Goal: Transaction & Acquisition: Subscribe to service/newsletter

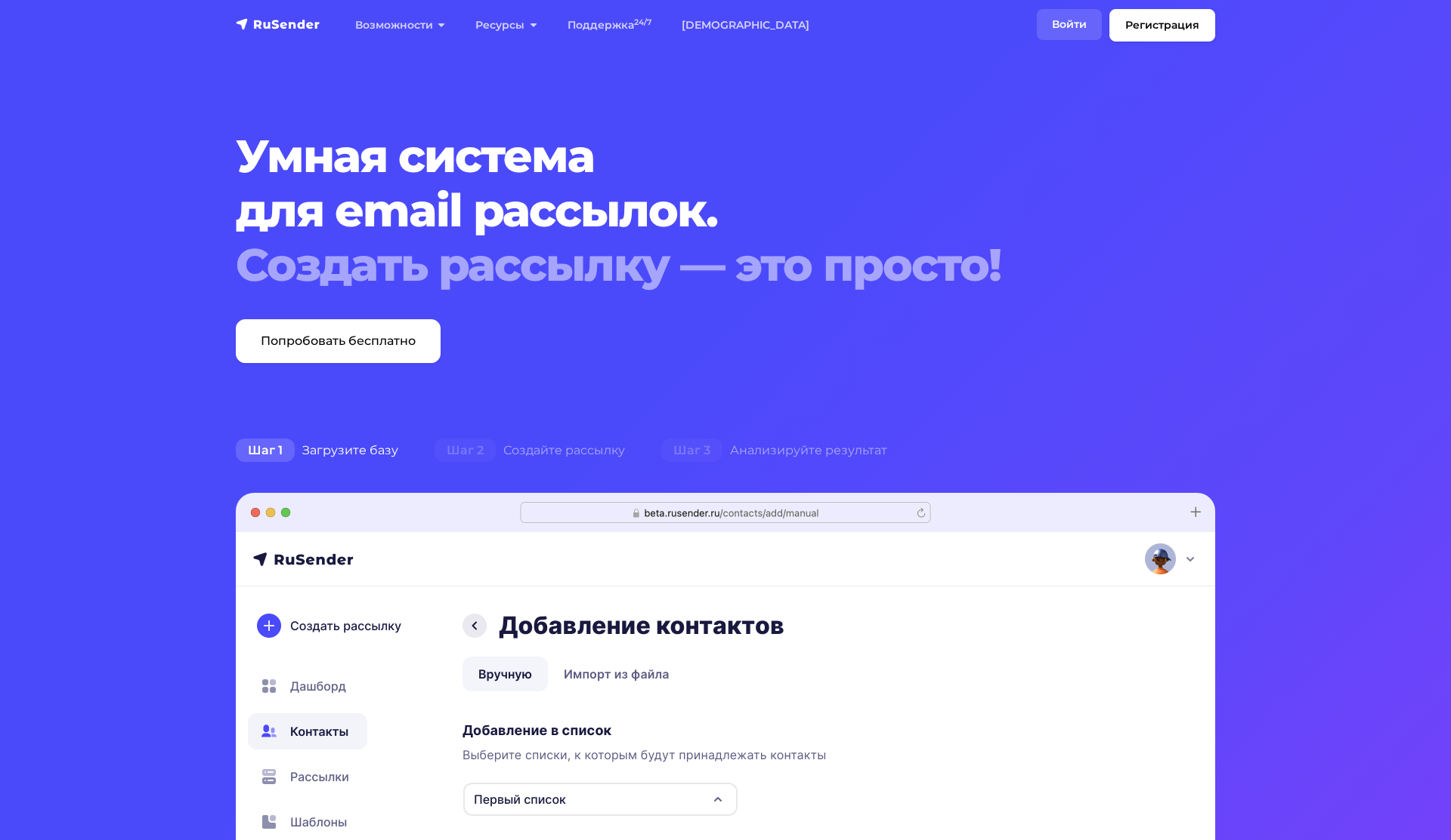
click at [1074, 22] on link "Войти" at bounding box center [1069, 24] width 65 height 31
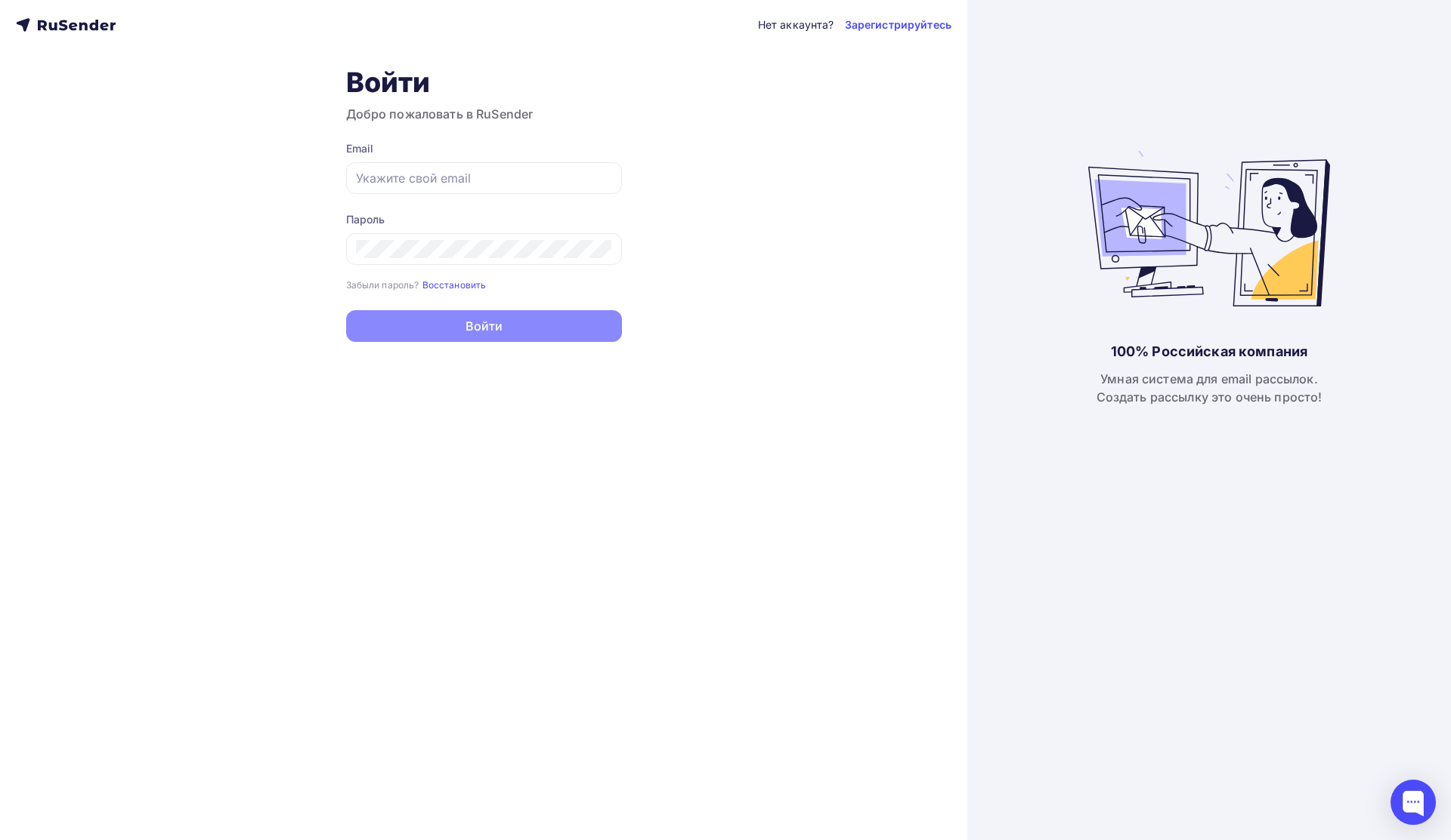
type input "[EMAIL_ADDRESS][DOMAIN_NAME]"
click at [449, 333] on button "Войти" at bounding box center [484, 326] width 276 height 32
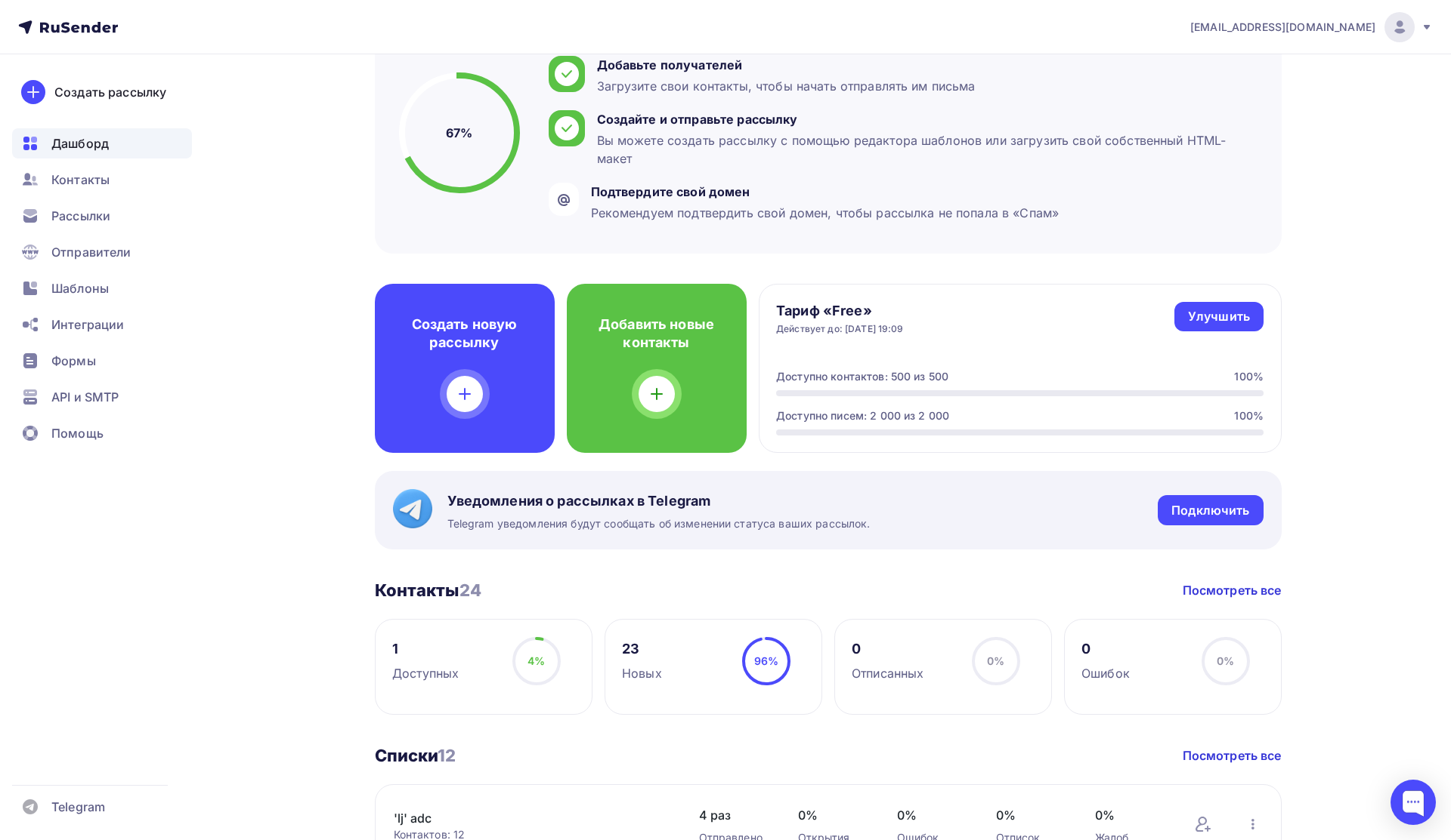
scroll to position [121, 0]
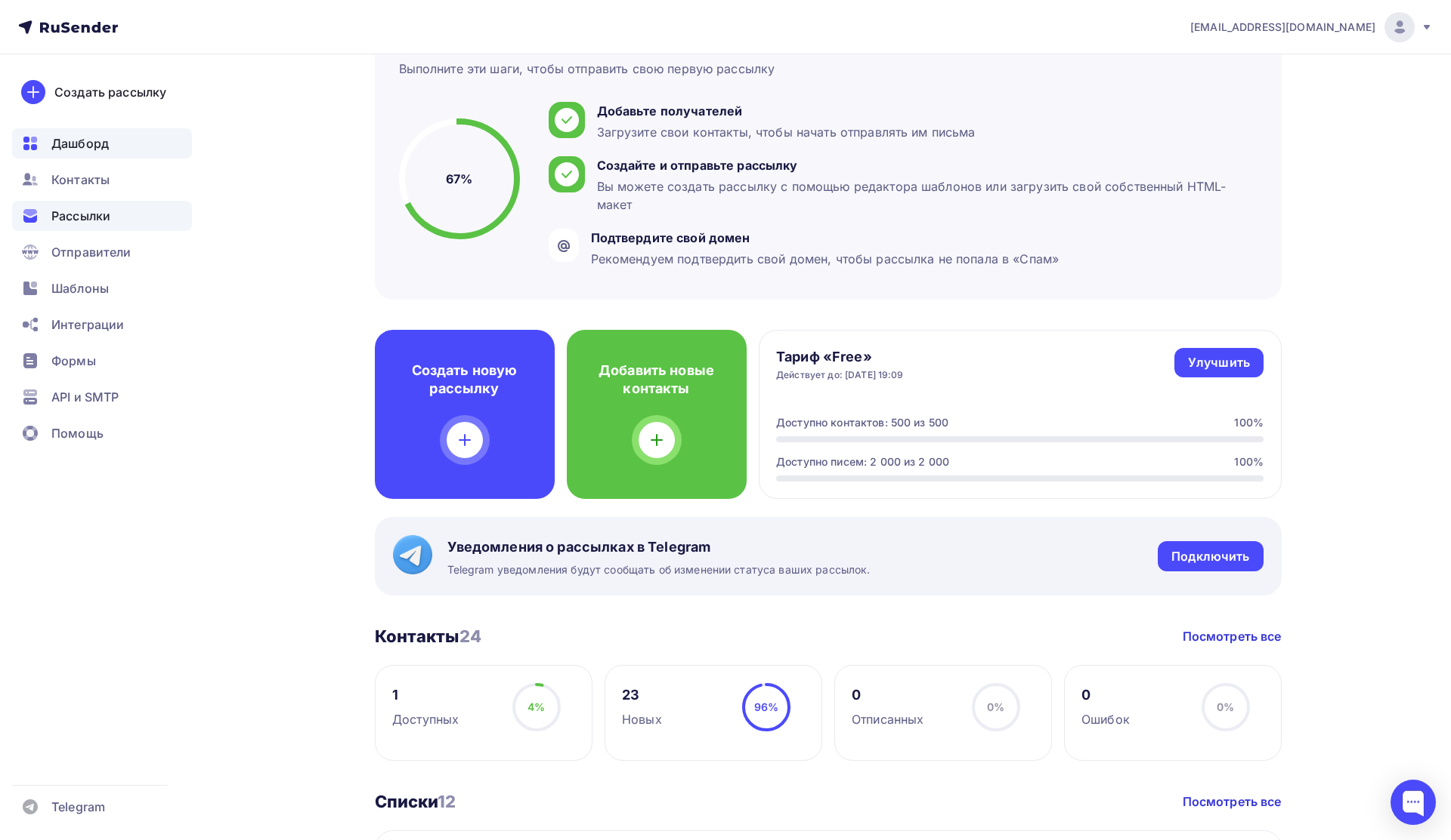
click at [89, 226] on div "Рассылки" at bounding box center [101, 216] width 180 height 30
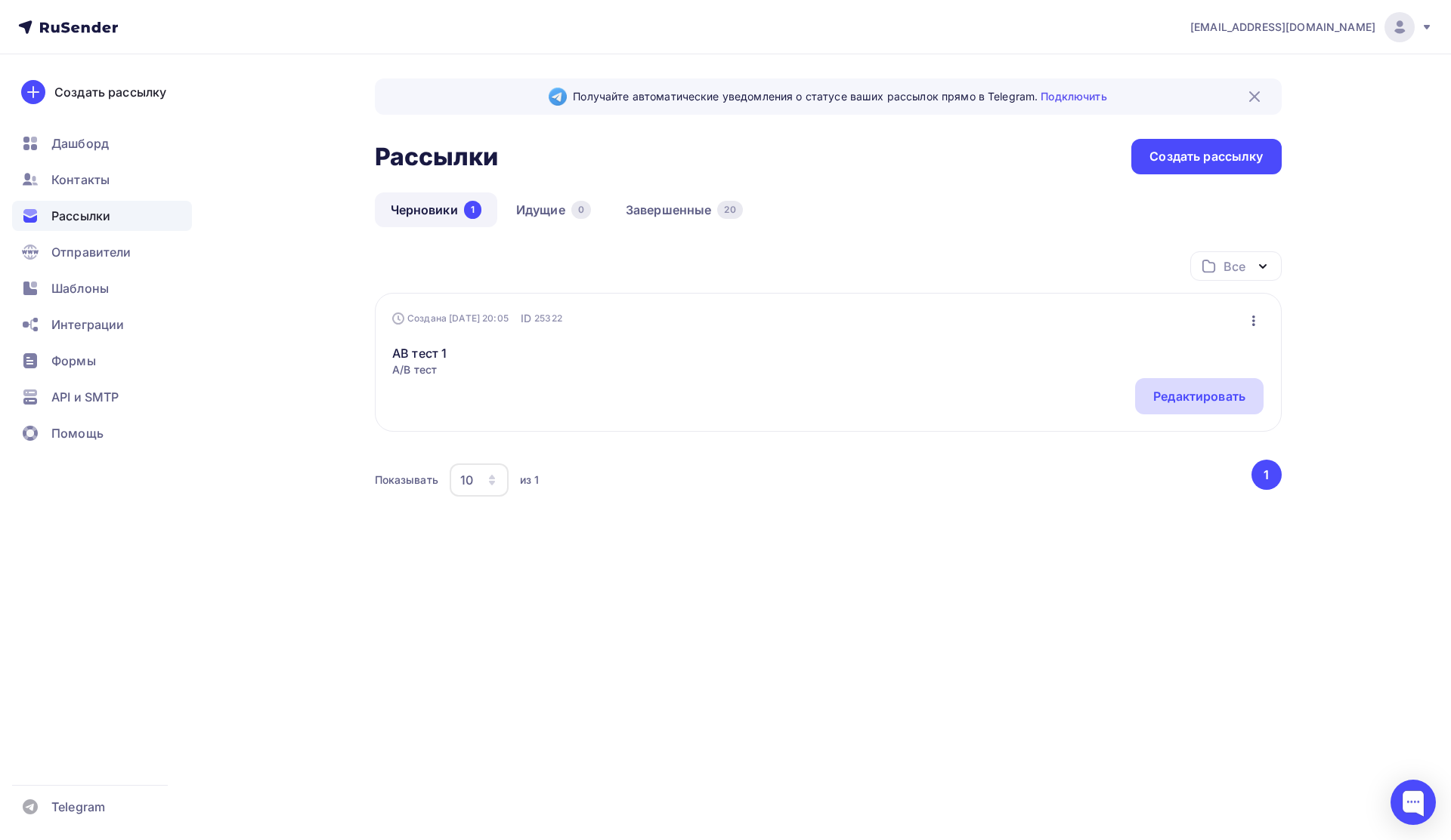
click at [1182, 405] on div "Редактировать" at bounding box center [1199, 396] width 129 height 36
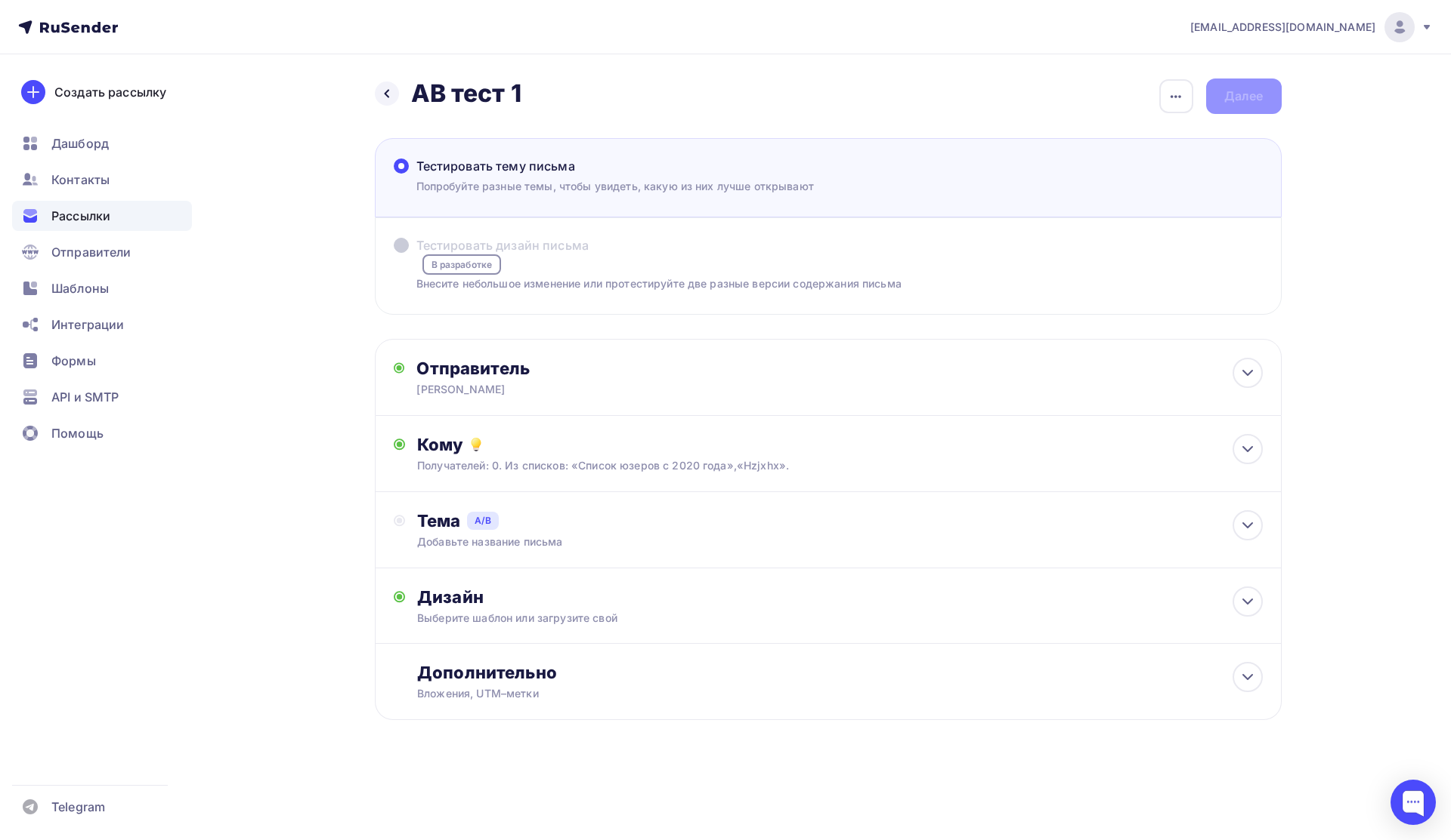
type input "фыламо"
type input "доврмс"
type input "фыдаолм"
type input "фцжвмоши"
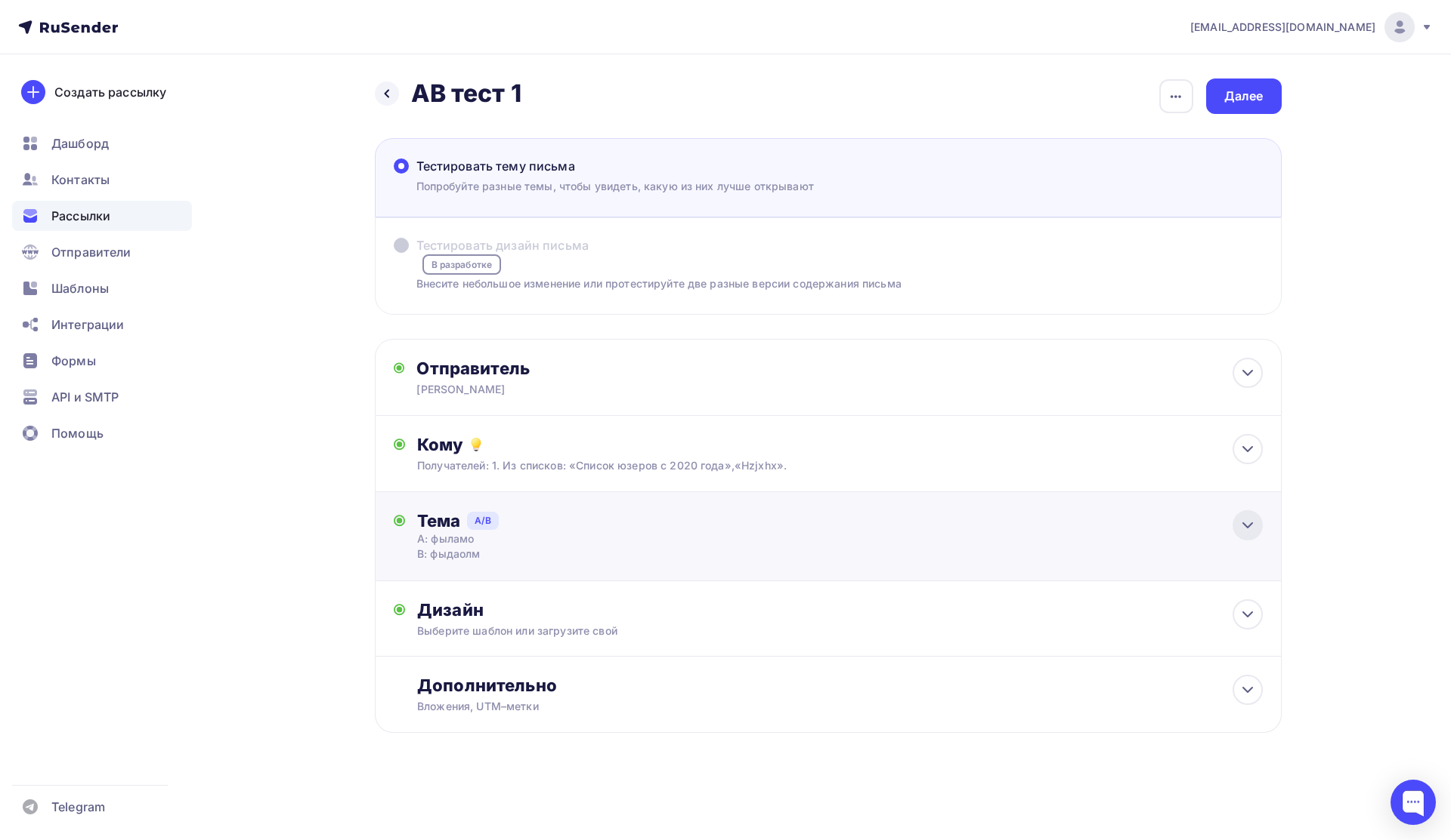
click at [1249, 526] on icon at bounding box center [1247, 525] width 9 height 4
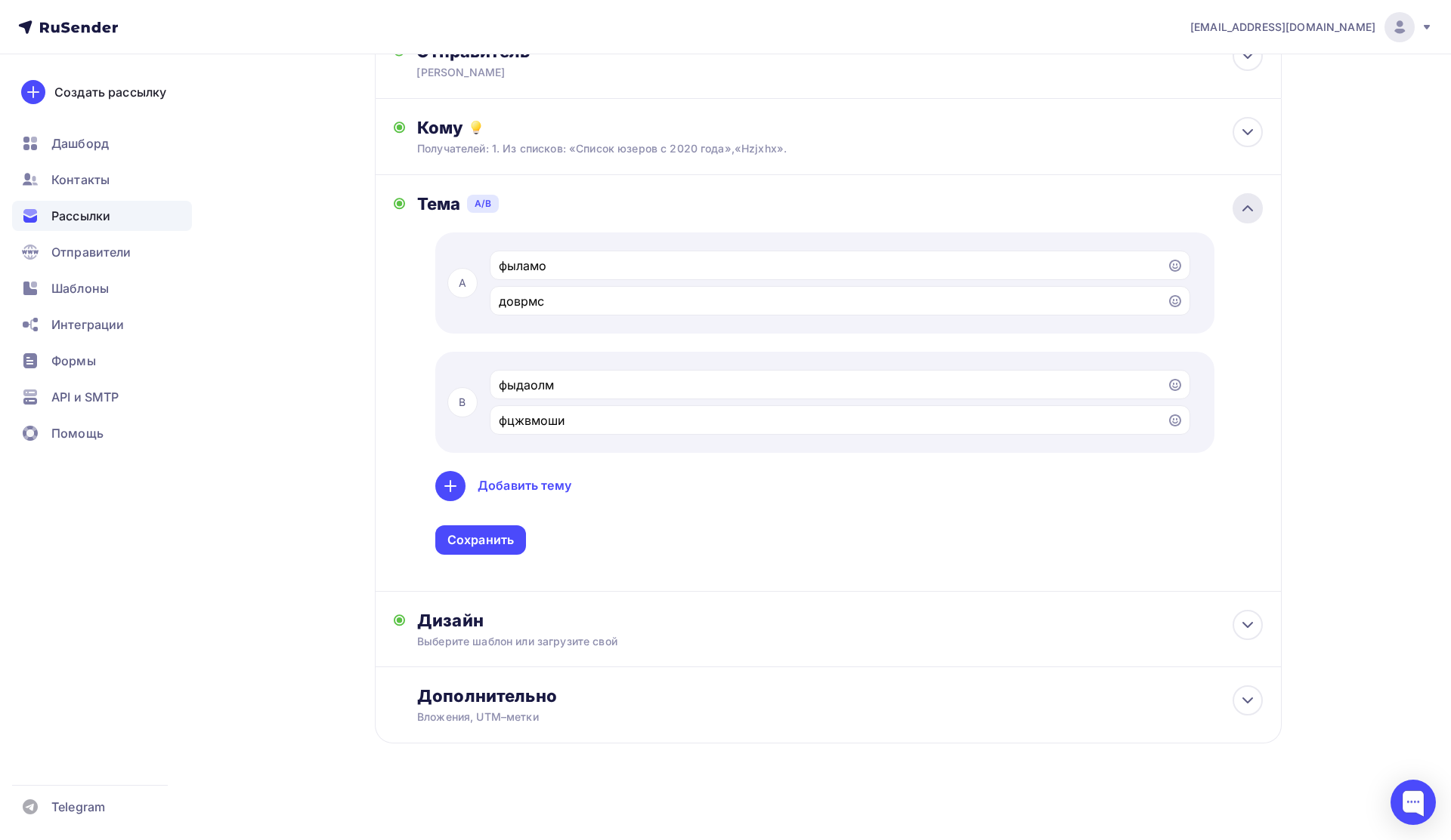
scroll to position [323, 0]
click at [449, 486] on icon at bounding box center [451, 486] width 18 height 18
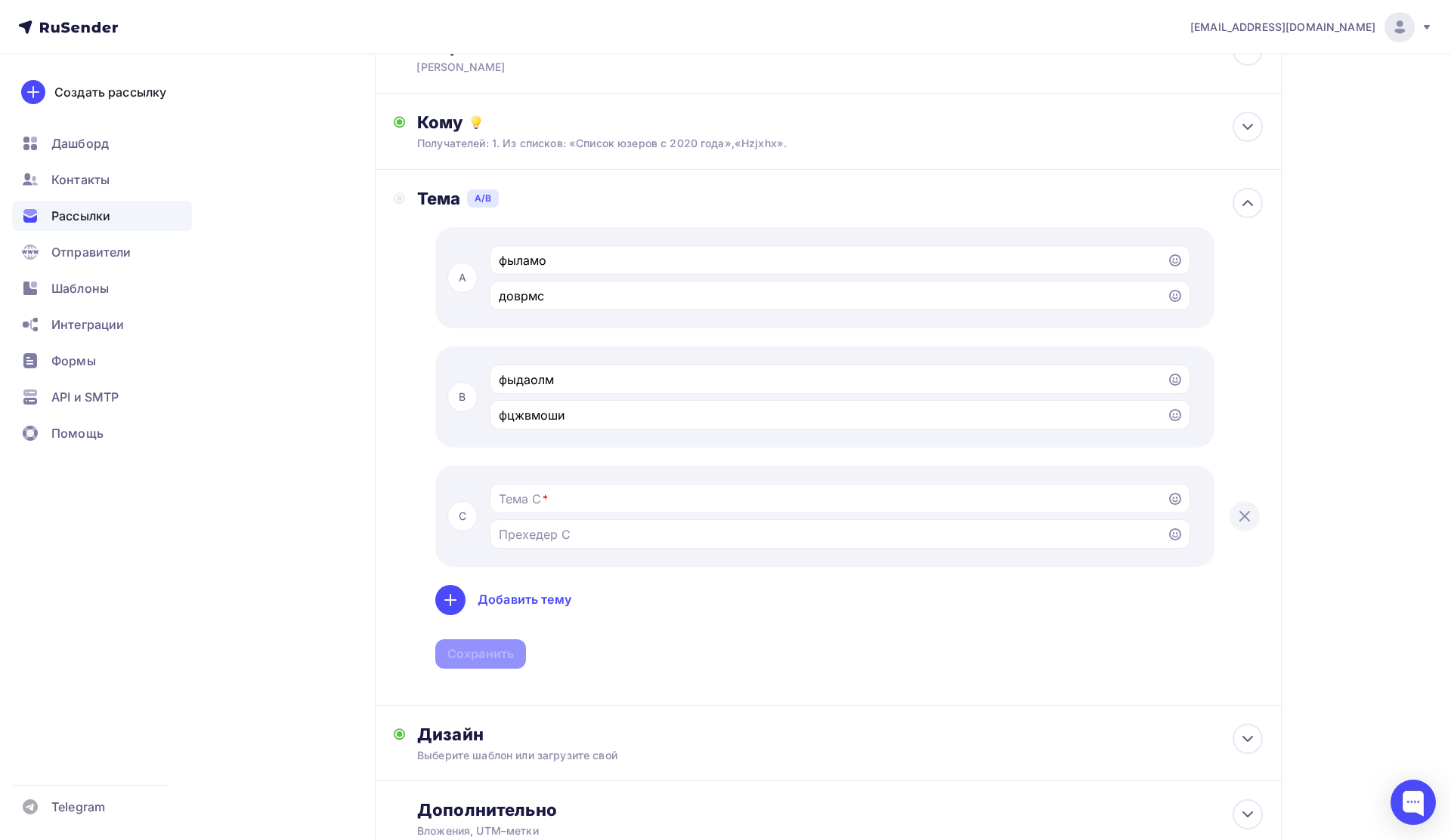
click at [1248, 522] on icon at bounding box center [1244, 517] width 18 height 18
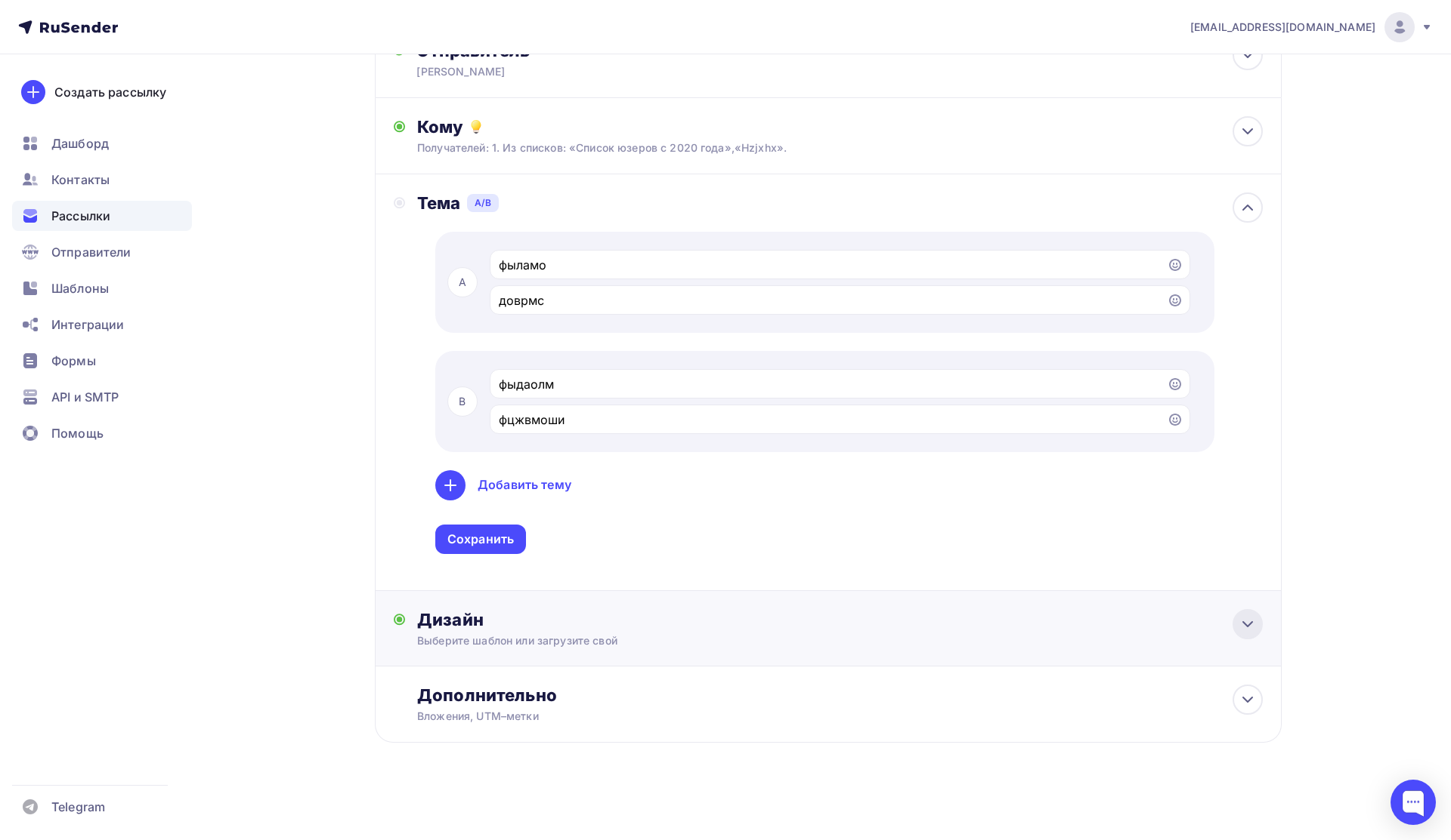
click at [1254, 620] on icon at bounding box center [1248, 624] width 18 height 18
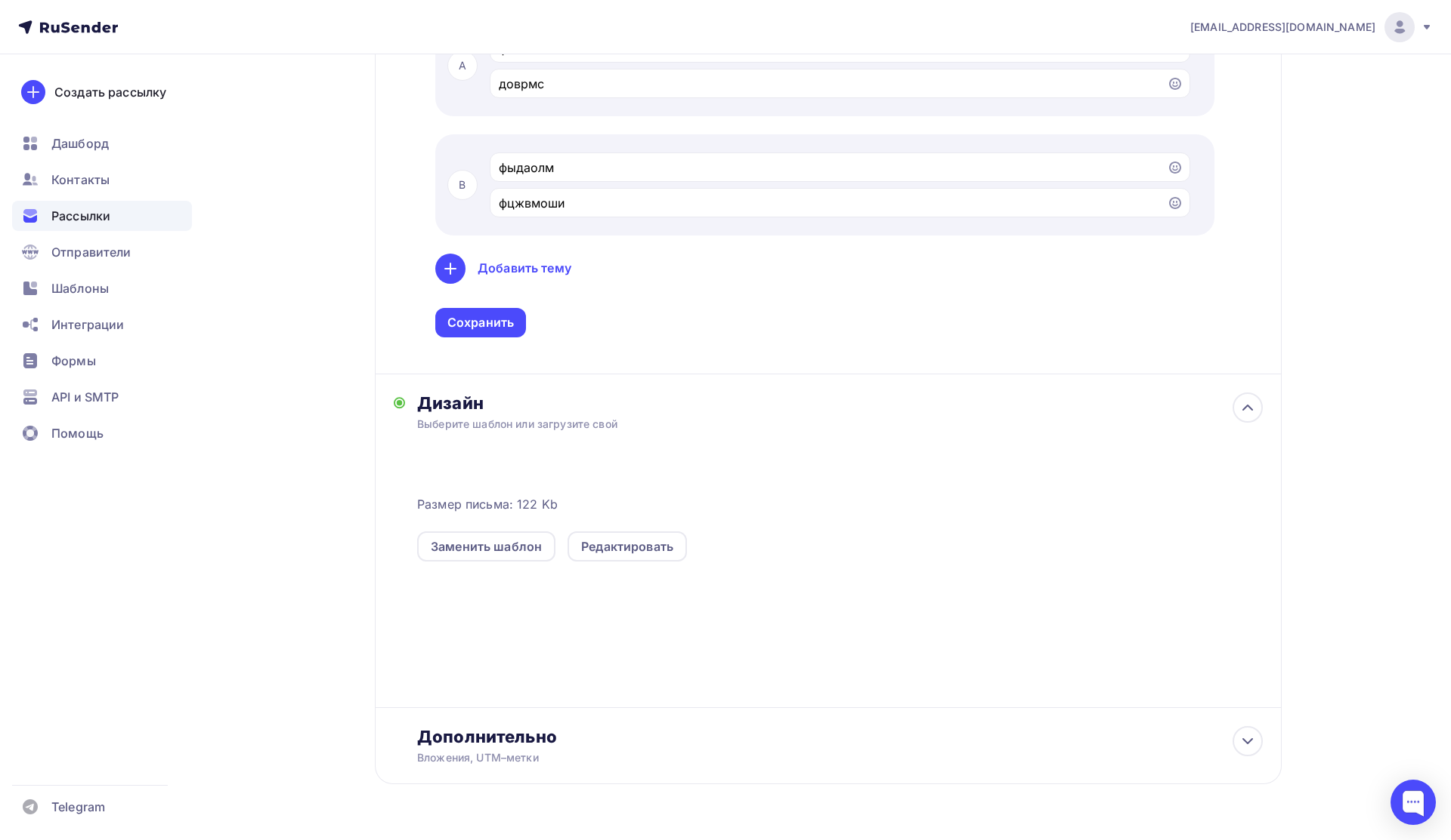
scroll to position [555, 0]
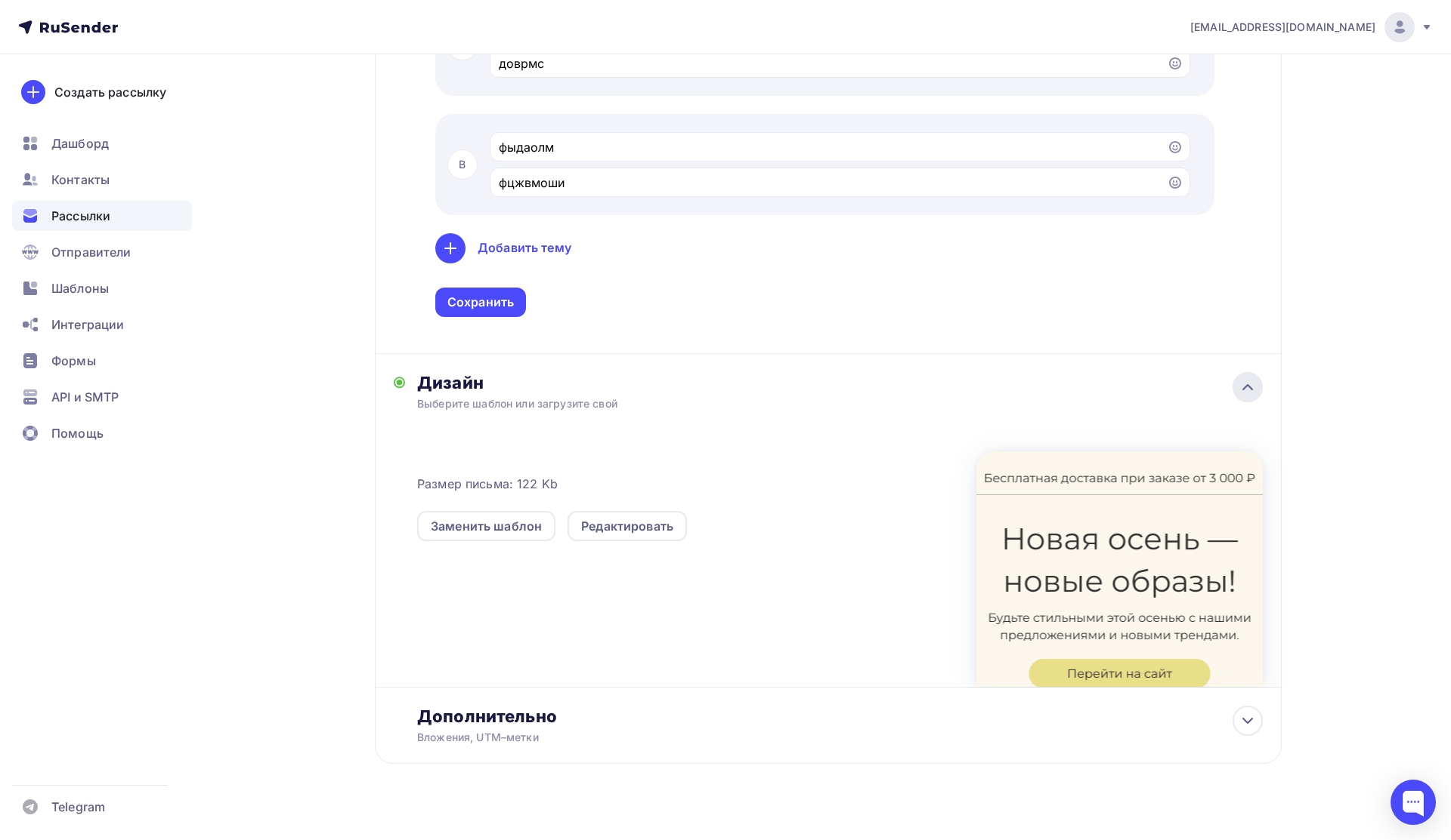
click at [1241, 384] on icon at bounding box center [1248, 388] width 18 height 18
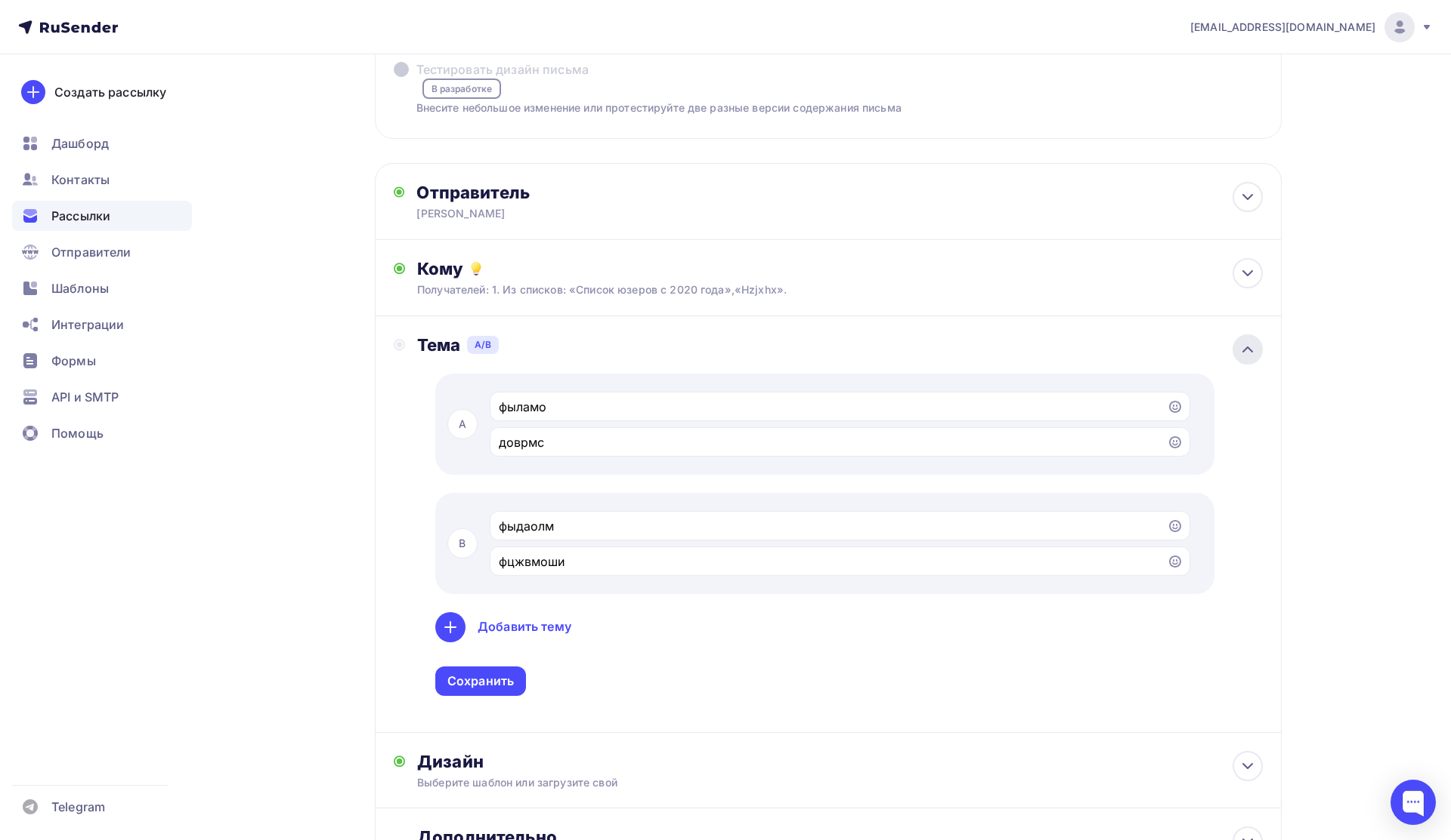
click at [1247, 347] on icon at bounding box center [1248, 349] width 18 height 18
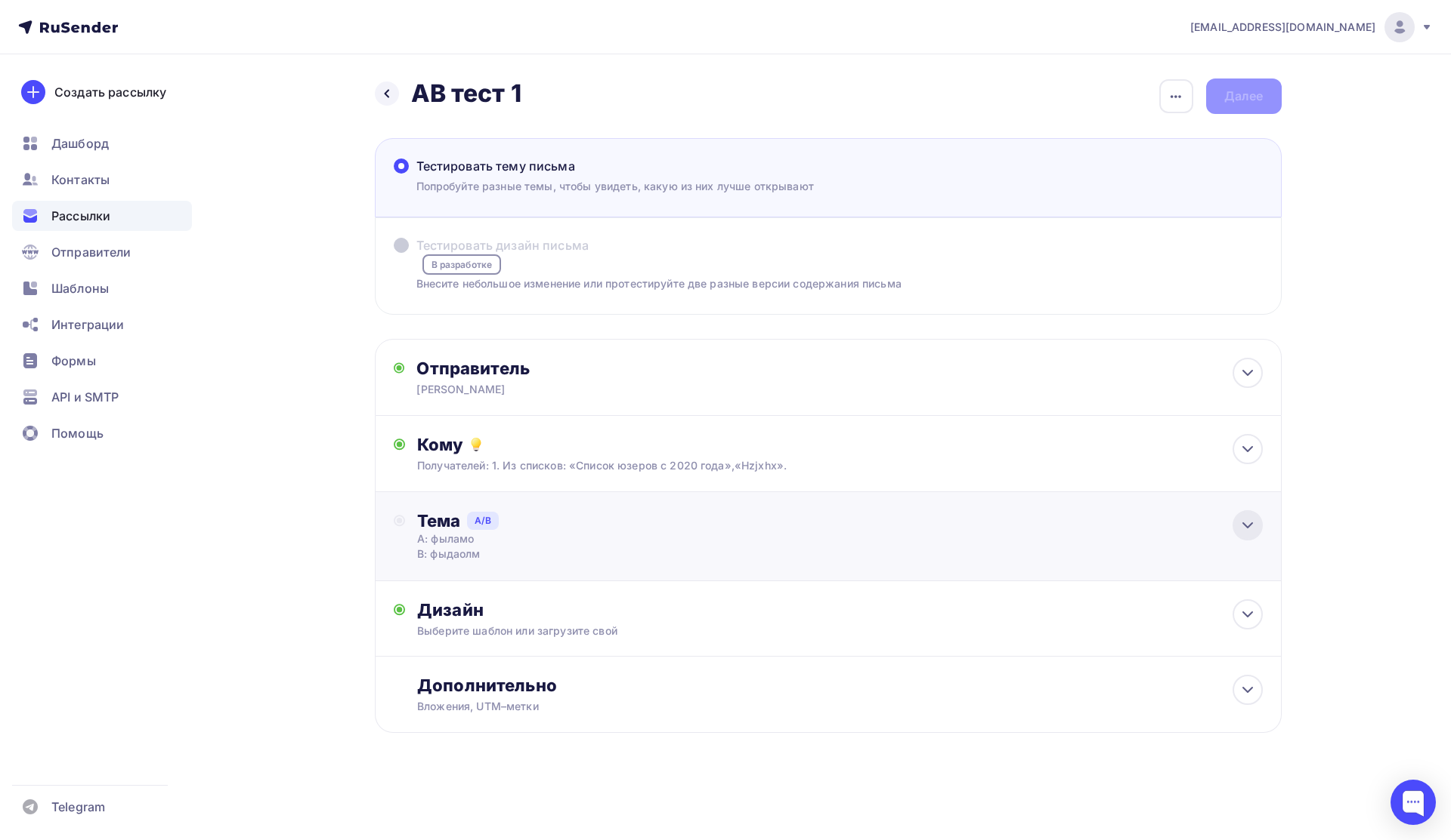
scroll to position [0, 0]
click at [1241, 699] on icon at bounding box center [1248, 690] width 18 height 18
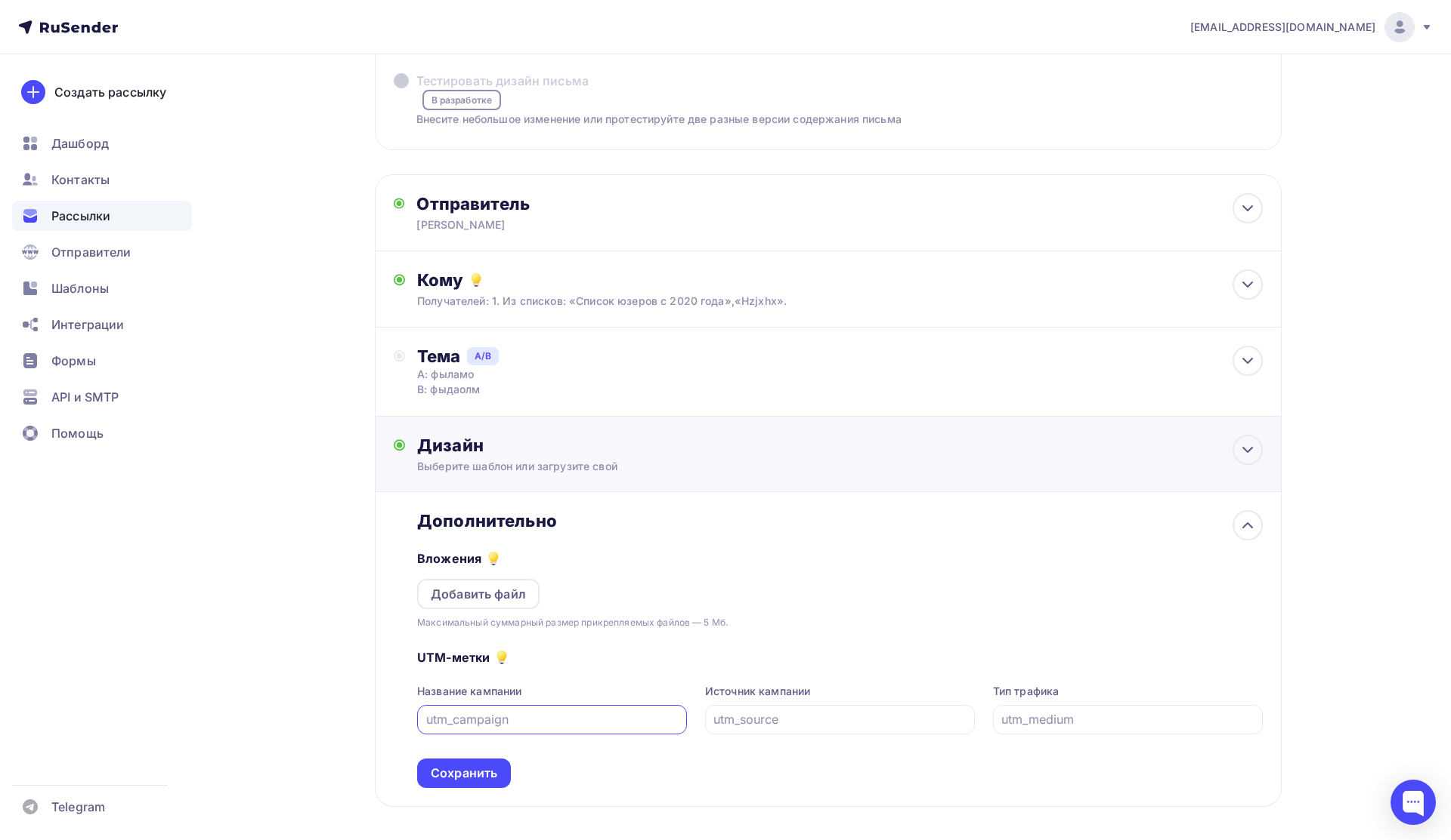
scroll to position [231, 0]
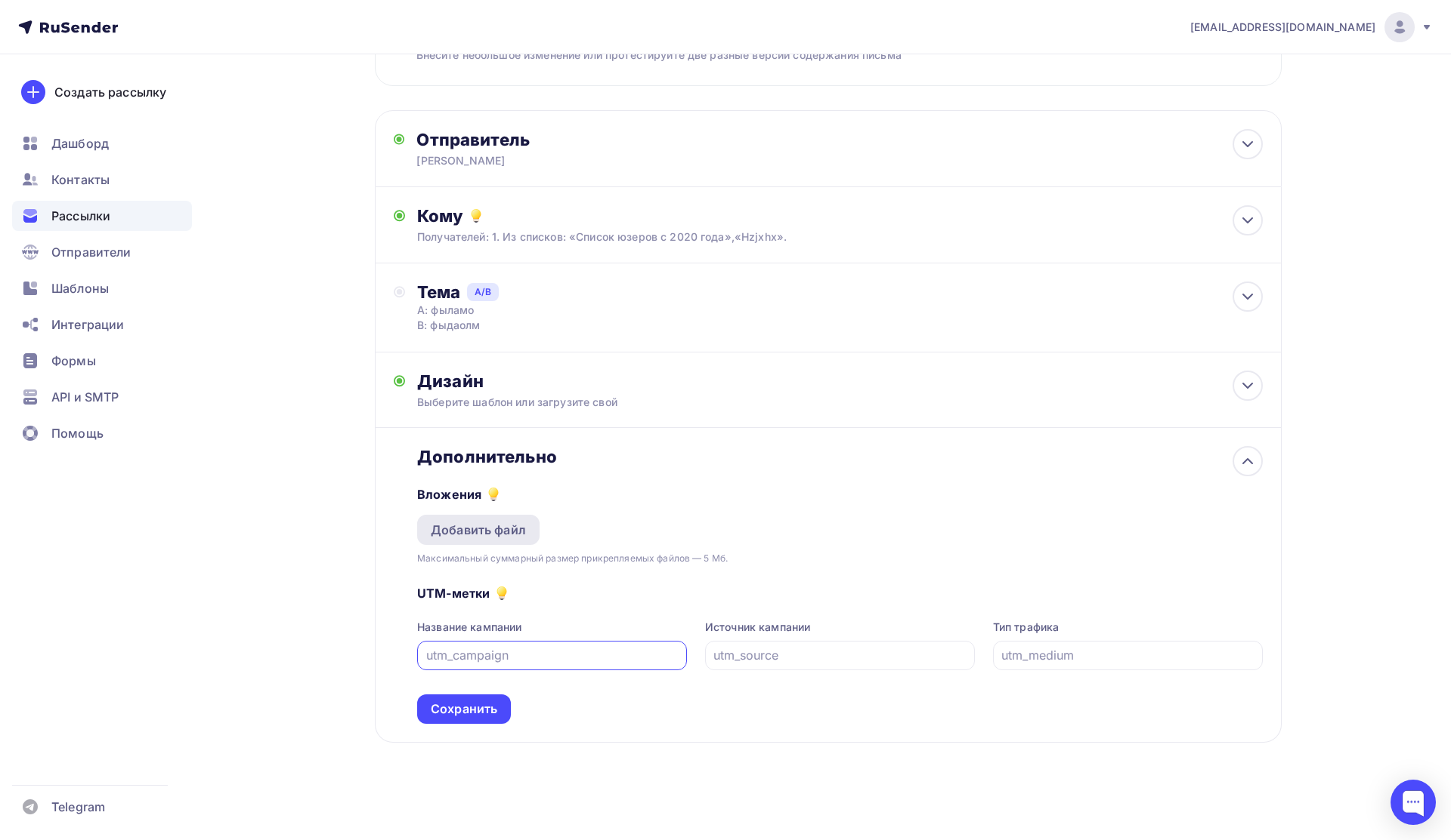
click at [484, 527] on div "Добавить файл" at bounding box center [478, 530] width 95 height 18
click at [1258, 457] on div at bounding box center [1247, 461] width 30 height 30
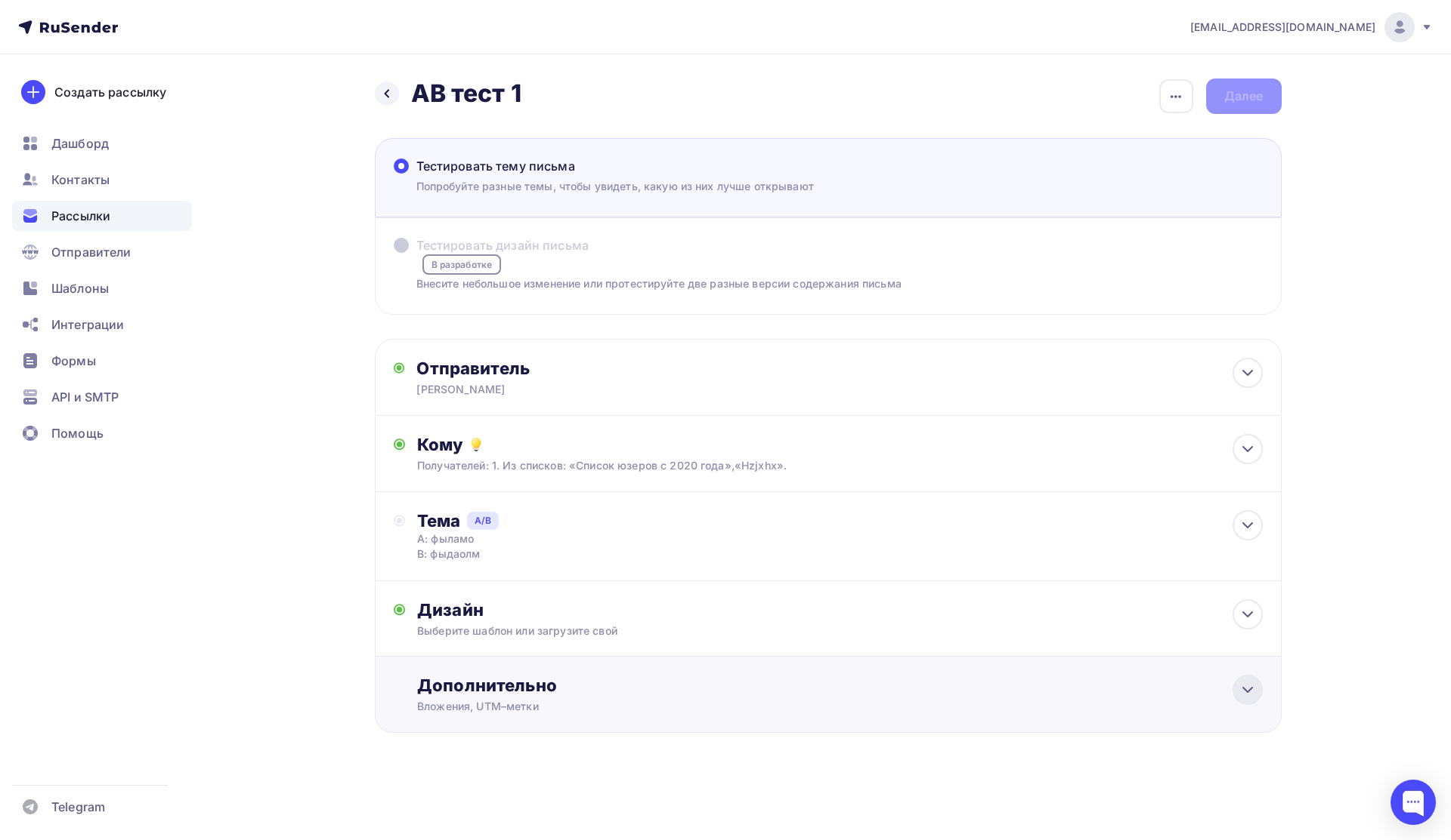
scroll to position [0, 0]
click at [1240, 378] on icon at bounding box center [1248, 373] width 18 height 18
type input "[PERSON_NAME]"
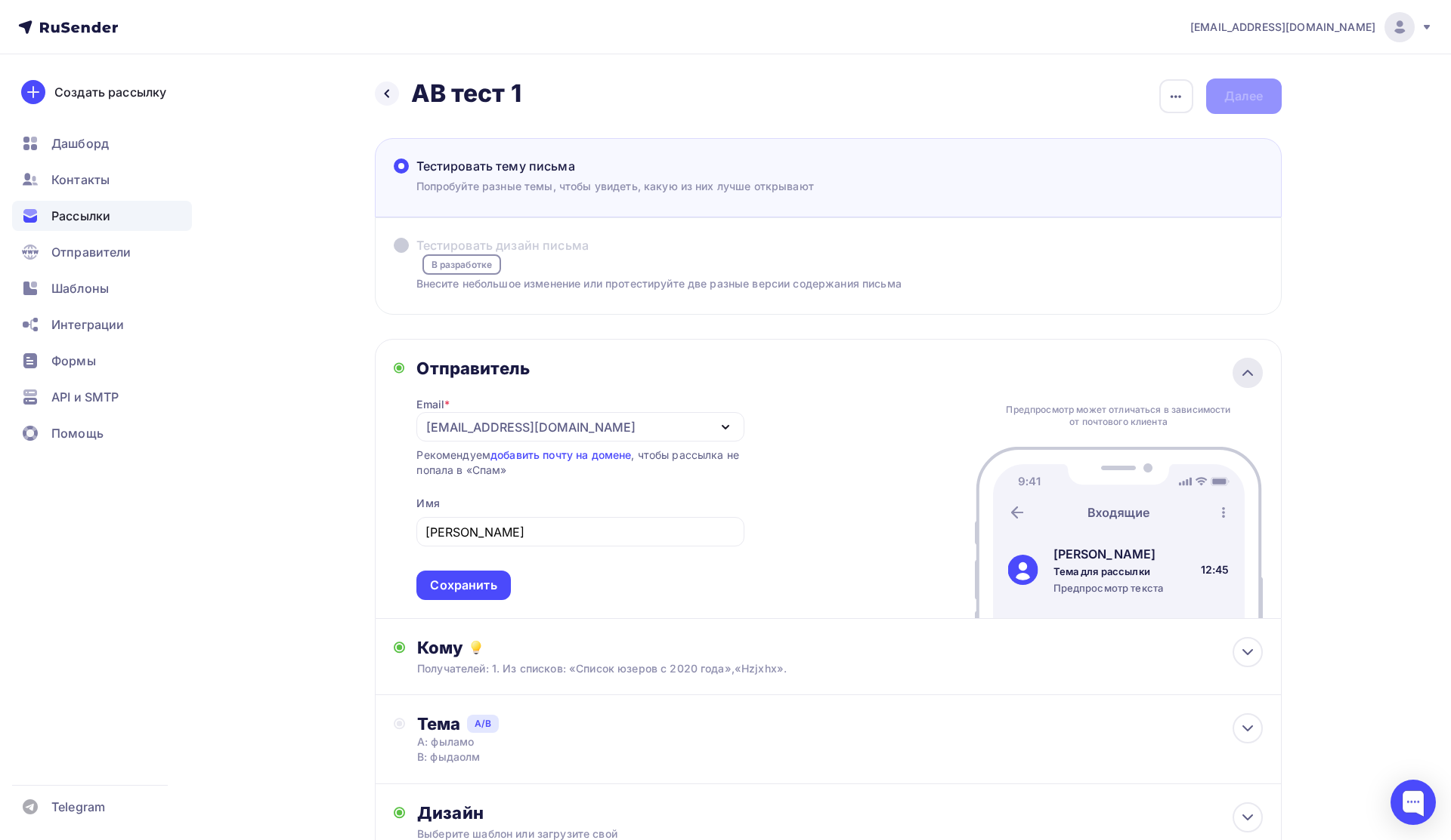
click at [1235, 372] on div at bounding box center [1247, 373] width 30 height 30
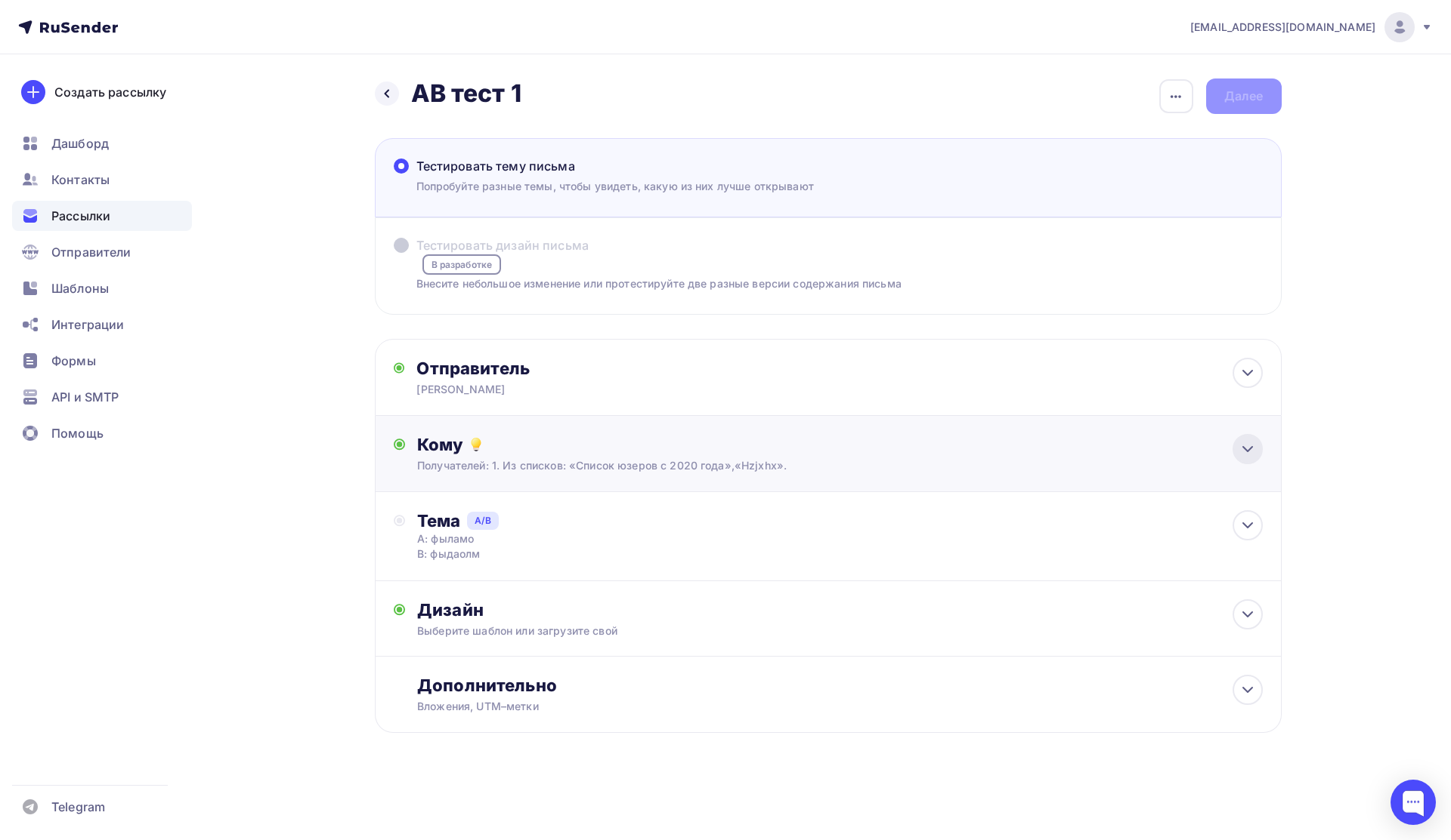
click at [1251, 451] on icon at bounding box center [1248, 450] width 18 height 18
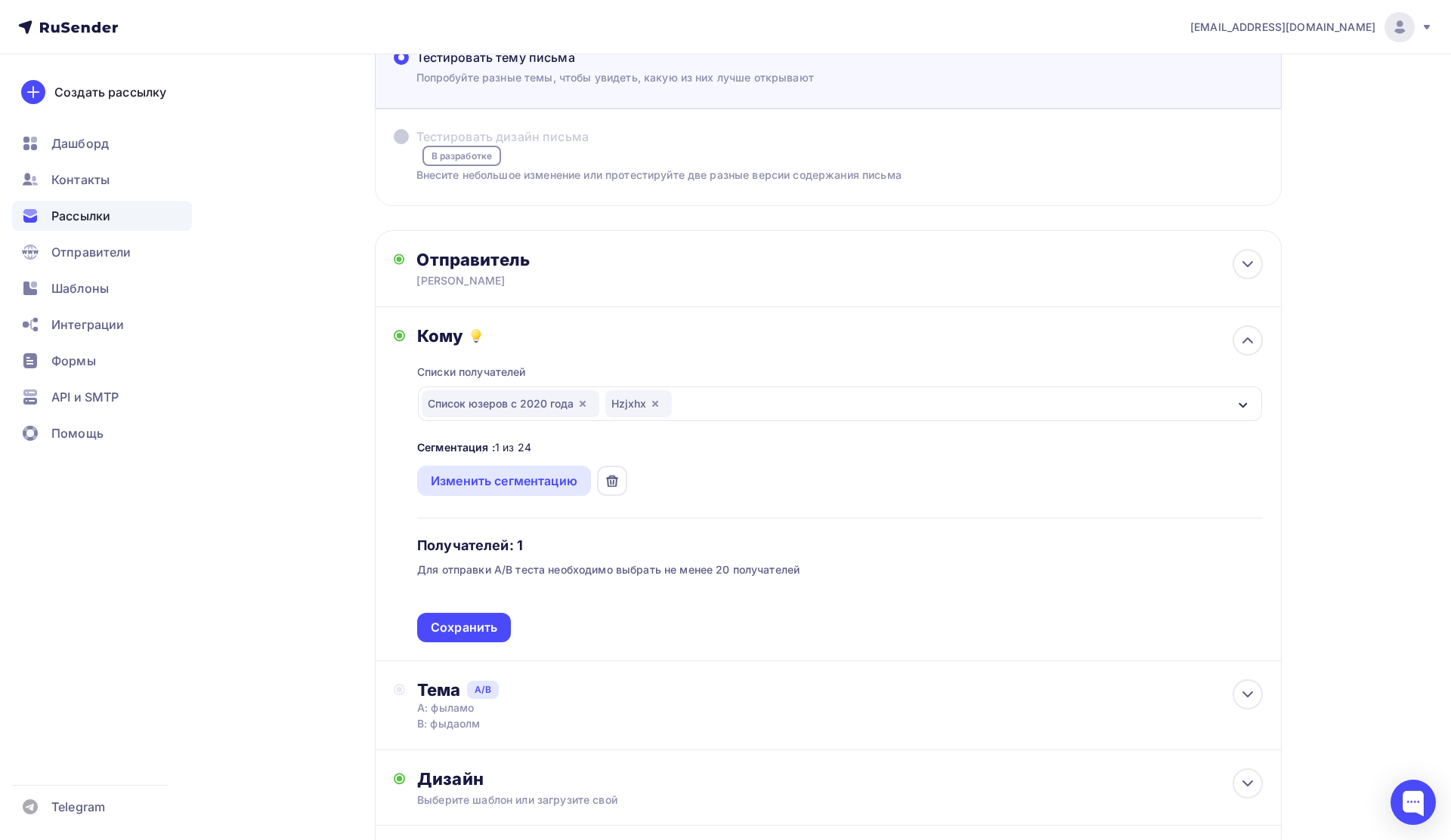
scroll to position [111, 0]
click at [542, 483] on div "Изменить сегментацию" at bounding box center [503, 479] width 146 height 18
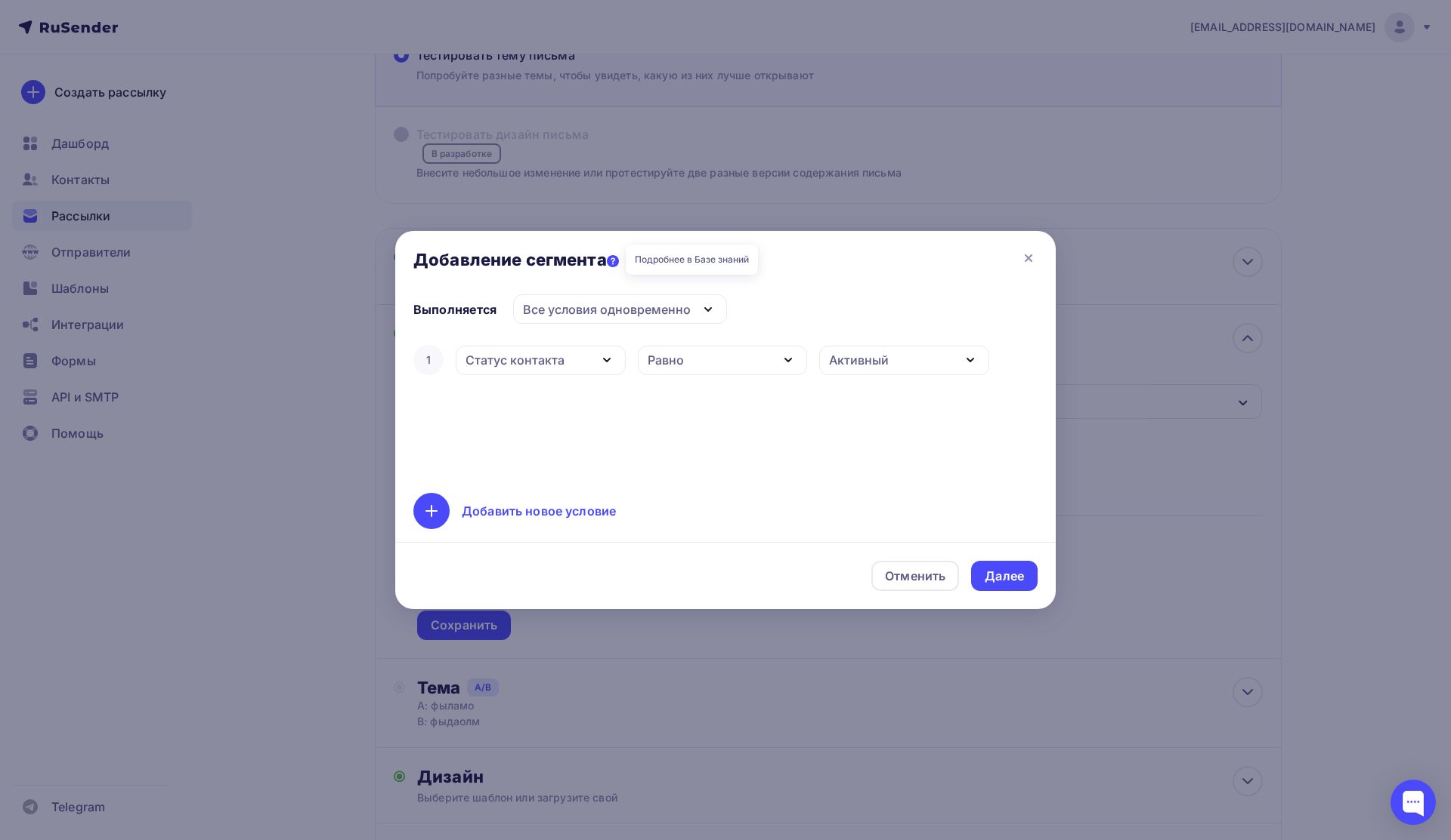
click at [615, 256] on icon at bounding box center [612, 261] width 12 height 12
click at [919, 371] on div "Активный" at bounding box center [903, 360] width 170 height 29
click at [784, 372] on div "Равно" at bounding box center [722, 360] width 170 height 29
click at [614, 369] on icon "button" at bounding box center [607, 360] width 18 height 18
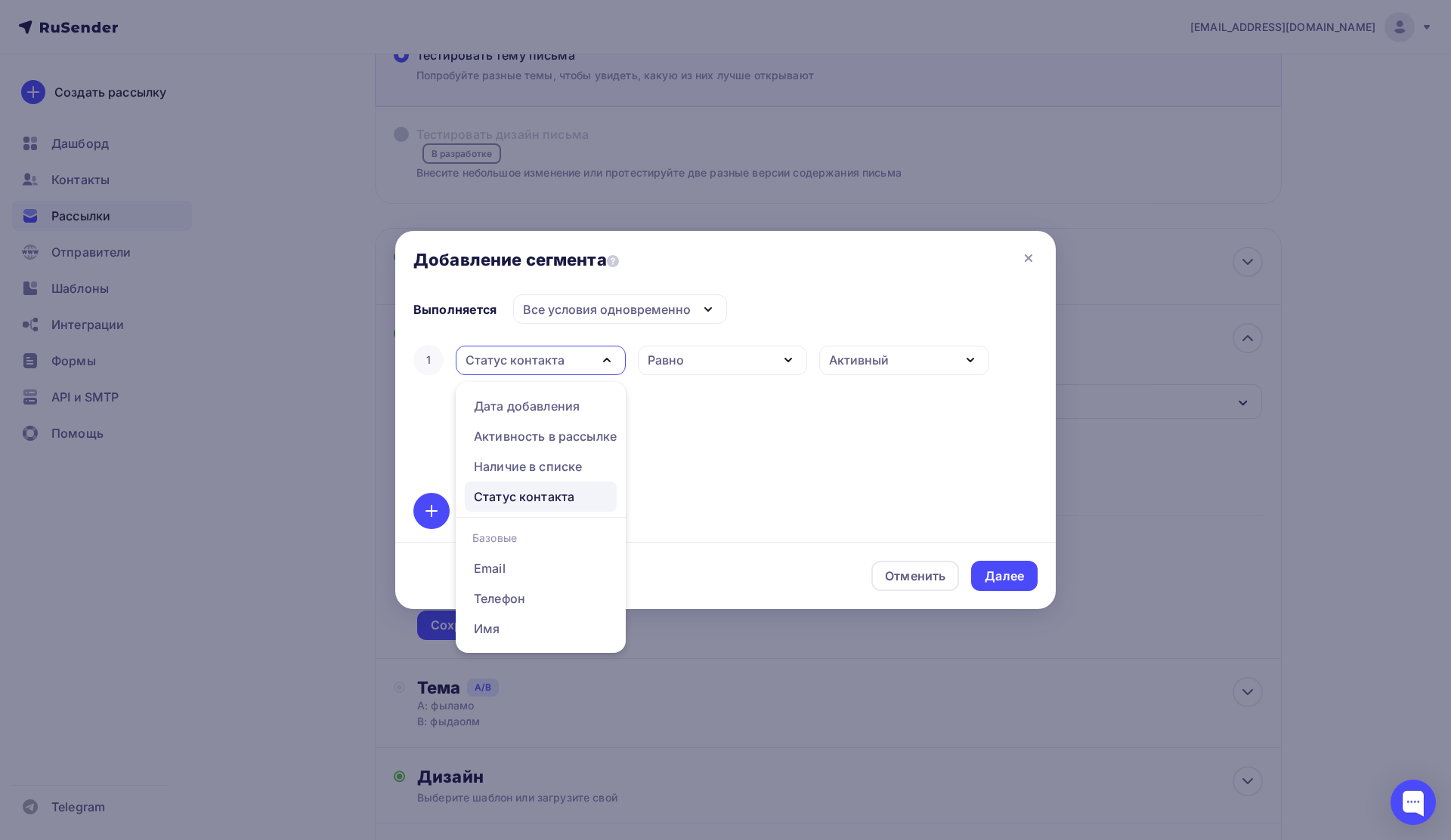
click at [674, 430] on div "1 Статус контакта Дата добавления Активность в рассылке Наличие в списке Статус…" at bounding box center [725, 408] width 624 height 133
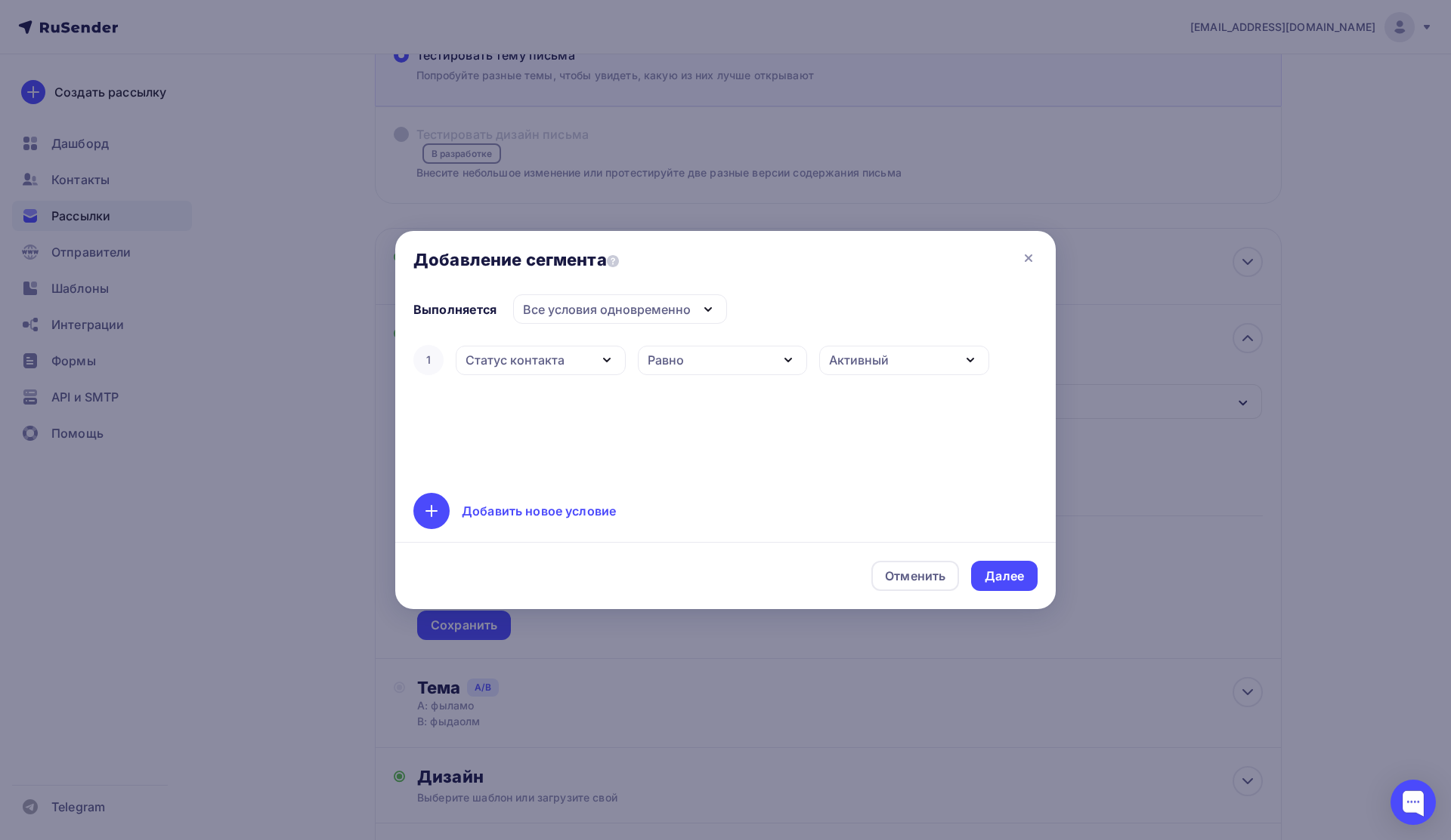
click at [455, 516] on div "Добавить новое условие" at bounding box center [514, 511] width 202 height 36
click at [442, 514] on div at bounding box center [431, 511] width 36 height 36
click at [975, 411] on icon at bounding box center [974, 409] width 18 height 18
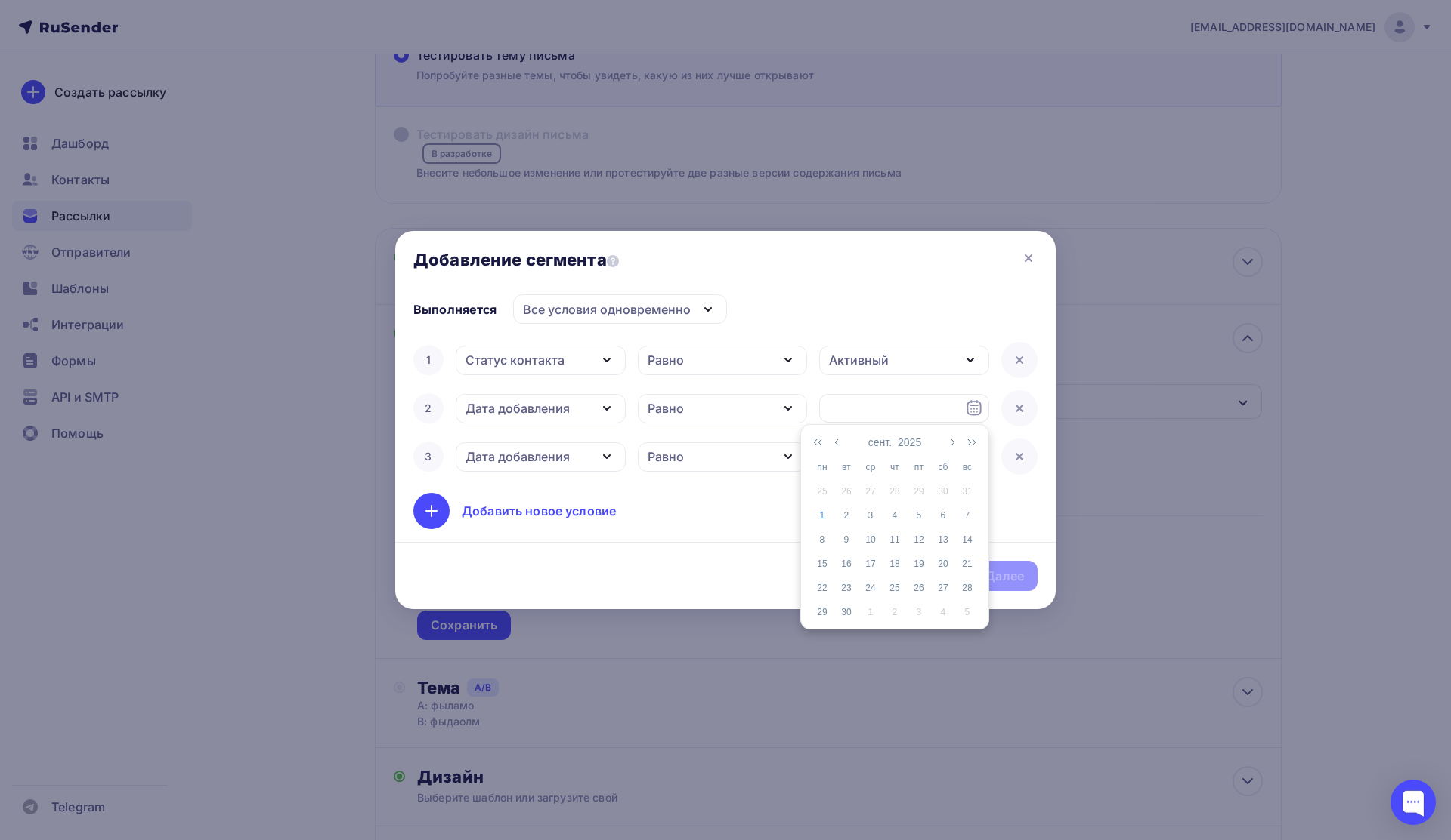
click at [767, 410] on div "Равно" at bounding box center [722, 409] width 170 height 29
click at [852, 504] on div "Выполняется Все условия одновременно Все условия одновременно Хотя бы одно из у…" at bounding box center [725, 413] width 661 height 237
click at [1014, 412] on icon at bounding box center [1019, 409] width 18 height 18
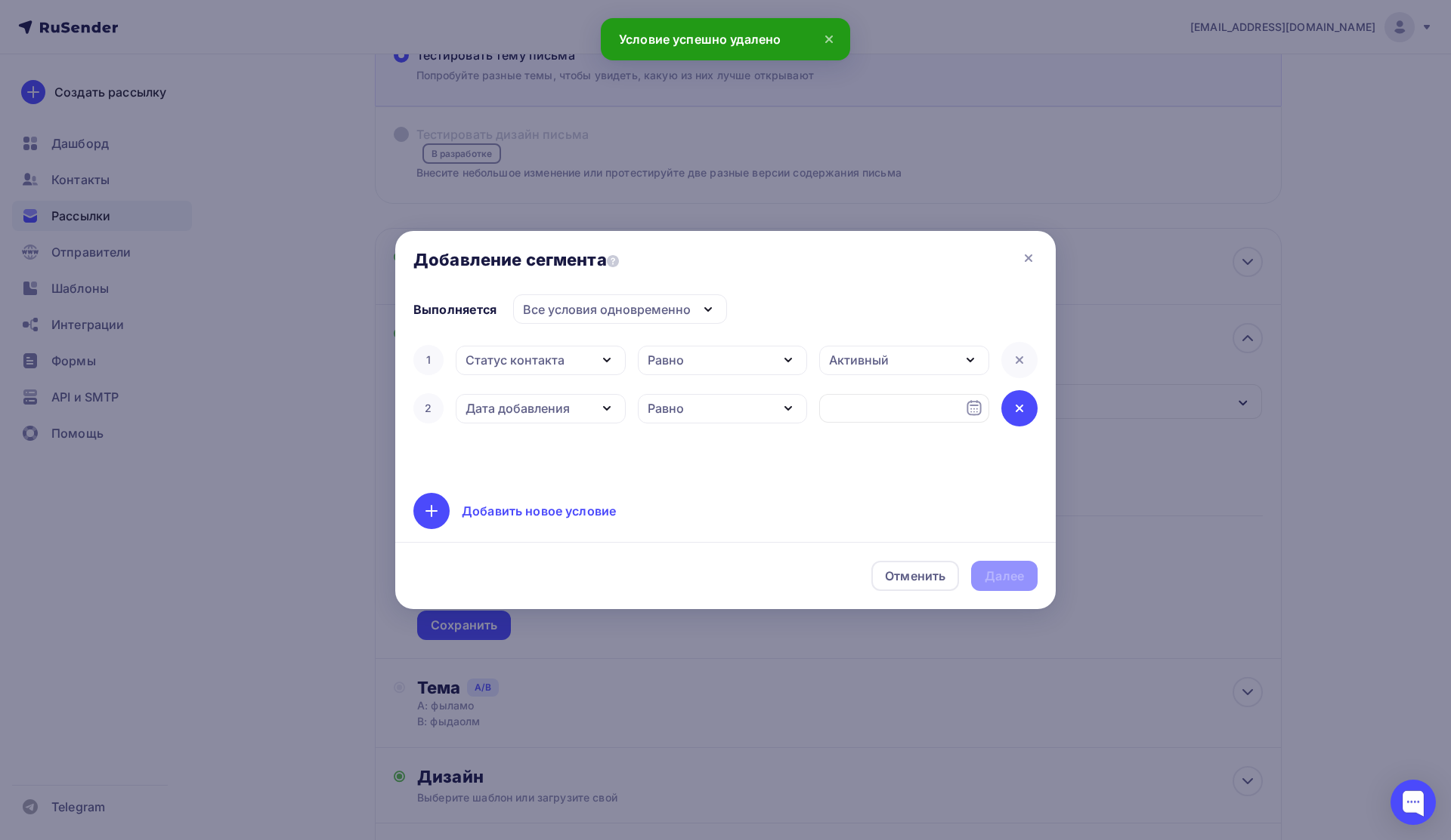
click at [1014, 414] on icon at bounding box center [1019, 409] width 18 height 18
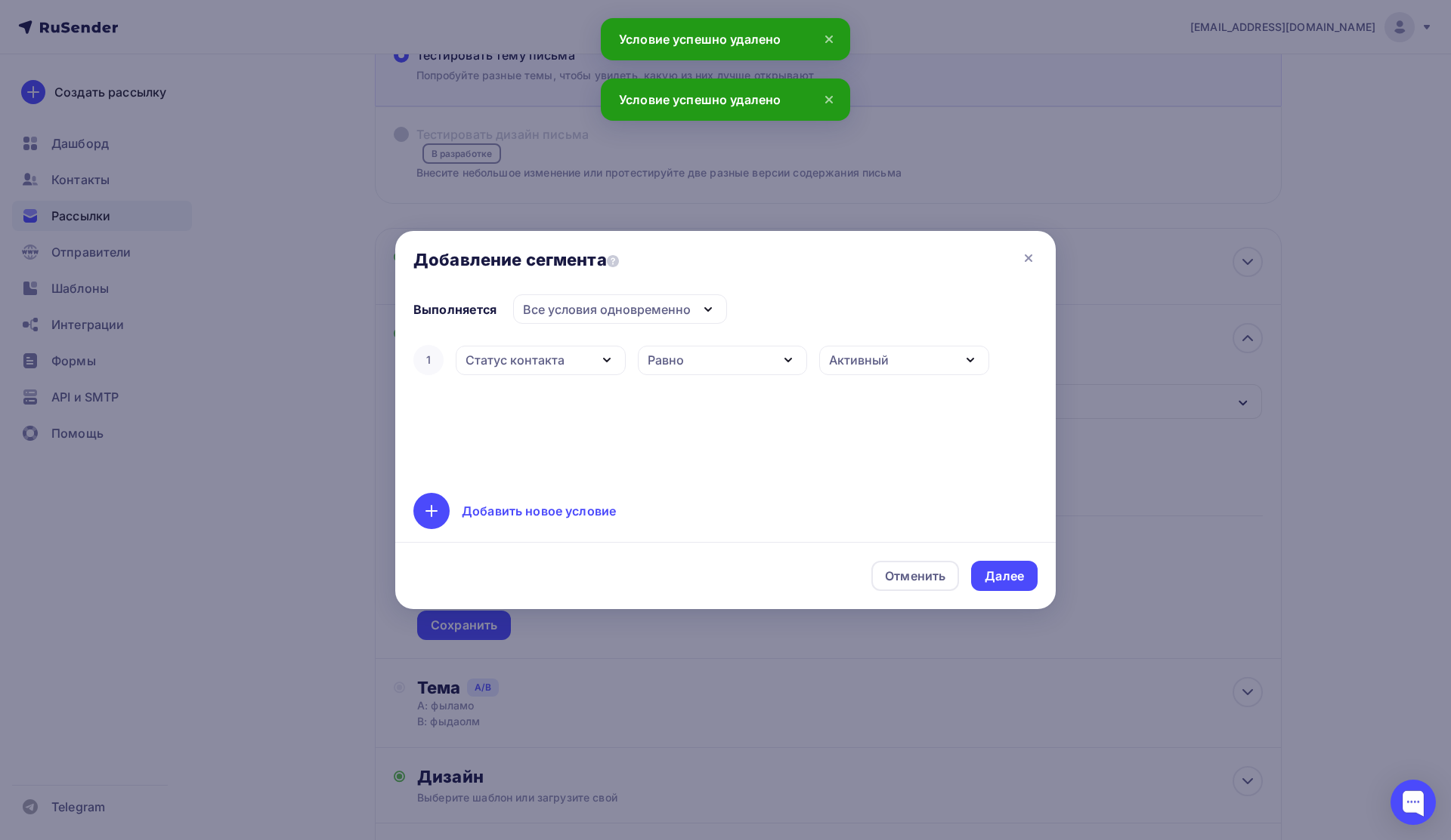
click at [831, 99] on icon at bounding box center [829, 99] width 18 height 18
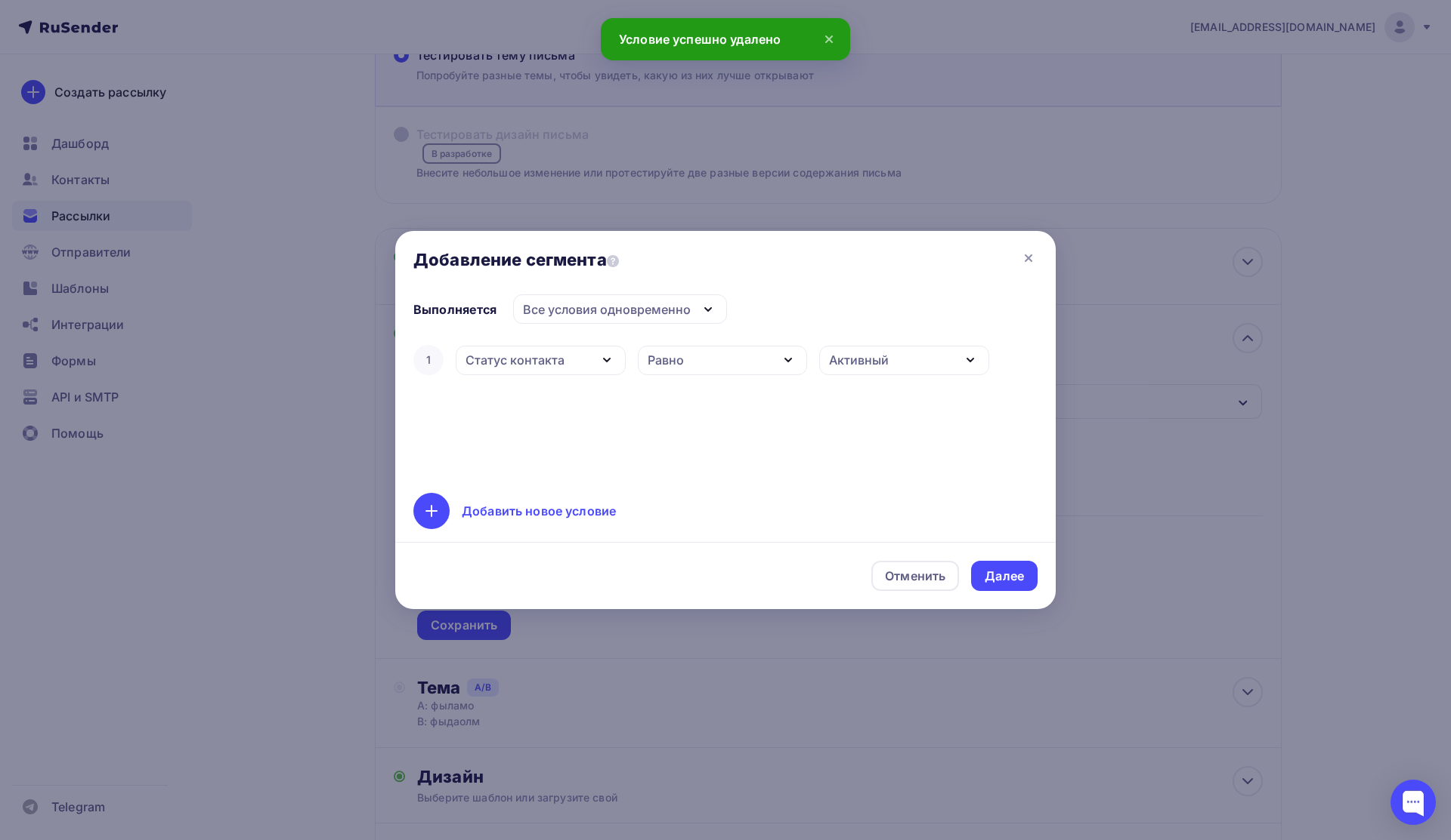
click at [830, 47] on icon at bounding box center [829, 39] width 18 height 18
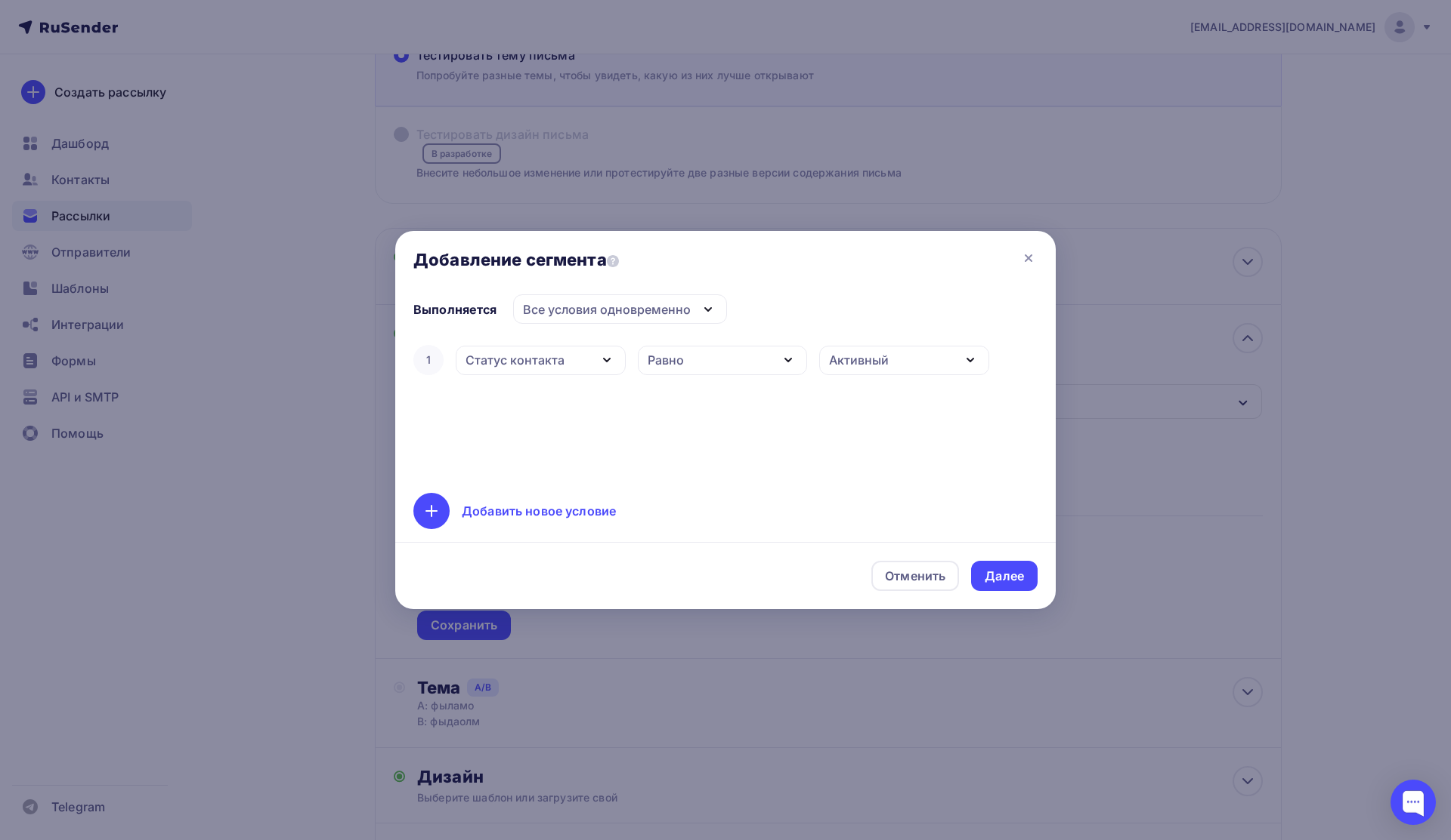
click at [703, 303] on icon "button" at bounding box center [708, 310] width 18 height 18
click at [614, 391] on div "Хотя бы одно из условий" at bounding box center [607, 384] width 153 height 18
click at [651, 301] on div "Хотя бы одно из условий" at bounding box center [598, 310] width 151 height 18
click at [581, 354] on div "Все условия одновременно" at bounding box center [616, 354] width 170 height 18
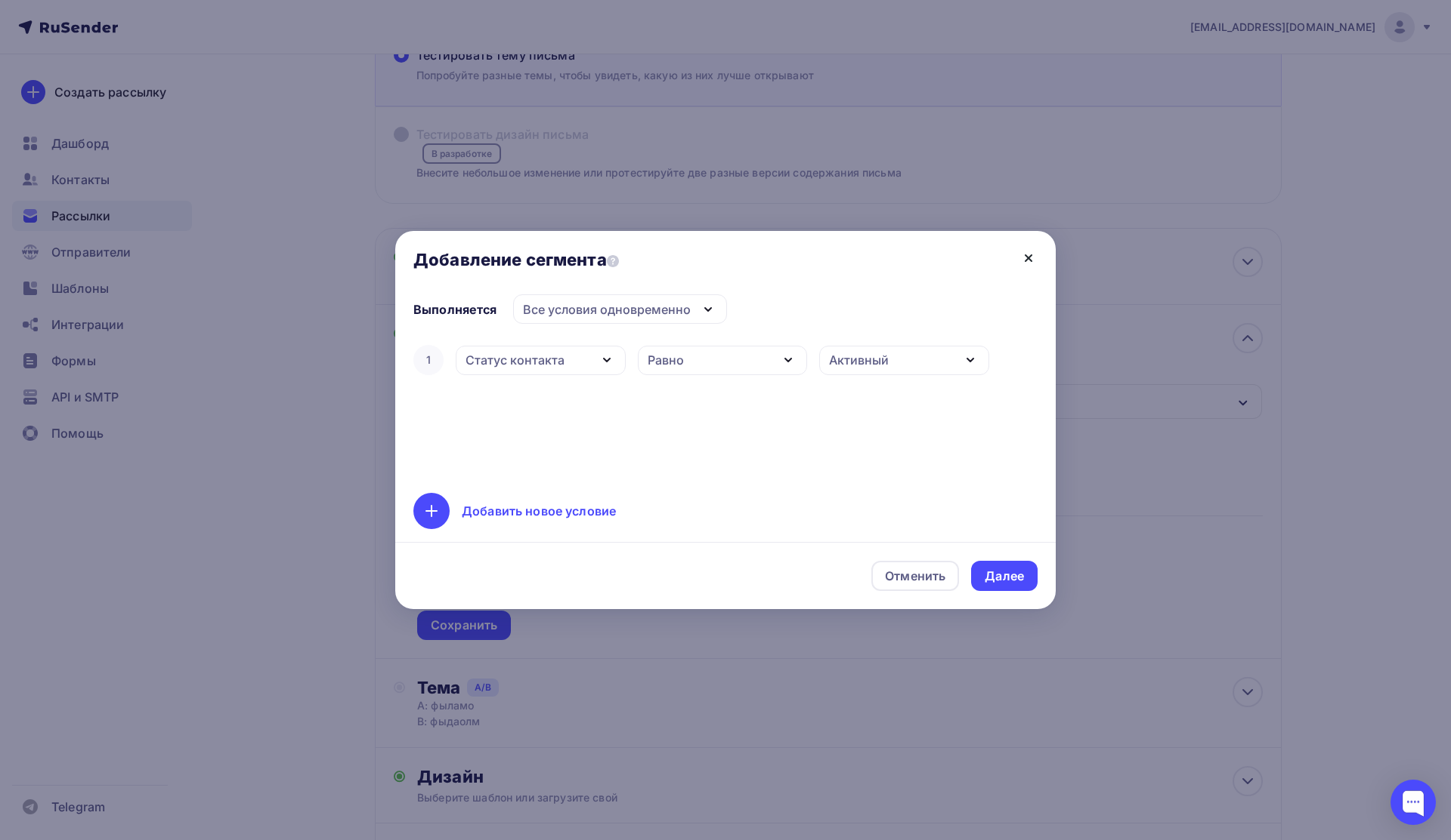
click at [1030, 264] on icon at bounding box center [1029, 258] width 18 height 18
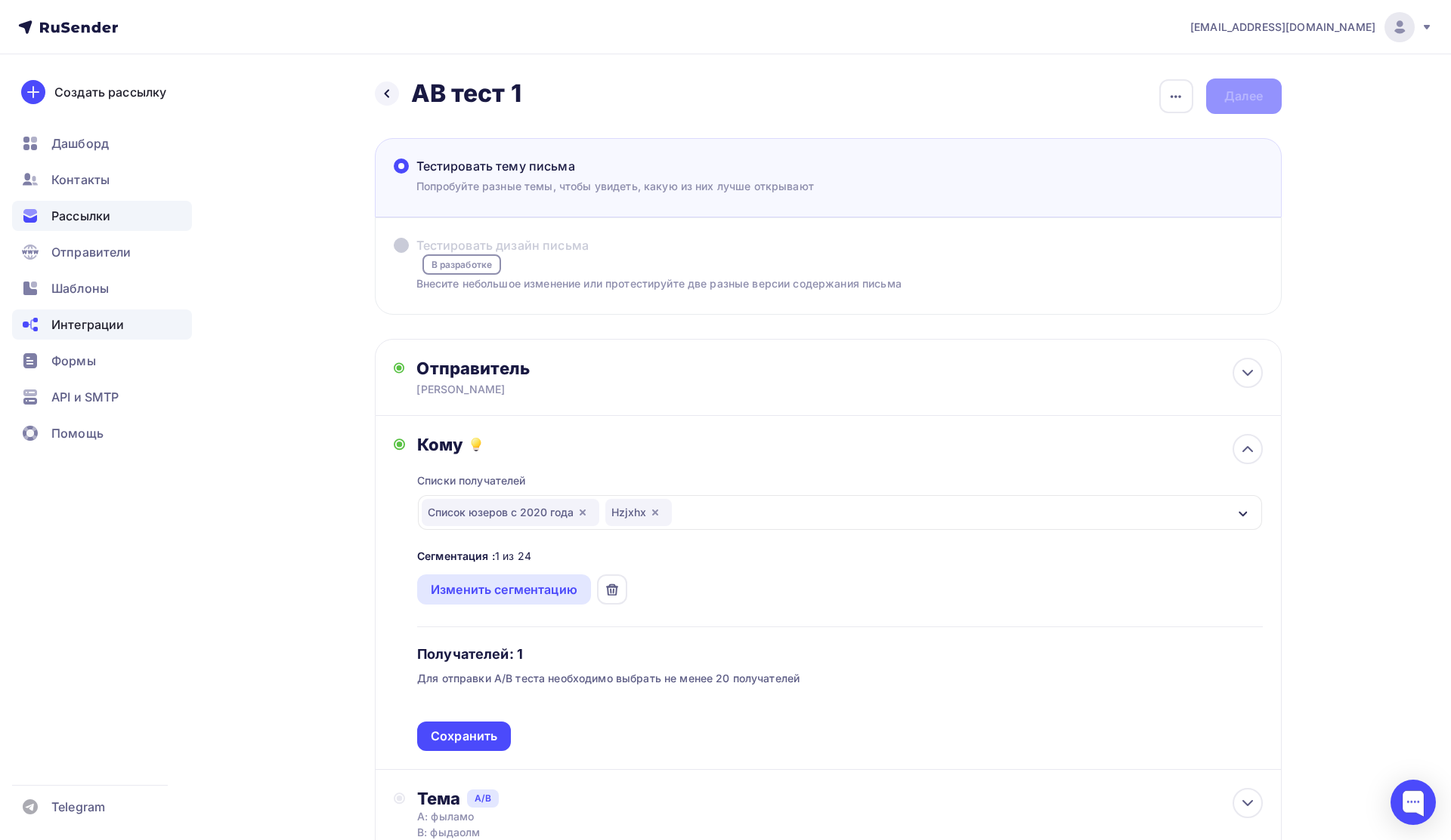
click at [83, 322] on span "Интеграции" at bounding box center [87, 325] width 73 height 18
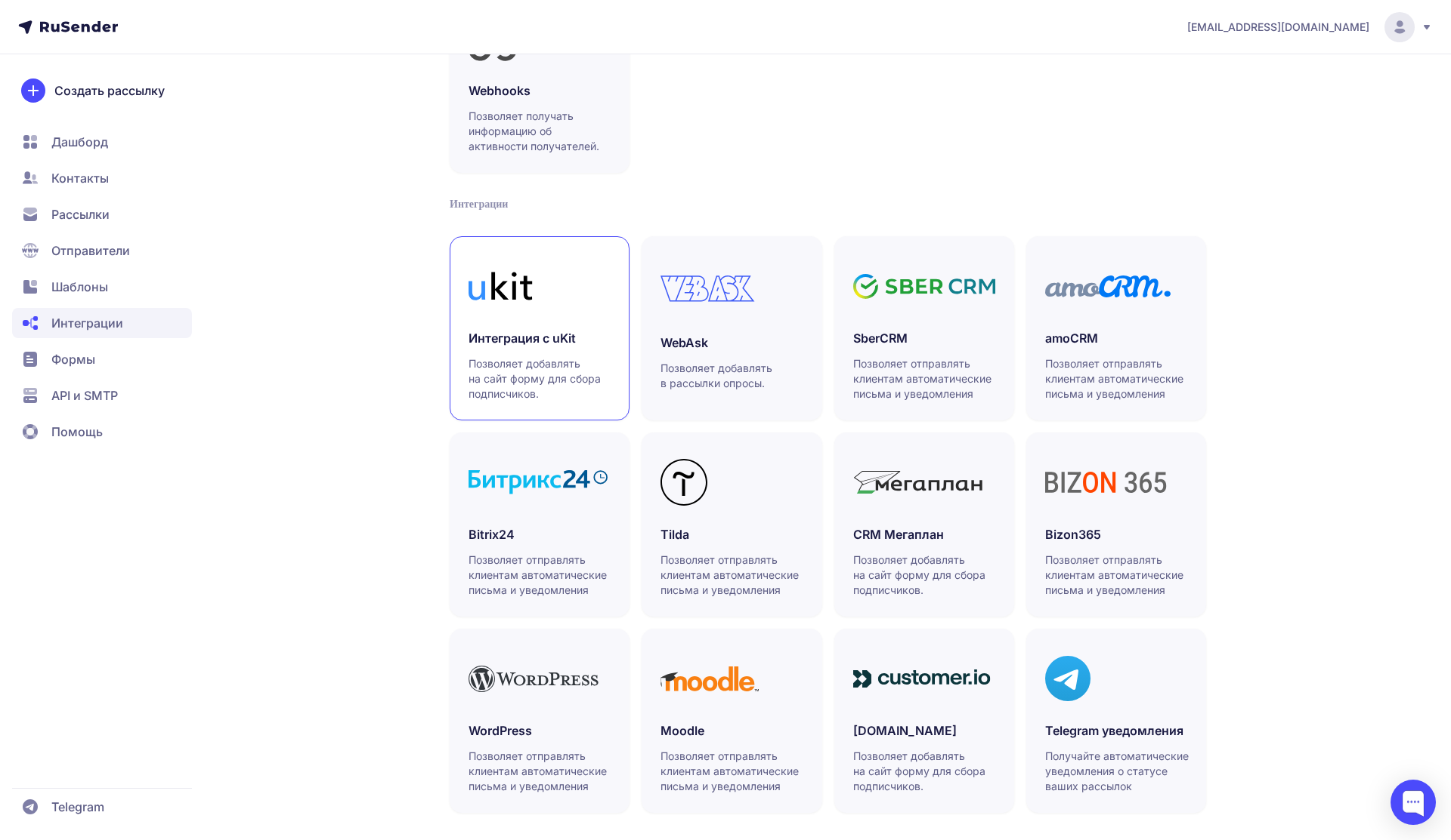
scroll to position [198, 0]
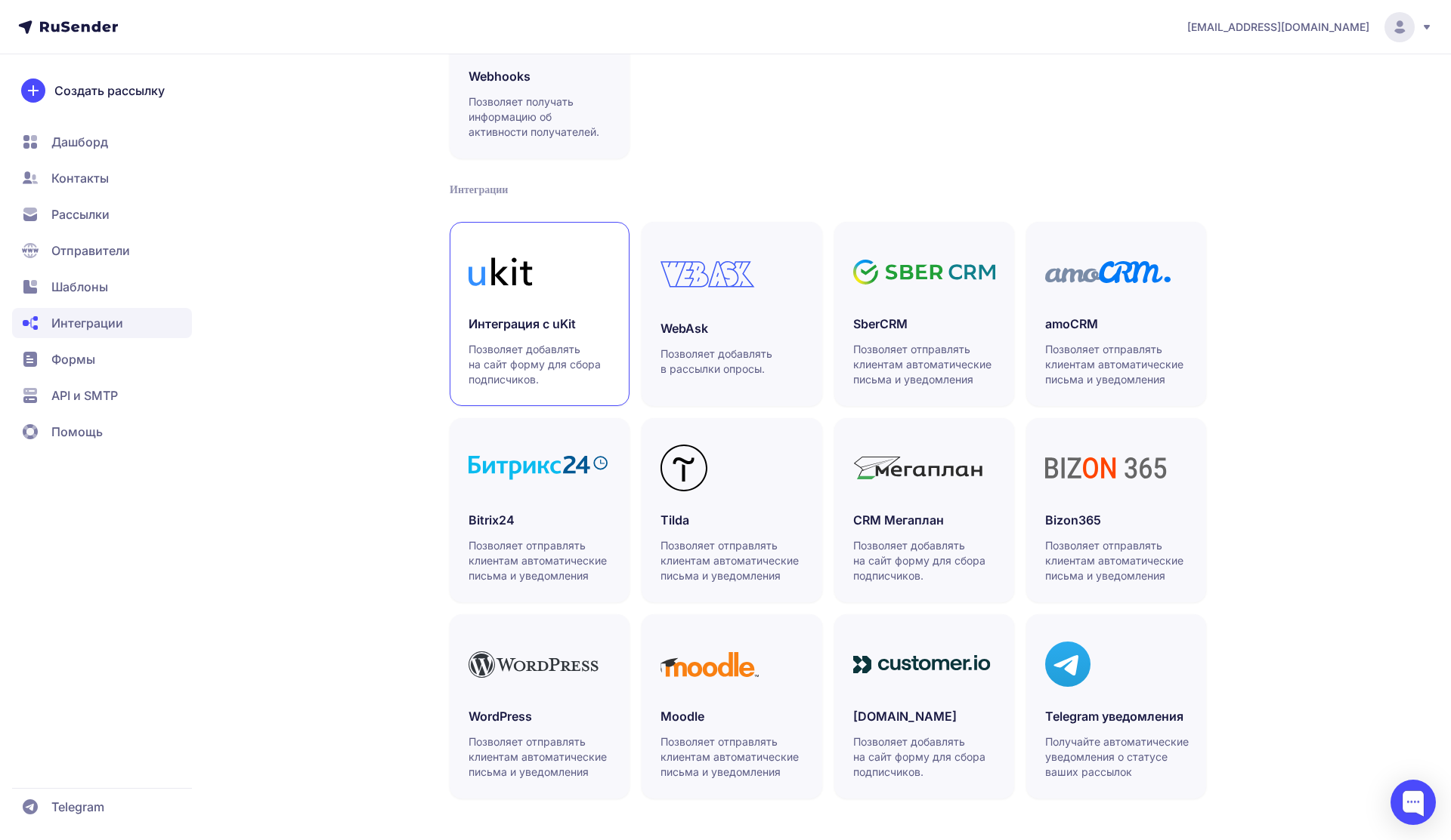
click at [536, 346] on p "Позволяет добавлять на сайт форму для сбора подписчиков." at bounding box center [540, 364] width 144 height 45
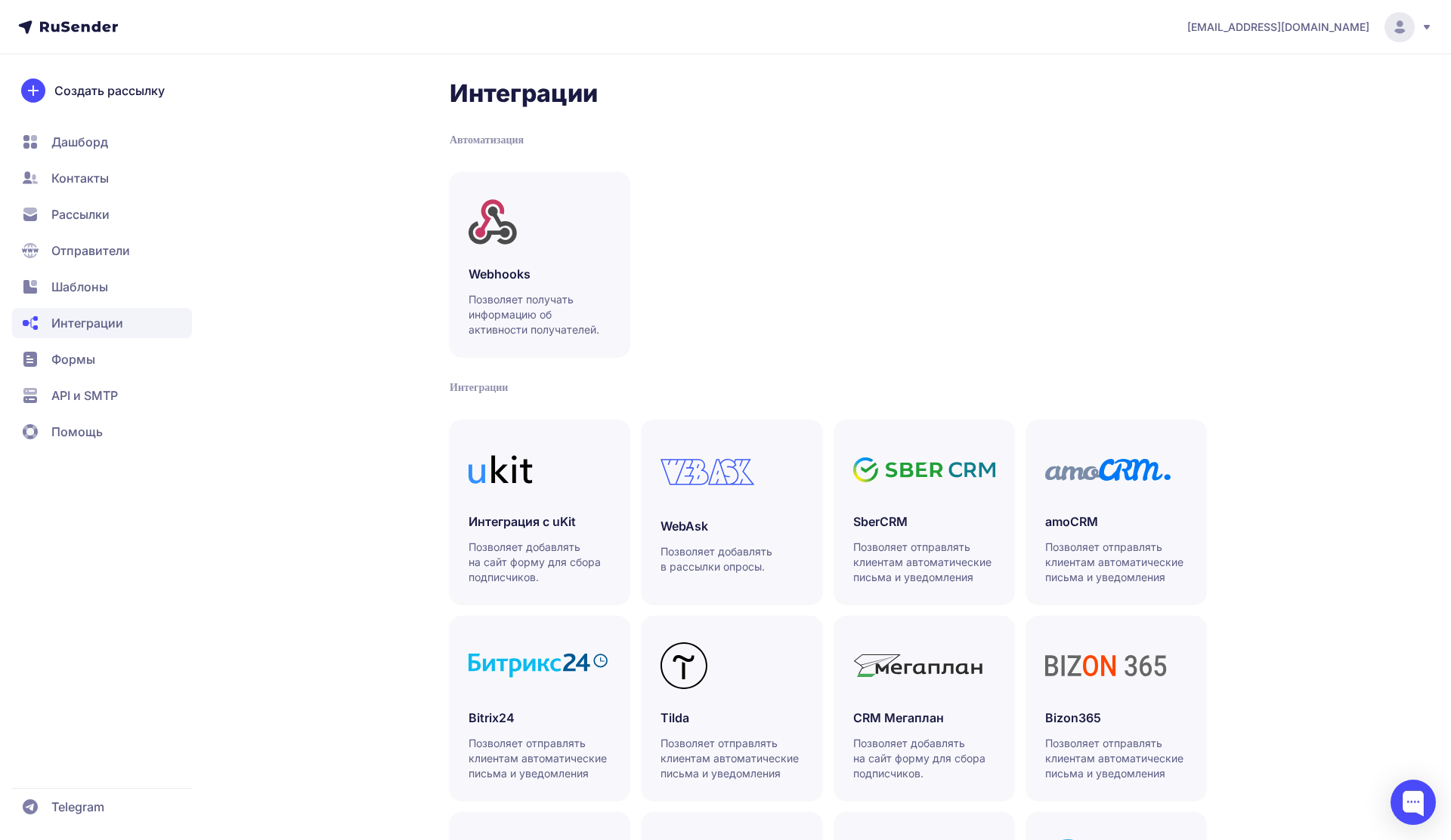
click at [98, 380] on span "Формы" at bounding box center [101, 395] width 180 height 30
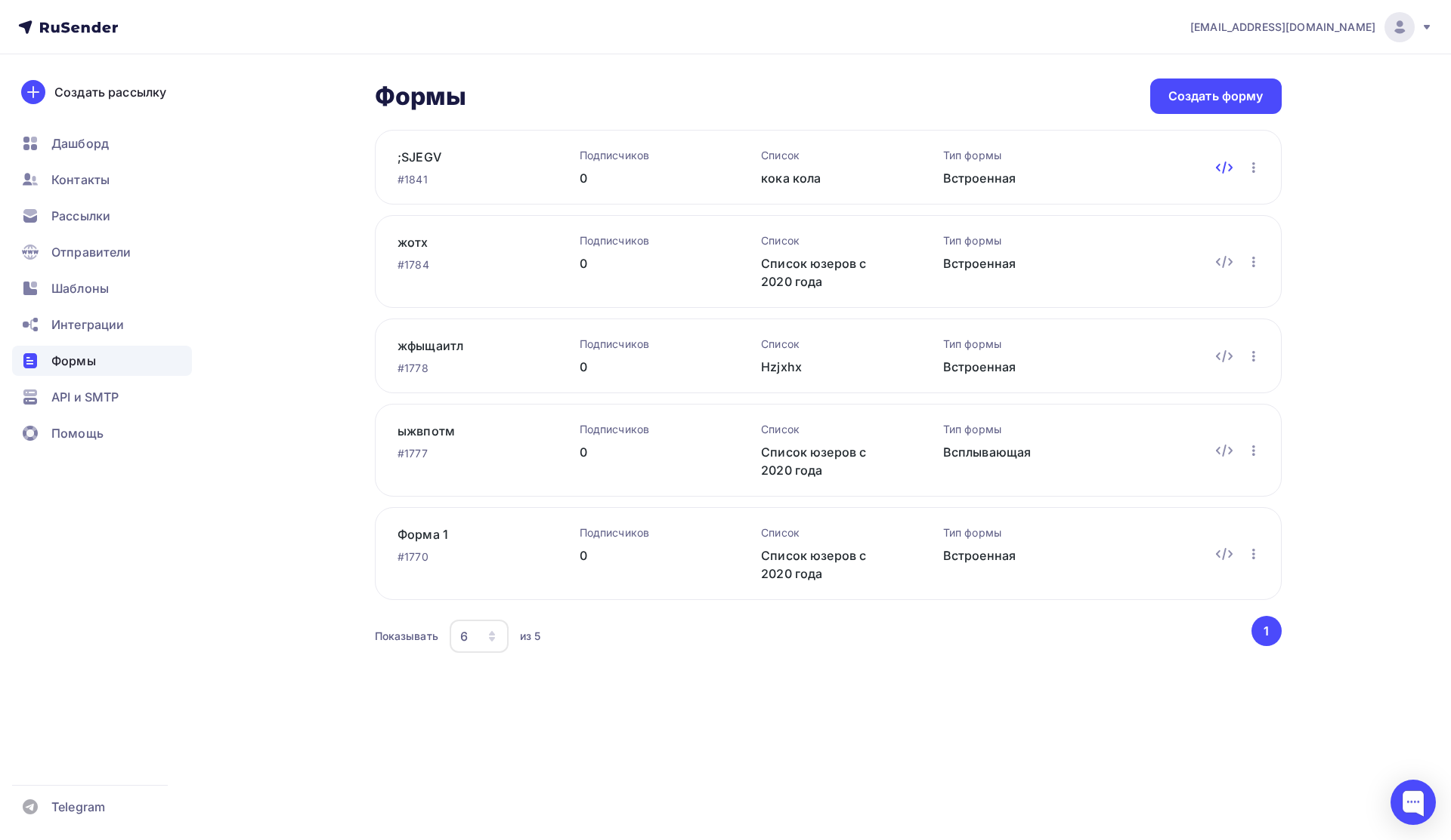
click at [1224, 168] on icon at bounding box center [1224, 168] width 18 height 18
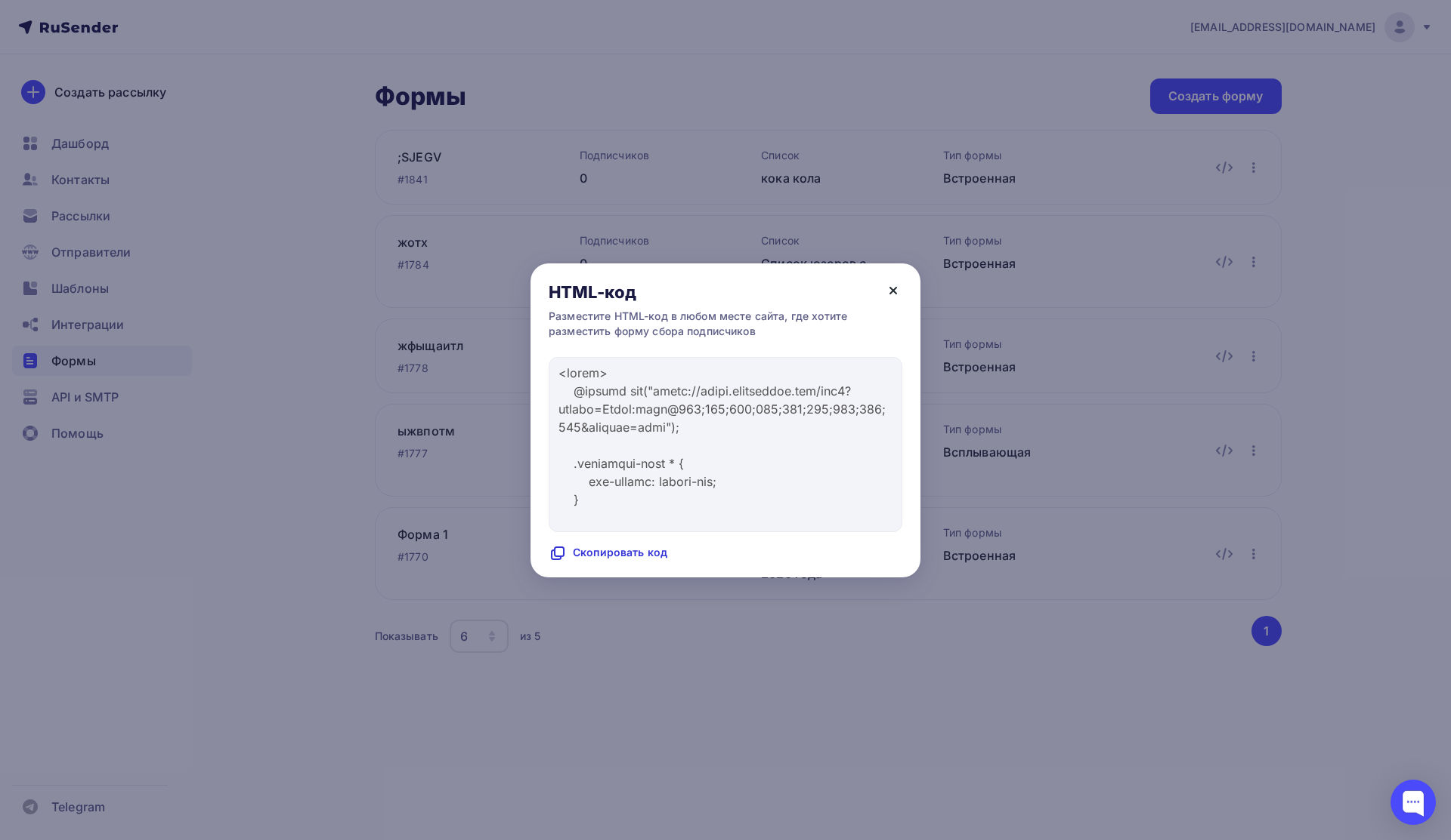
click at [887, 288] on icon at bounding box center [893, 291] width 18 height 18
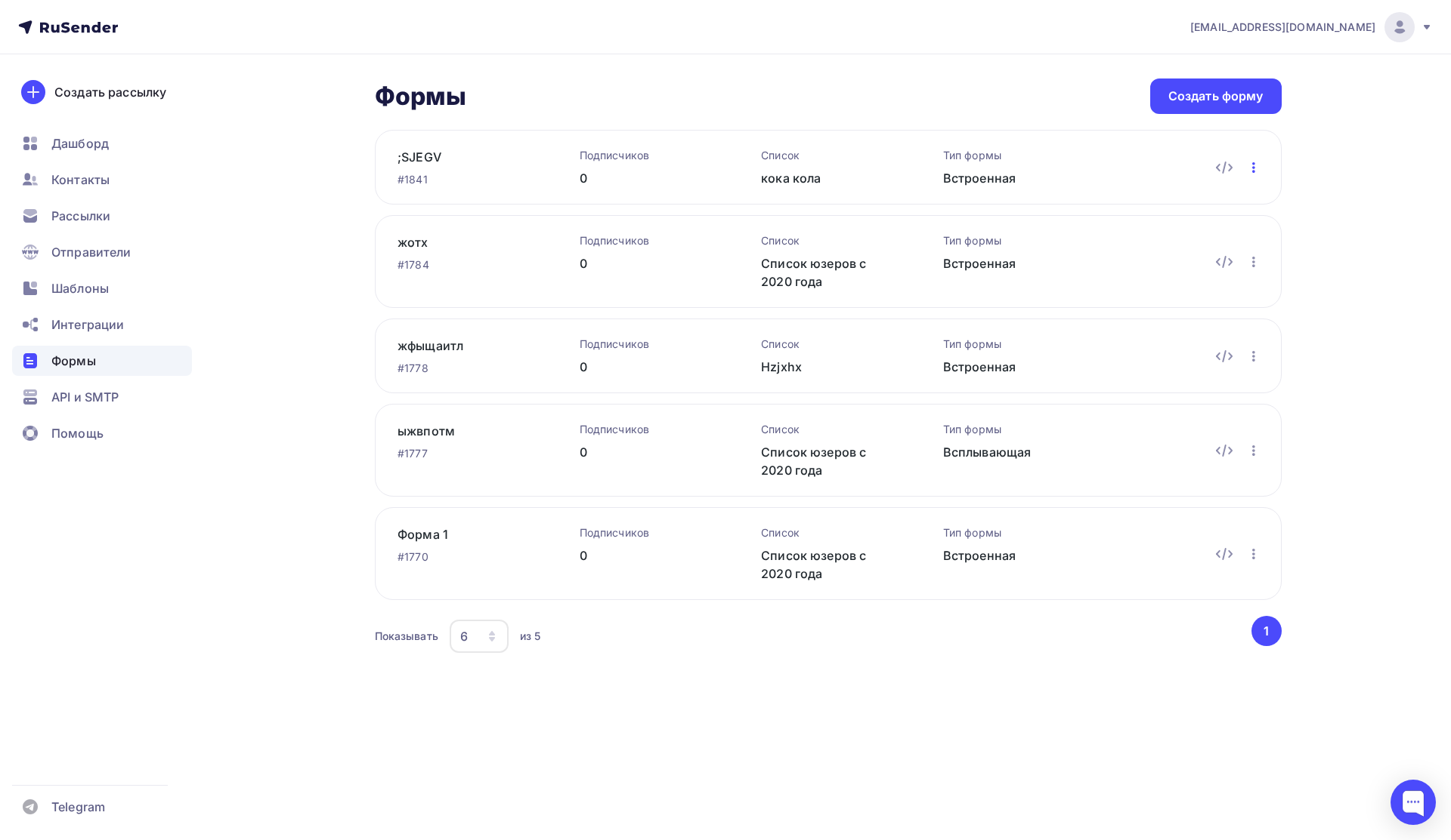
click at [1259, 164] on icon "button" at bounding box center [1254, 168] width 18 height 18
click at [423, 155] on link ";SJEGV" at bounding box center [464, 157] width 134 height 18
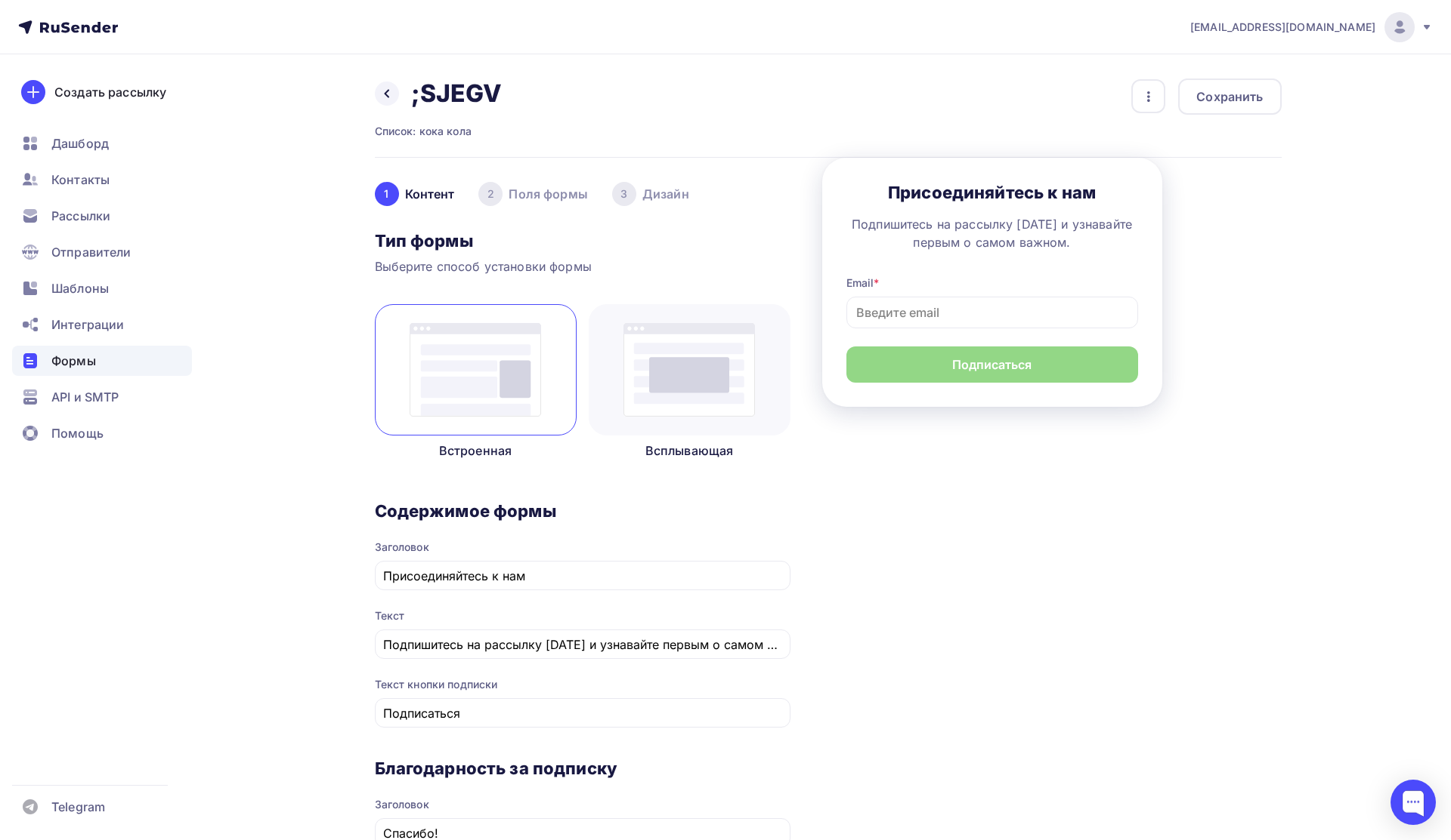
click at [493, 195] on div "2" at bounding box center [490, 194] width 24 height 24
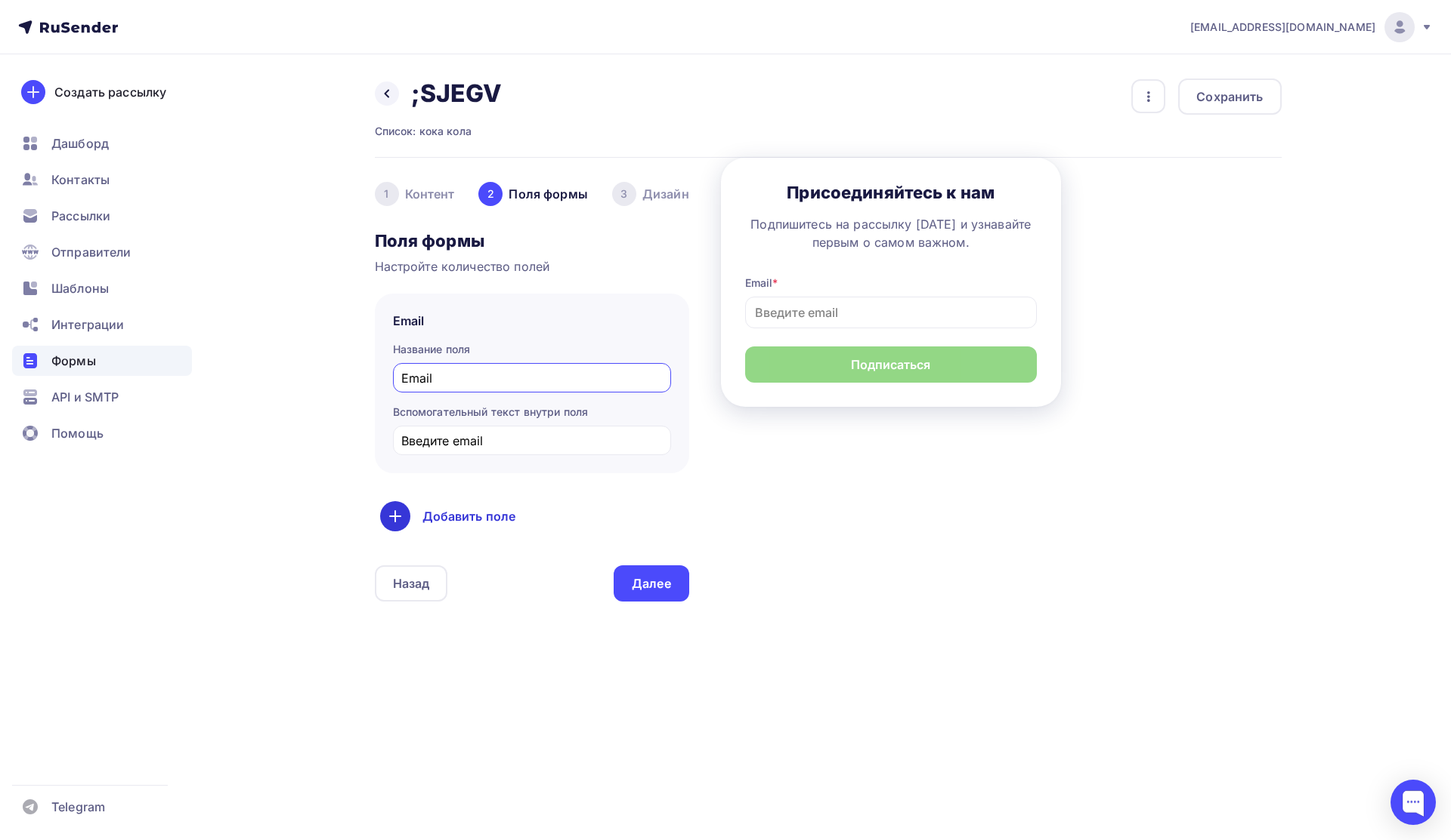
click at [395, 516] on icon at bounding box center [395, 517] width 0 height 11
click at [409, 566] on link "Имя" at bounding box center [427, 565] width 88 height 30
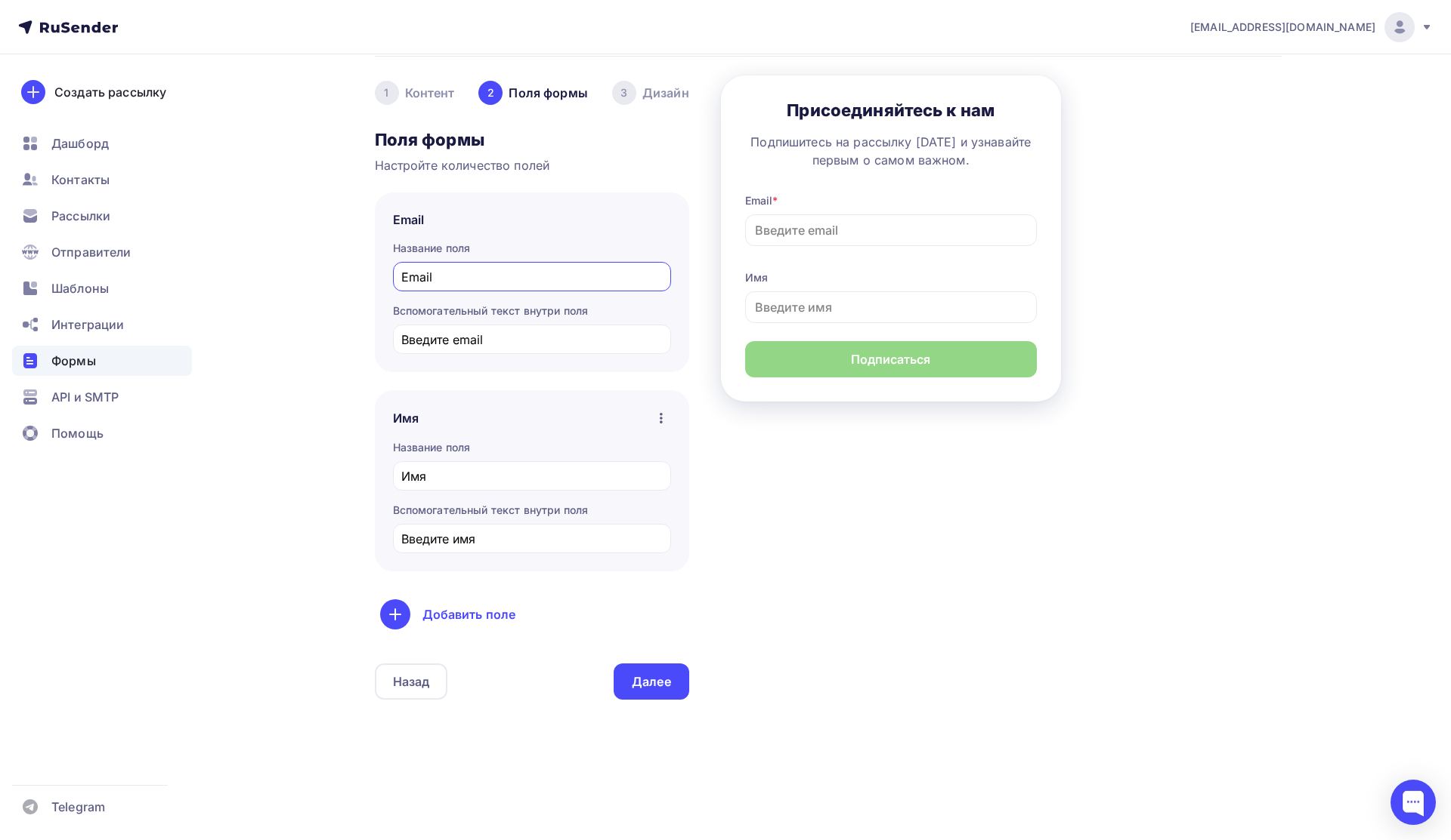
scroll to position [109, 0]
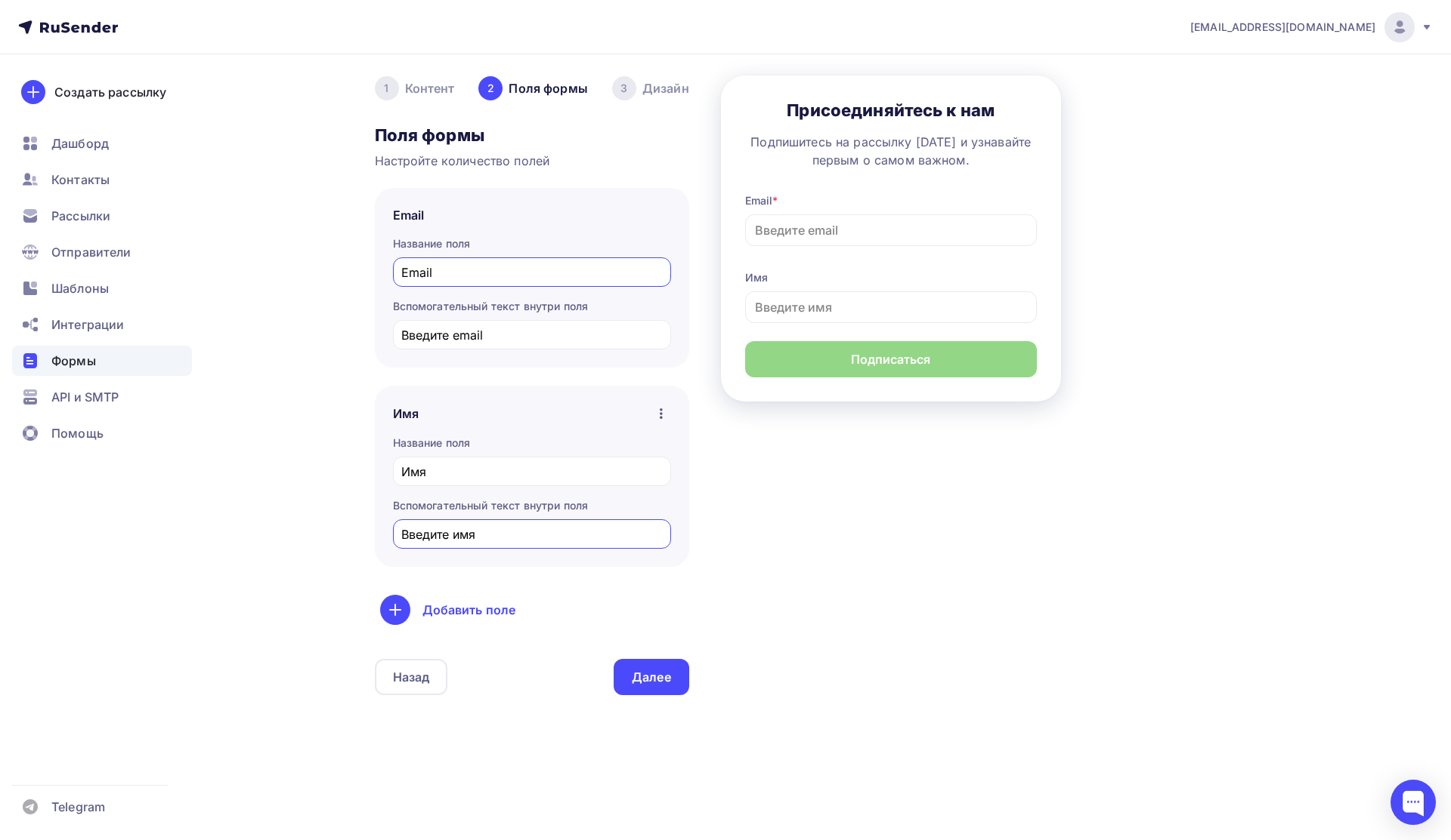
click at [496, 538] on input "Введите имя" at bounding box center [532, 535] width 261 height 18
click at [645, 607] on div "Добавить поле" at bounding box center [531, 610] width 304 height 30
click at [611, 605] on div "Добавить поле" at bounding box center [531, 610] width 304 height 30
click at [524, 534] on input "Введите имяычы" at bounding box center [532, 535] width 261 height 18
type input "В"
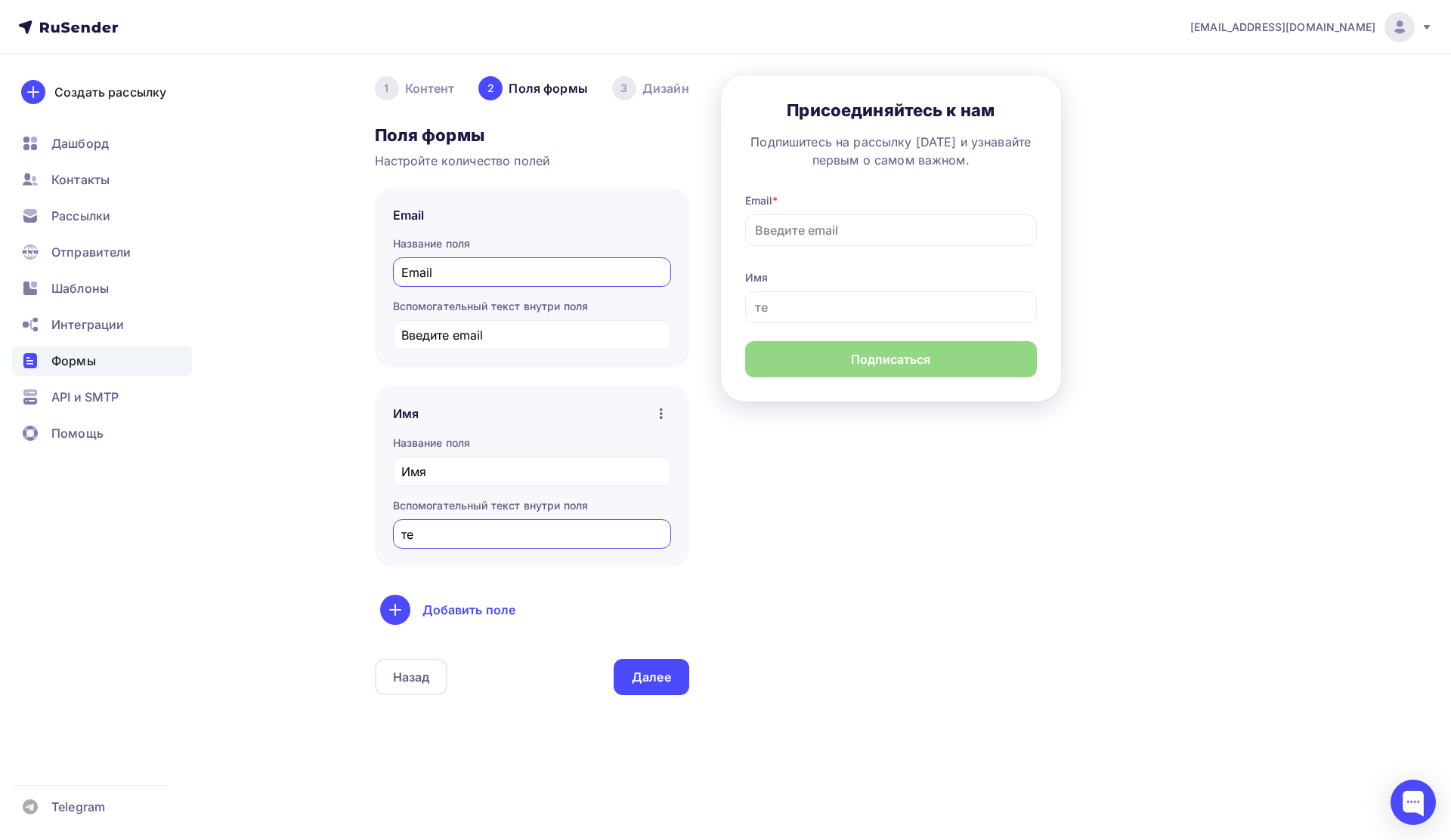
type input "т"
type input "Текст"
click at [348, 567] on div "Назад ;SJEGV ;SJEGV Список: кока кола Переименовать Удалить Сохранить 1 Контент…" at bounding box center [725, 395] width 1239 height 892
click at [650, 685] on div "Далее" at bounding box center [651, 677] width 75 height 36
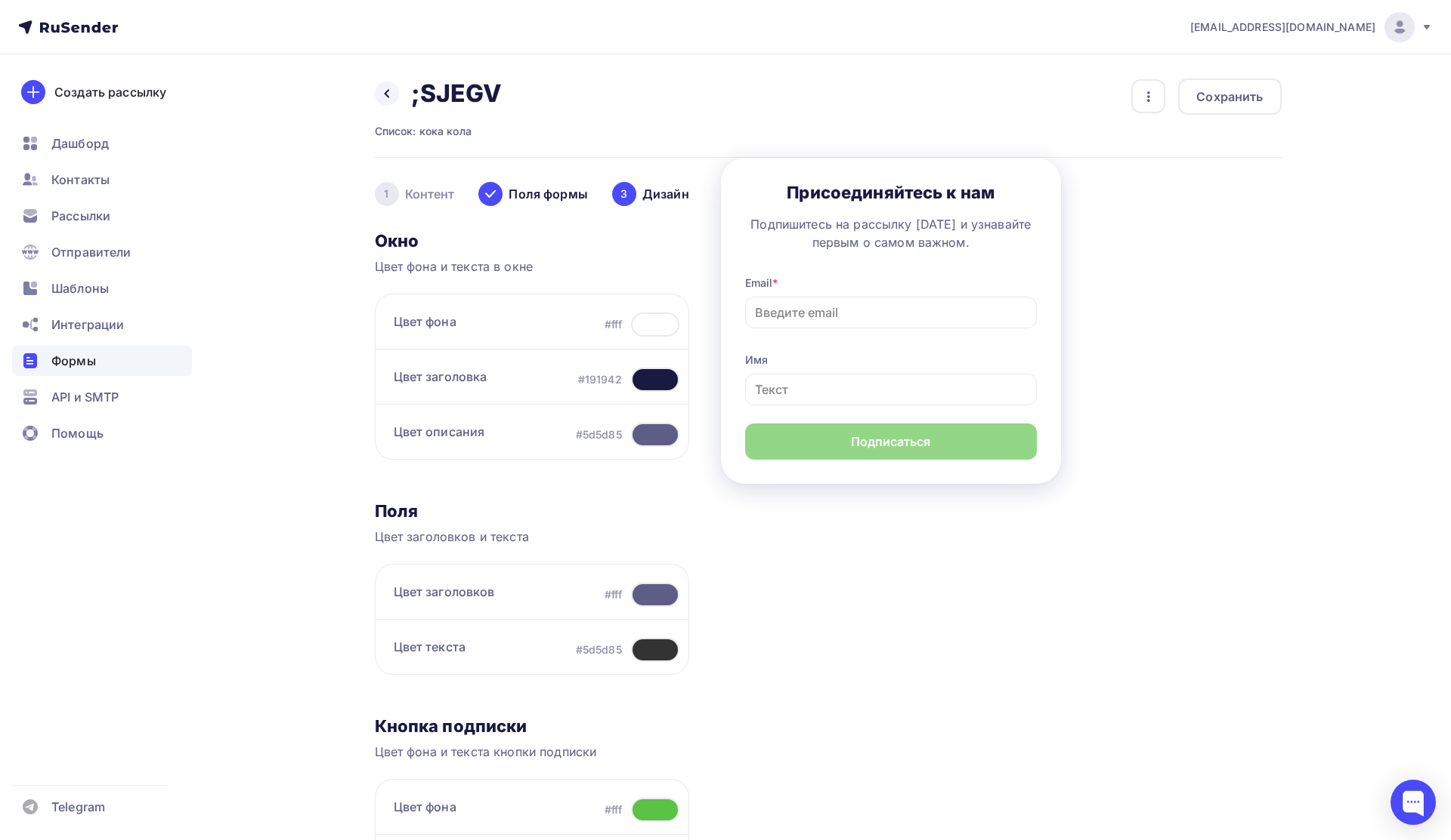
click at [500, 196] on div at bounding box center [490, 194] width 24 height 24
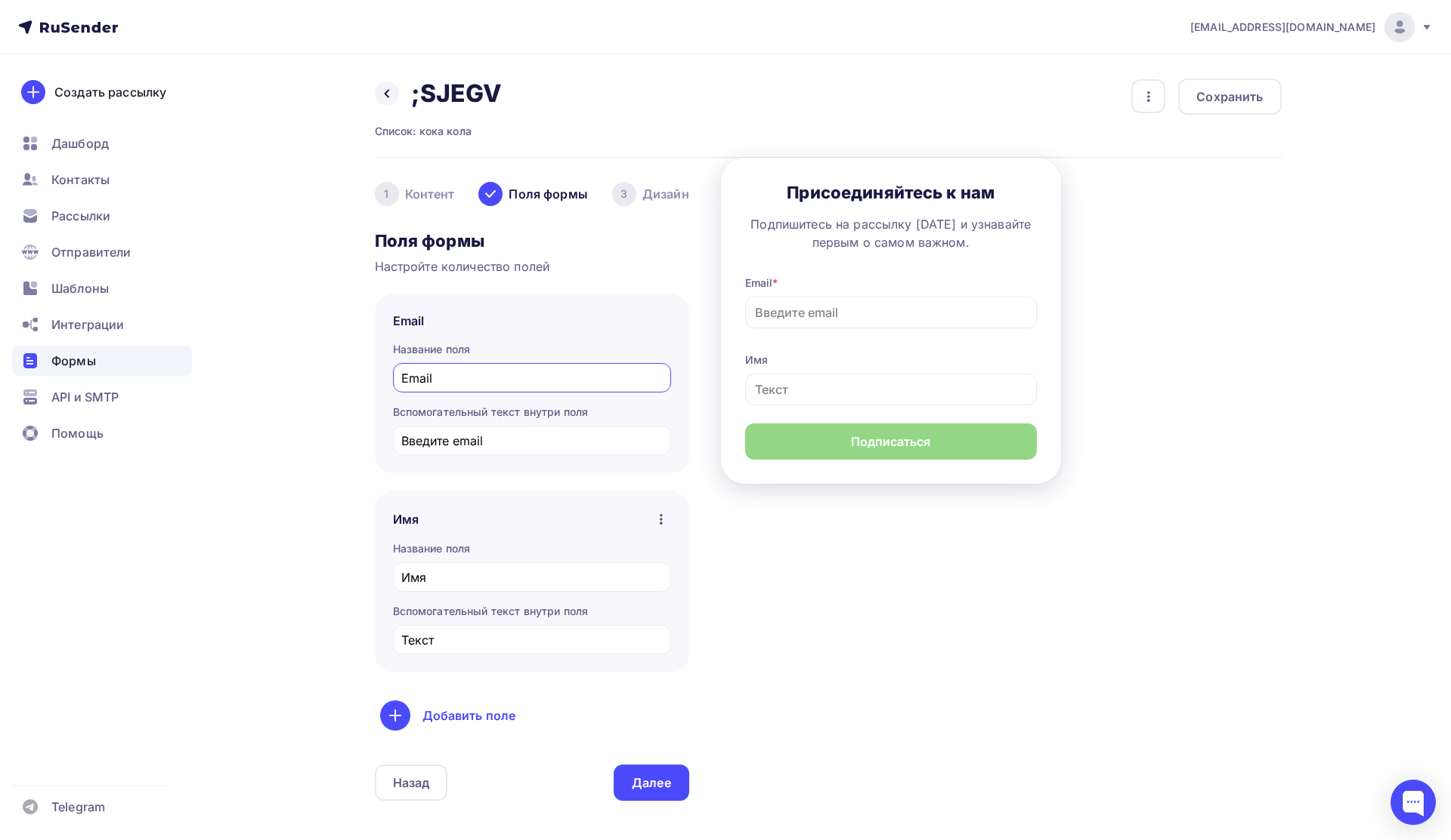
click at [627, 201] on div "3" at bounding box center [624, 194] width 24 height 24
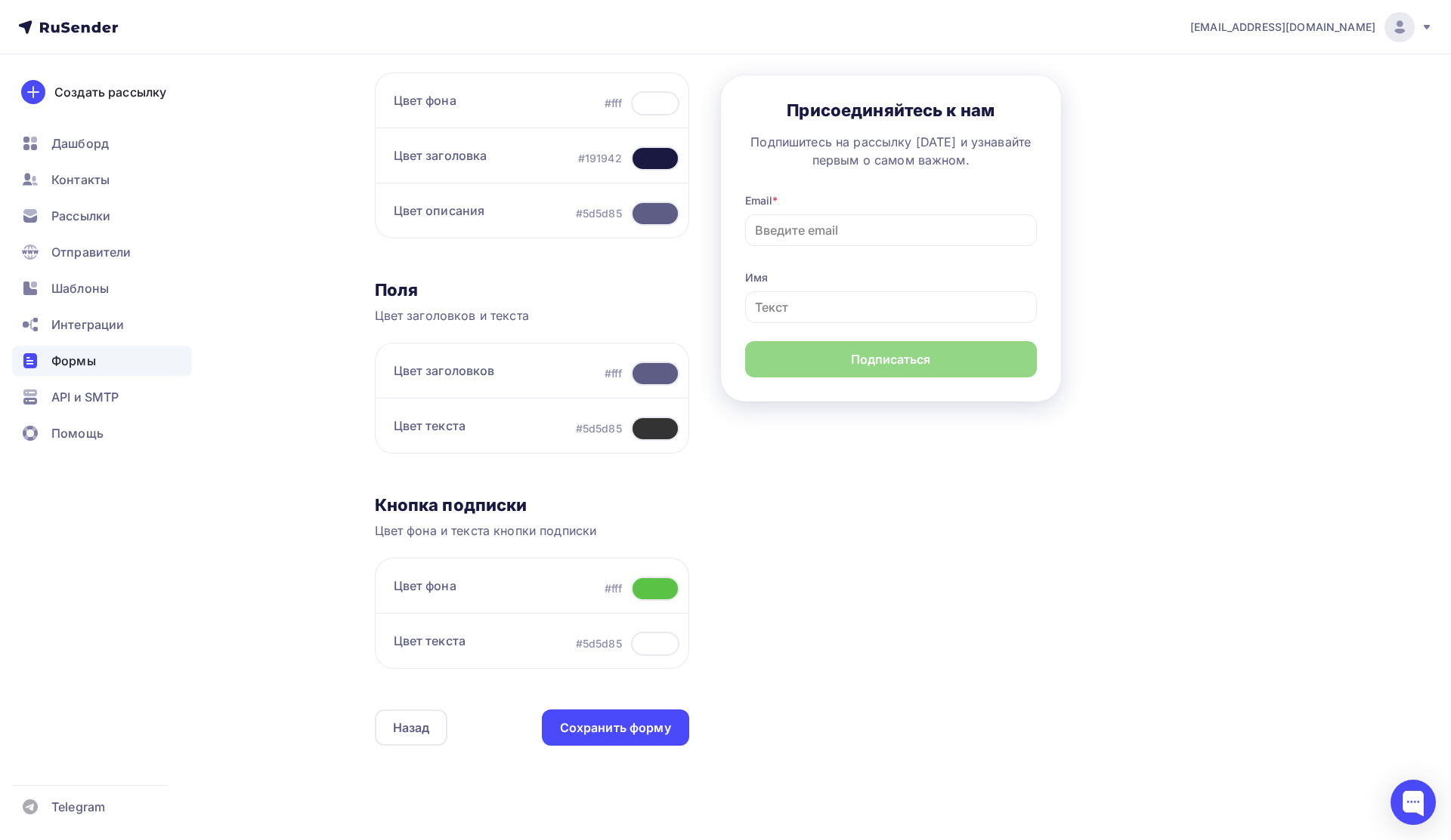
scroll to position [272, 0]
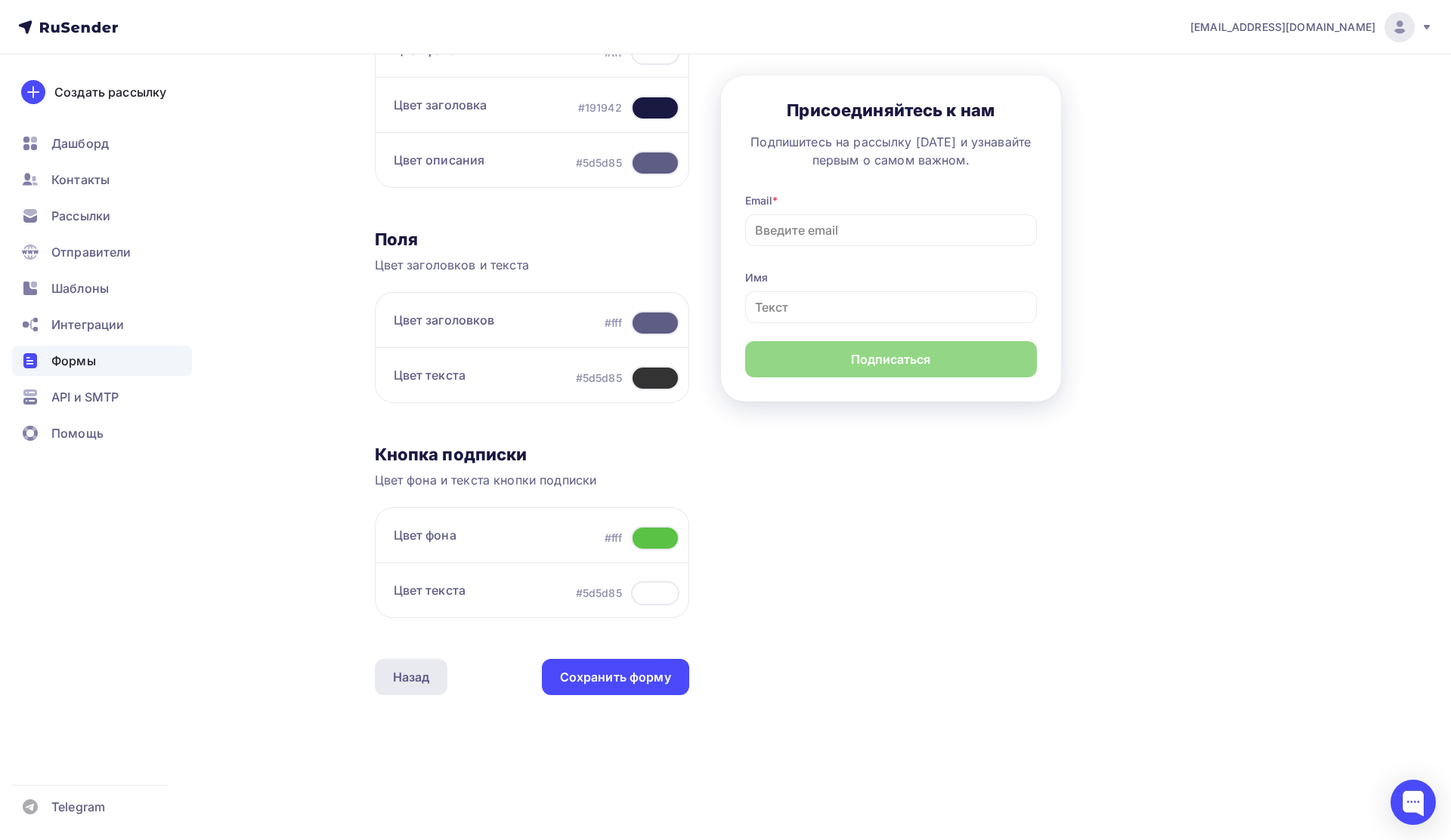
click at [409, 685] on div "Назад" at bounding box center [411, 678] width 37 height 18
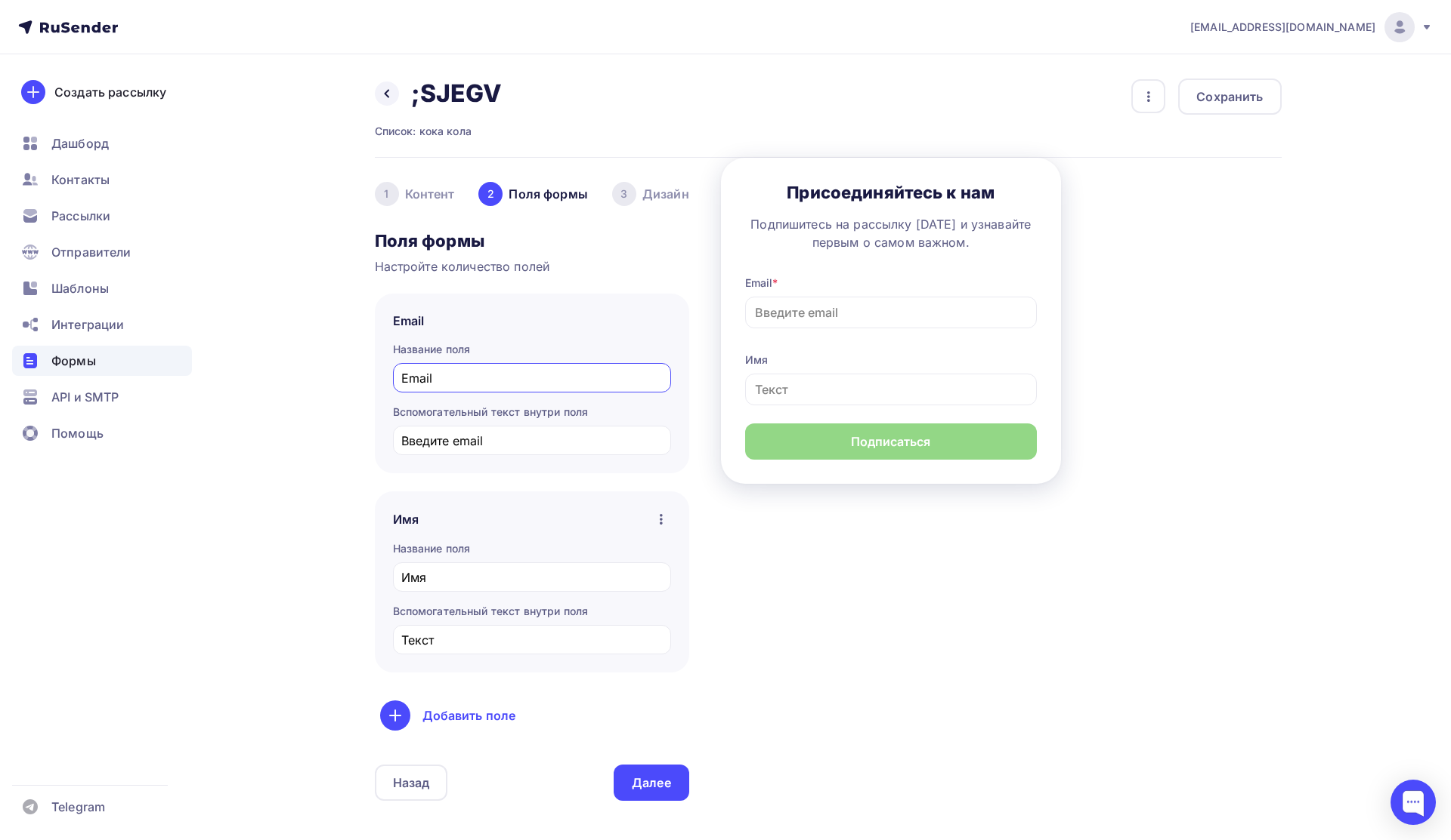
click at [388, 186] on div "1" at bounding box center [386, 194] width 24 height 24
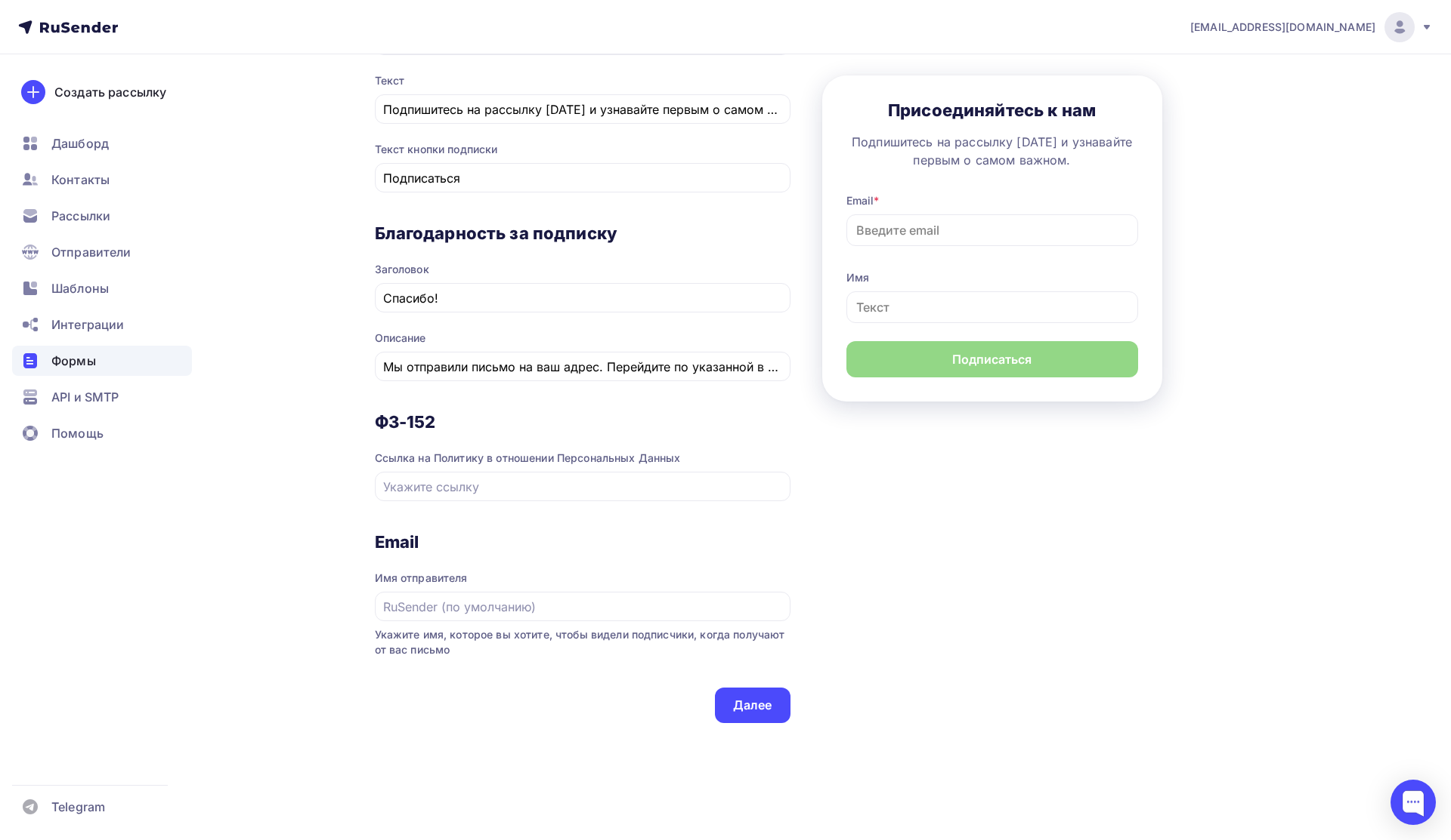
scroll to position [530, 0]
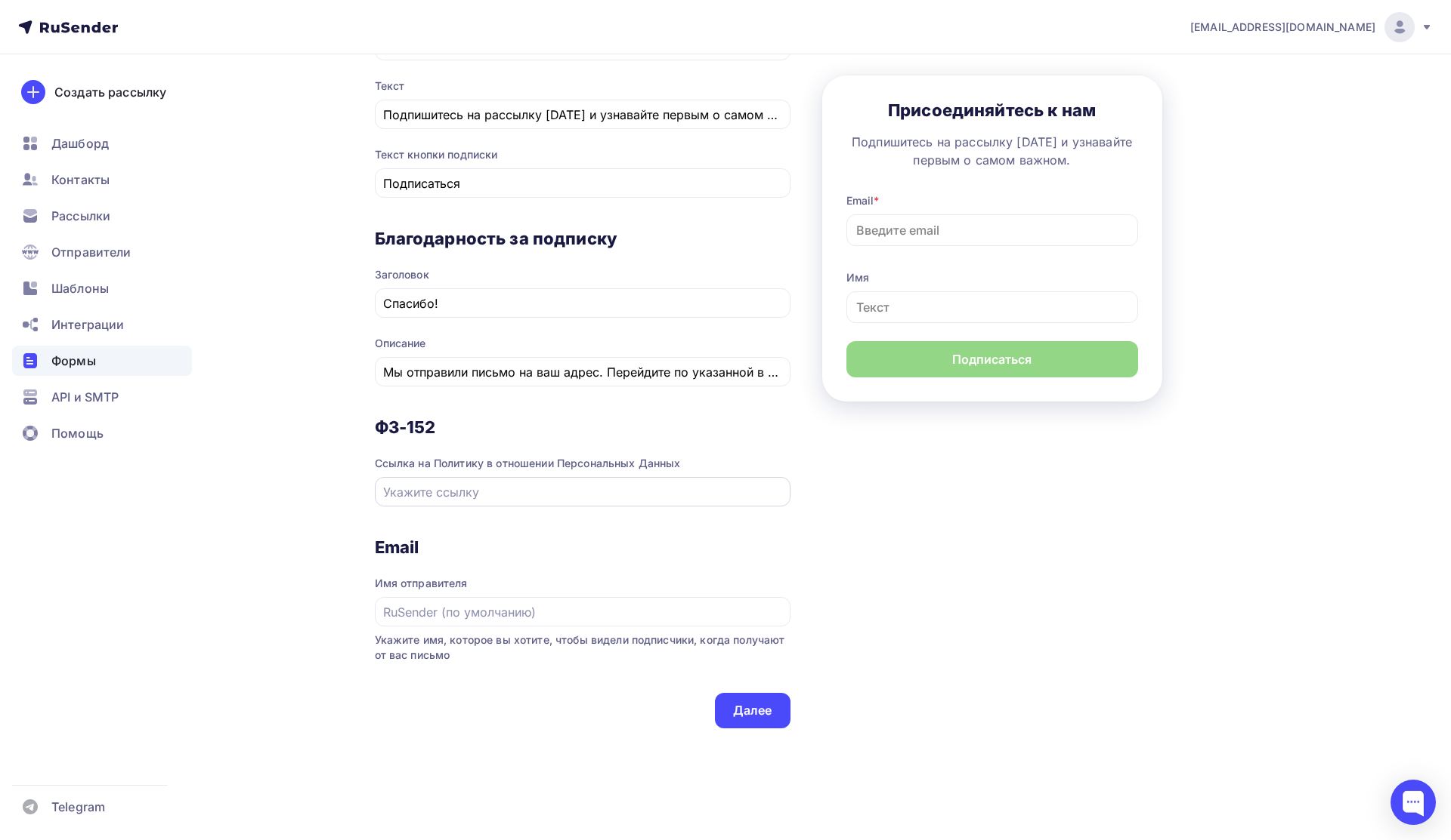
click at [522, 501] on input "text" at bounding box center [582, 492] width 398 height 18
type input "с"
click at [370, 488] on div "Назад ;SJEGV ;SJEGV Список: кока кола Переименовать Удалить Сохранить 1 Контент…" at bounding box center [725, 199] width 1239 height 1349
click at [417, 488] on input "text" at bounding box center [582, 492] width 398 height 18
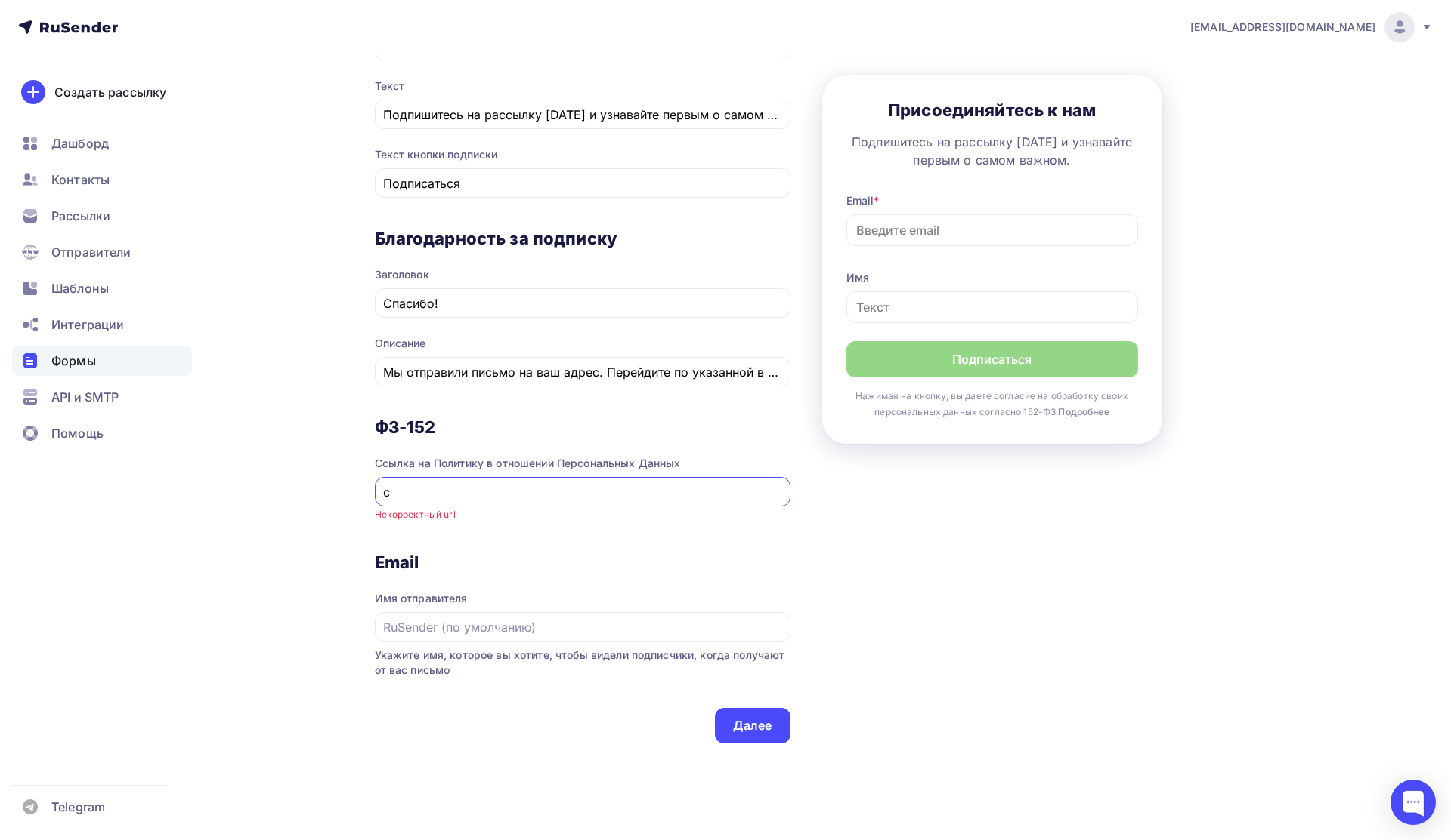
type input "с"
click at [256, 565] on div "Назад ;SJEGV ;SJEGV Список: кока кола Переименовать Удалить Сохранить 1 Контент…" at bounding box center [725, 206] width 1239 height 1364
click at [431, 495] on input "с" at bounding box center [582, 492] width 398 height 18
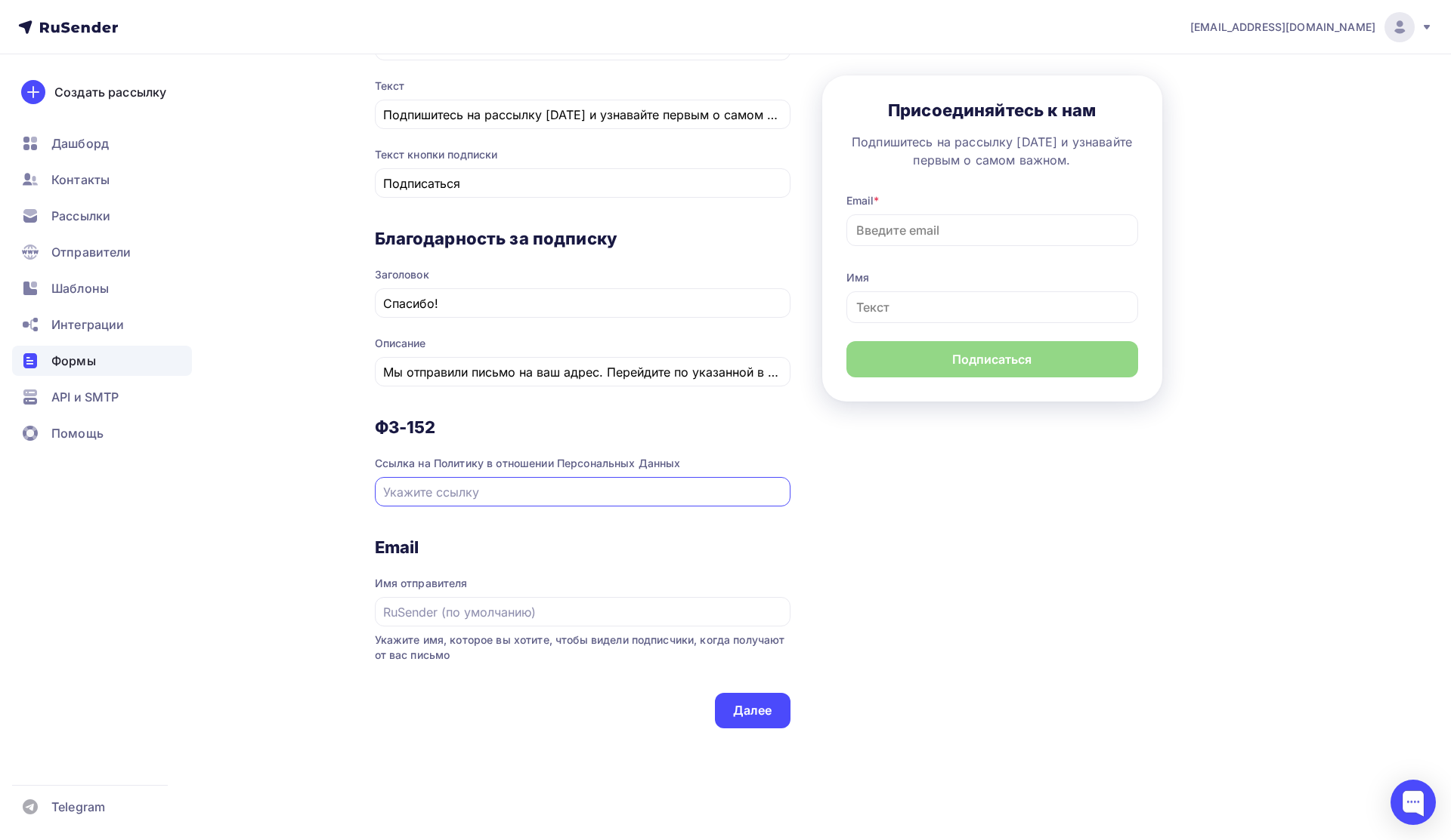
click at [348, 509] on div "Назад ;SJEGV ;SJEGV Список: кока кола Переименовать Удалить Сохранить 1 Контент…" at bounding box center [725, 199] width 1239 height 1349
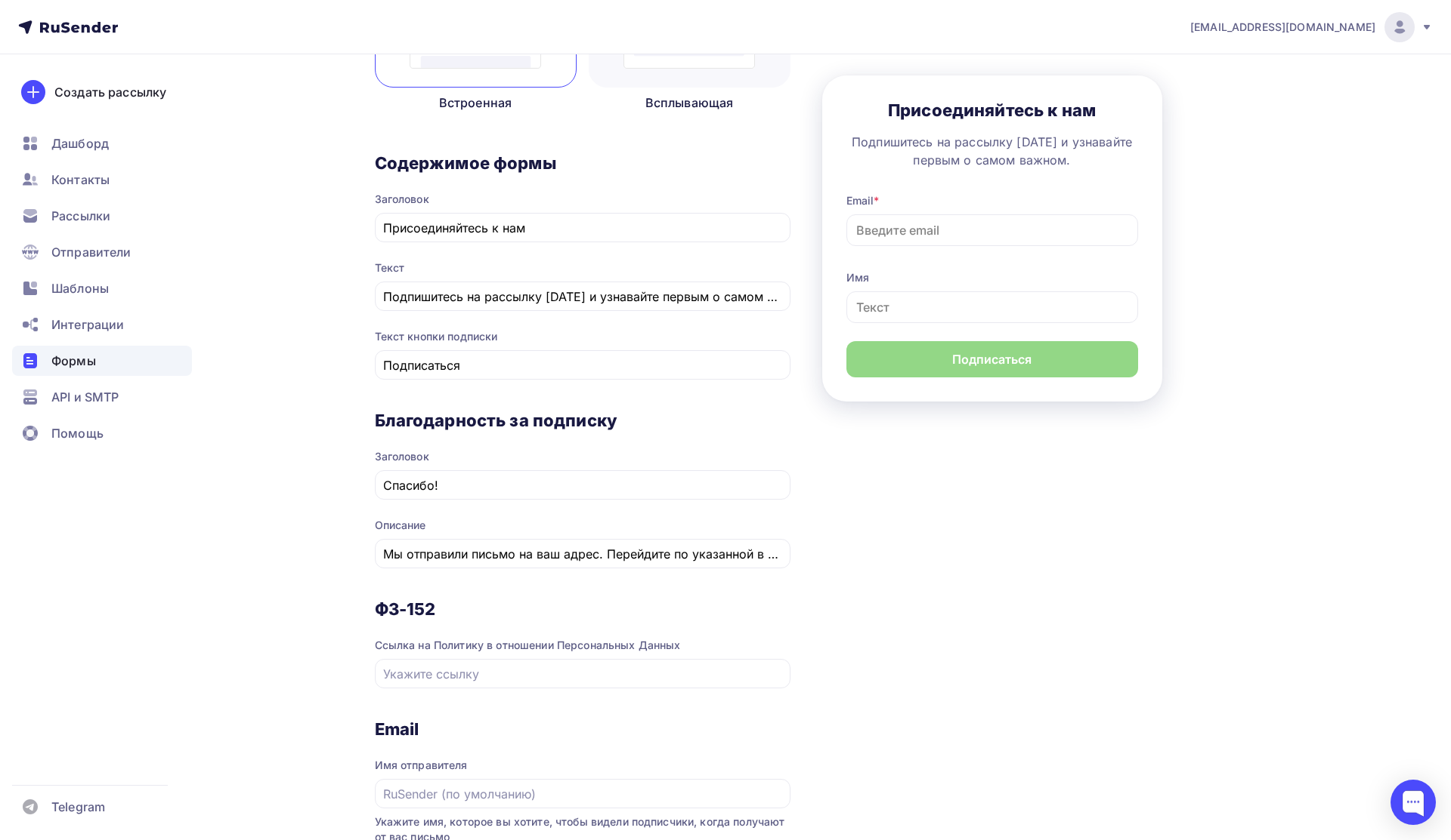
scroll to position [0, 0]
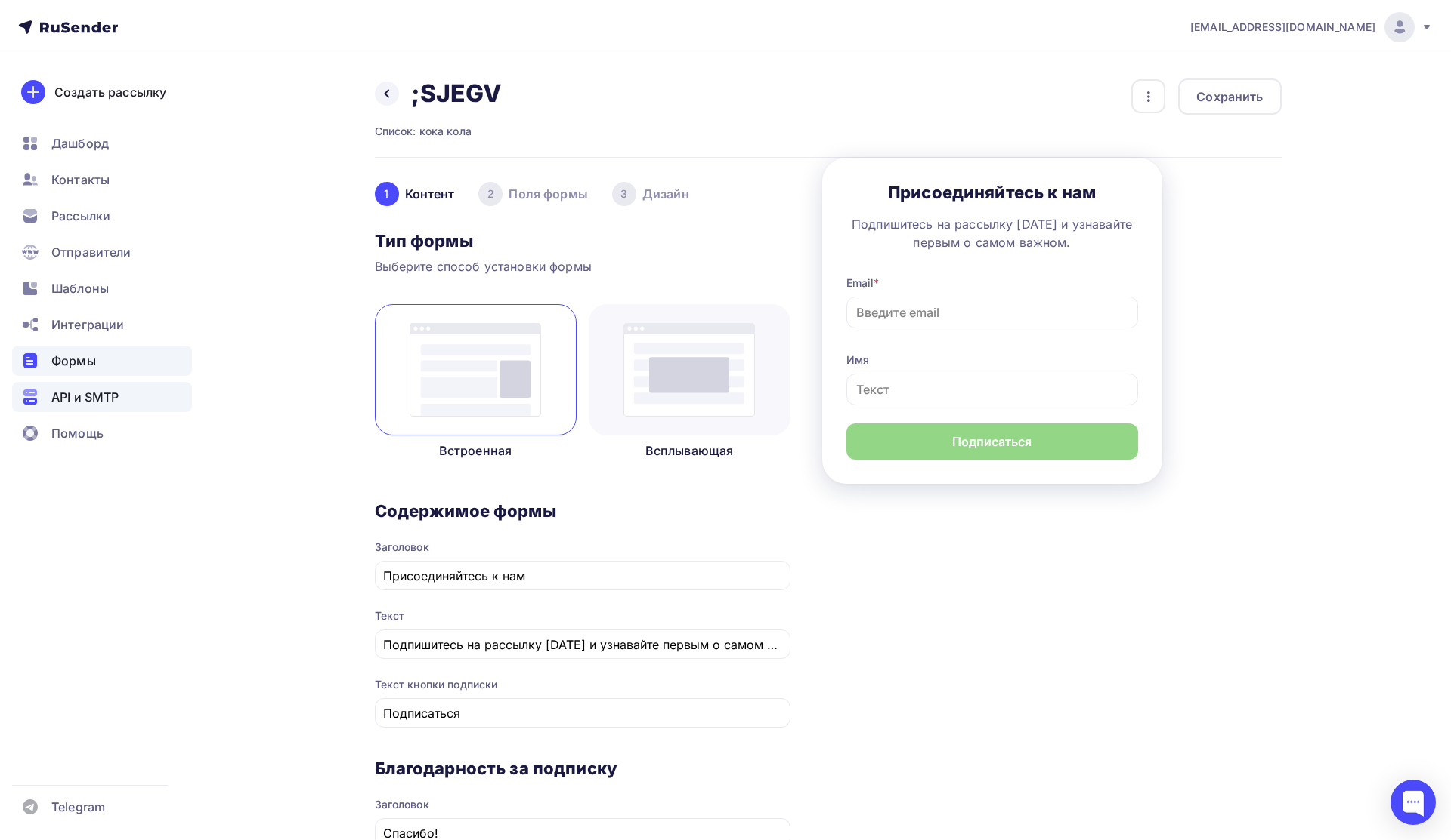
click at [86, 399] on span "API и SMTP" at bounding box center [84, 397] width 67 height 18
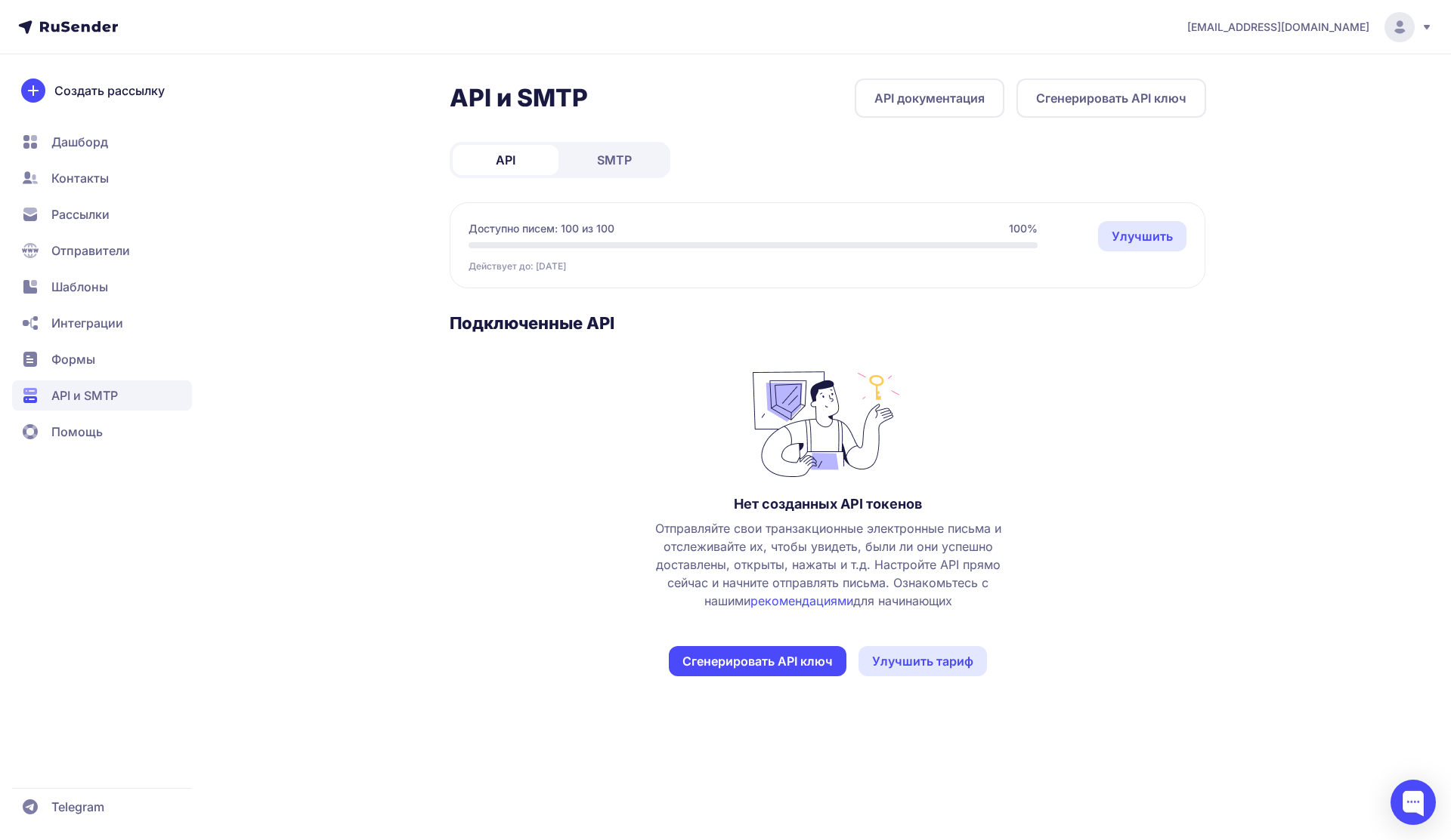
click at [1122, 235] on link "Улучшить" at bounding box center [1142, 237] width 89 height 30
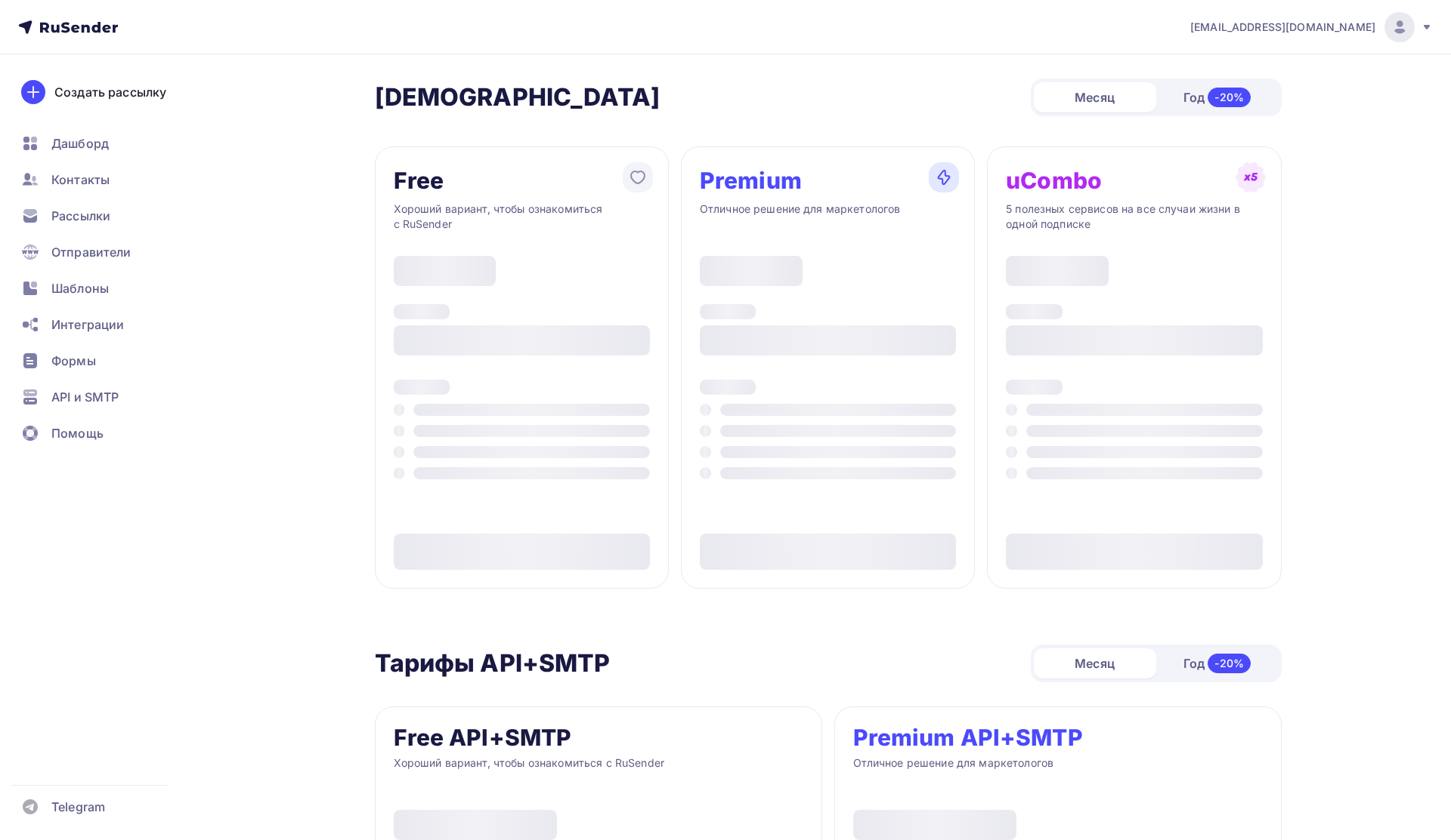
type input "500"
type input "100"
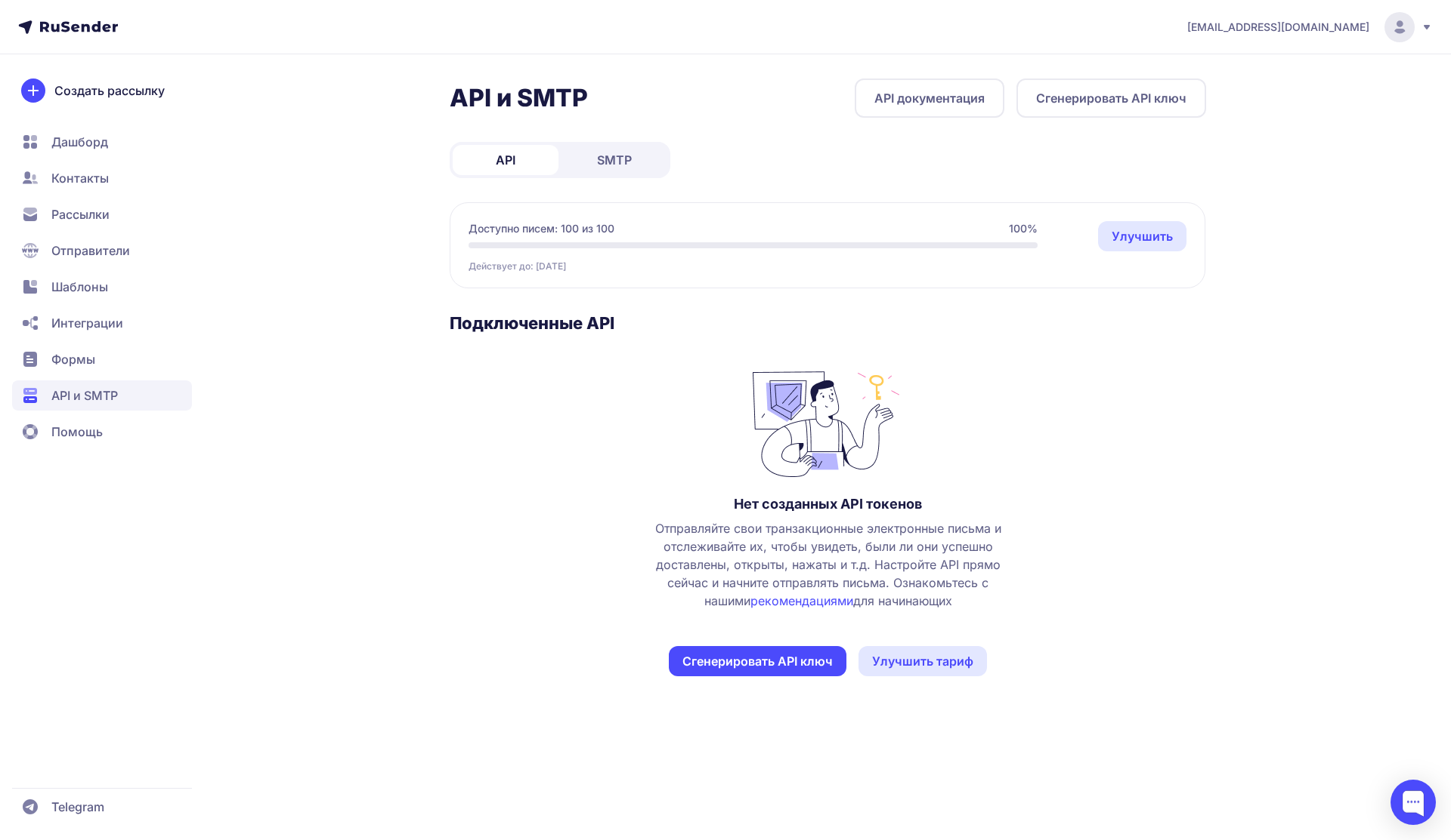
click at [605, 171] on link "SMTP" at bounding box center [614, 160] width 105 height 30
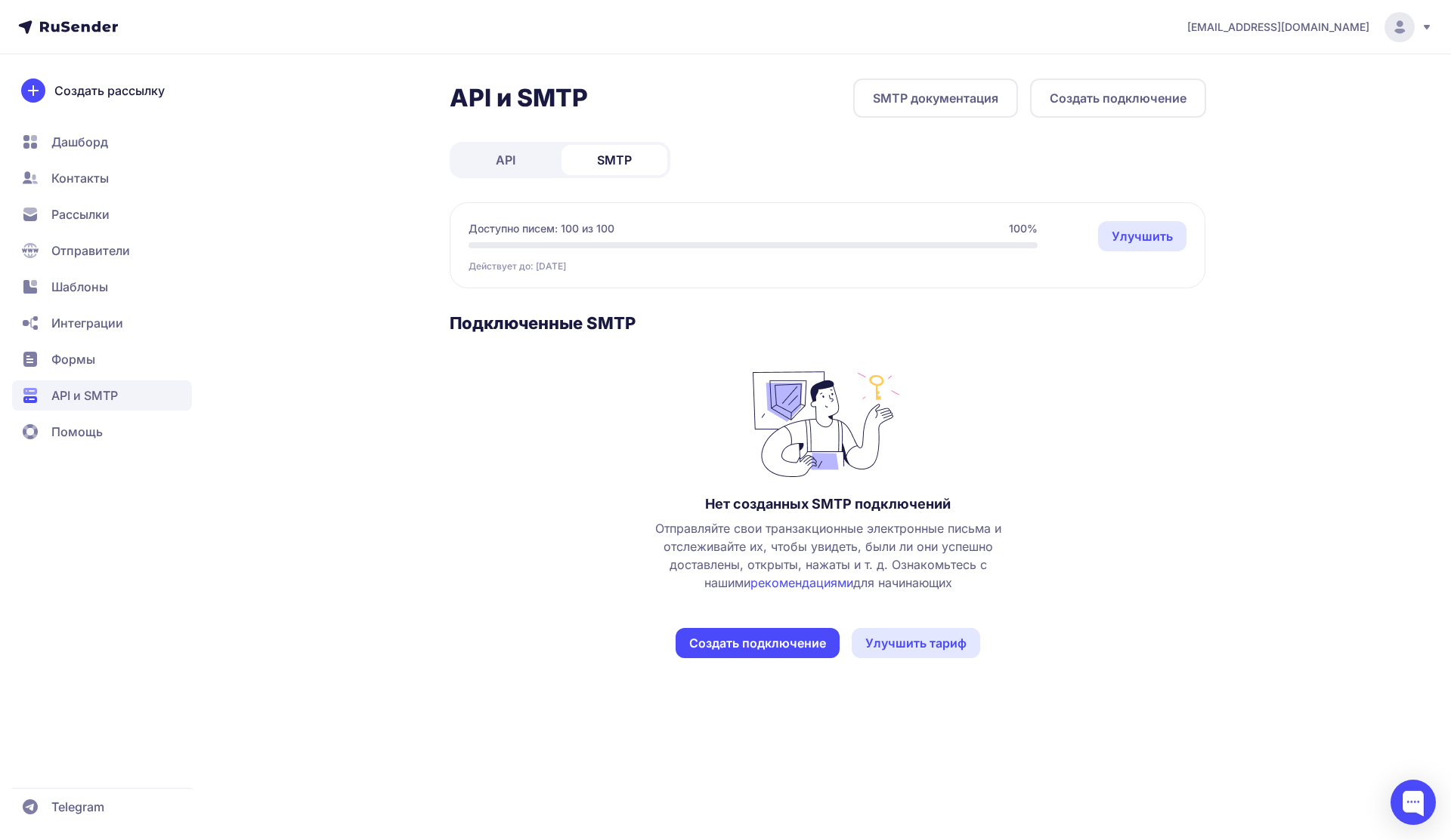
click at [515, 156] on link "API" at bounding box center [505, 160] width 105 height 30
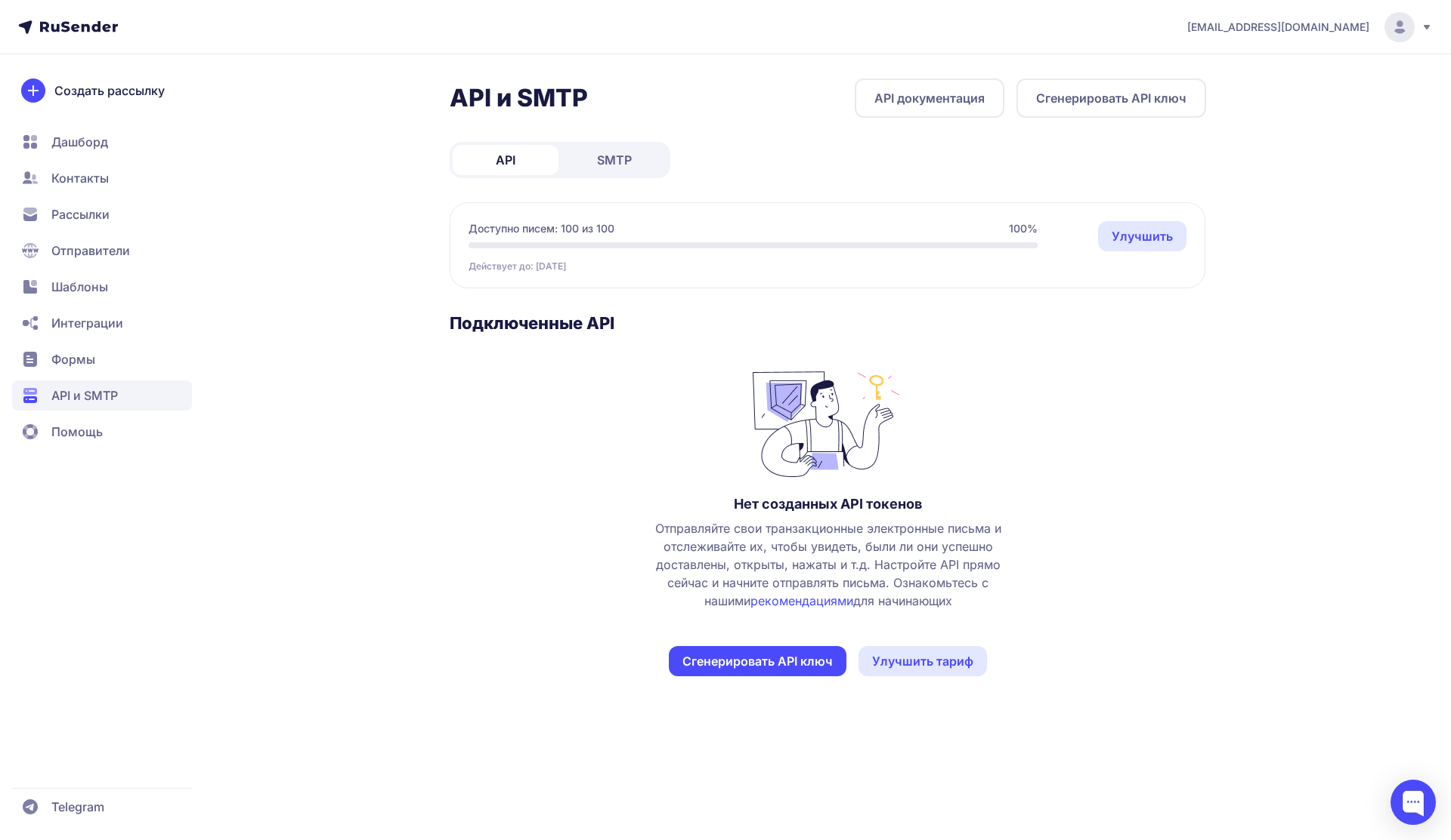
click at [797, 666] on button "Сгенерировать API ключ" at bounding box center [758, 661] width 177 height 30
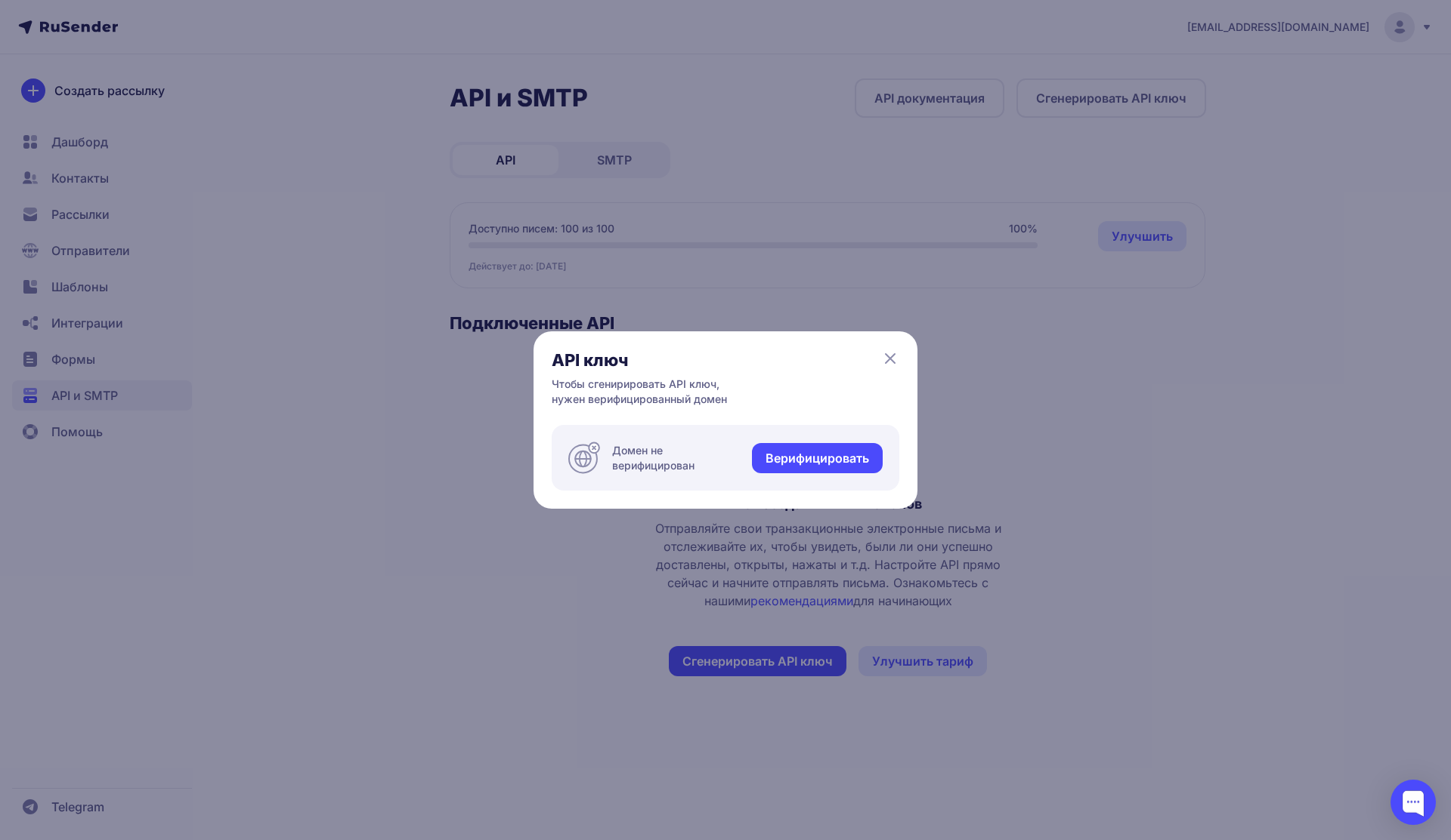
click at [891, 356] on icon at bounding box center [890, 359] width 9 height 9
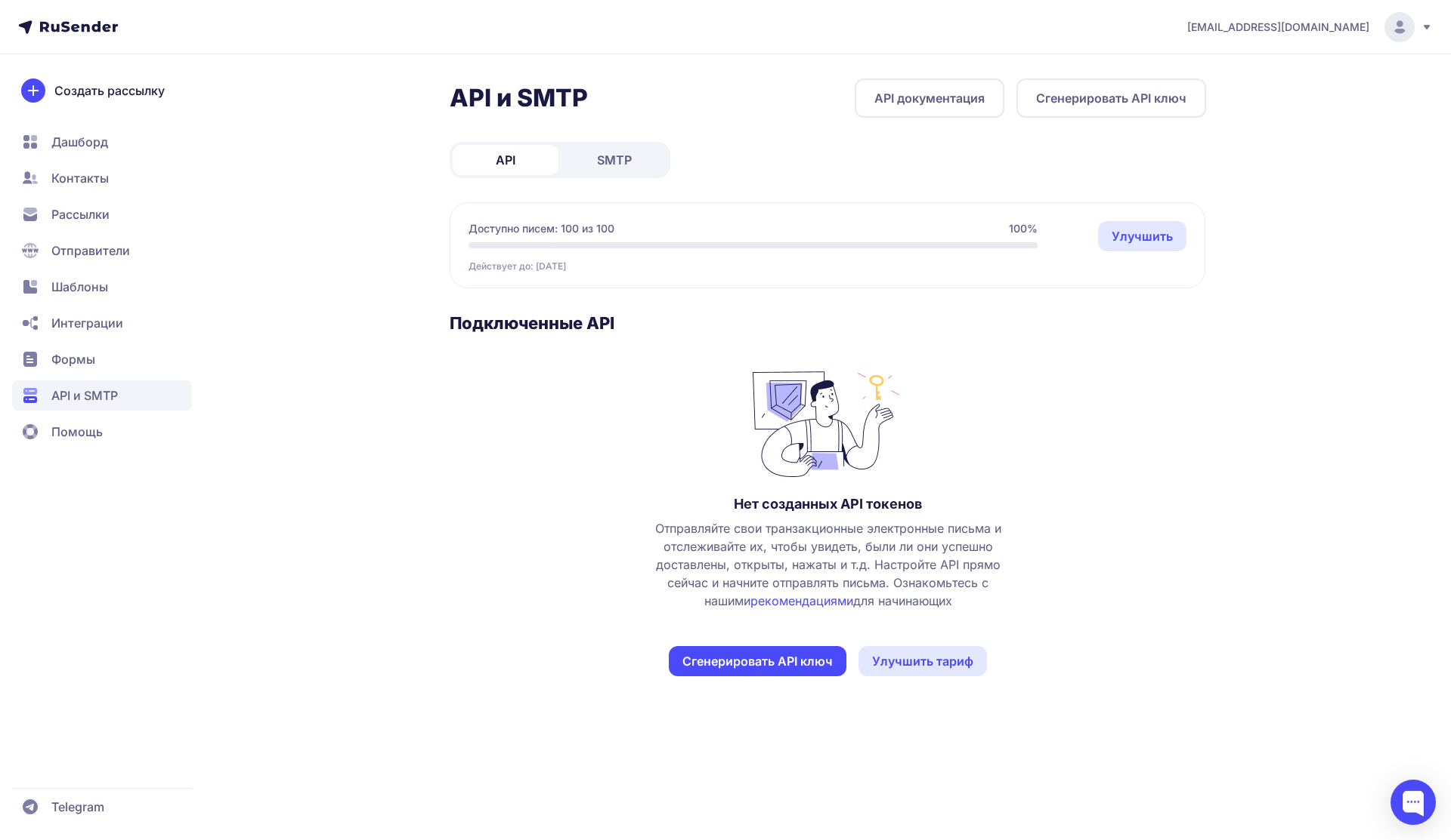
click at [80, 272] on span "Отправители" at bounding box center [101, 287] width 180 height 30
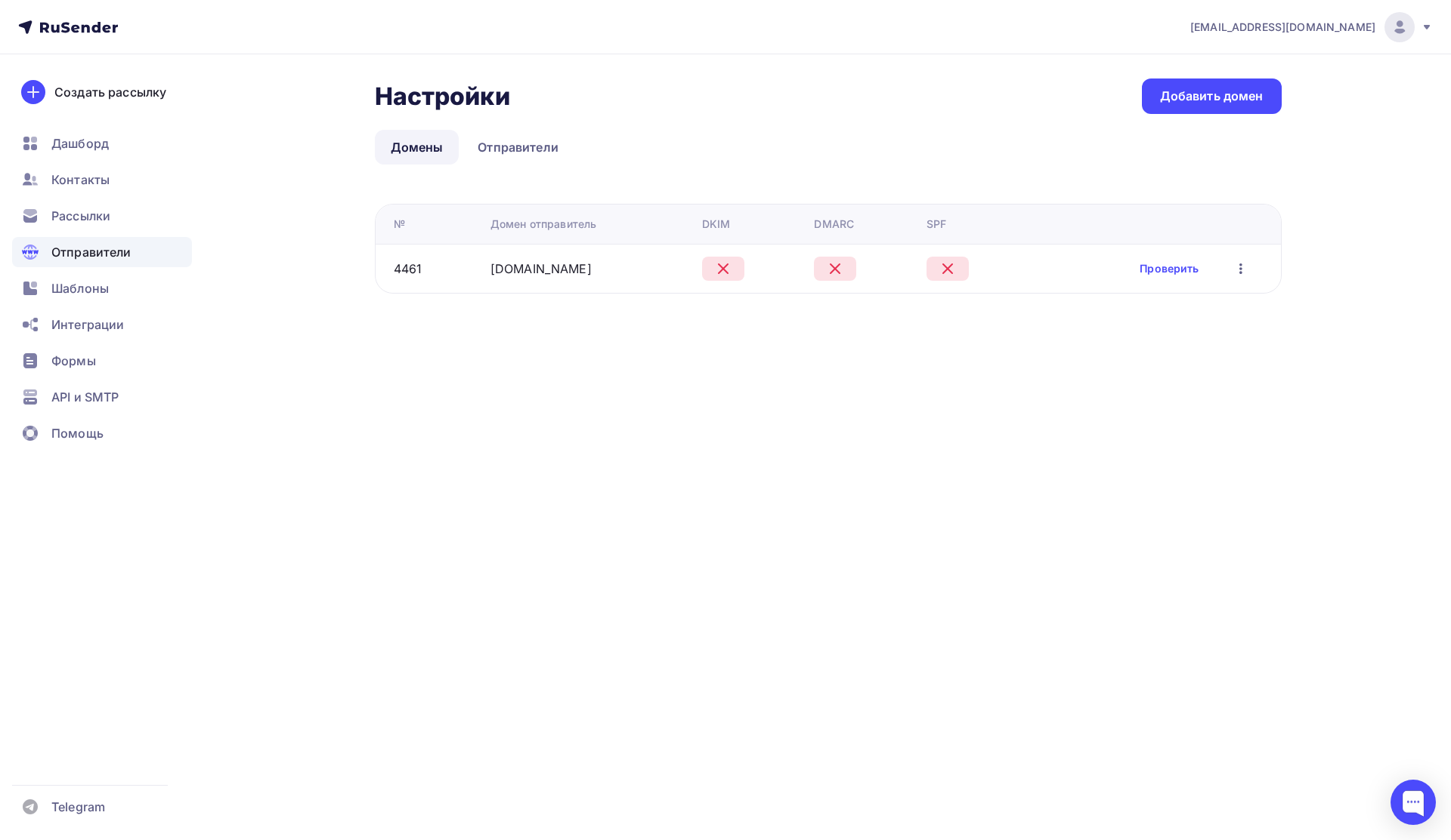
click at [1241, 271] on icon "button" at bounding box center [1241, 269] width 18 height 18
click at [755, 340] on div "Настройки Настройки Добавить домен Домены Отправители Домены Отправители № Доме…" at bounding box center [725, 204] width 1239 height 300
click at [524, 140] on link "Отправители" at bounding box center [518, 147] width 113 height 35
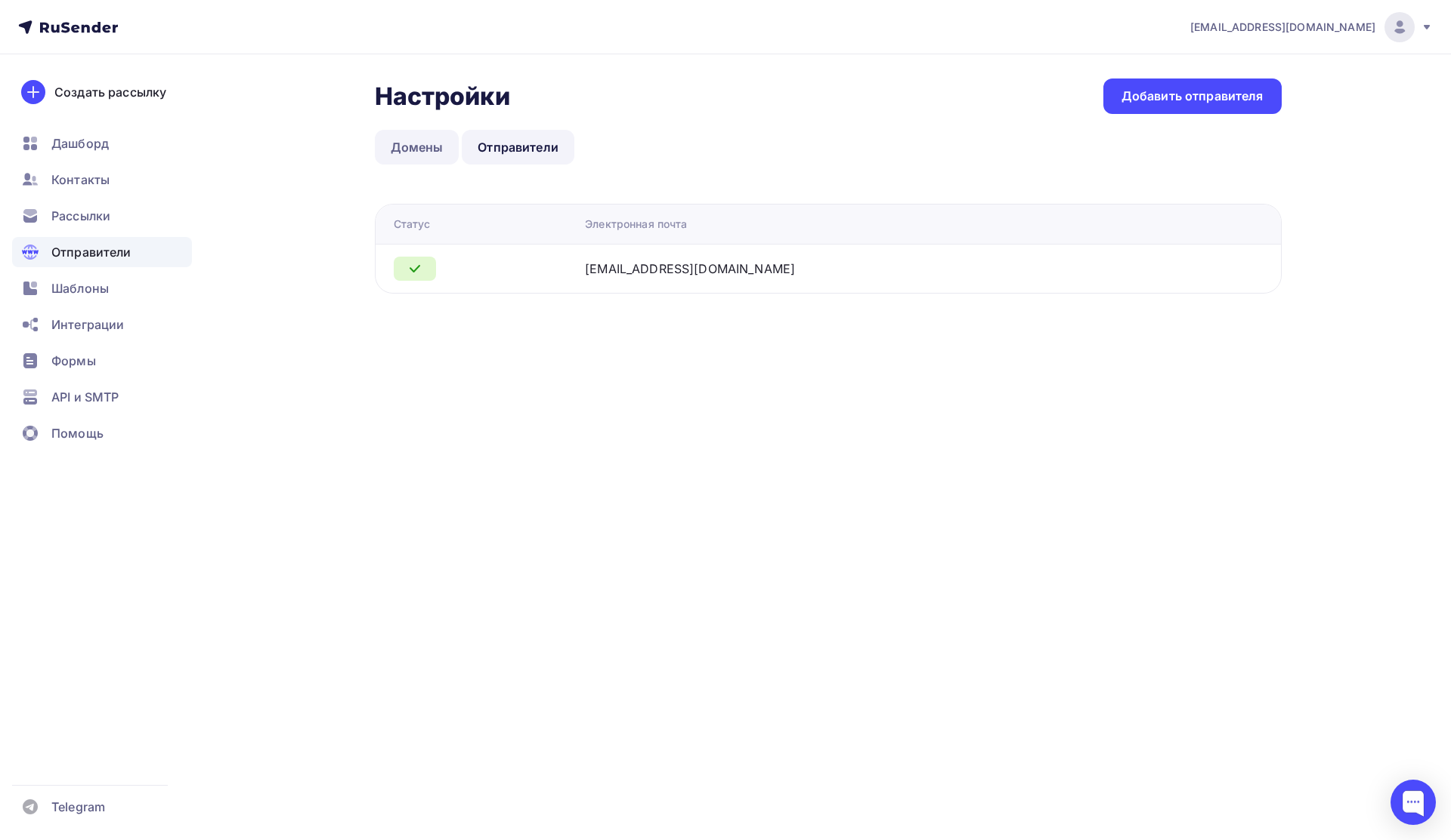
click at [427, 144] on link "Домены" at bounding box center [416, 147] width 84 height 35
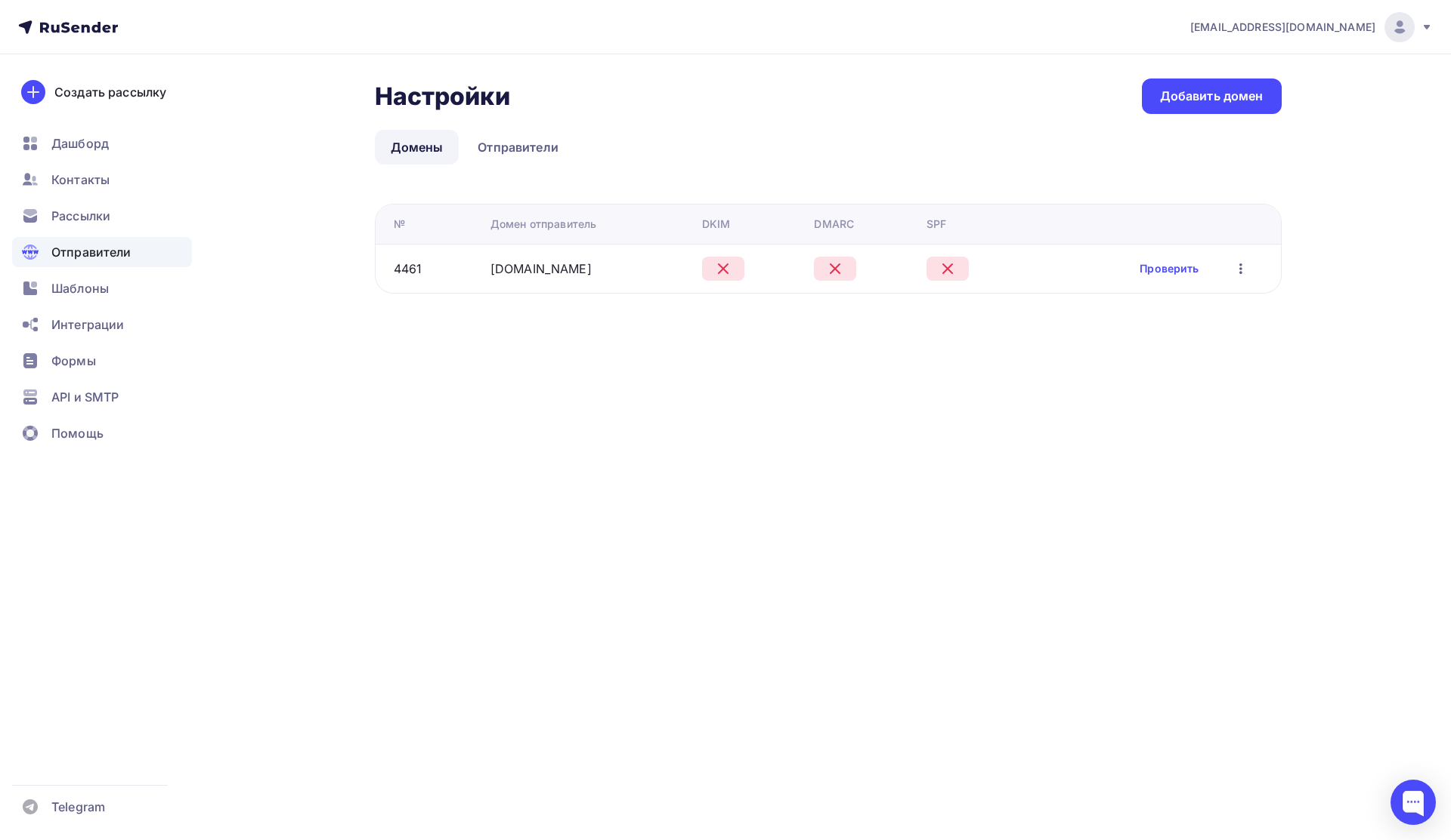
click at [1239, 271] on icon "button" at bounding box center [1241, 269] width 18 height 18
click at [1174, 323] on link "Удалить" at bounding box center [1174, 339] width 163 height 30
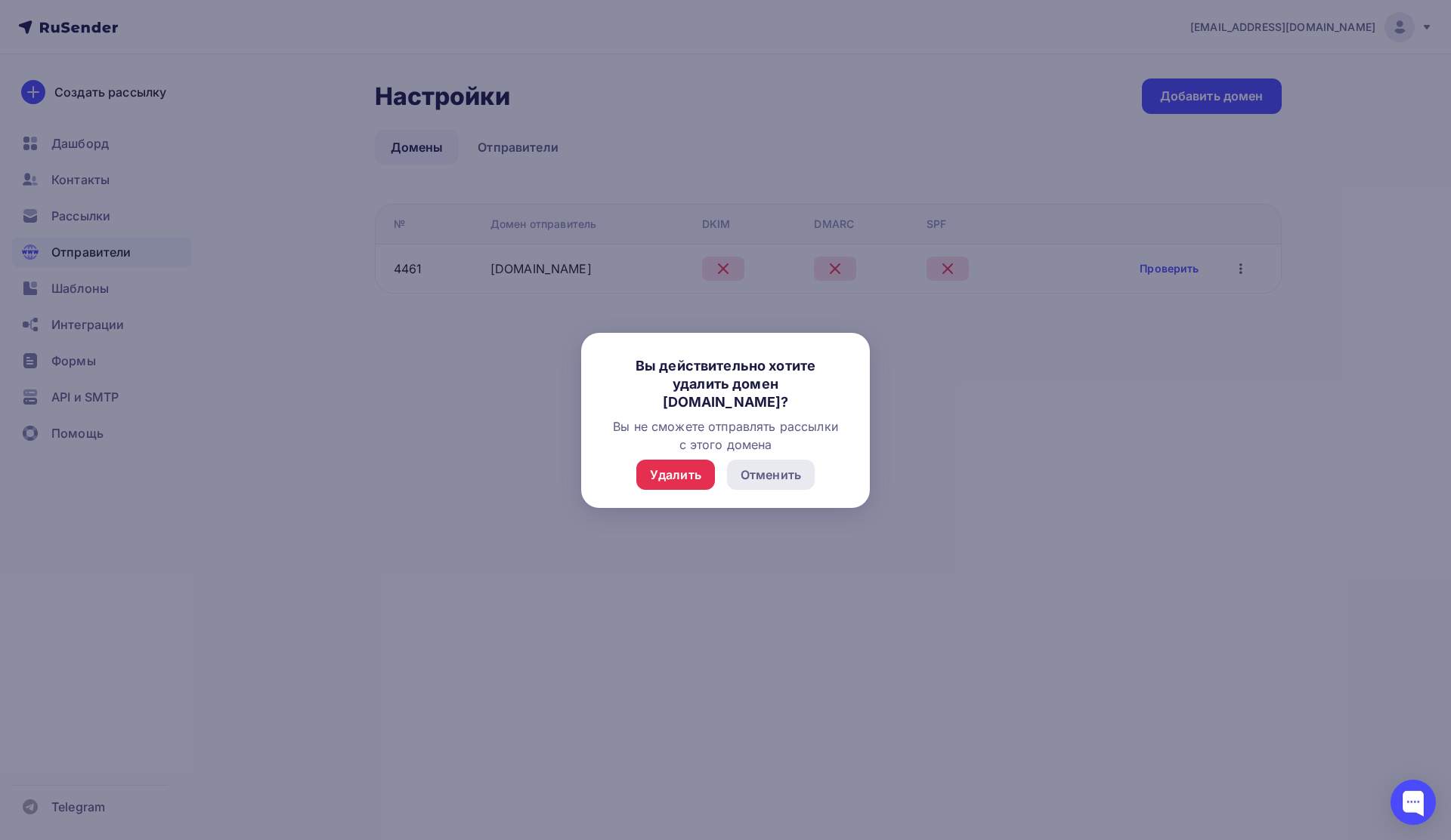
click at [810, 473] on div "Отменить" at bounding box center [770, 475] width 88 height 30
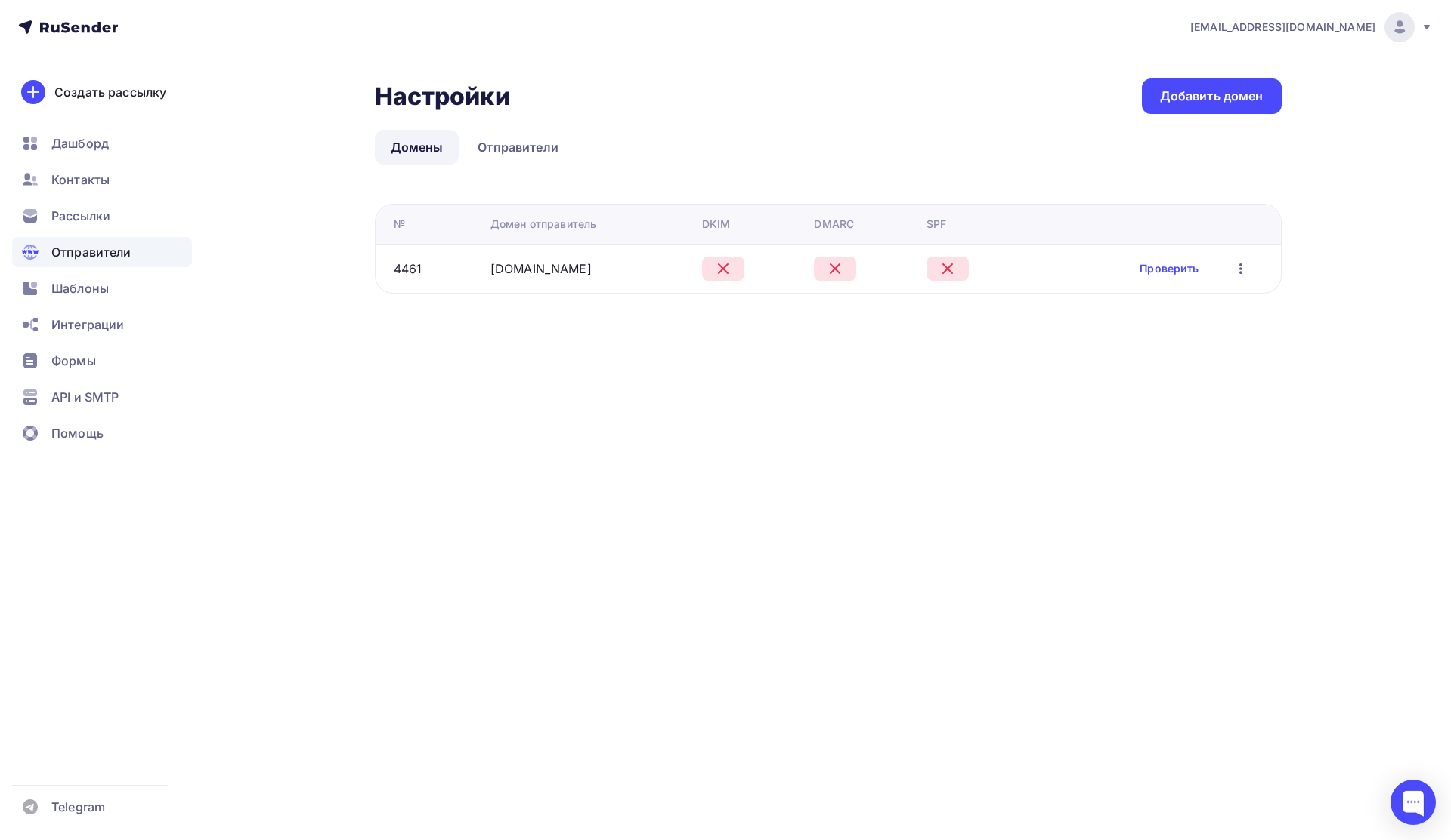
click at [1249, 271] on icon "button" at bounding box center [1241, 269] width 18 height 18
click at [866, 425] on div "[EMAIL_ADDRESS][DOMAIN_NAME] Аккаунт Тарифы Выйти Создать рассылку [GEOGRAPHIC_…" at bounding box center [725, 420] width 1451 height 840
click at [89, 209] on span "Рассылки" at bounding box center [80, 216] width 59 height 18
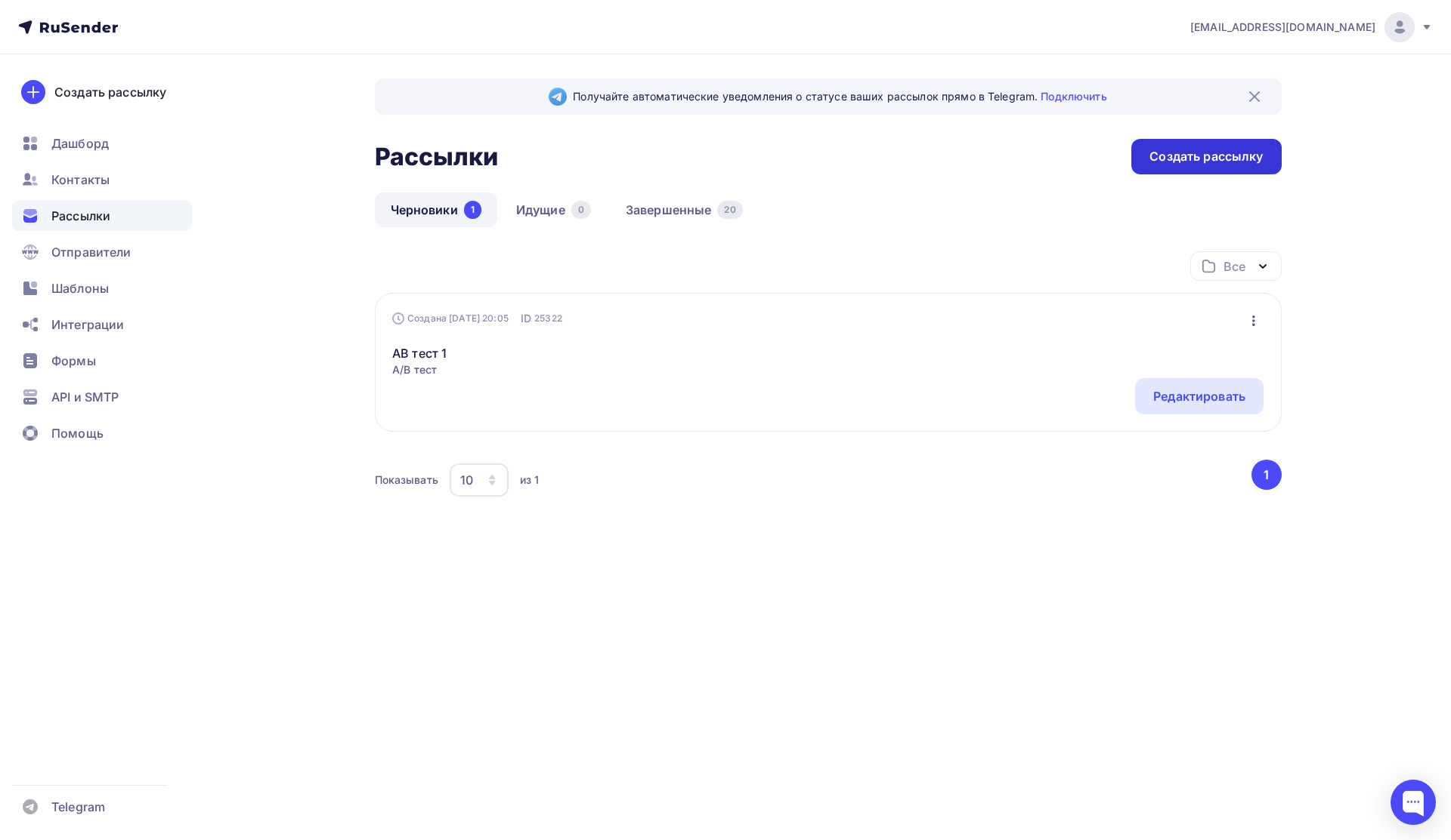
click at [1193, 163] on div "Создать рассылку" at bounding box center [1206, 156] width 114 height 18
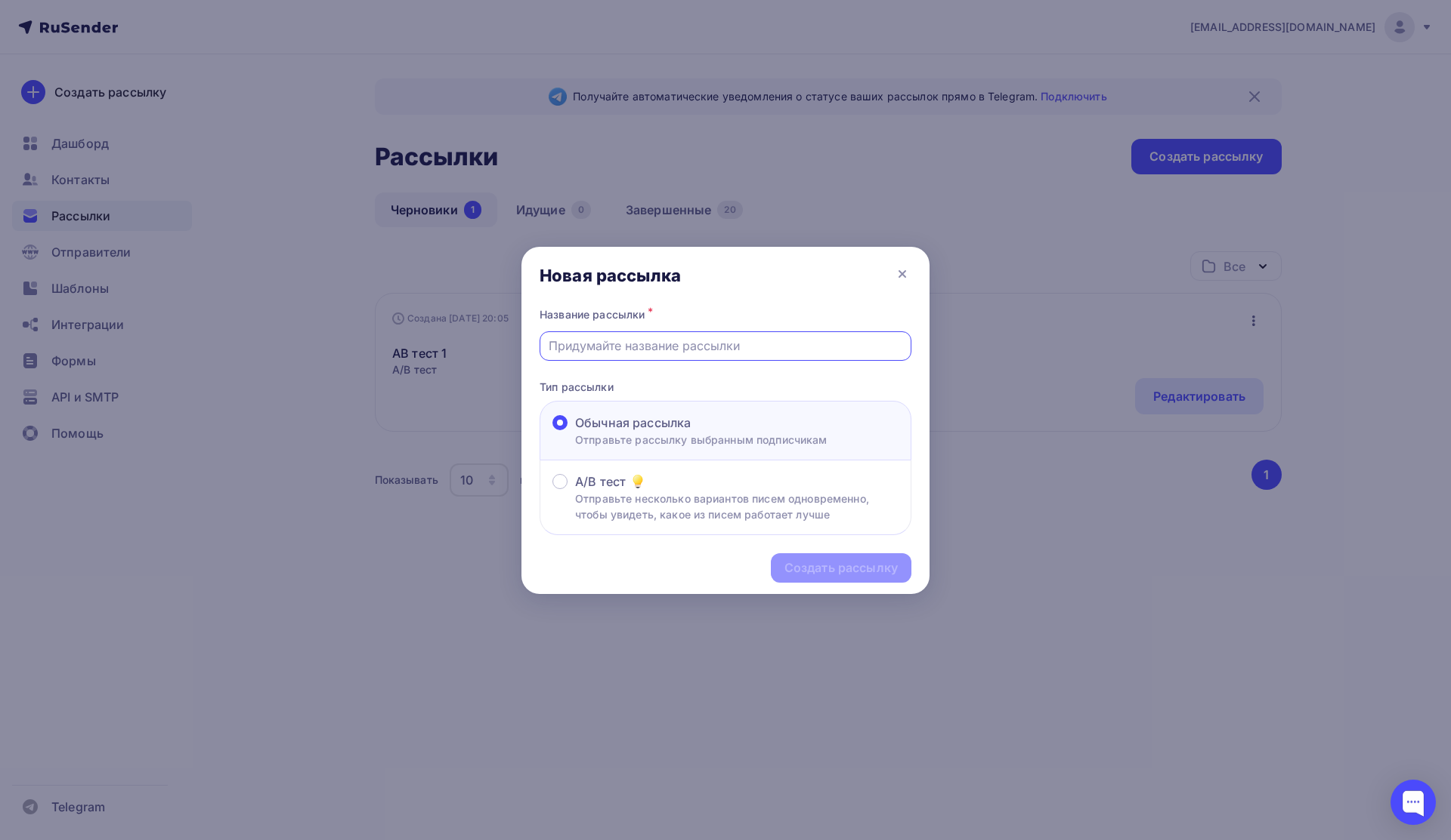
click at [742, 349] on input "text" at bounding box center [726, 346] width 355 height 18
type input "ывсцвс"
click at [830, 576] on div "Создать рассылку" at bounding box center [841, 568] width 114 height 18
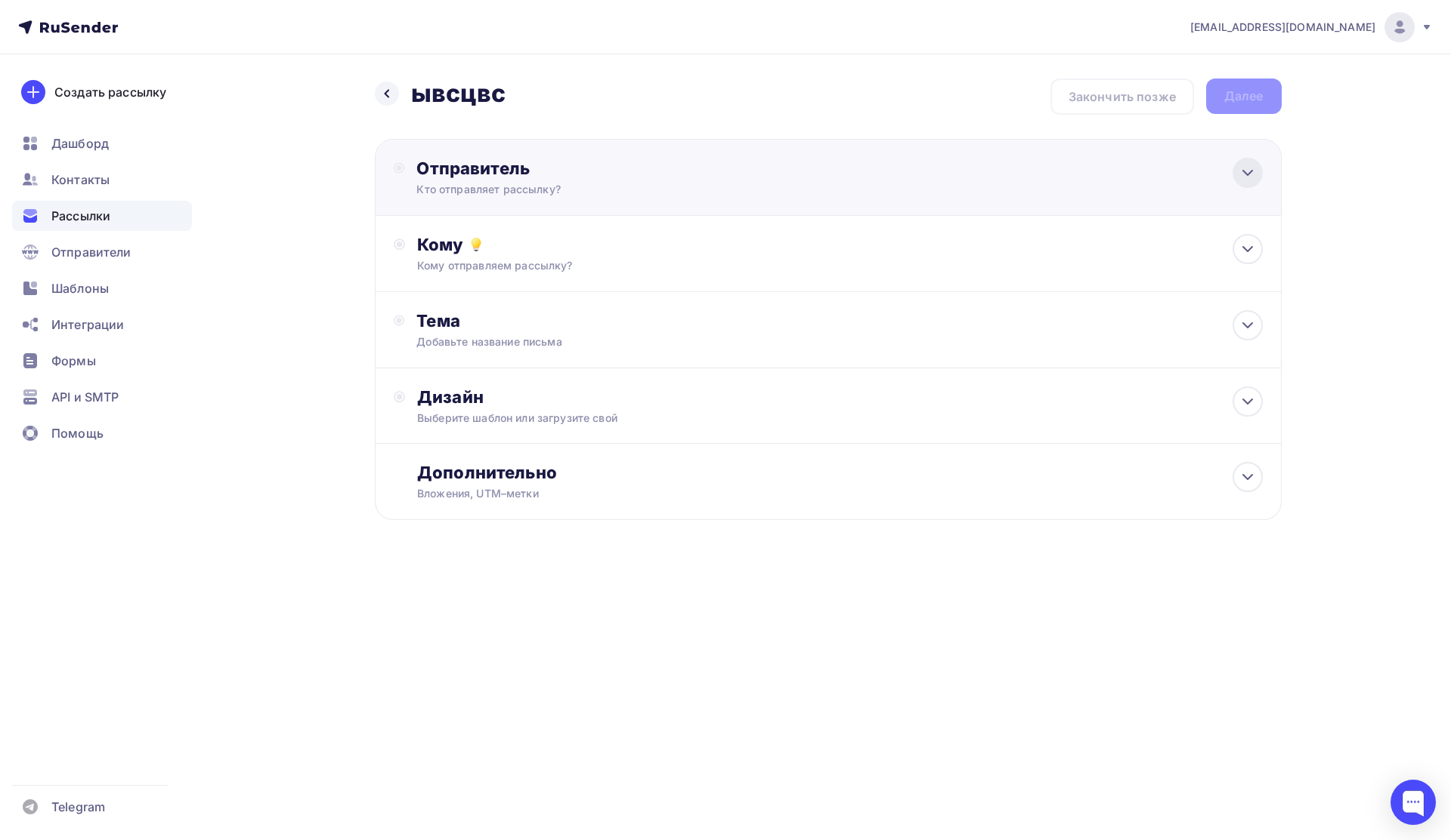
click at [1244, 172] on icon at bounding box center [1247, 172] width 9 height 4
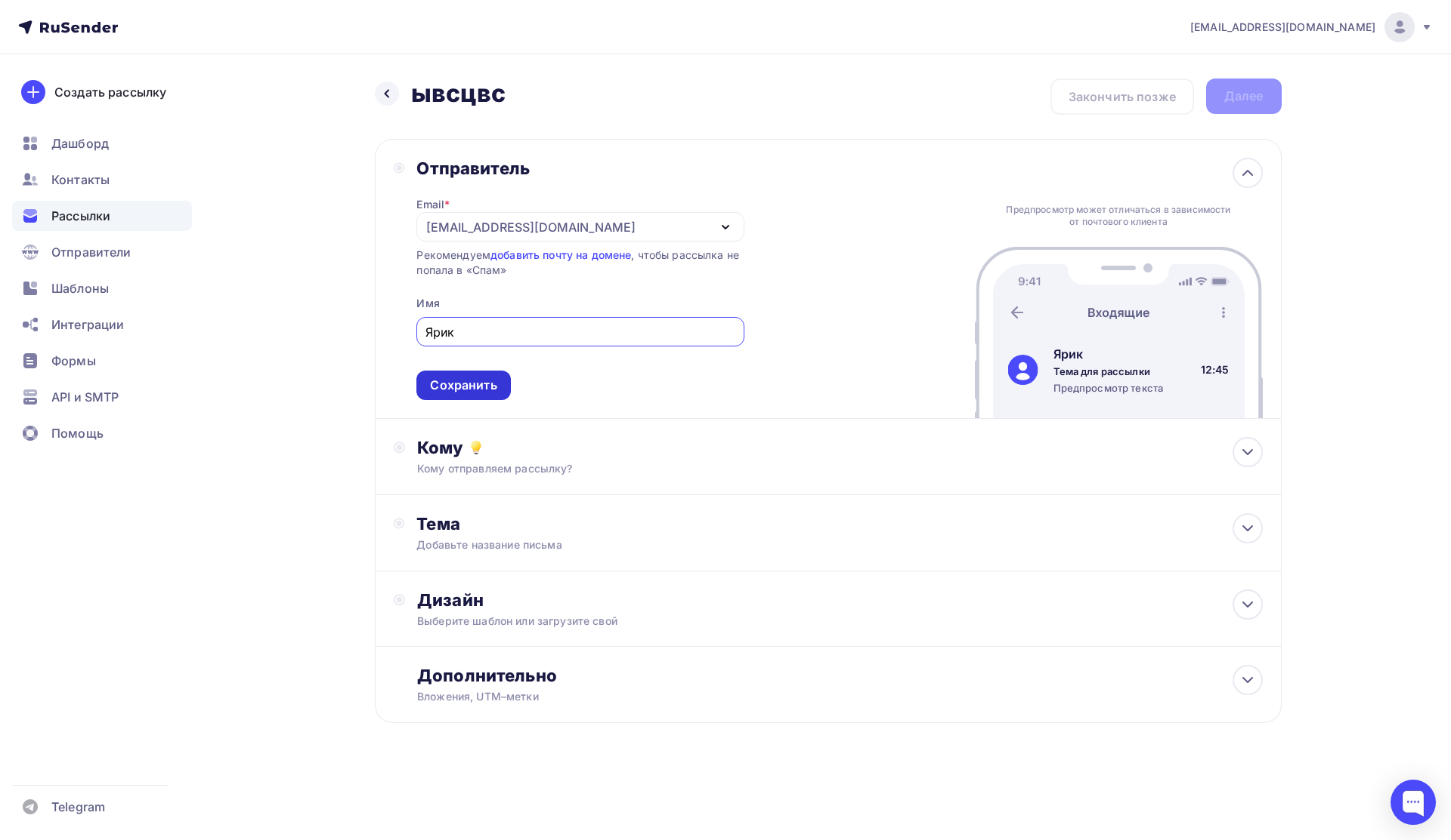
type input "Ярик"
click at [493, 389] on div "Сохранить" at bounding box center [462, 385] width 66 height 18
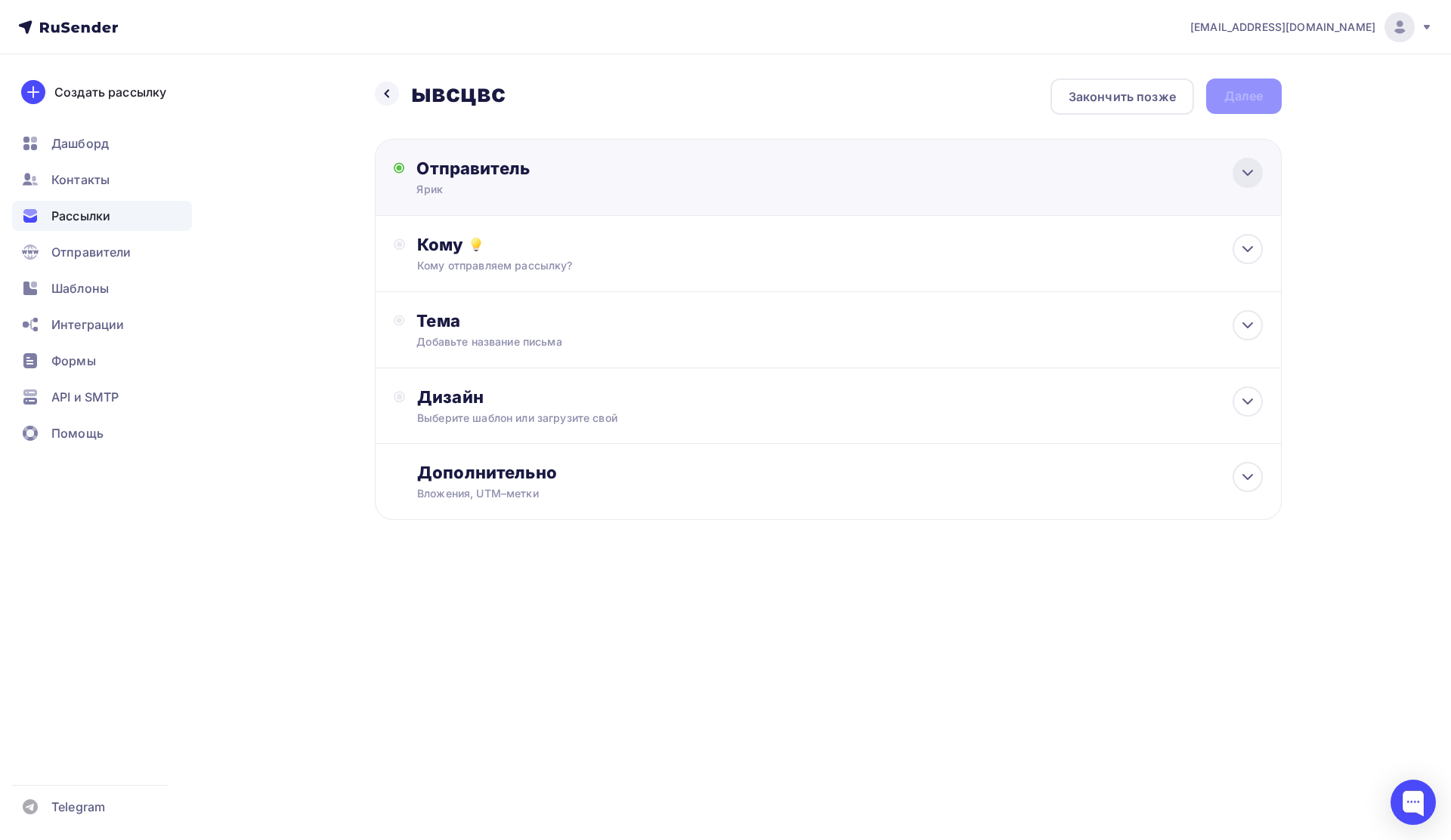
click at [1246, 181] on icon at bounding box center [1248, 173] width 18 height 18
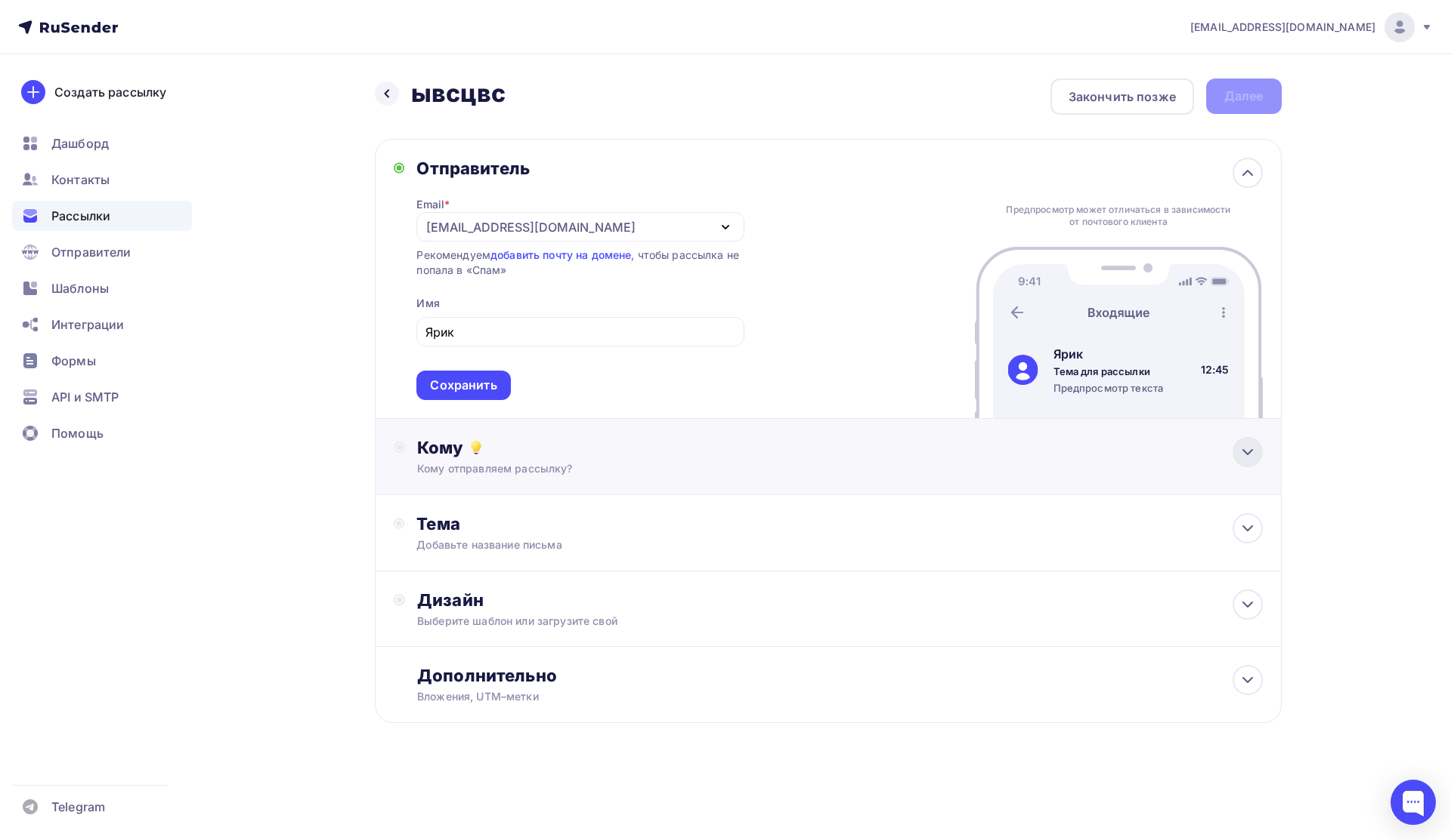
click at [1245, 448] on icon at bounding box center [1248, 452] width 18 height 18
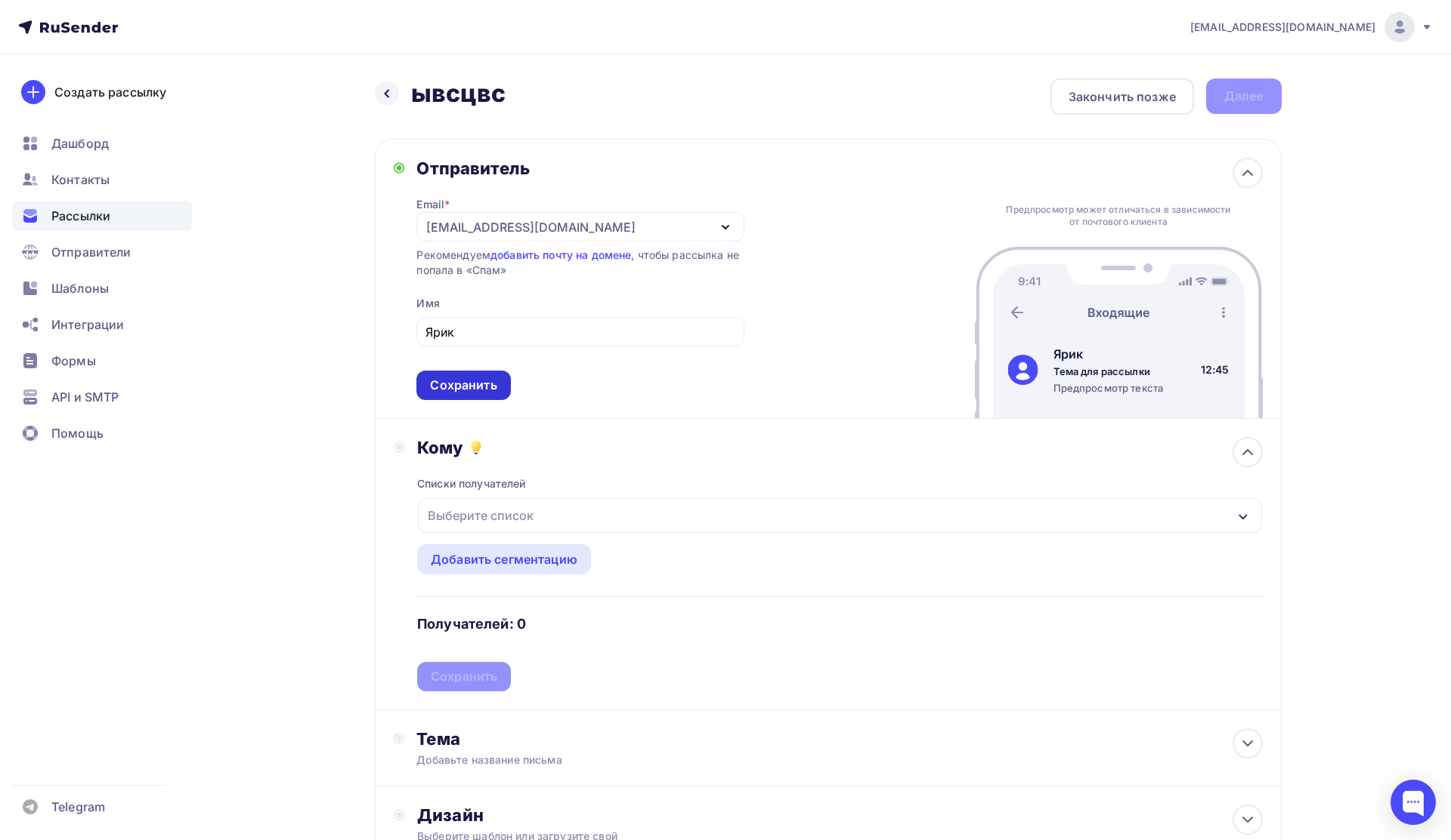
click at [454, 389] on div "Сохранить" at bounding box center [462, 385] width 66 height 18
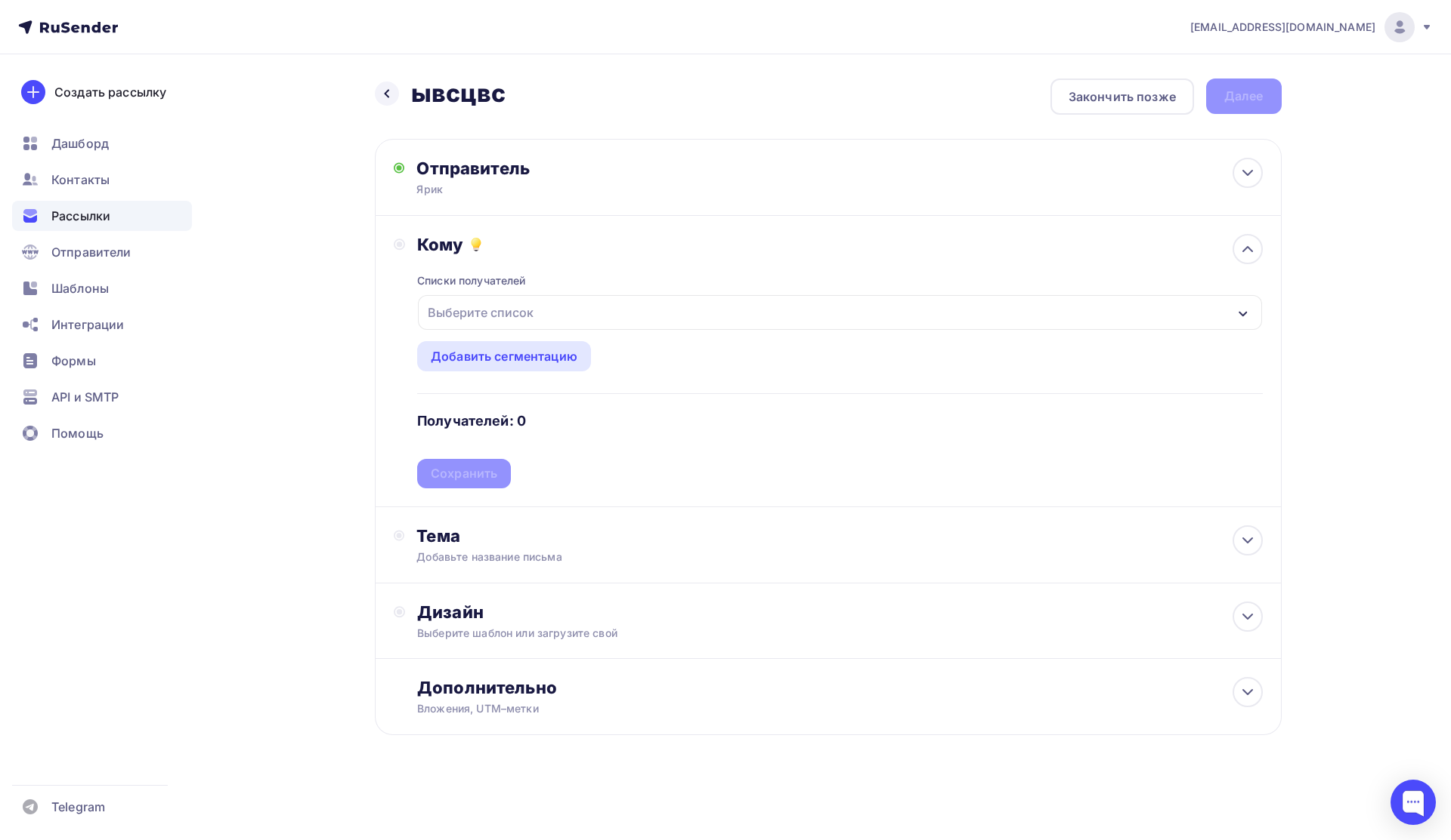
click at [544, 308] on div "Выберите список" at bounding box center [840, 313] width 843 height 35
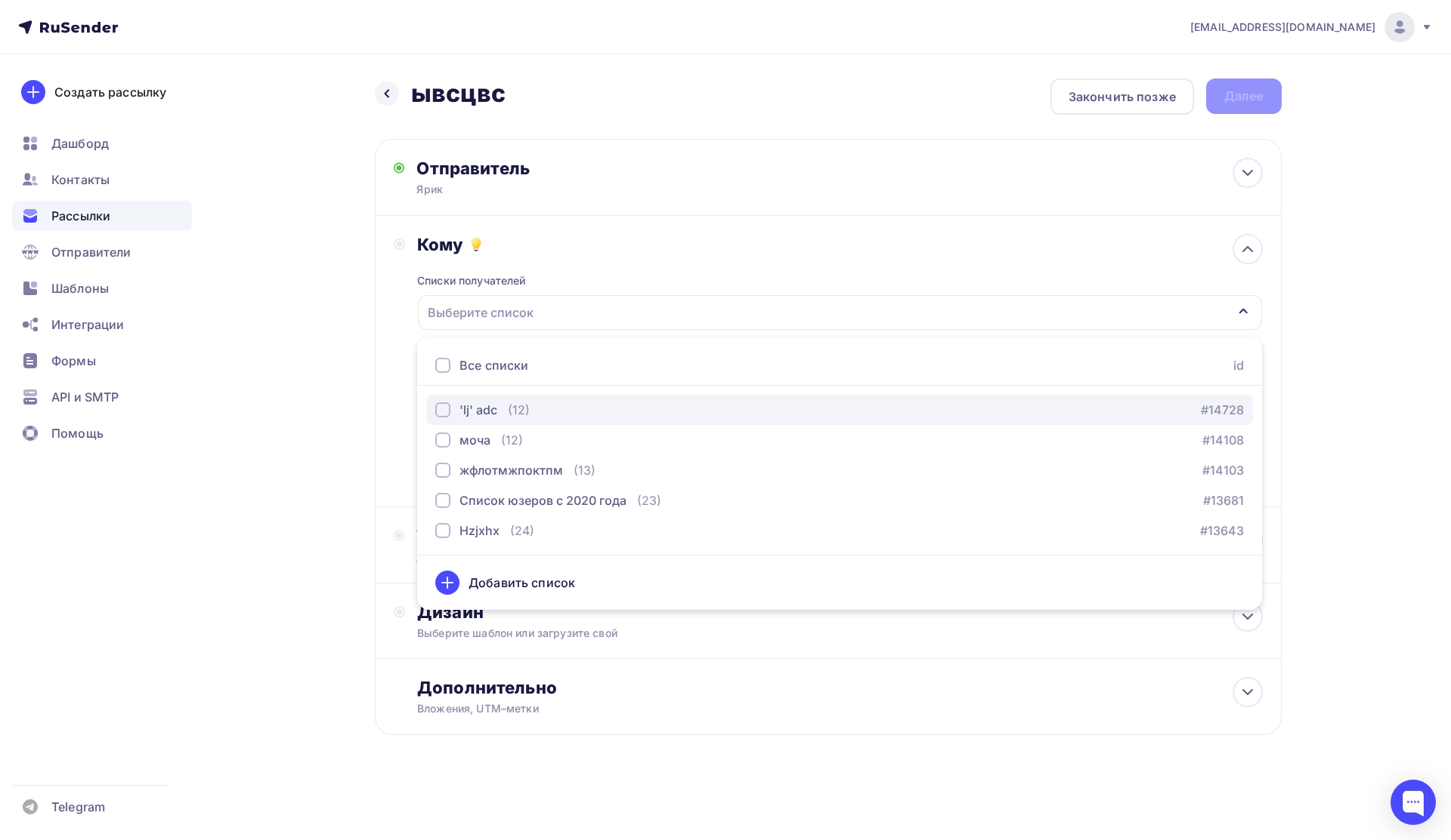
click at [442, 407] on div "button" at bounding box center [442, 410] width 15 height 15
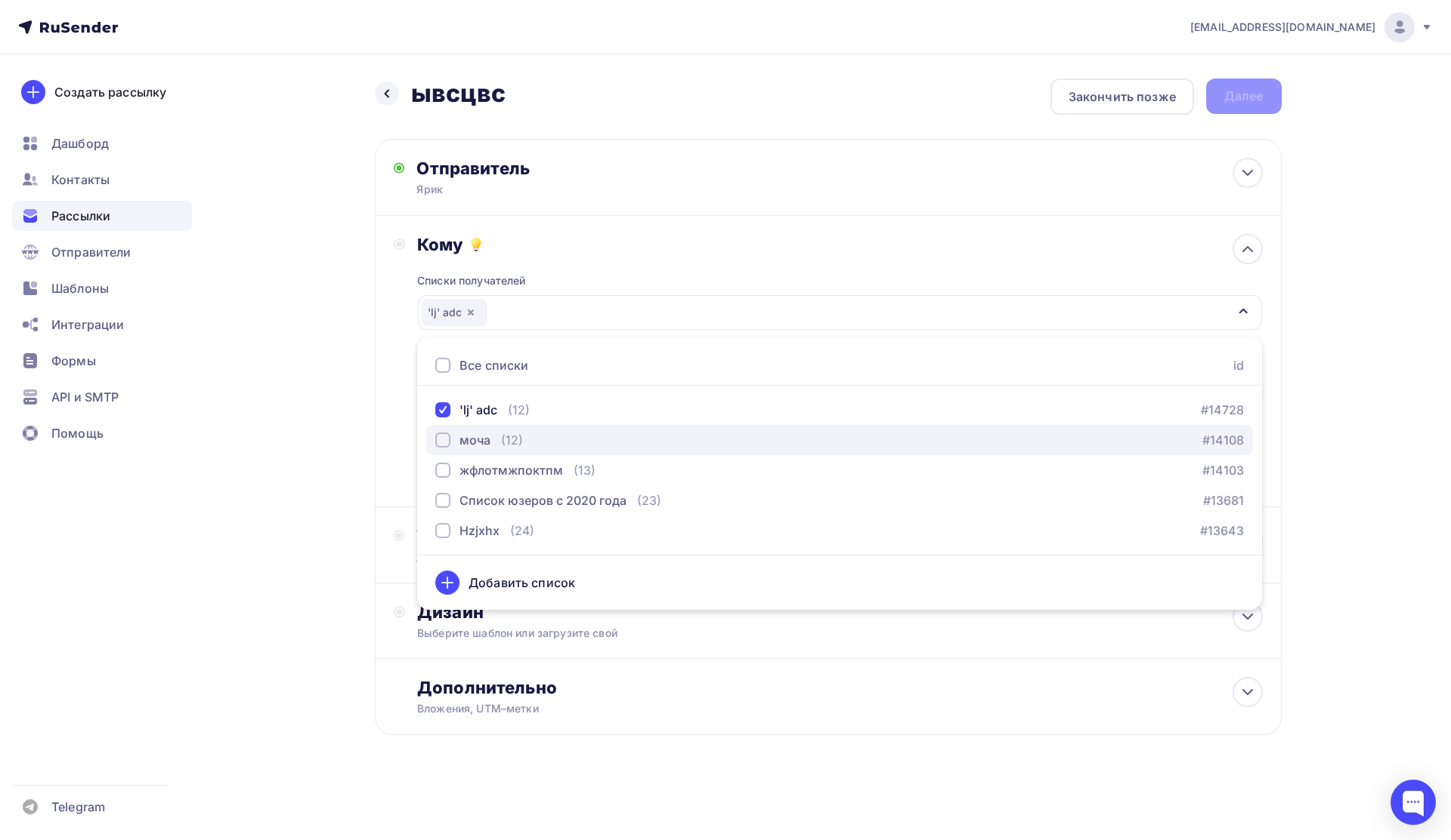
click at [442, 446] on div "button" at bounding box center [442, 440] width 15 height 15
click at [450, 581] on icon at bounding box center [447, 583] width 18 height 18
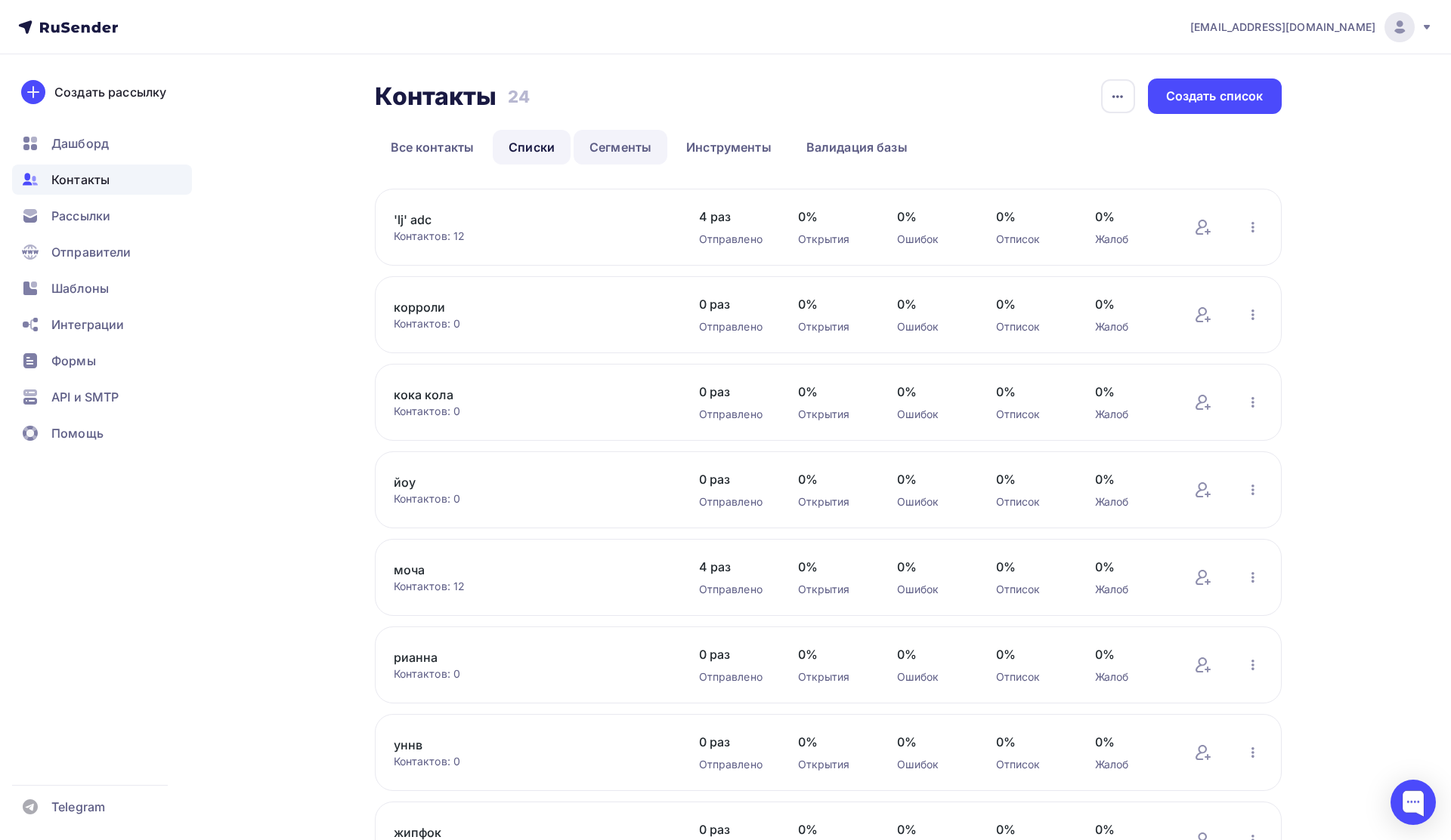
click at [616, 141] on link "Сегменты" at bounding box center [621, 147] width 94 height 35
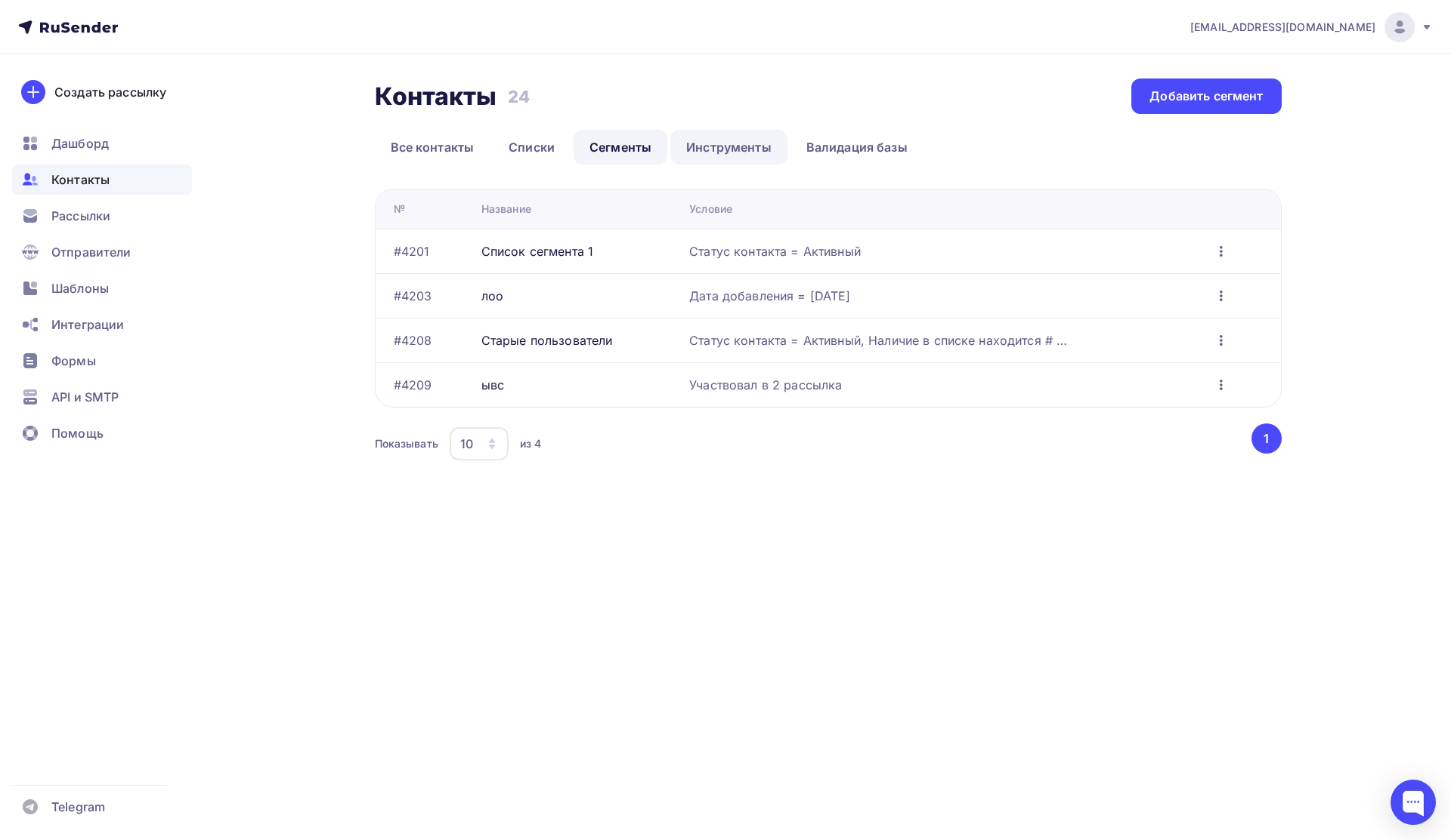
click at [697, 141] on link "Инструменты" at bounding box center [728, 147] width 117 height 35
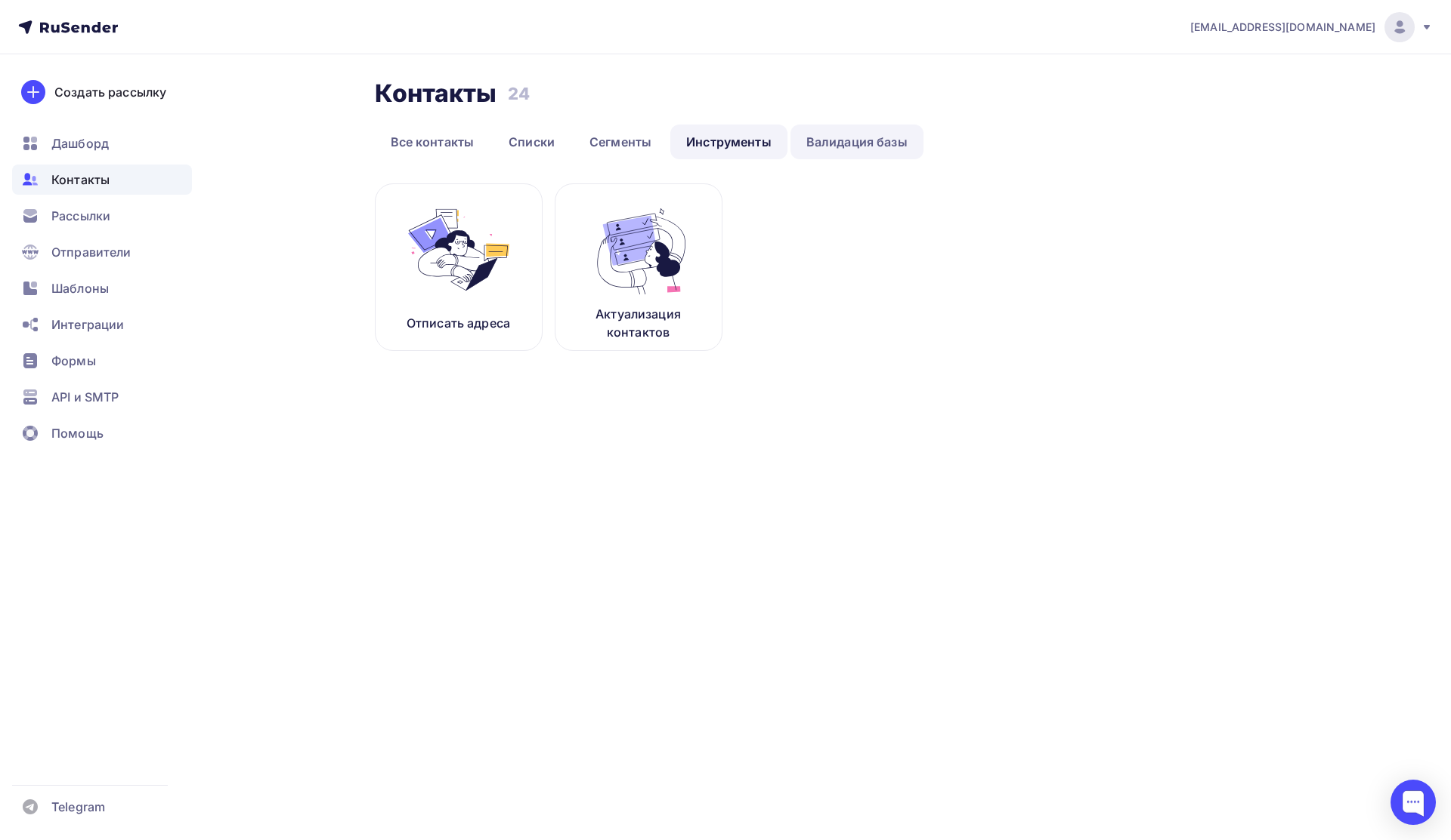
click at [861, 148] on link "Валидация базы" at bounding box center [856, 142] width 133 height 35
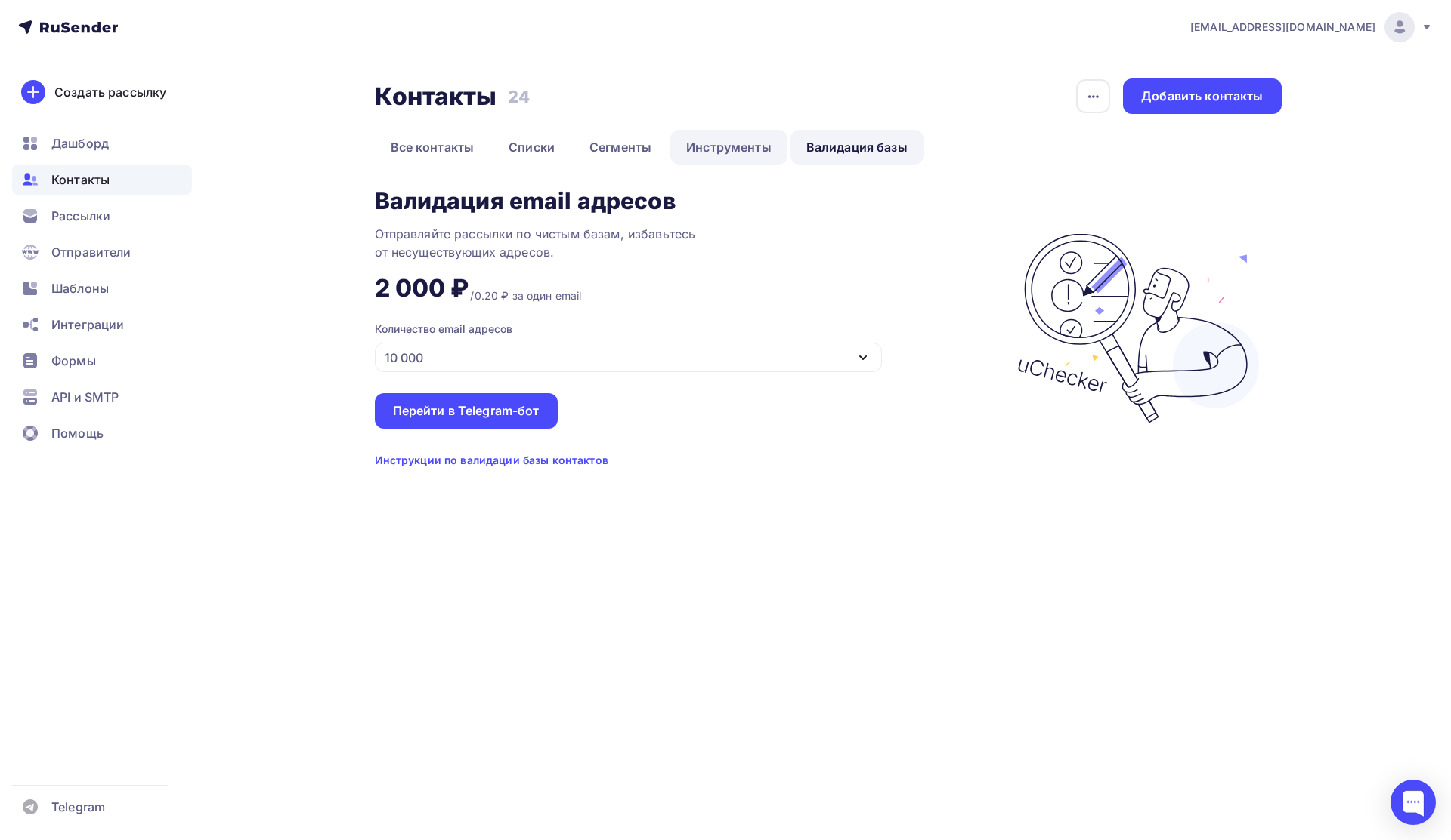
click at [723, 145] on link "Инструменты" at bounding box center [728, 147] width 117 height 35
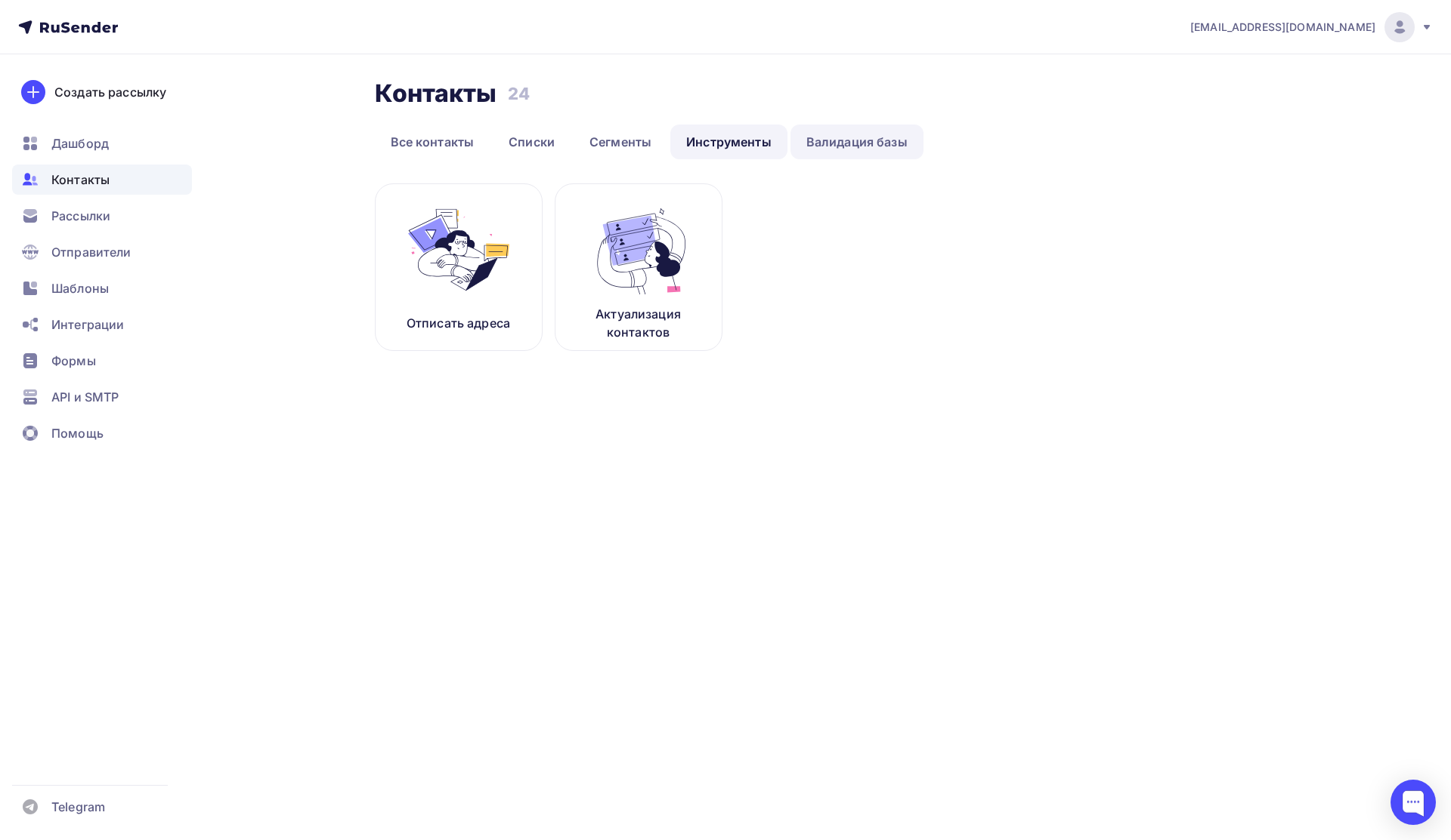
click at [835, 146] on link "Валидация базы" at bounding box center [856, 142] width 133 height 35
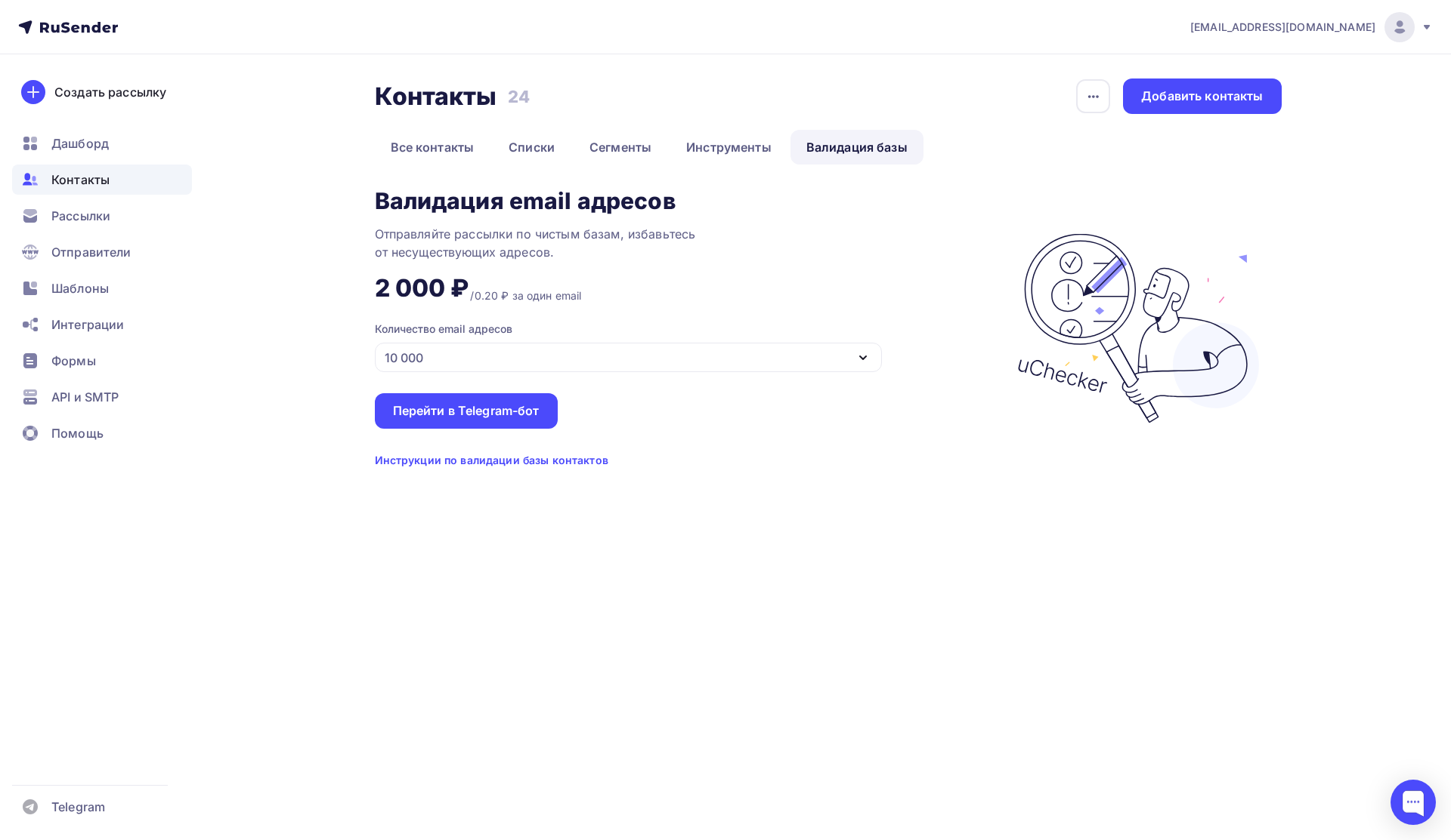
click at [862, 358] on icon "button" at bounding box center [862, 358] width 6 height 3
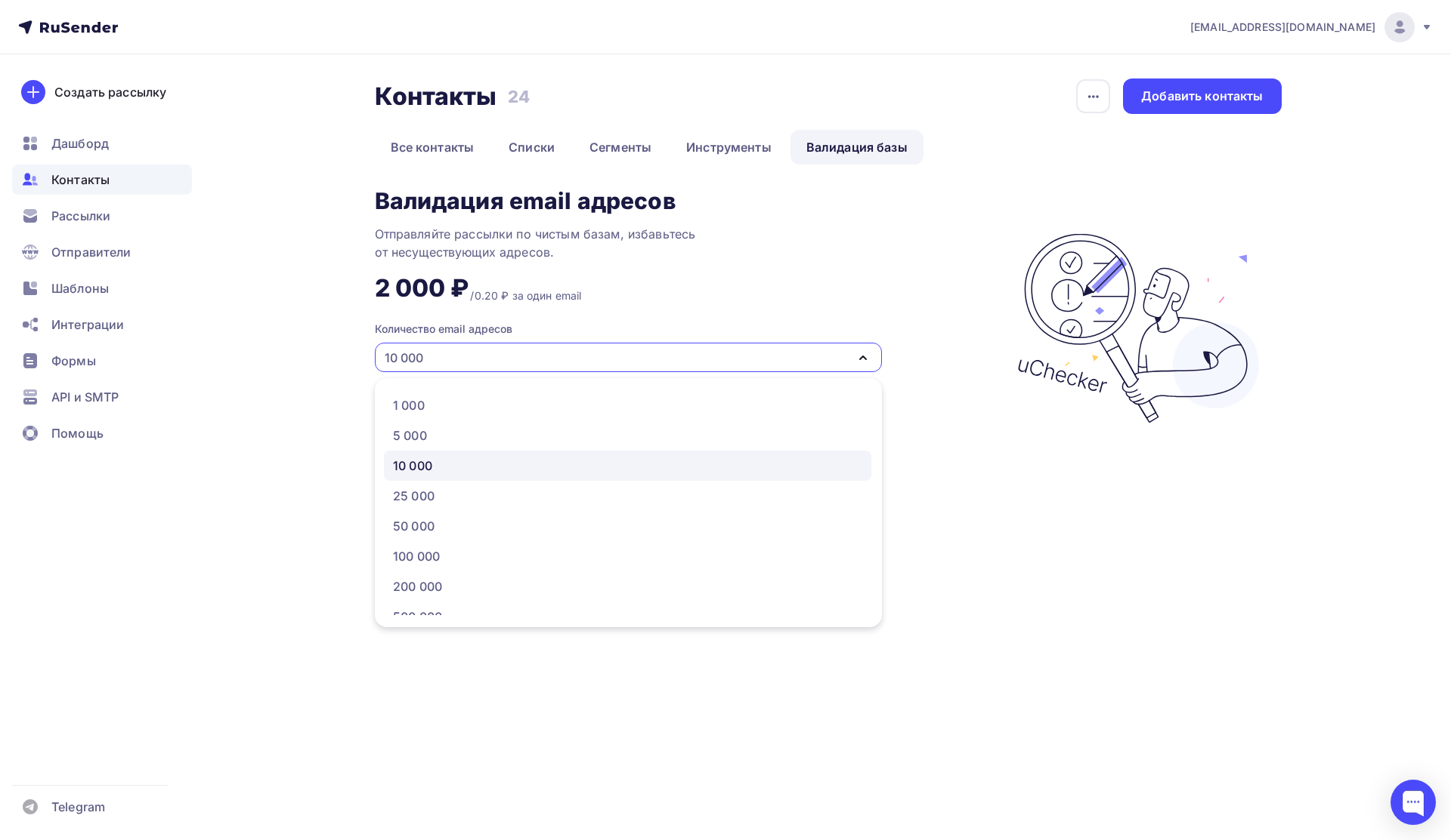
click at [1036, 567] on div "[EMAIL_ADDRESS][DOMAIN_NAME] Аккаунт Тарифы Выйти Создать рассылку [GEOGRAPHIC_…" at bounding box center [725, 420] width 1451 height 840
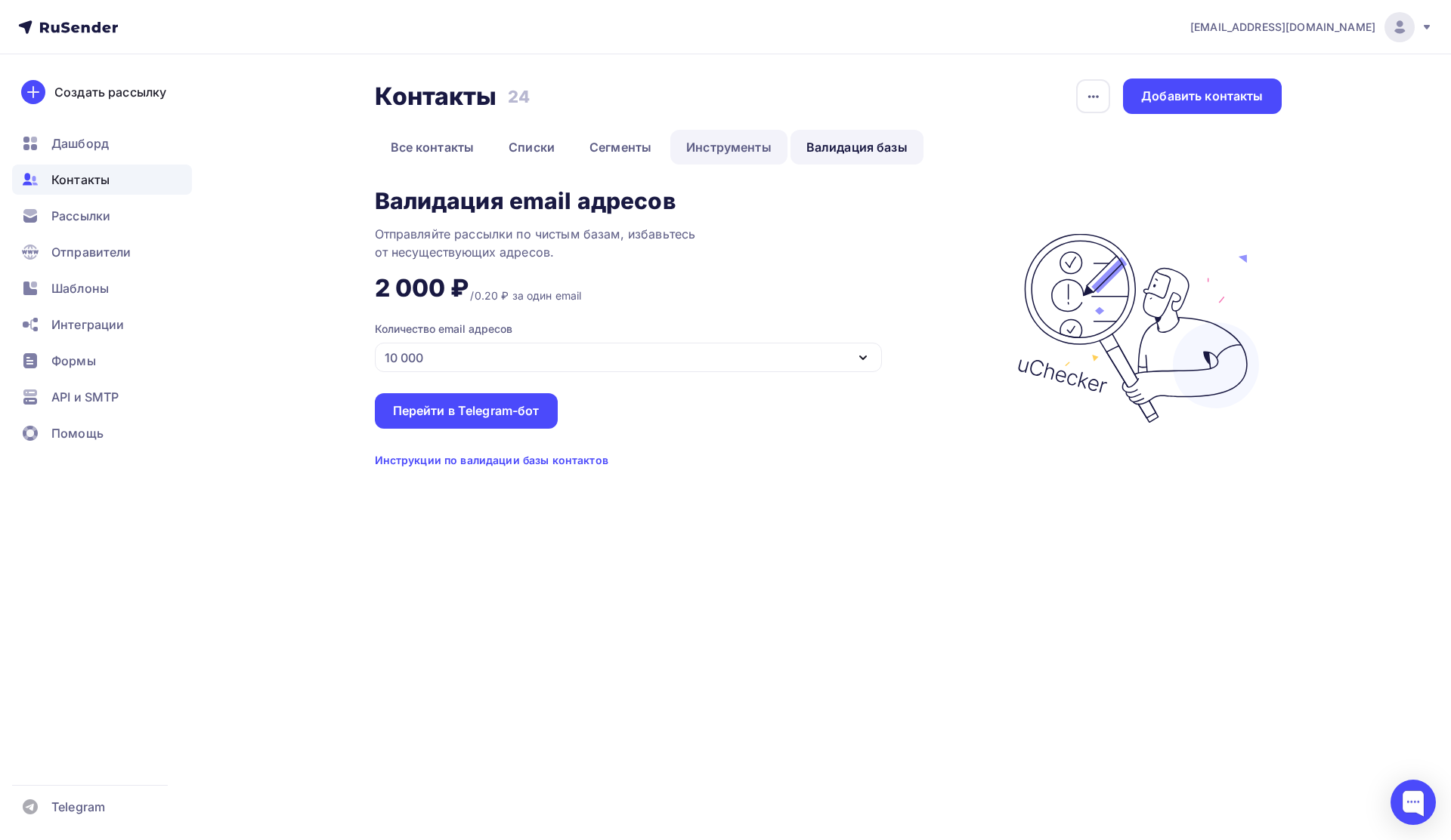
click at [743, 155] on link "Инструменты" at bounding box center [728, 147] width 117 height 35
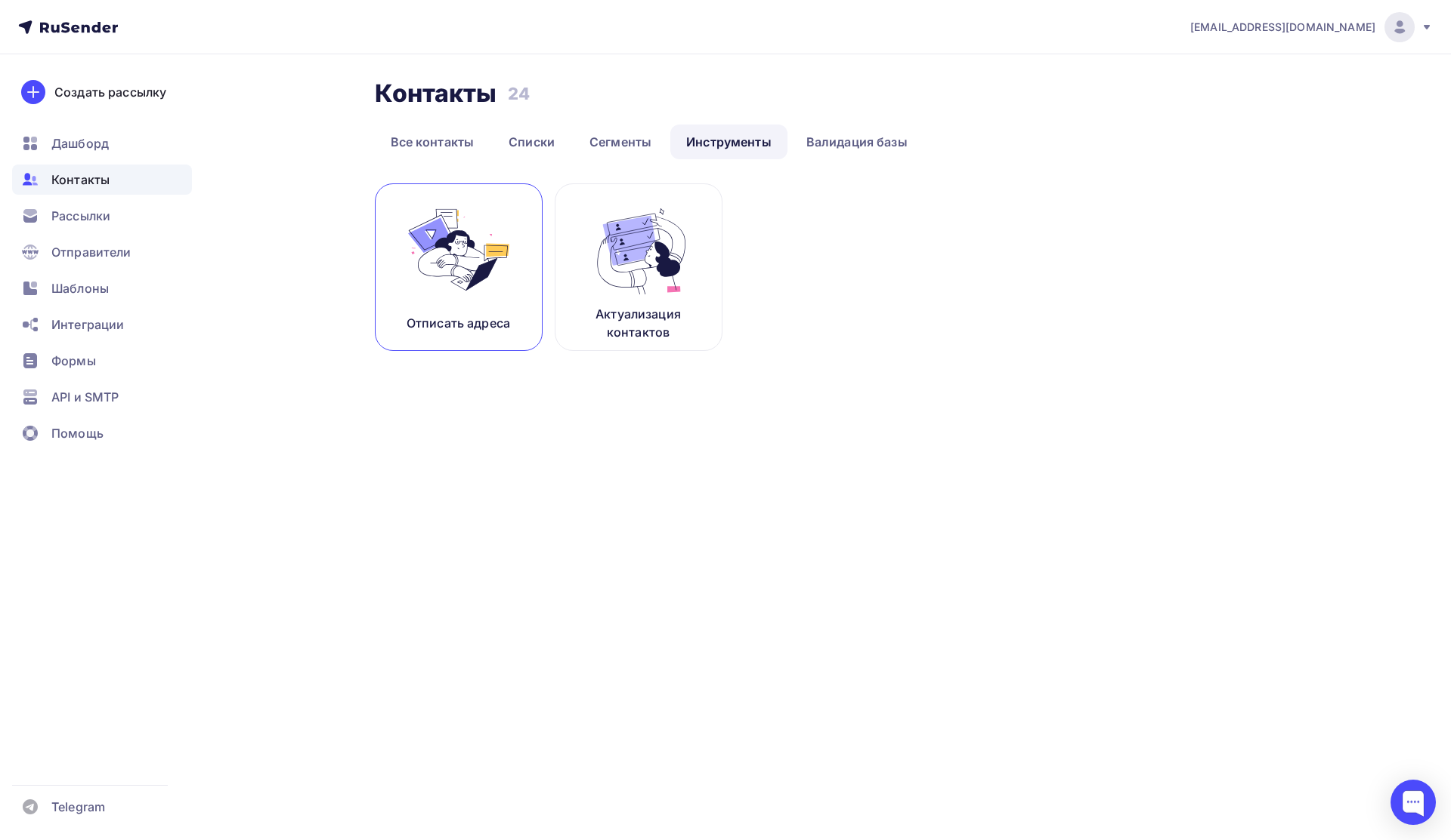
click at [526, 301] on link "Отписать адреса" at bounding box center [458, 267] width 168 height 168
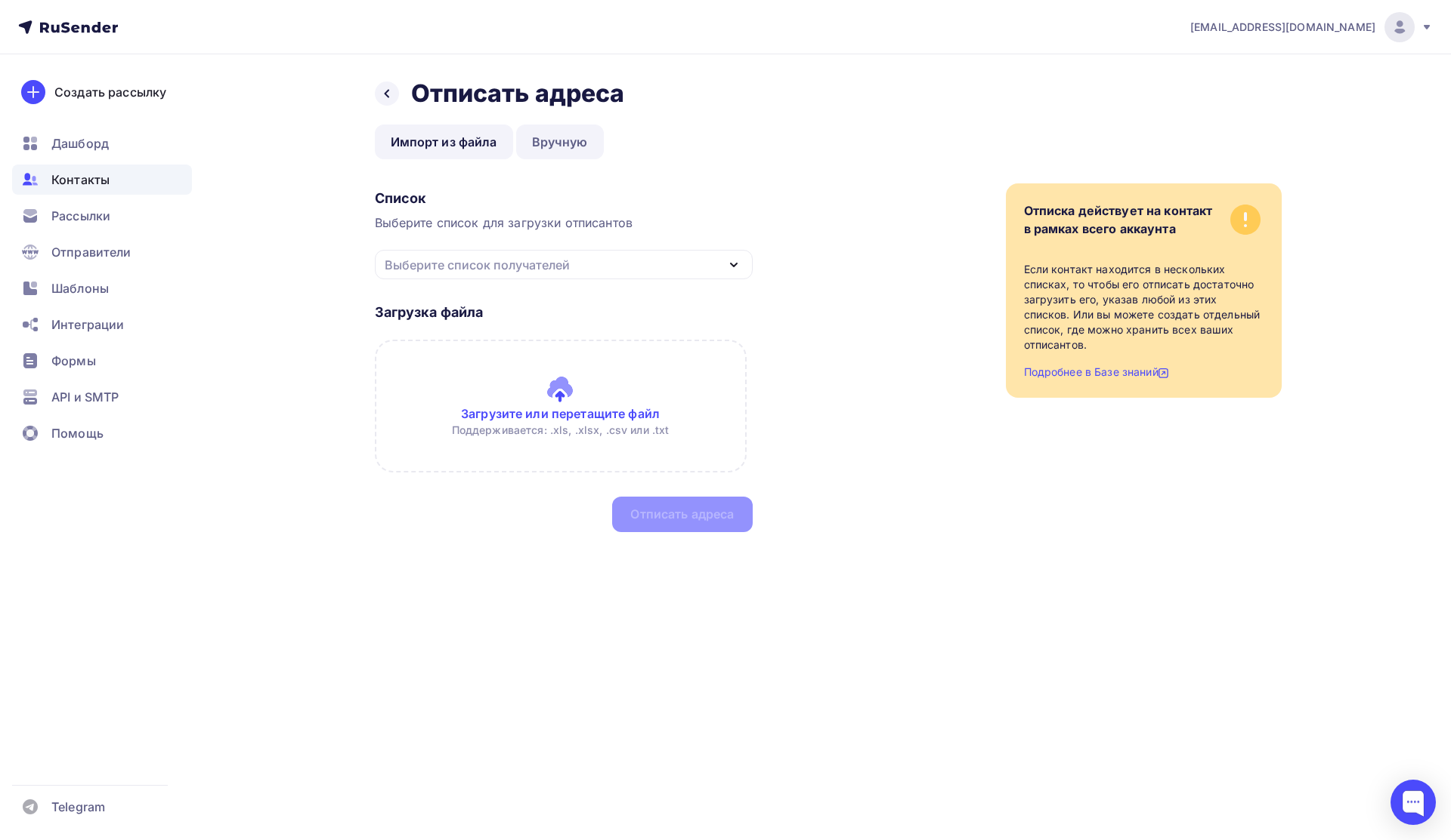
click at [552, 140] on link "Вручную" at bounding box center [559, 142] width 88 height 35
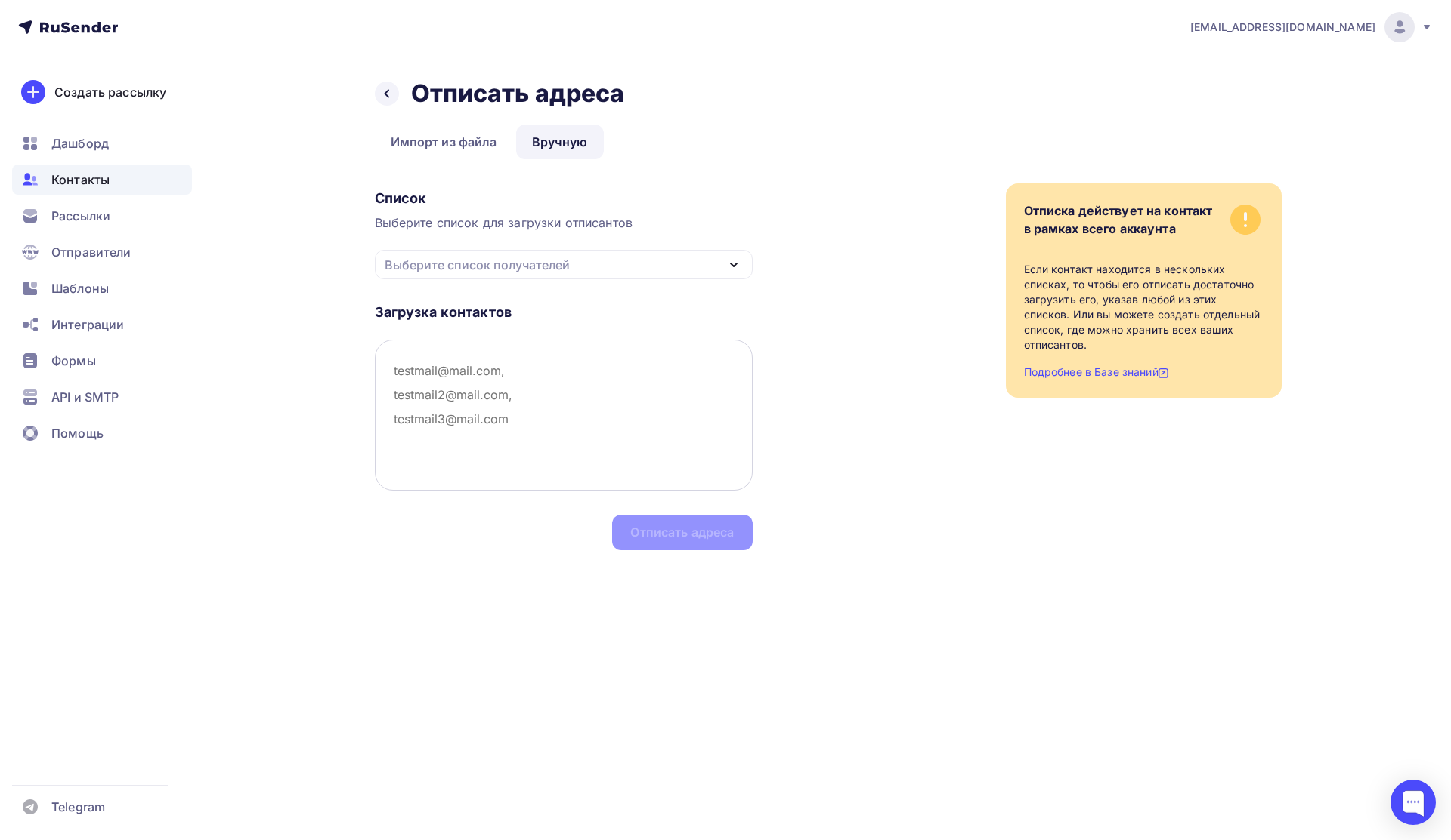
click at [512, 389] on textarea at bounding box center [564, 415] width 378 height 151
click at [657, 267] on div "Выберите список получателей" at bounding box center [564, 264] width 378 height 29
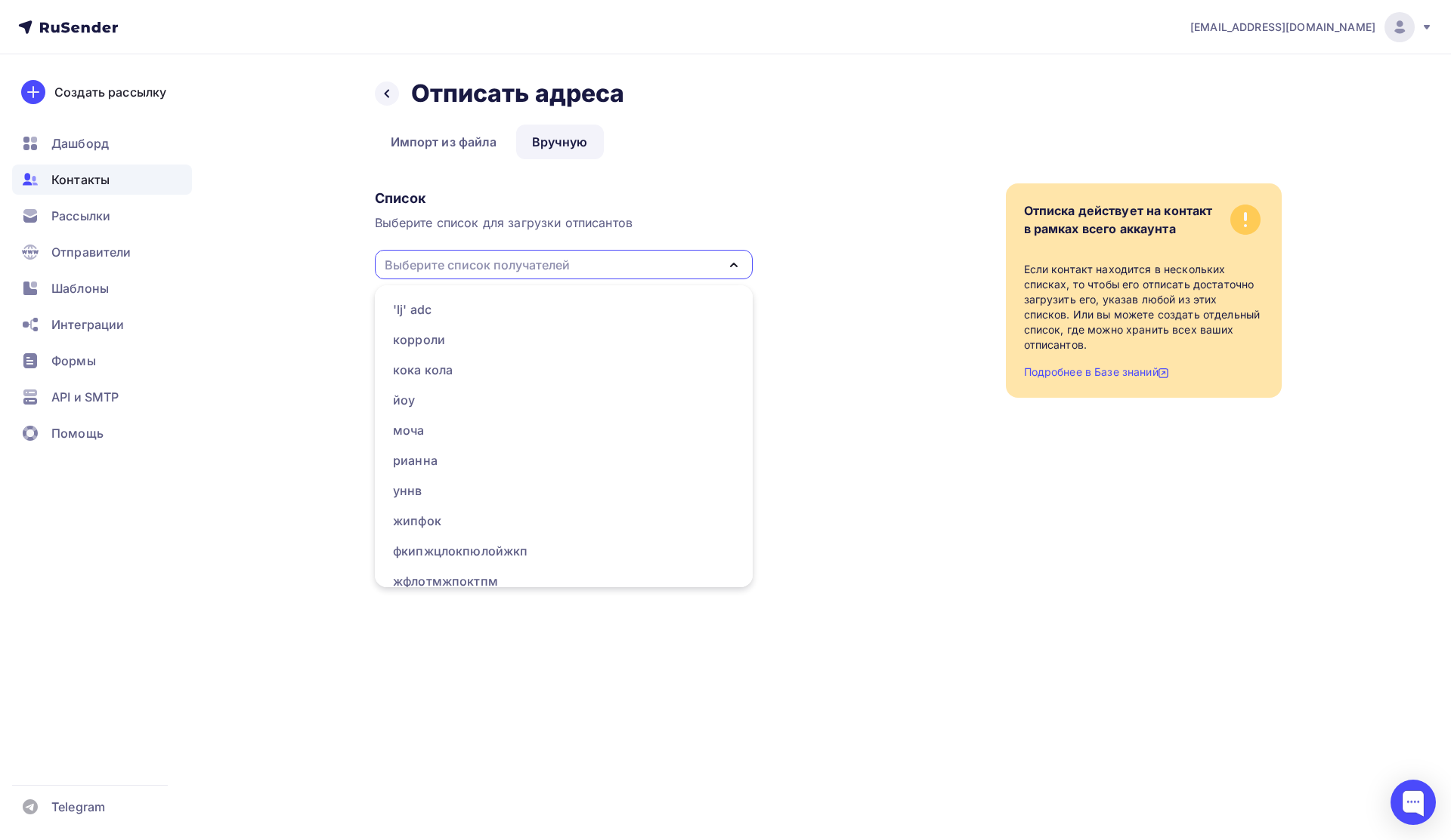
click at [748, 184] on div "Список Выберите список для загрузки отписантов Выберите список получателей 'lj'…" at bounding box center [564, 232] width 378 height 96
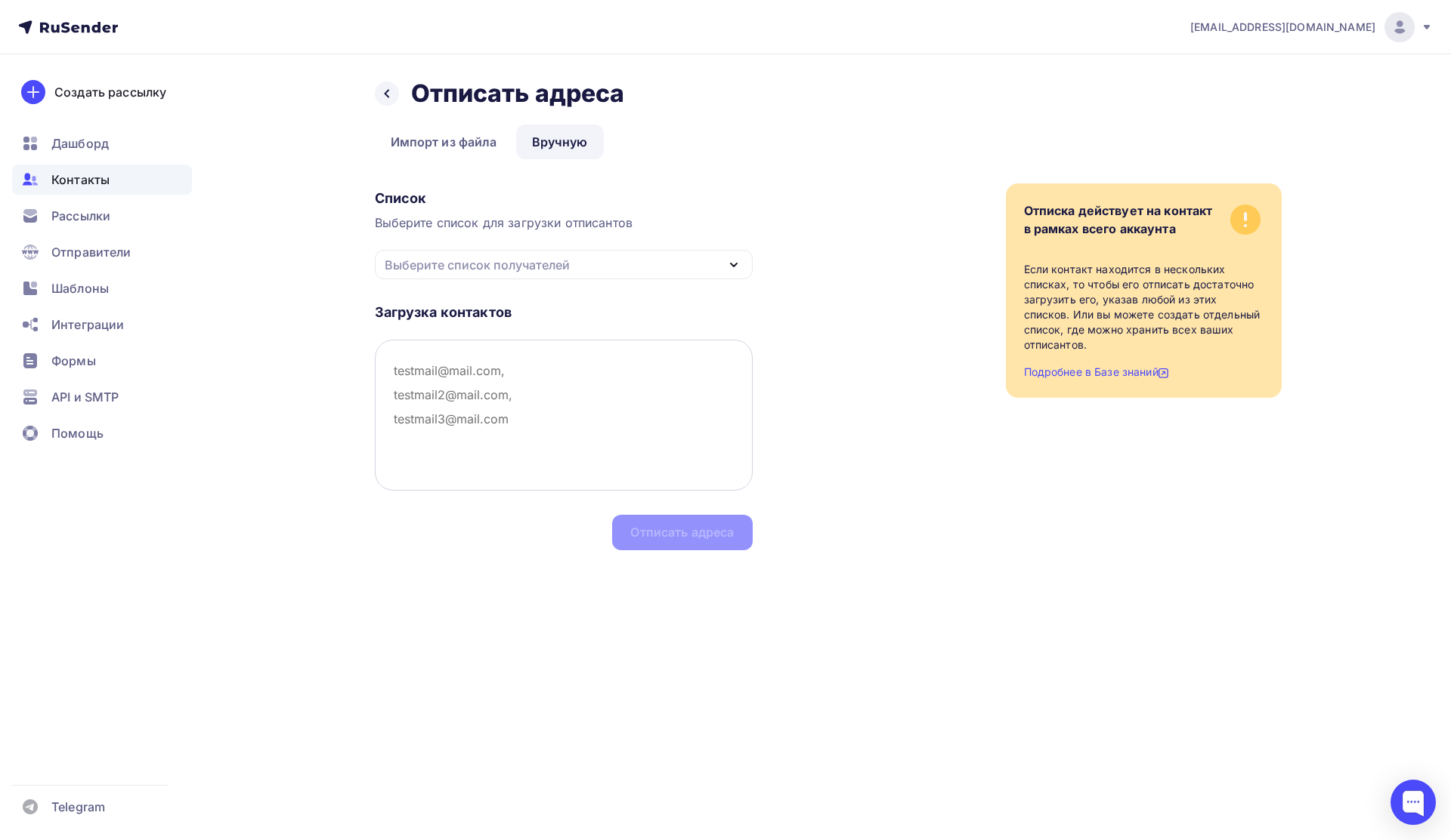
click at [544, 389] on textarea at bounding box center [564, 415] width 378 height 151
type textarea "ыВМСЫАМАВИ"
click at [637, 556] on div "Назад Отписать адреса Отписать адреса Импорт из файла Вручную Вручную Импорт из…" at bounding box center [725, 333] width 1239 height 557
click at [703, 267] on div "Выберите список получателей" at bounding box center [564, 264] width 378 height 29
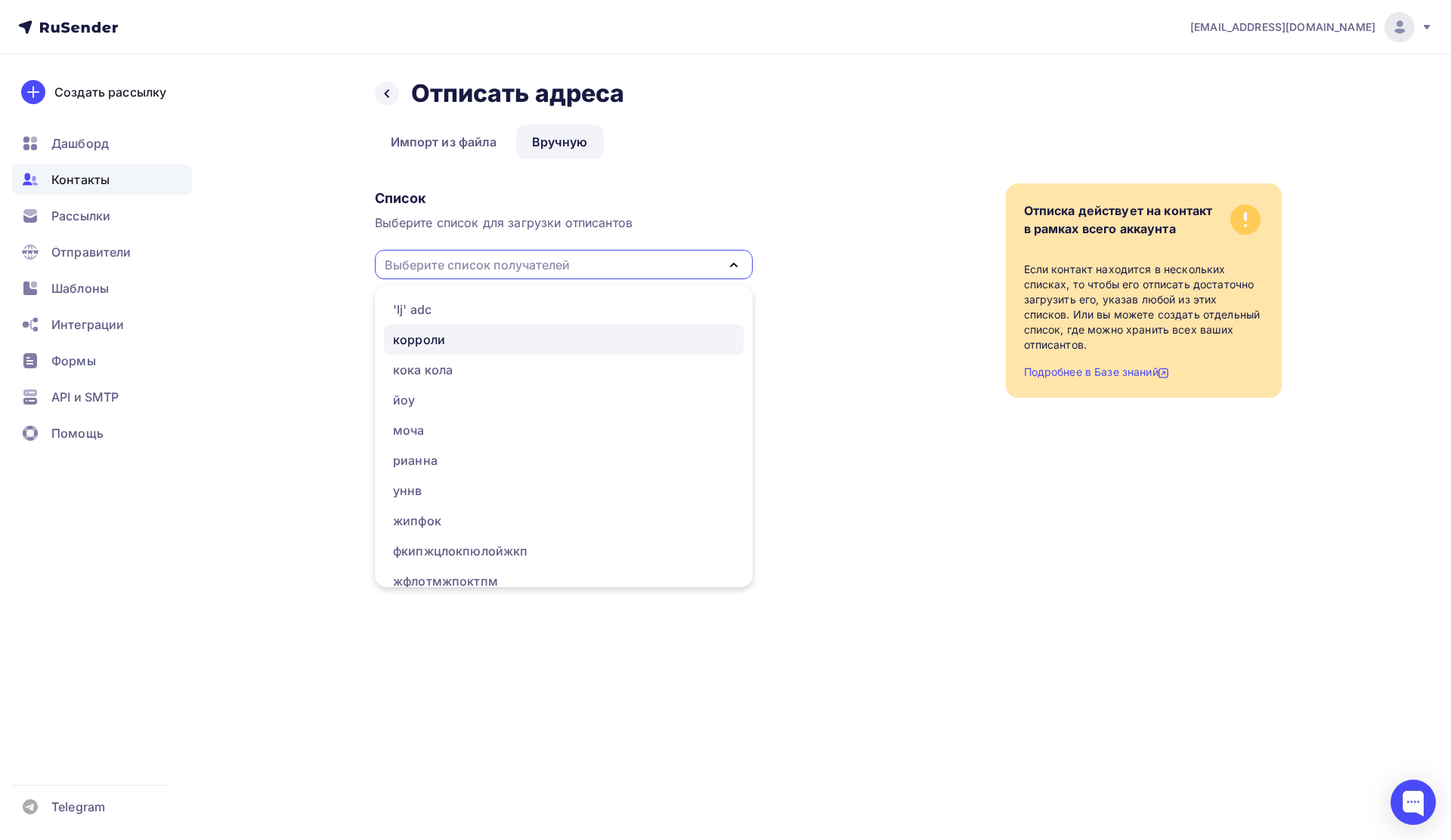
click at [437, 333] on div "корроли" at bounding box center [419, 340] width 52 height 18
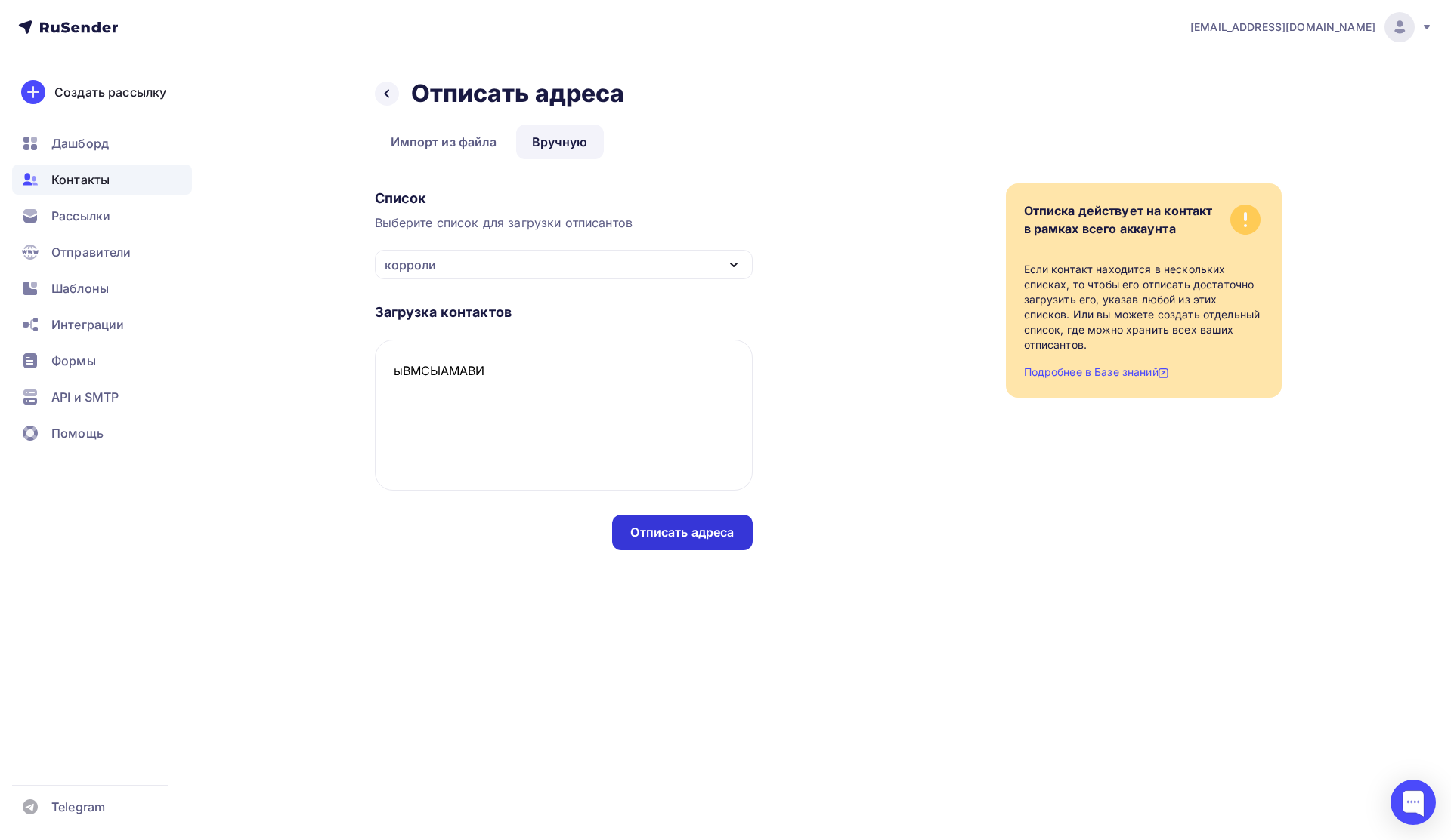
click at [662, 543] on div "Отписать адреса" at bounding box center [682, 532] width 140 height 35
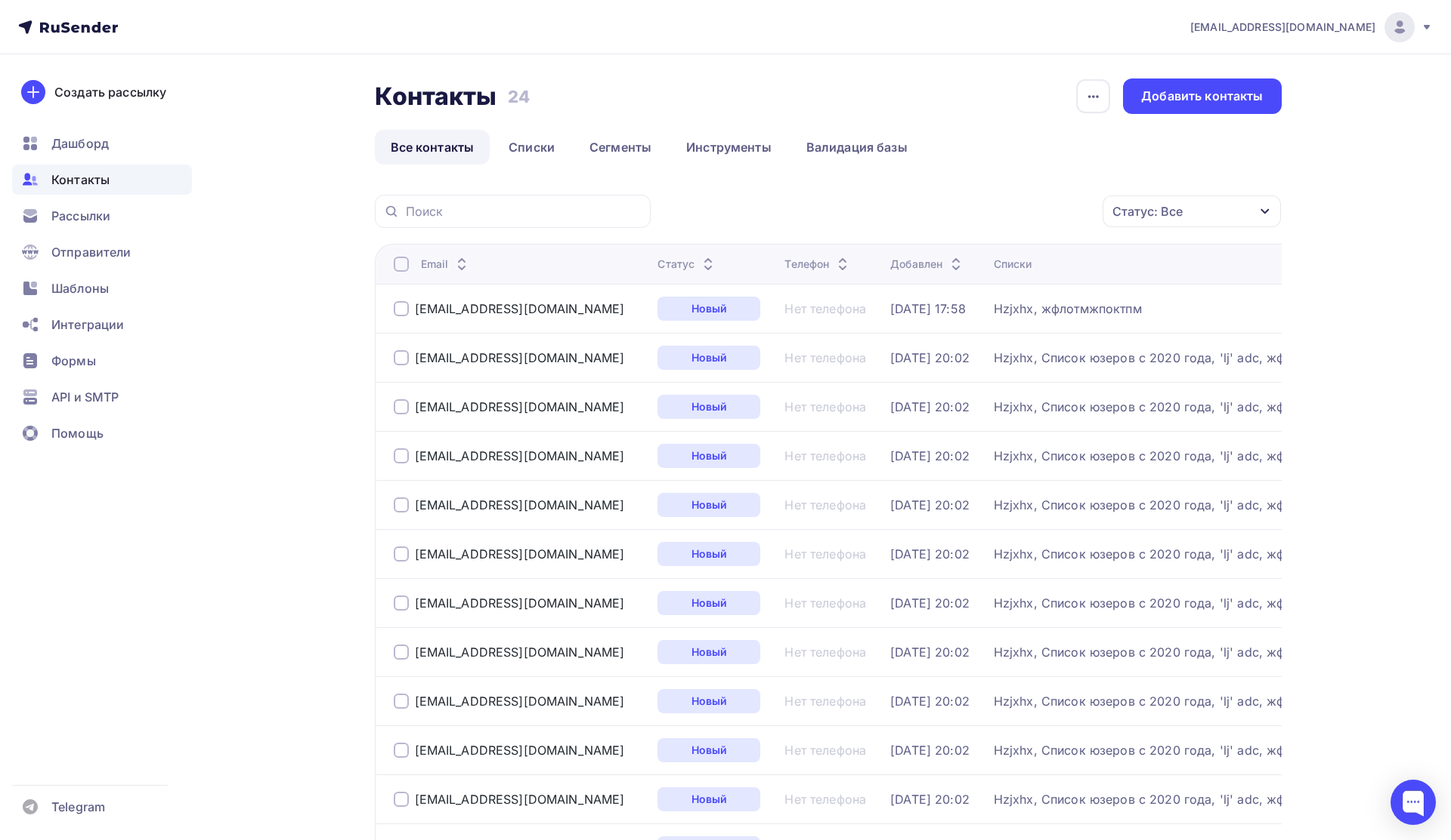
click at [1138, 215] on div "Статус: Все" at bounding box center [1147, 211] width 70 height 18
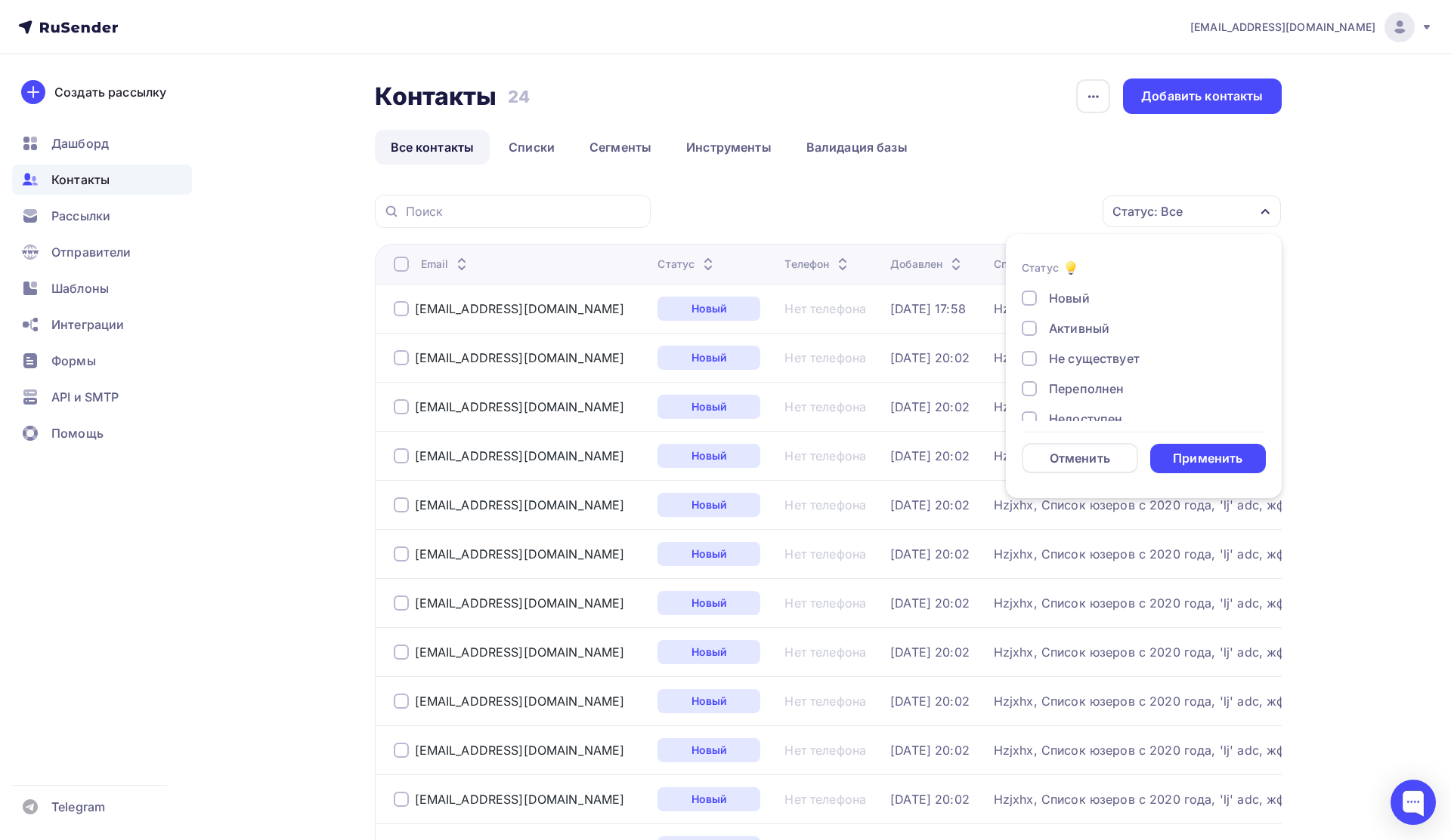
scroll to position [109, 0]
click at [1056, 164] on ul "Все контакты Списки Сегменты Инструменты Валидация базы" at bounding box center [828, 147] width 907 height 35
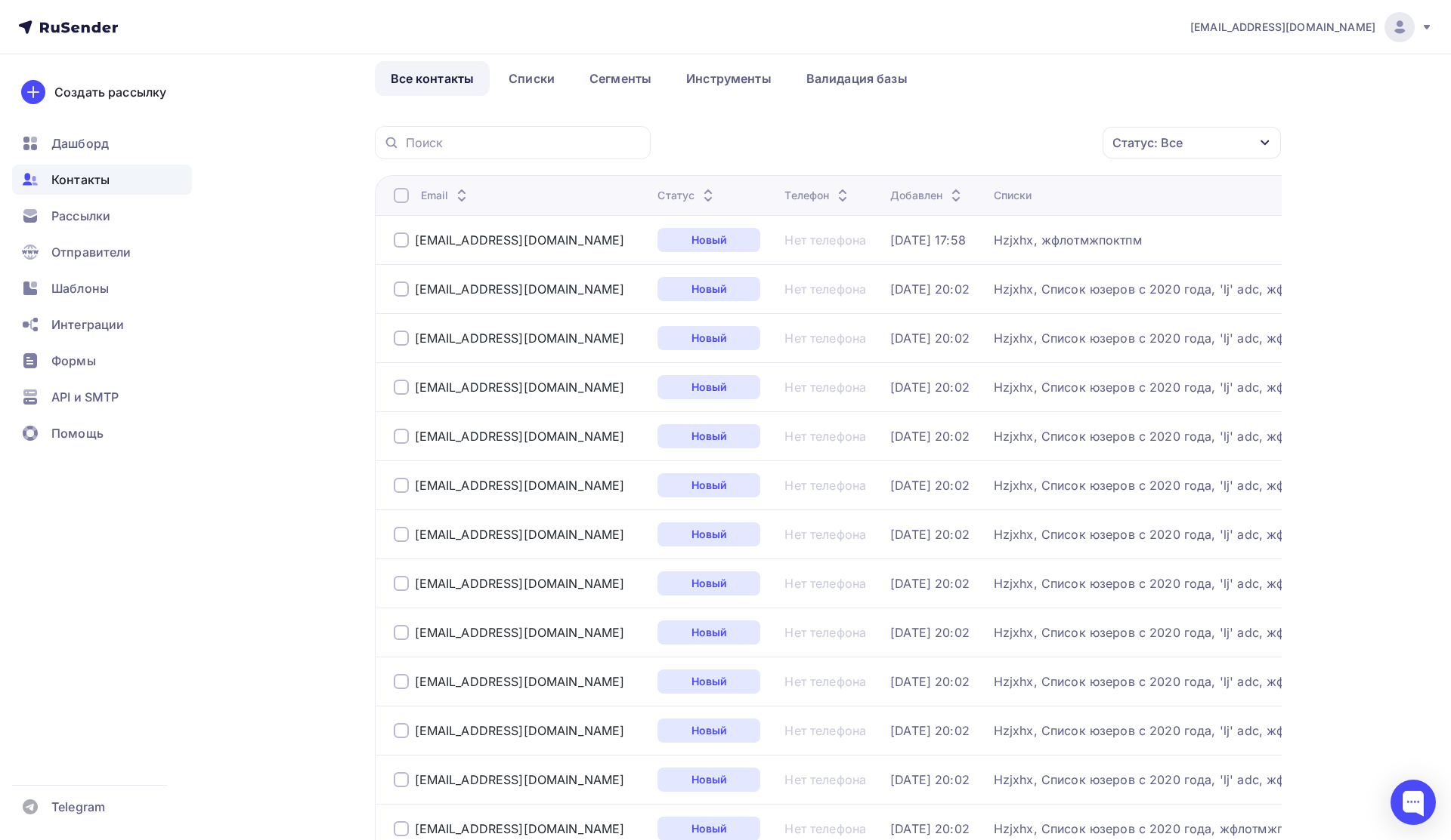
scroll to position [0, 0]
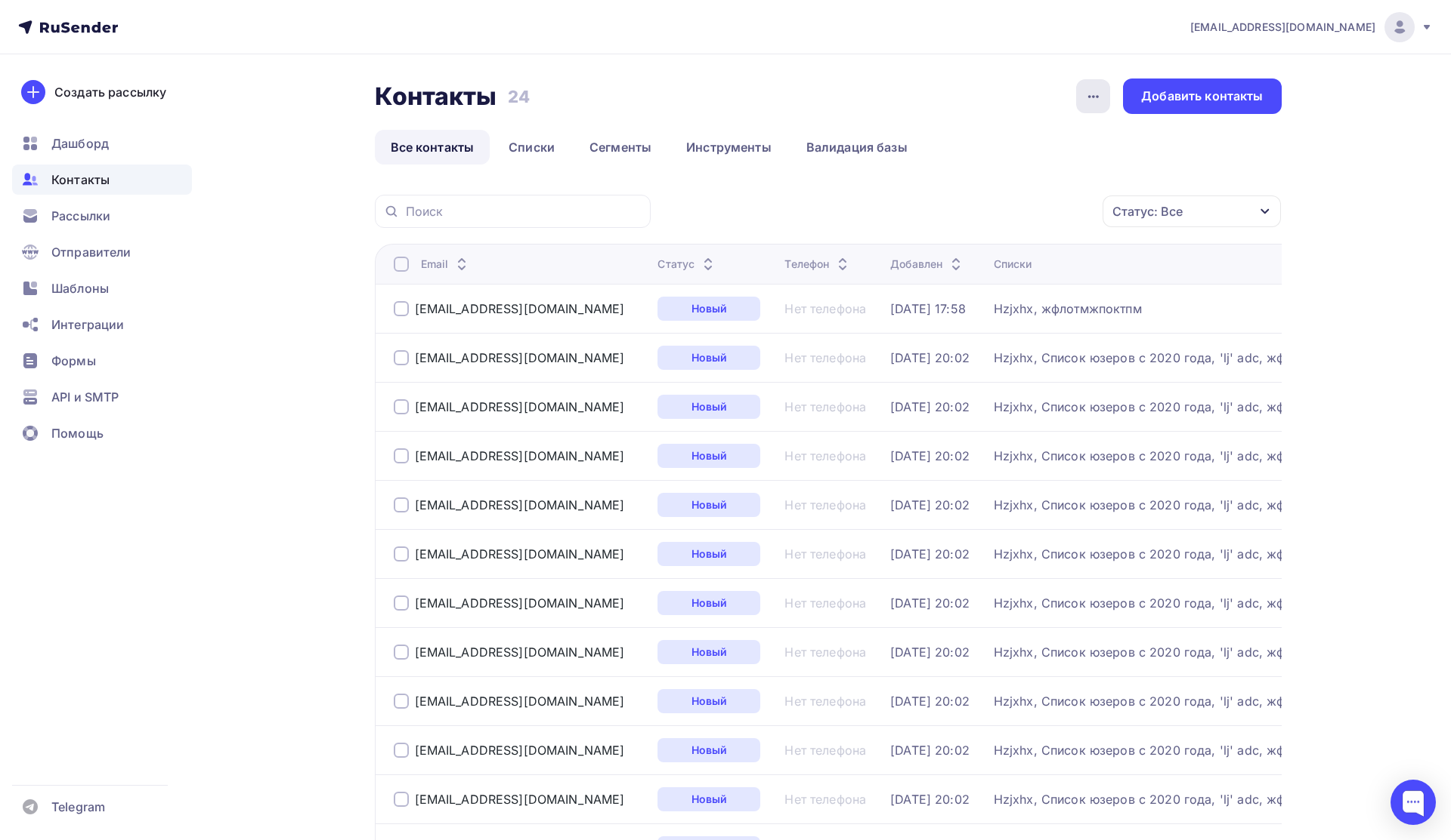
click at [1087, 93] on icon "button" at bounding box center [1093, 97] width 18 height 18
click at [1045, 133] on link "История импорта" at bounding box center [1035, 144] width 163 height 30
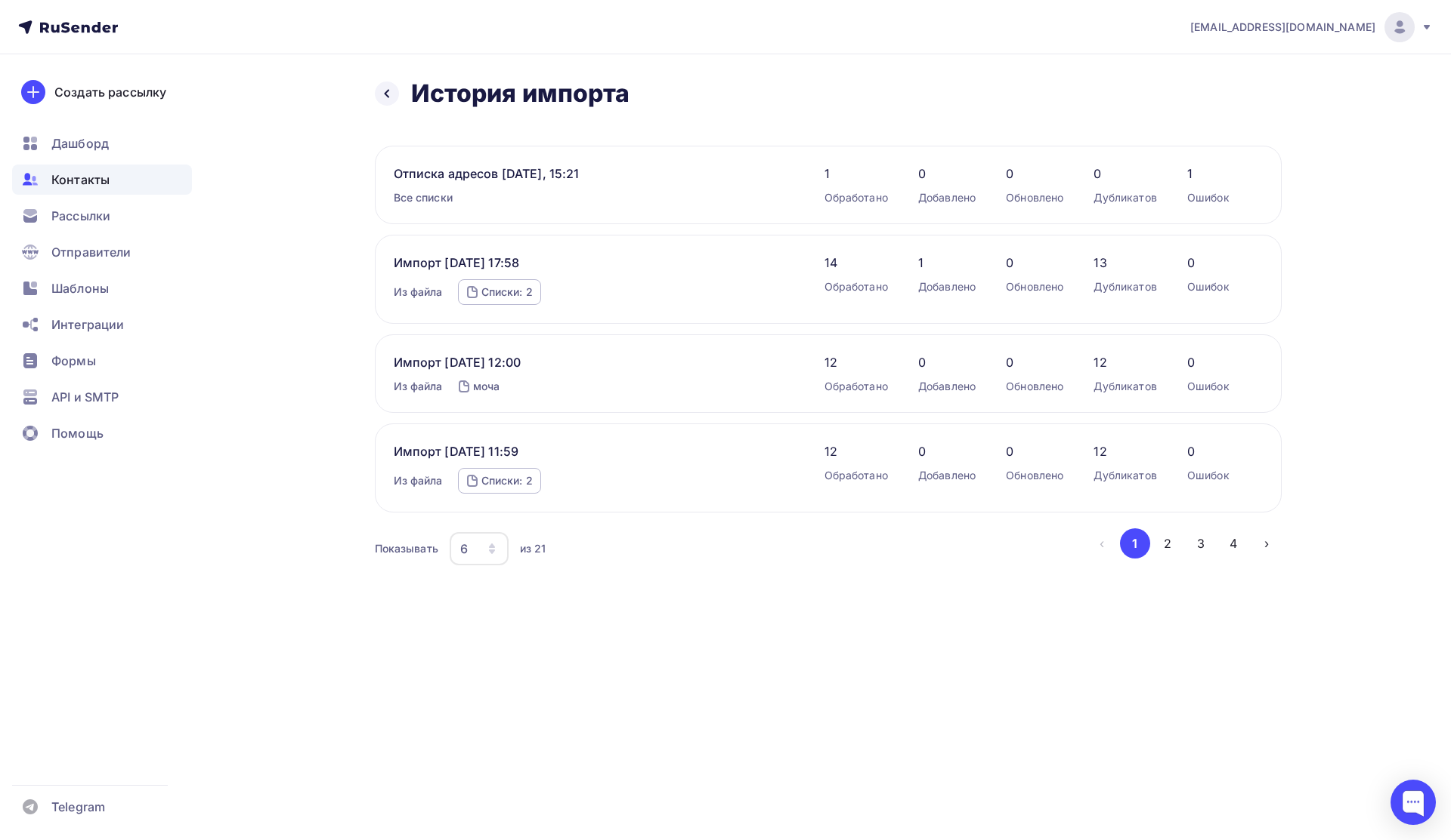
click at [390, 79] on div "Назад История импорта История импорта" at bounding box center [502, 94] width 255 height 30
click at [482, 387] on link "моча" at bounding box center [487, 385] width 28 height 13
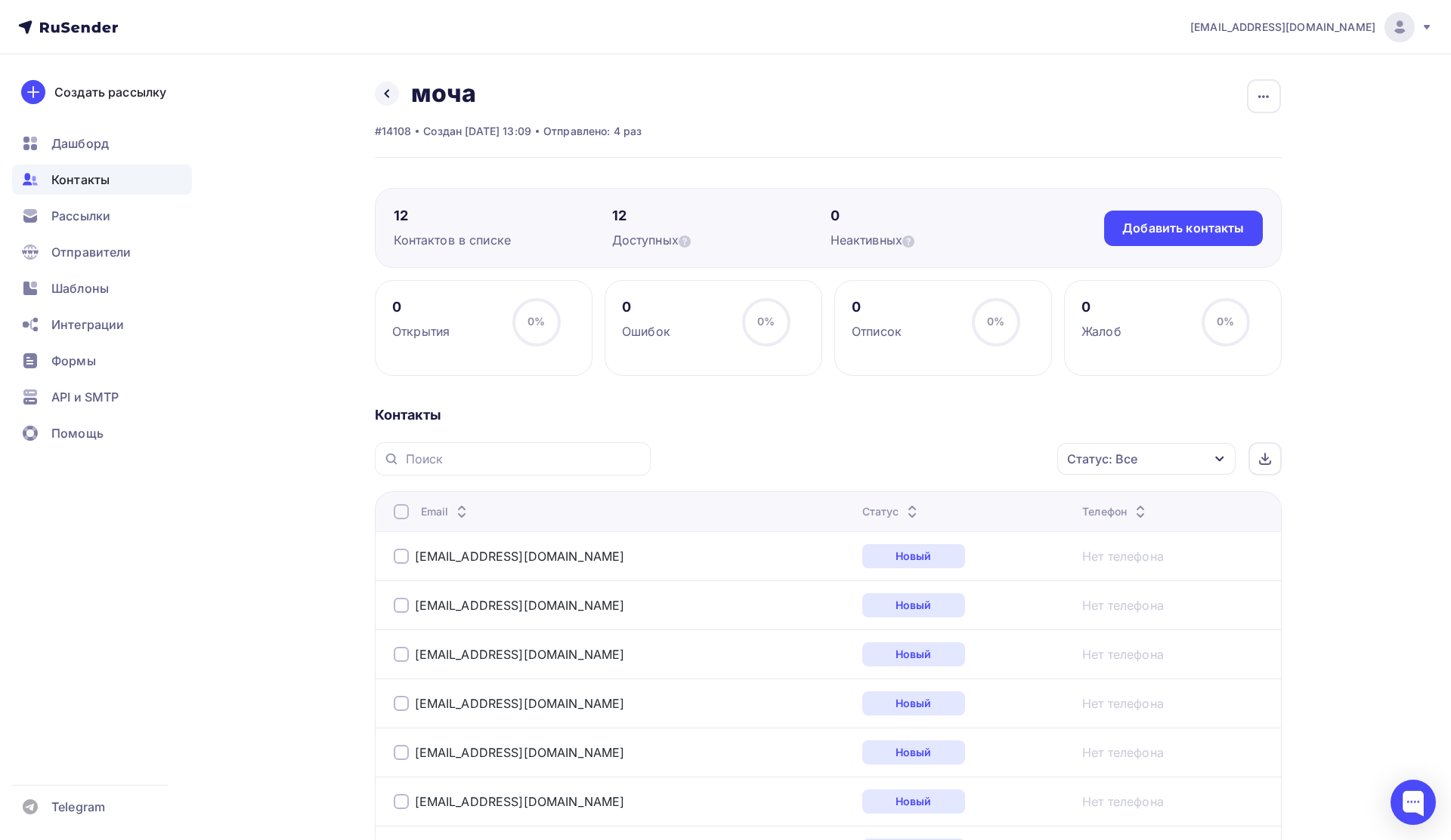
click at [387, 80] on div "Назад моча Переименовать список Скачать список Отписать адреса Настроить поля и…" at bounding box center [508, 94] width 268 height 30
click at [387, 97] on icon at bounding box center [386, 94] width 5 height 8
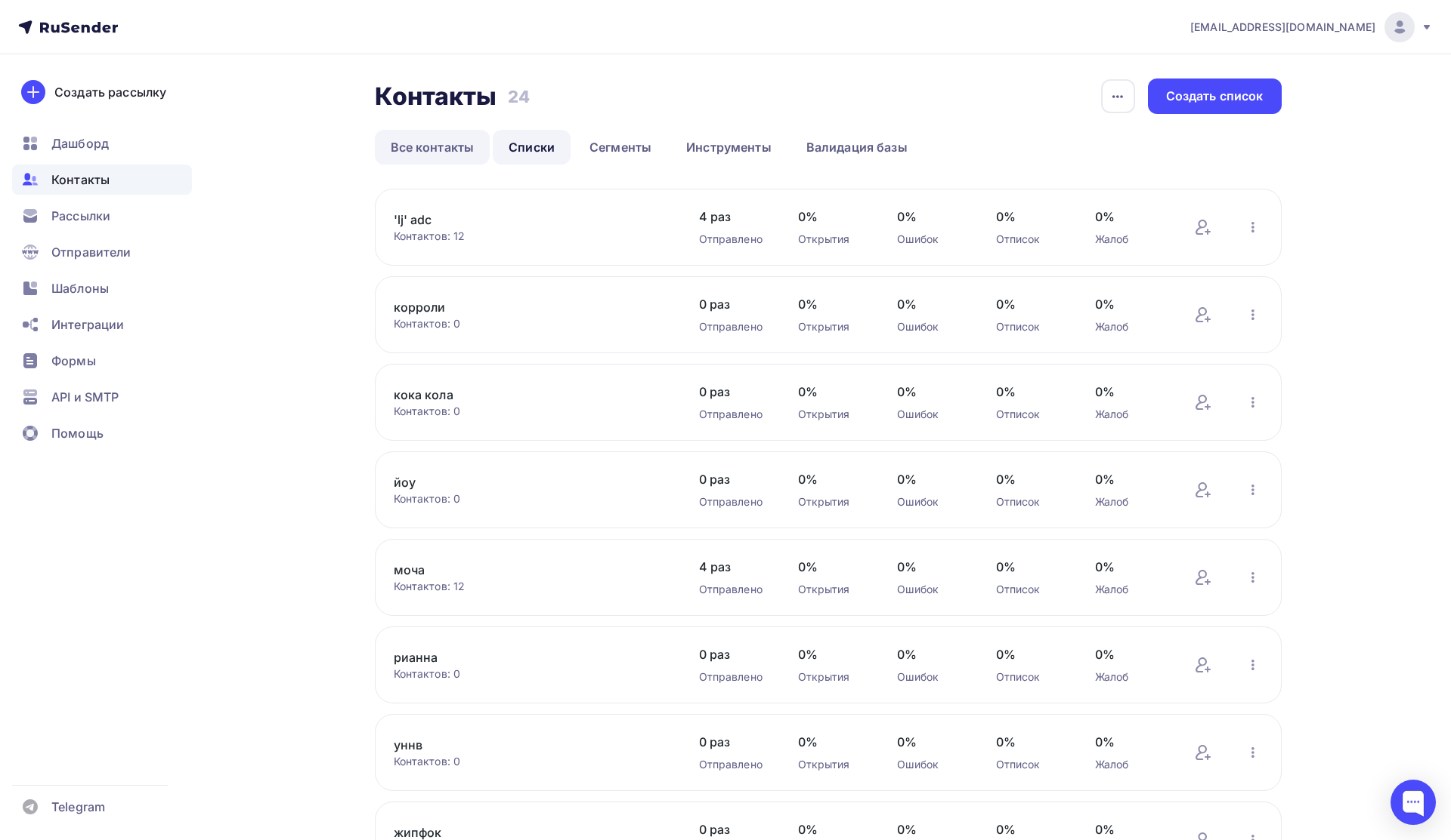
click at [427, 145] on link "Все контакты" at bounding box center [432, 147] width 115 height 35
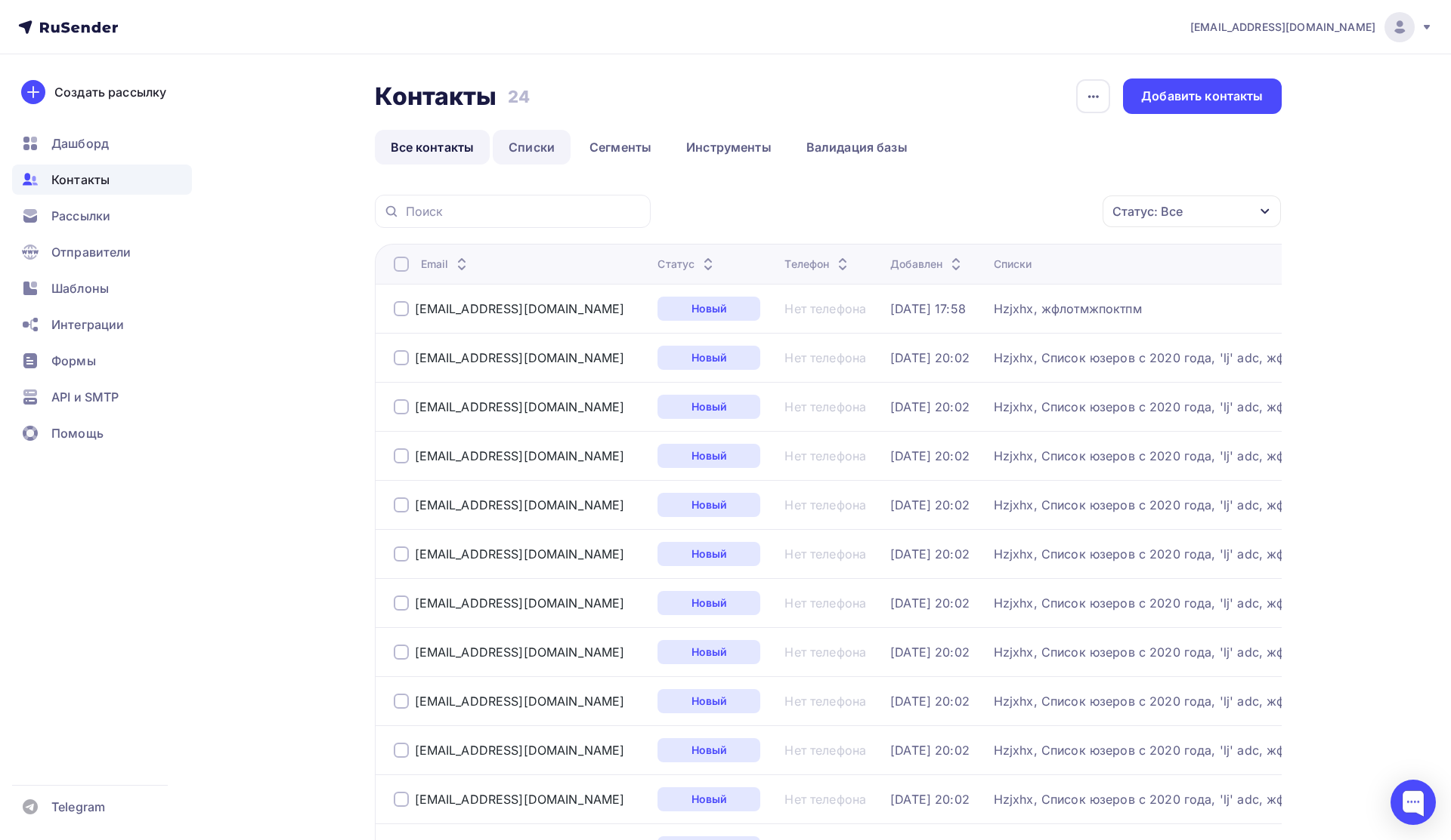
click at [540, 149] on link "Списки" at bounding box center [531, 147] width 78 height 35
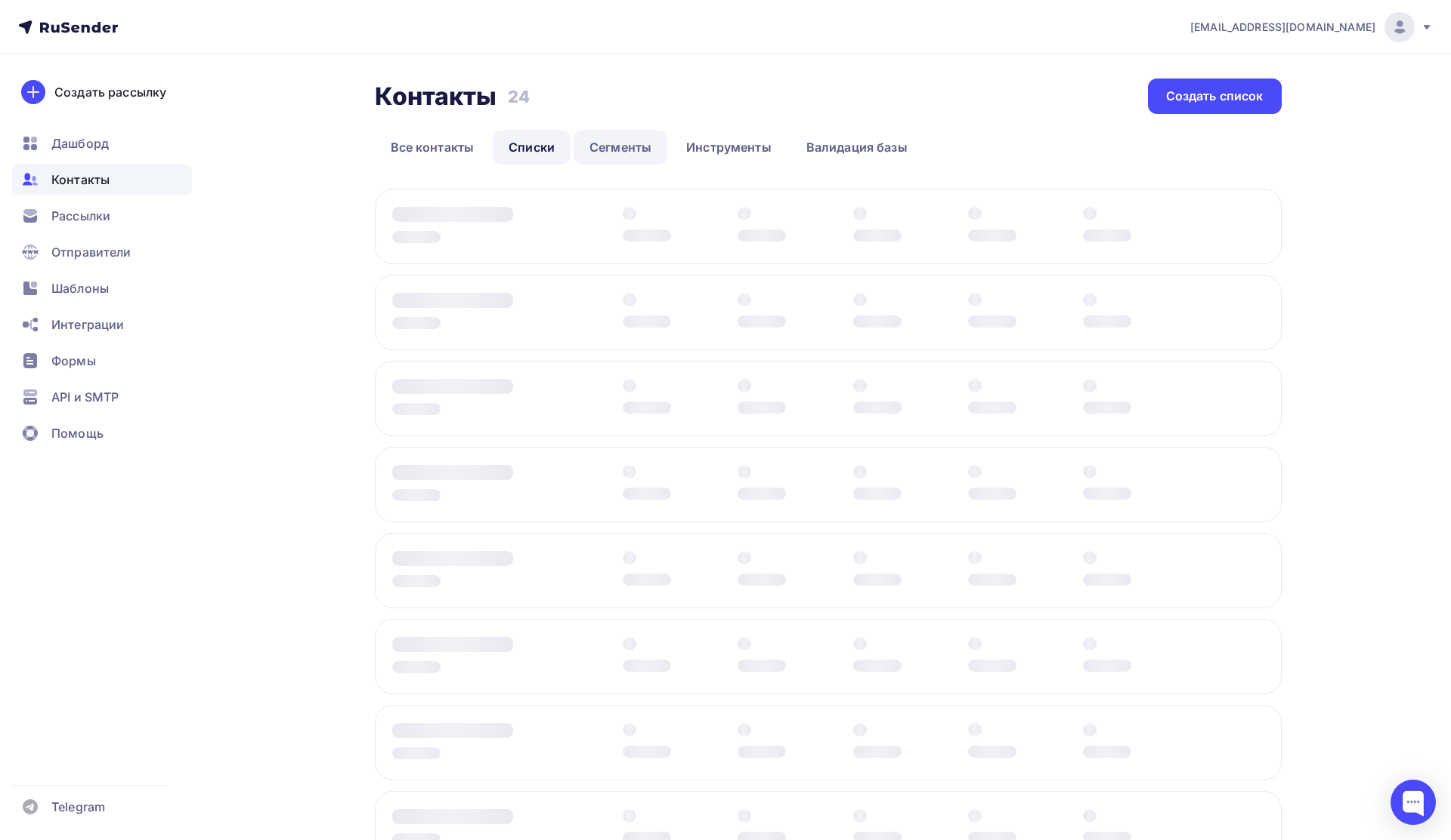
click at [605, 151] on link "Сегменты" at bounding box center [621, 147] width 94 height 35
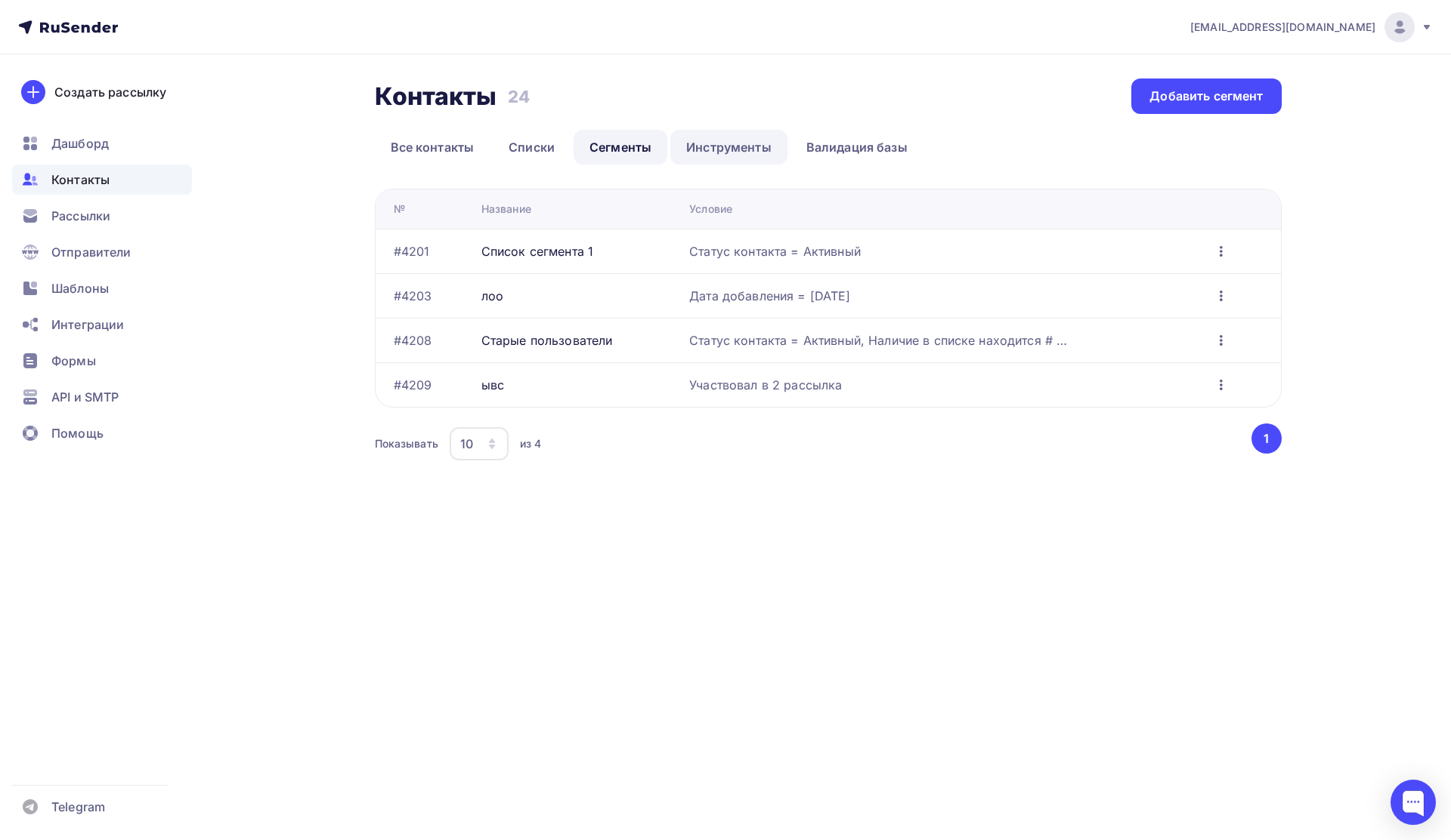
click at [727, 146] on link "Инструменты" at bounding box center [728, 147] width 117 height 35
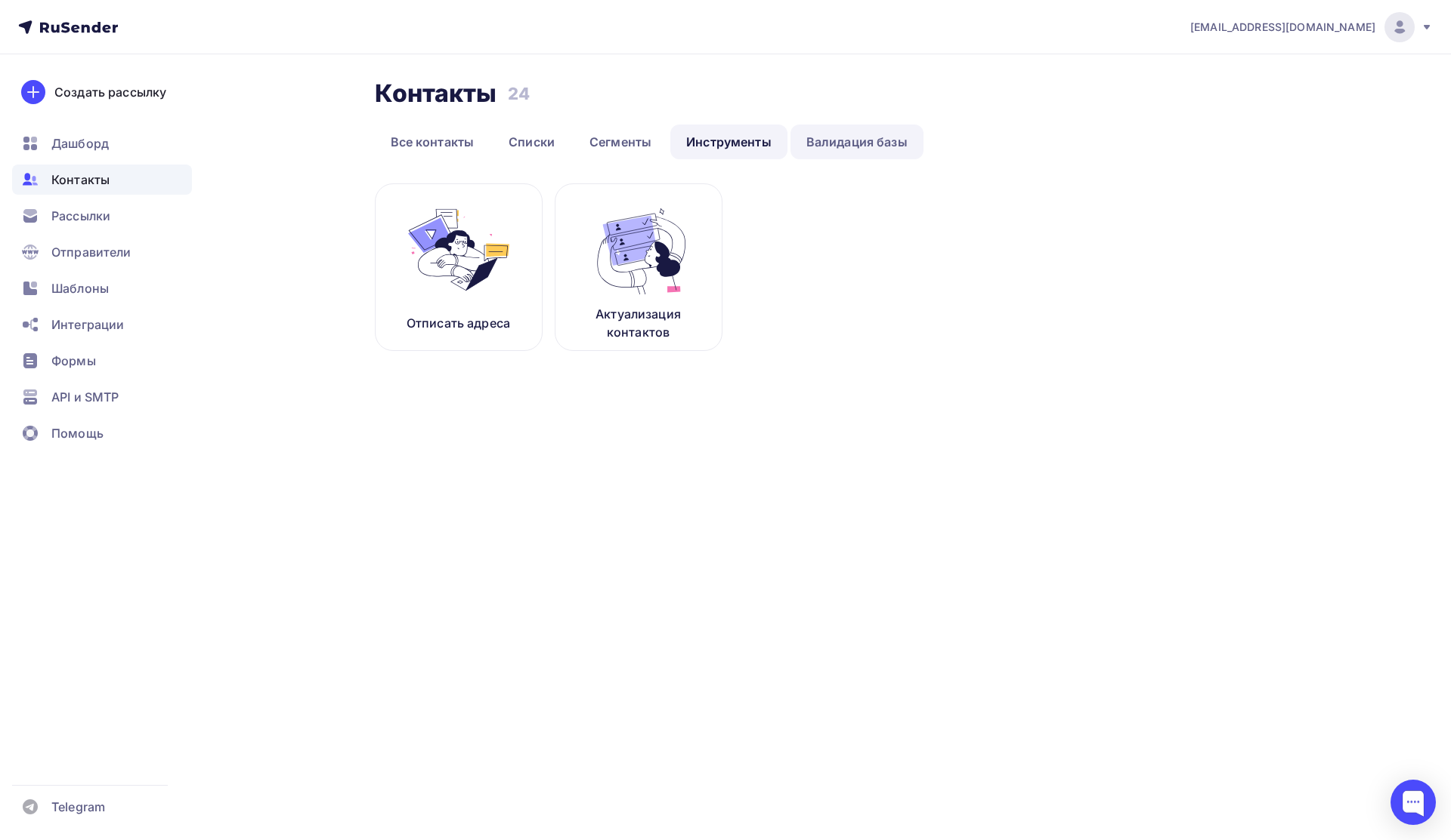
click at [817, 139] on link "Валидация базы" at bounding box center [856, 142] width 133 height 35
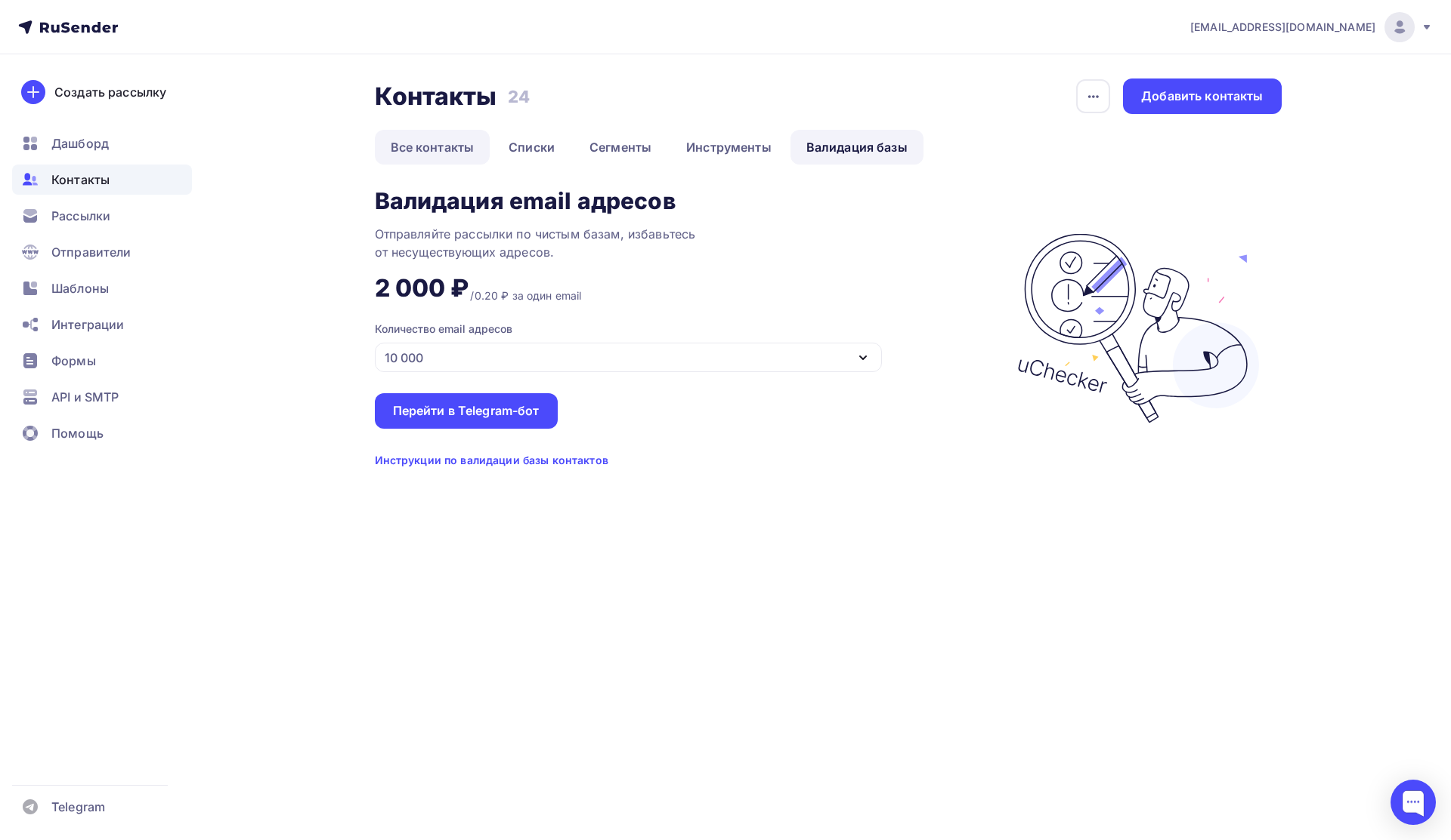
click at [471, 140] on link "Все контакты" at bounding box center [432, 147] width 115 height 35
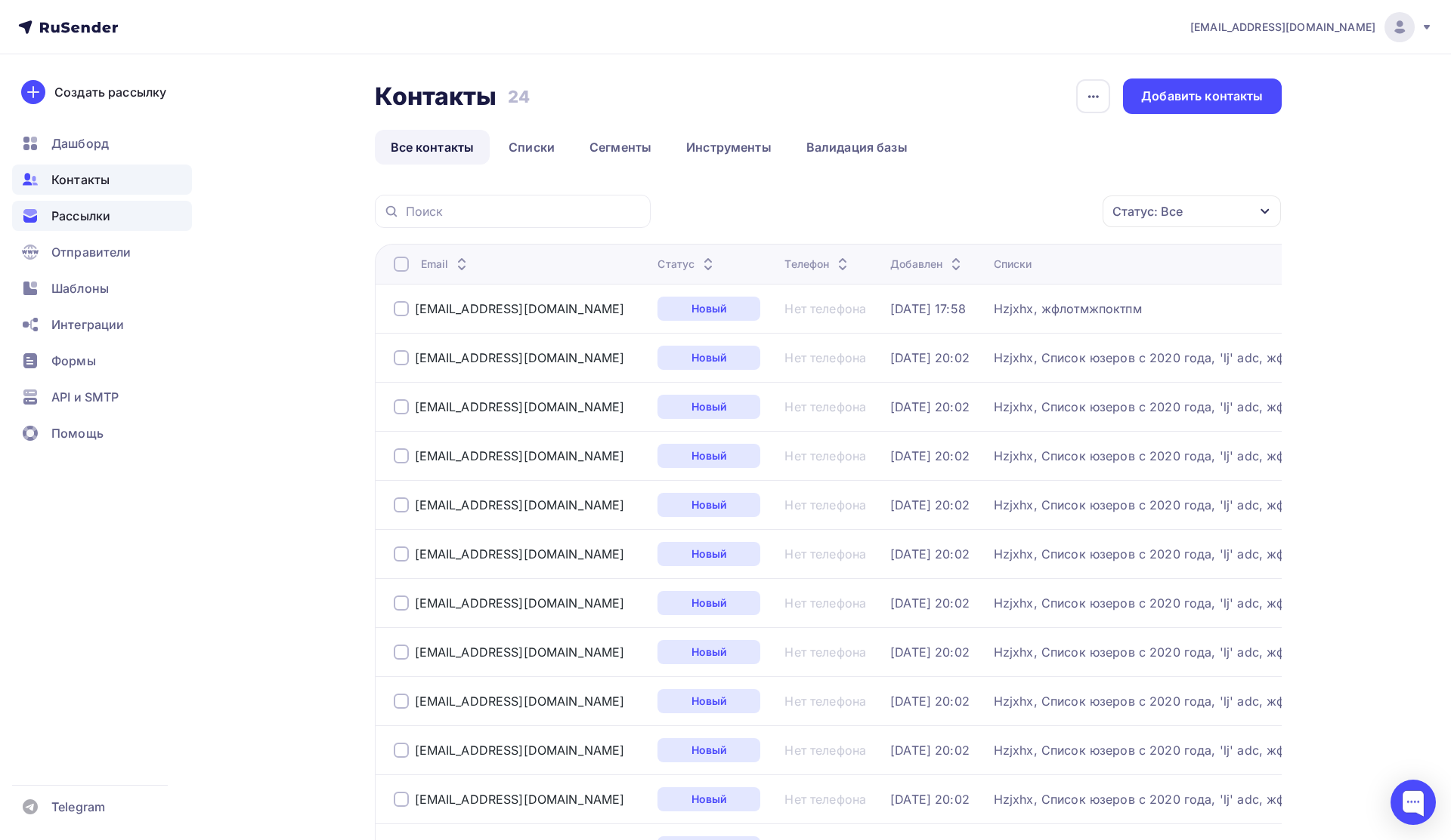
click at [105, 221] on span "Рассылки" at bounding box center [80, 216] width 59 height 18
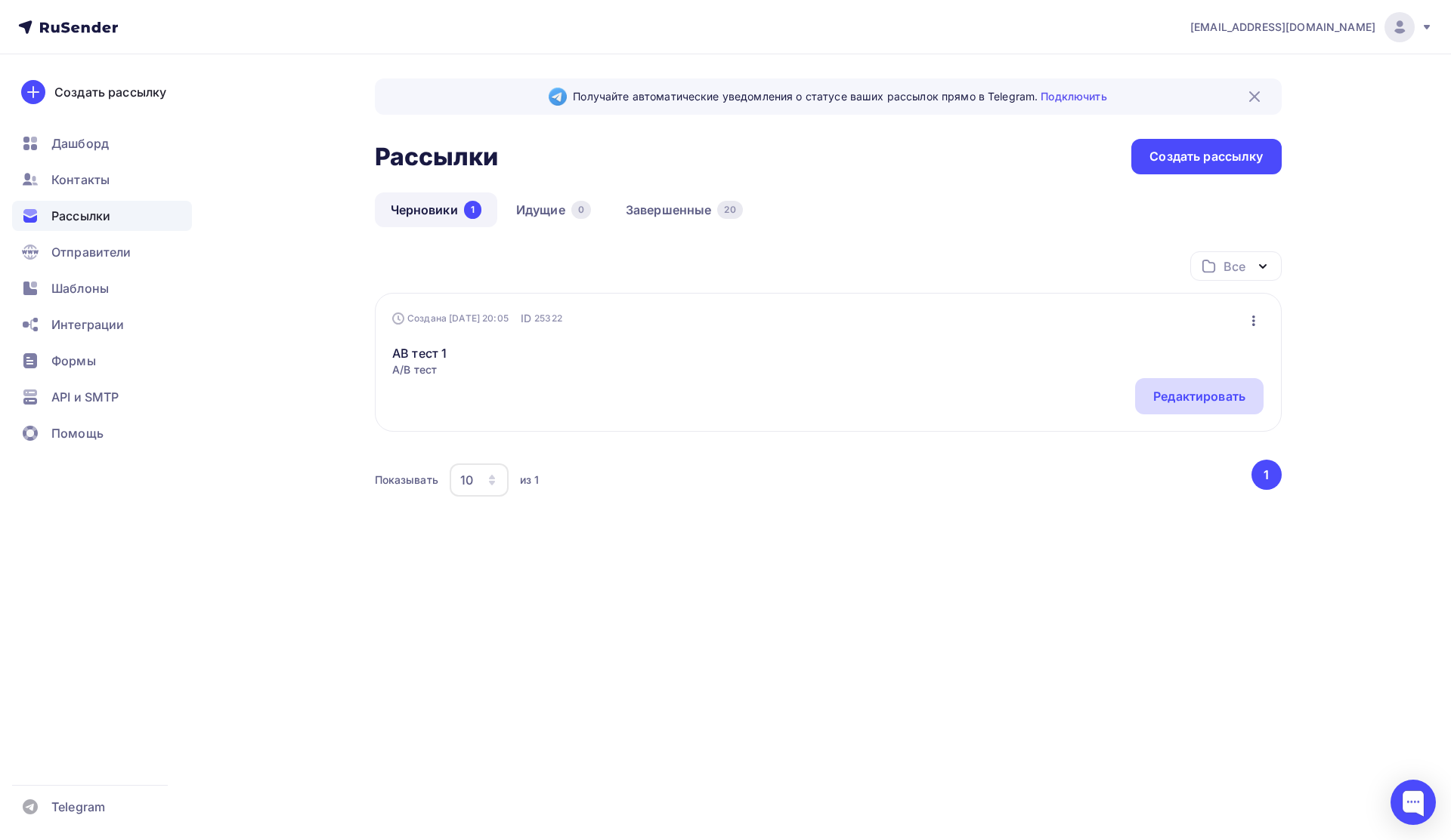
click at [1224, 397] on div "Редактировать" at bounding box center [1199, 396] width 92 height 18
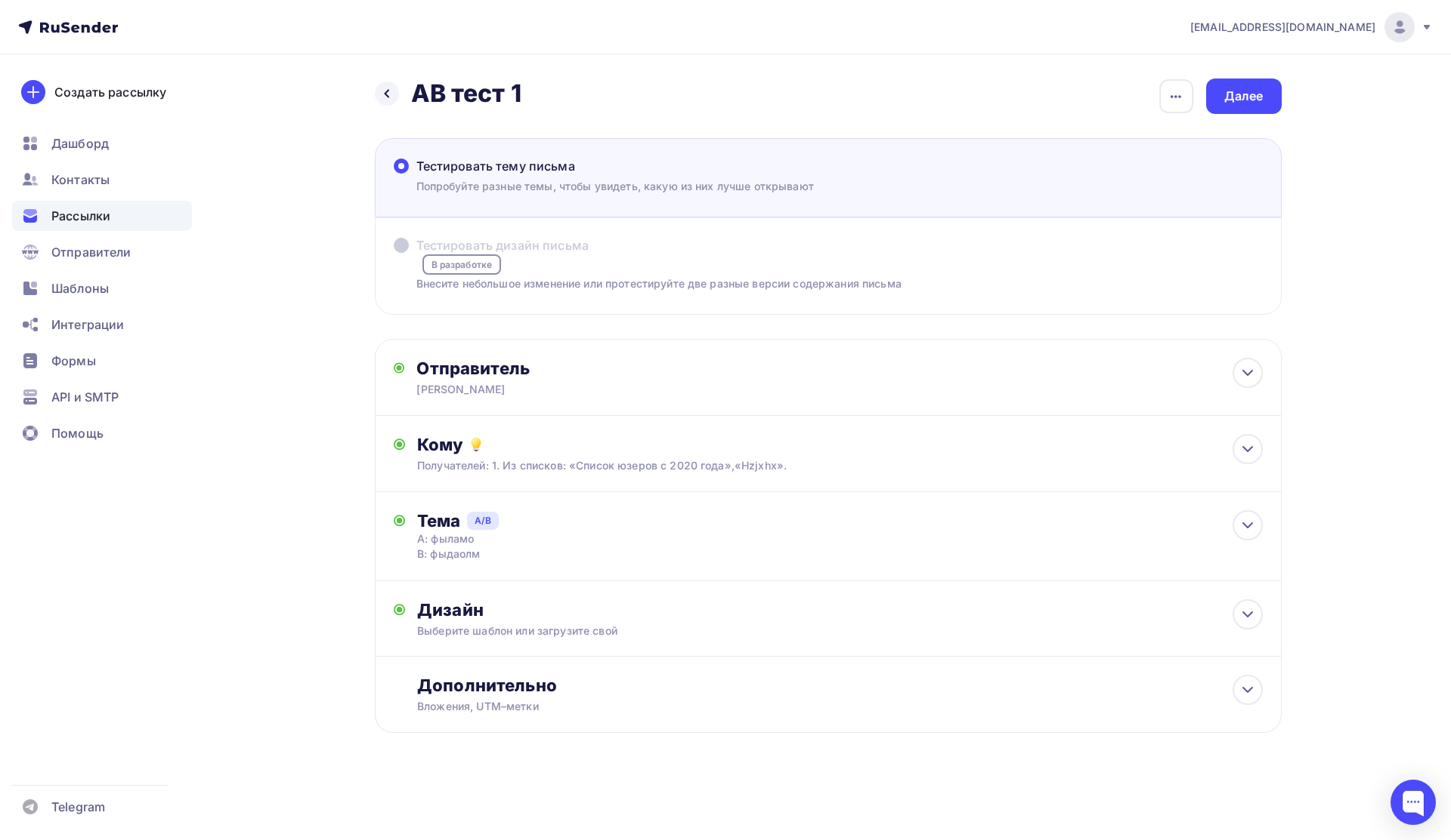
click at [502, 245] on span "Тестировать дизайн письма" at bounding box center [503, 246] width 173 height 18
click at [1254, 531] on icon at bounding box center [1248, 526] width 18 height 18
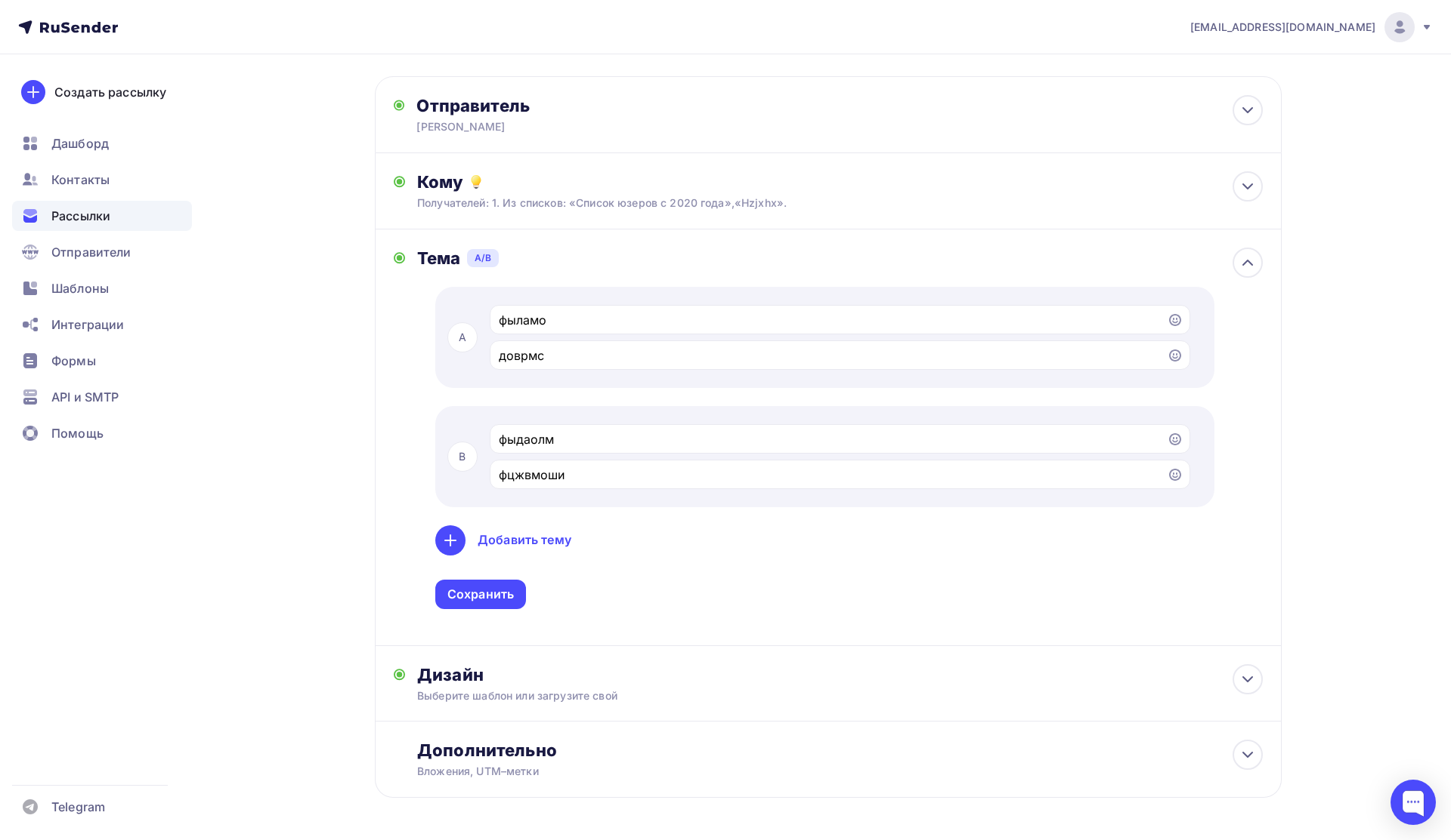
scroll to position [263, 0]
click at [1174, 477] on icon at bounding box center [1175, 474] width 12 height 12
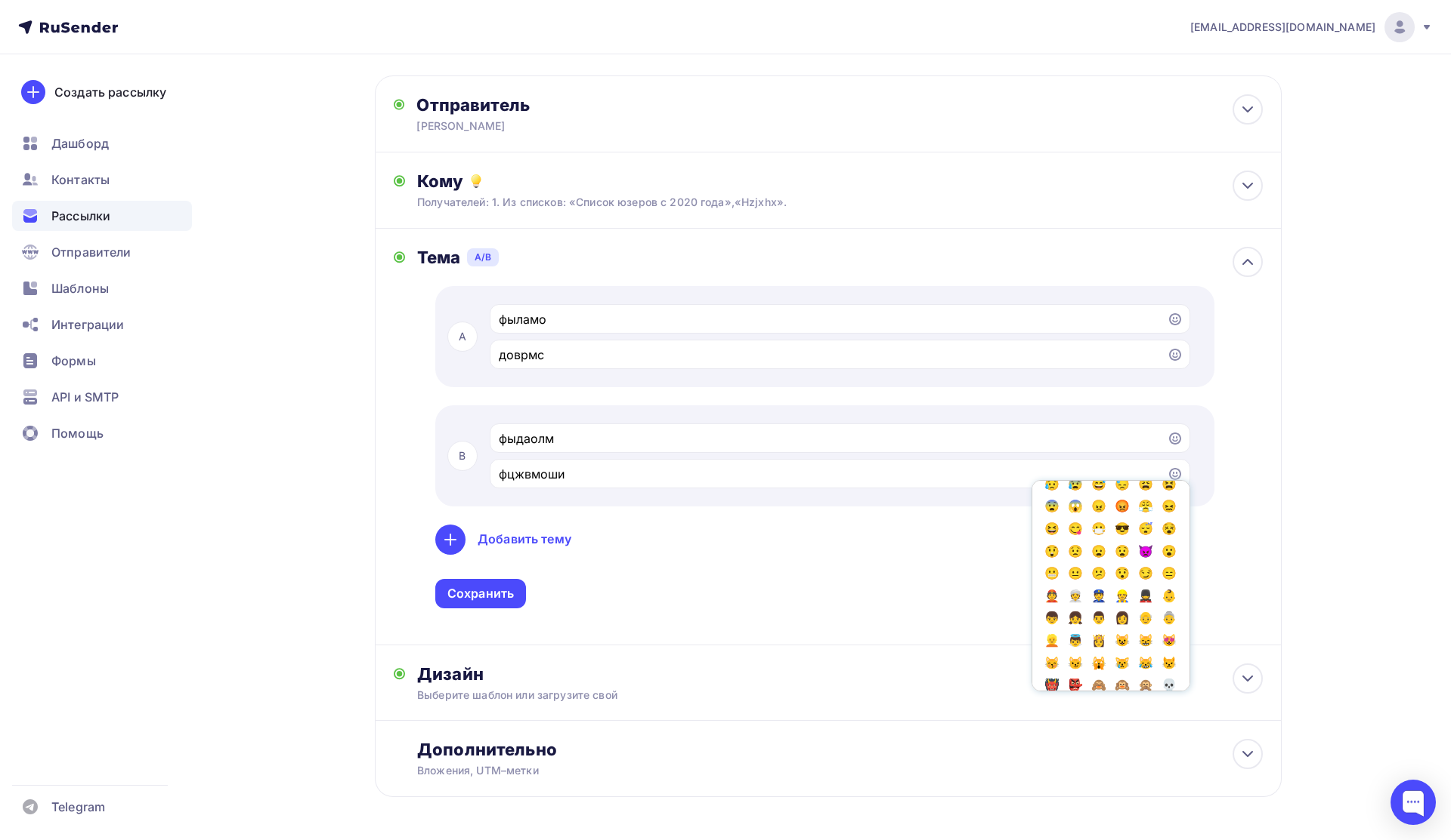
scroll to position [215, 0]
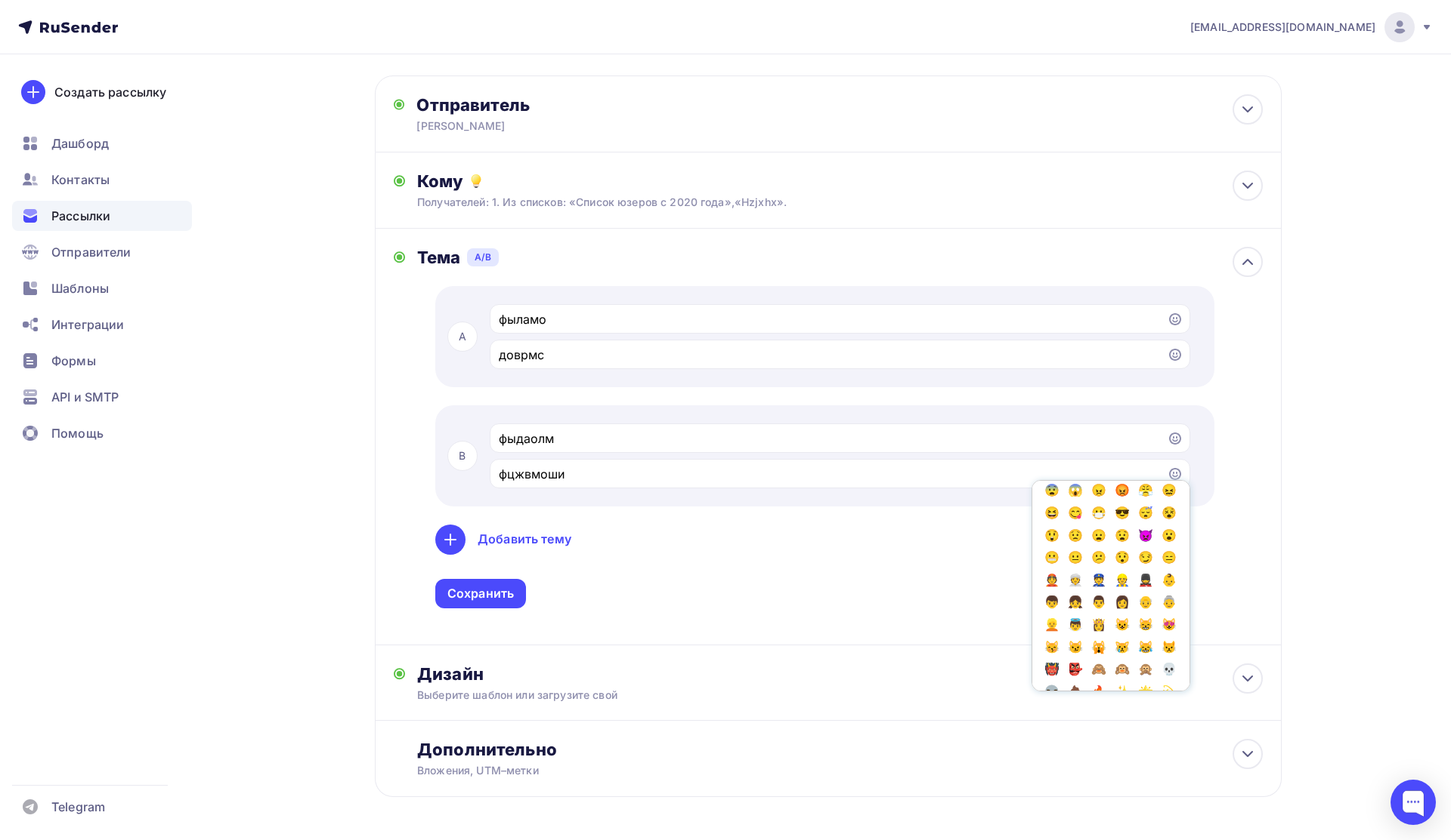
click at [903, 576] on div "A фыламо доврмс B фыдаолм фцжвмоши Популярное 👍 👎 😭 😕 😐 😊 😍 Эмоции 😄 😃 😀 😊 😉 😍 …" at bounding box center [840, 447] width 845 height 323
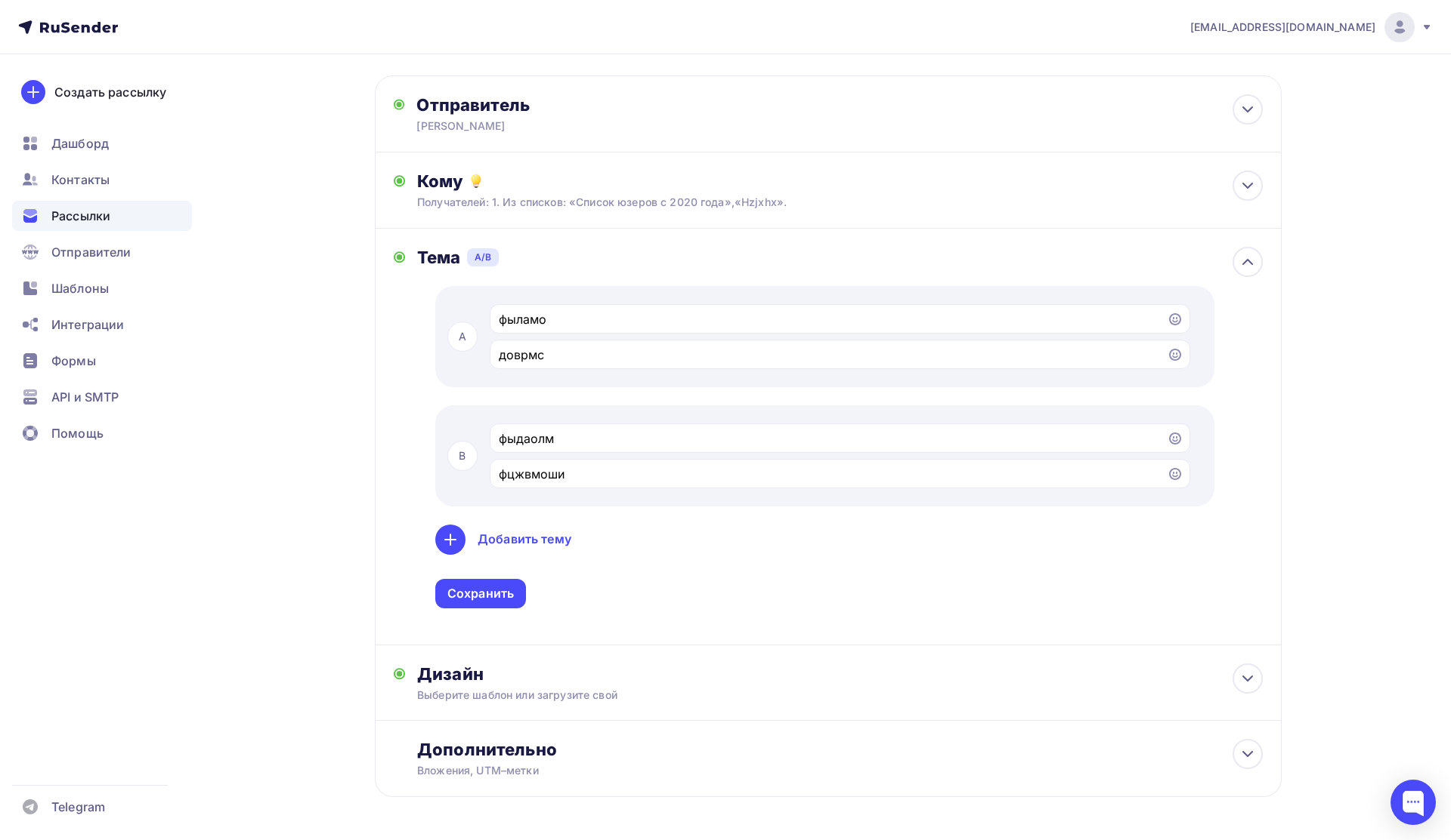
scroll to position [323, 0]
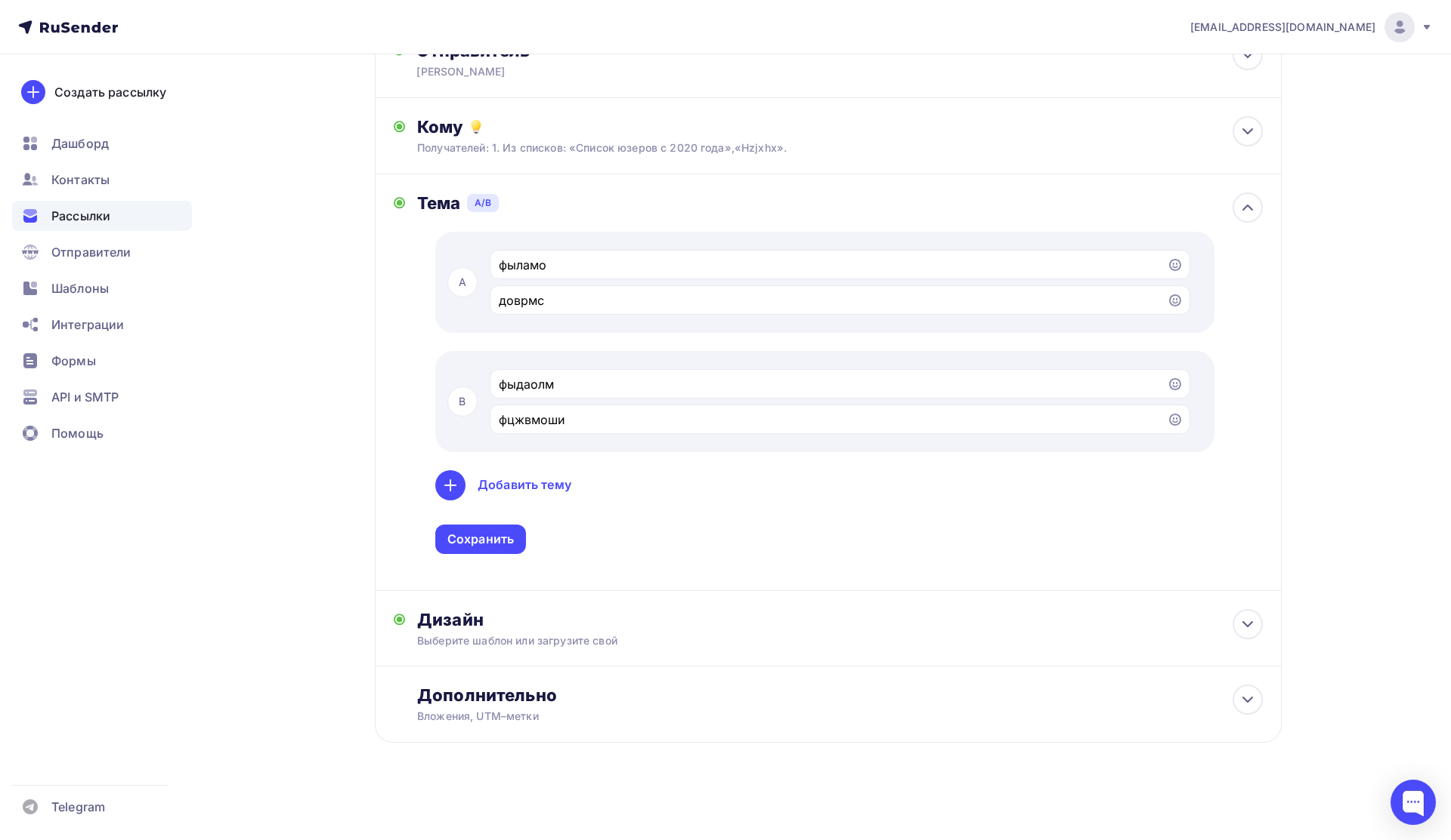
click at [497, 481] on div "Добавить тему" at bounding box center [524, 485] width 94 height 18
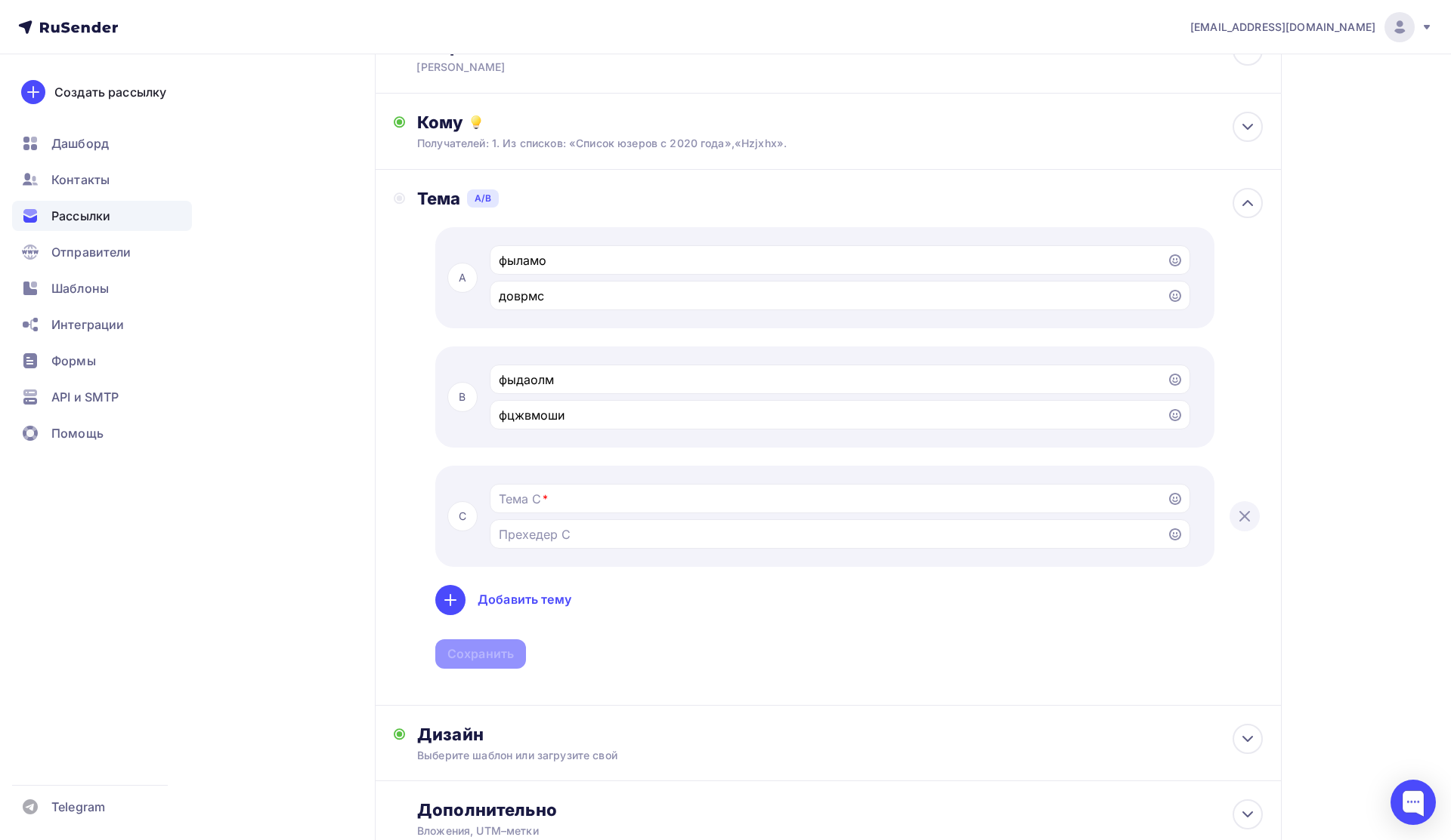
click at [1244, 514] on icon at bounding box center [1244, 517] width 18 height 18
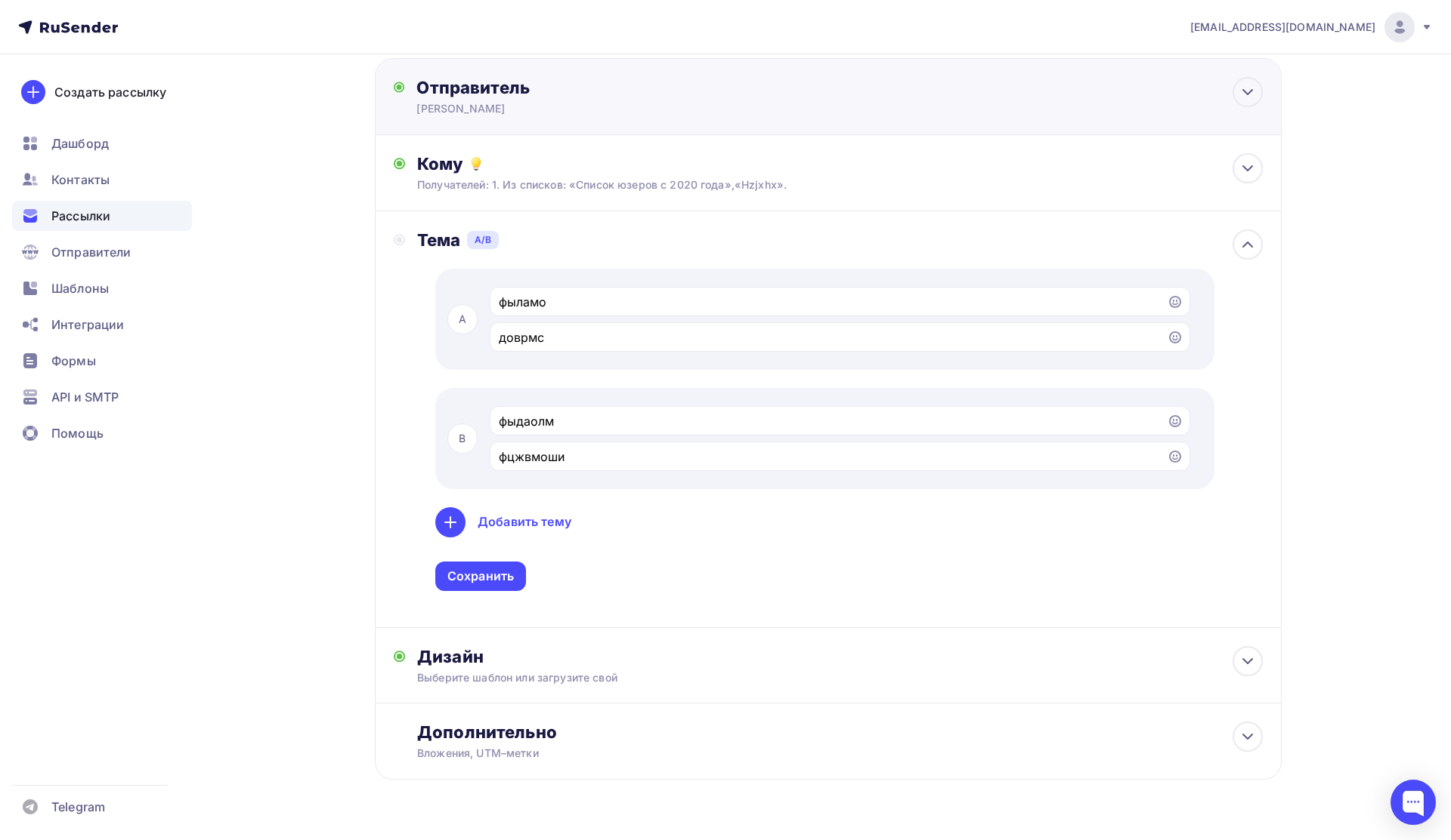
scroll to position [293, 0]
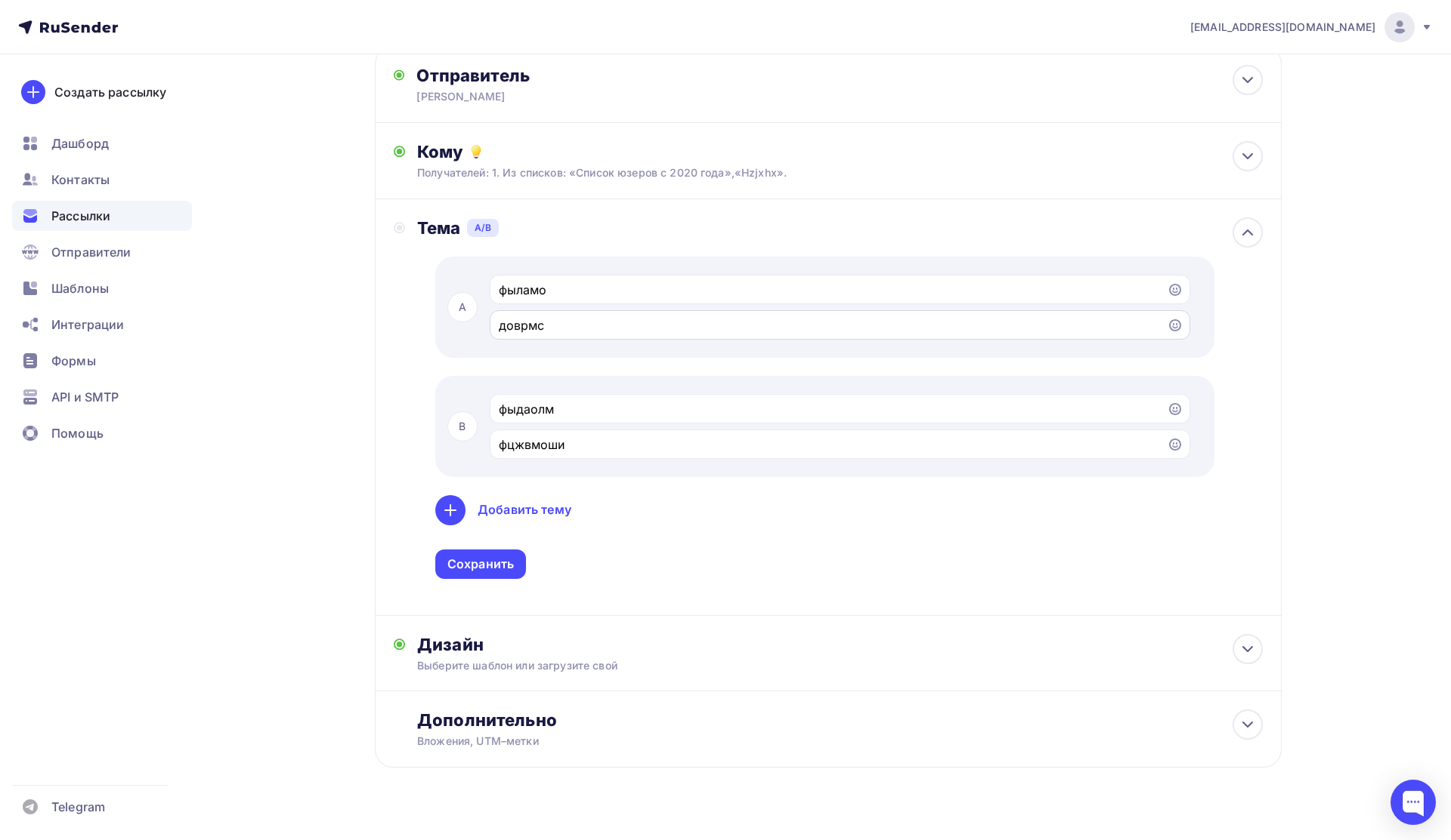
click at [642, 321] on input "доврмс" at bounding box center [828, 326] width 660 height 18
click at [427, 405] on div "A фыламо доврмс B фыдаолм фцжвмоши Добавить тему Сохранить" at bounding box center [840, 418] width 845 height 323
click at [619, 333] on input "доврмс" at bounding box center [828, 326] width 660 height 18
type input "доврмсЫЛСь"
click at [611, 420] on div "фыдаолм" at bounding box center [839, 409] width 700 height 29
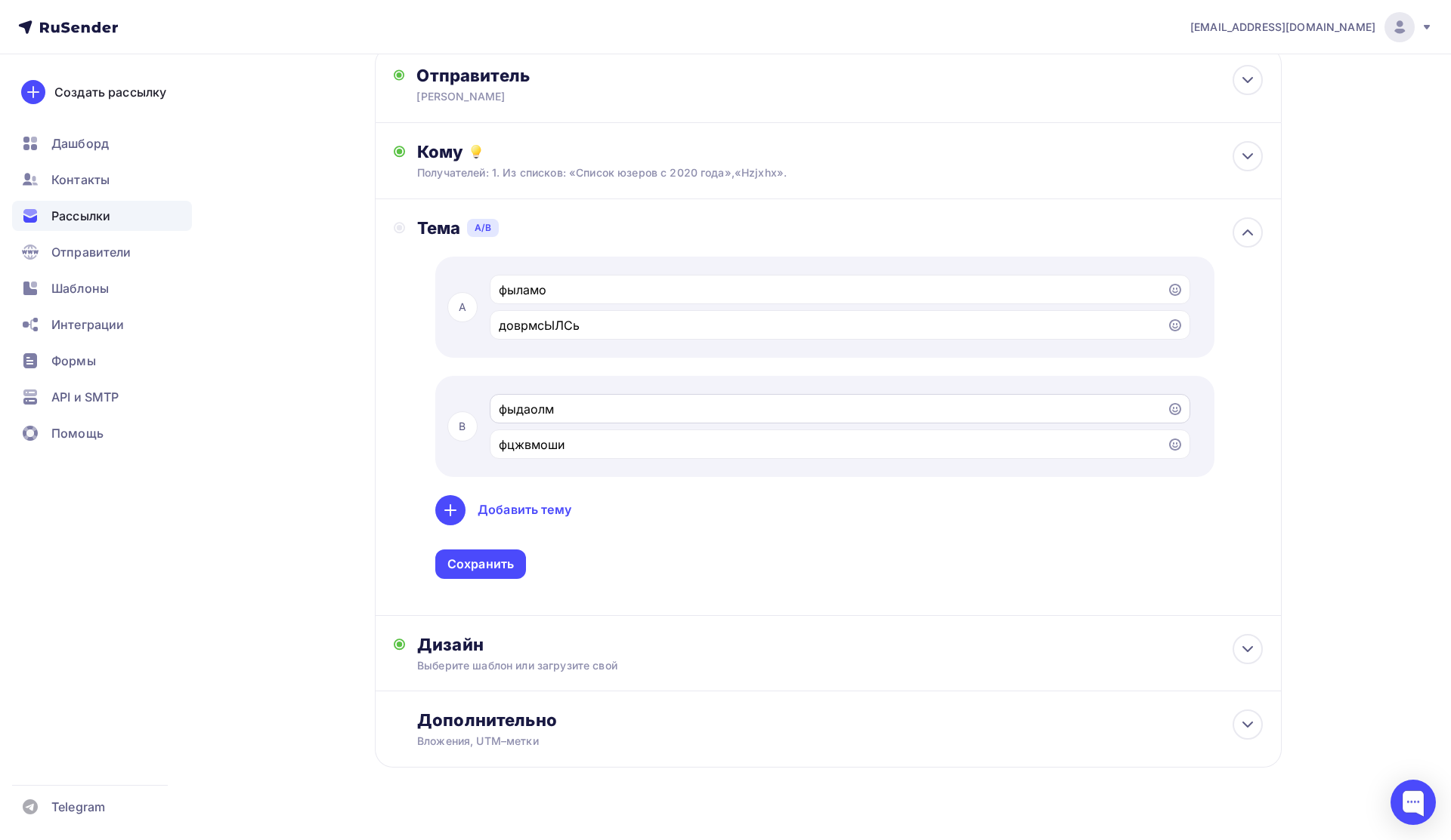
click at [611, 420] on div "фыдаолм" at bounding box center [839, 409] width 700 height 29
click at [523, 405] on input "фыдаолм" at bounding box center [828, 410] width 660 height 18
type input "тстст"
click at [621, 510] on div "Добавить тему" at bounding box center [839, 511] width 809 height 30
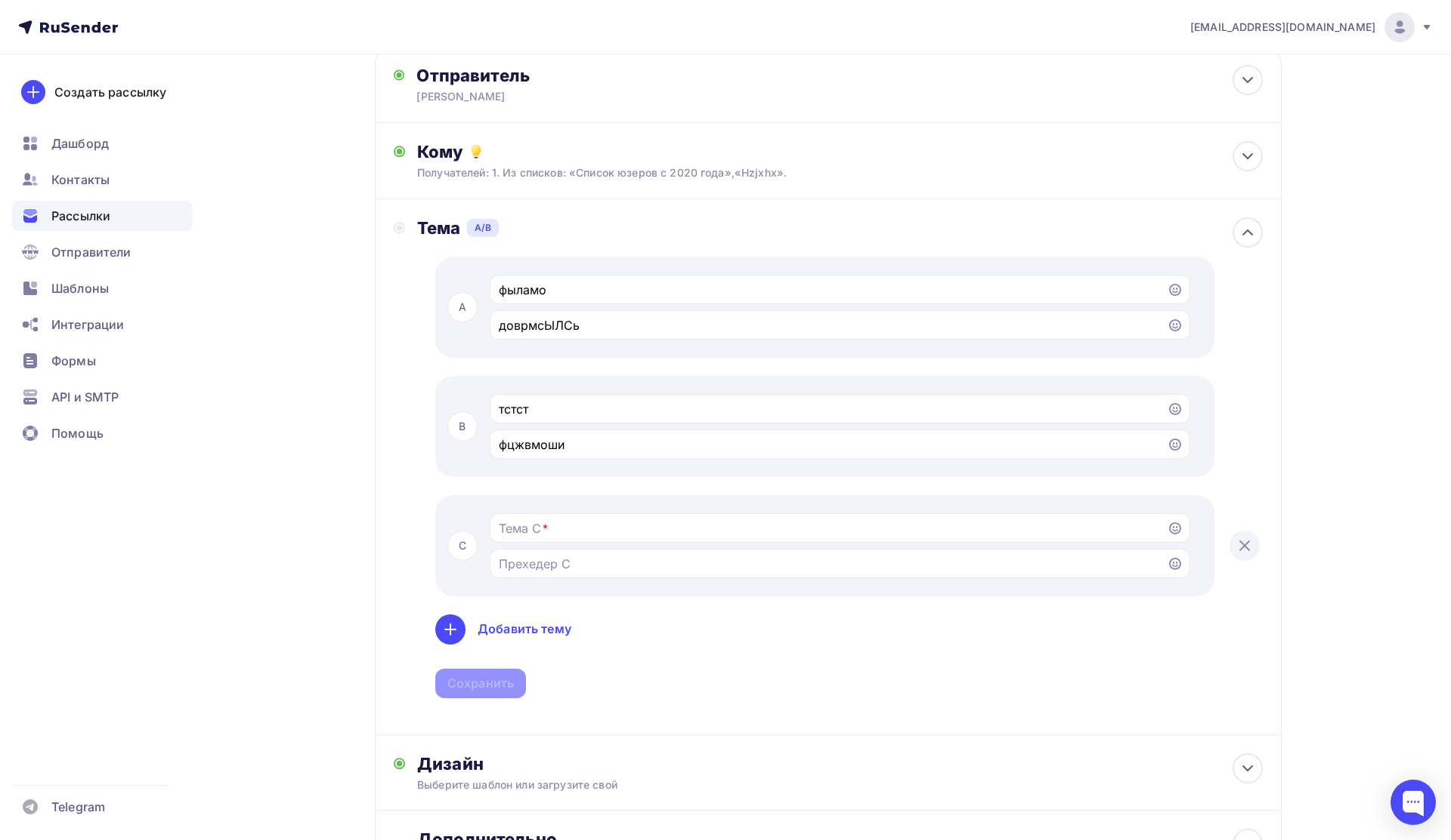
click at [742, 639] on div "Добавить тему" at bounding box center [839, 629] width 809 height 30
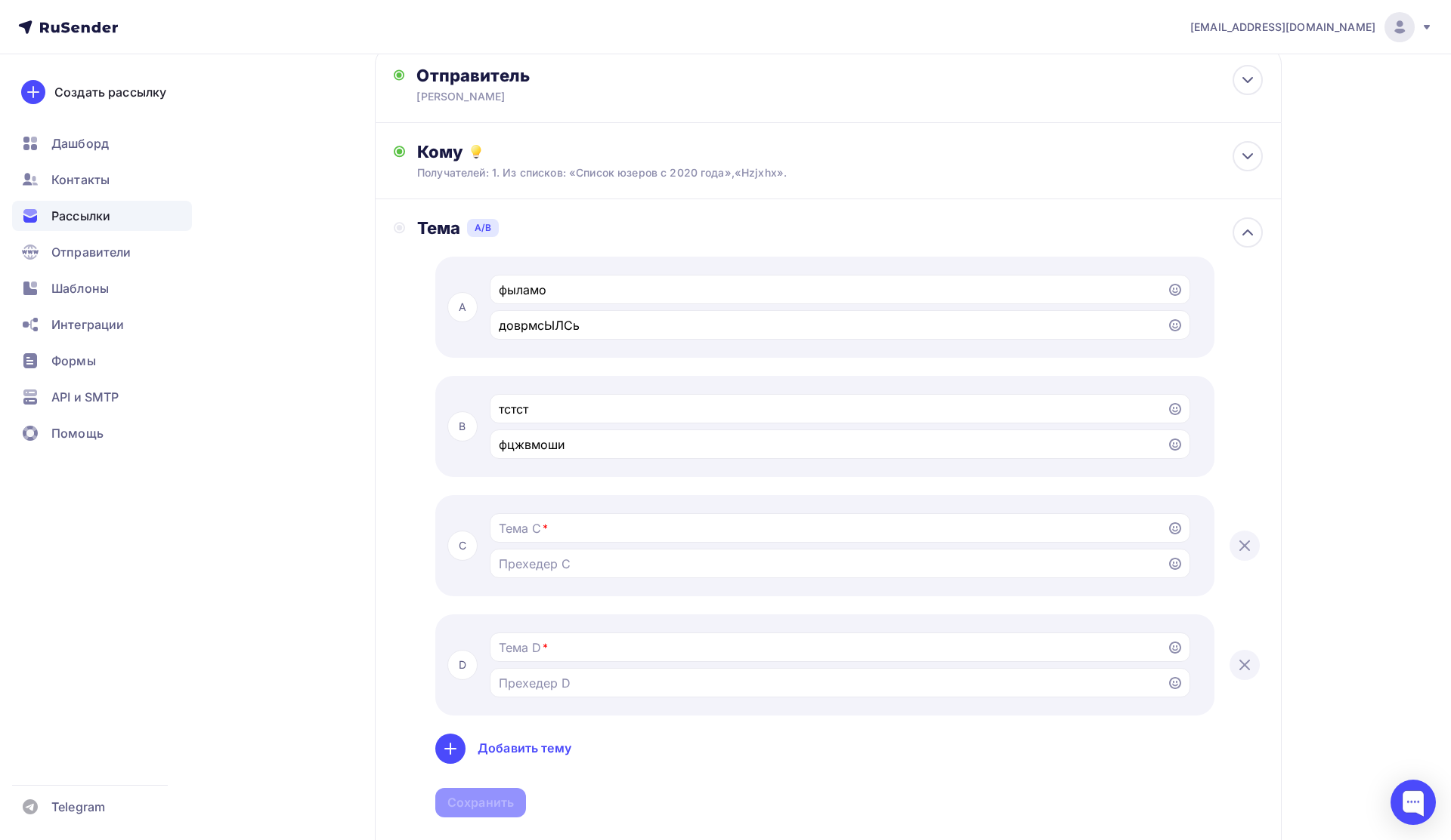
click at [1239, 658] on div at bounding box center [1244, 665] width 30 height 30
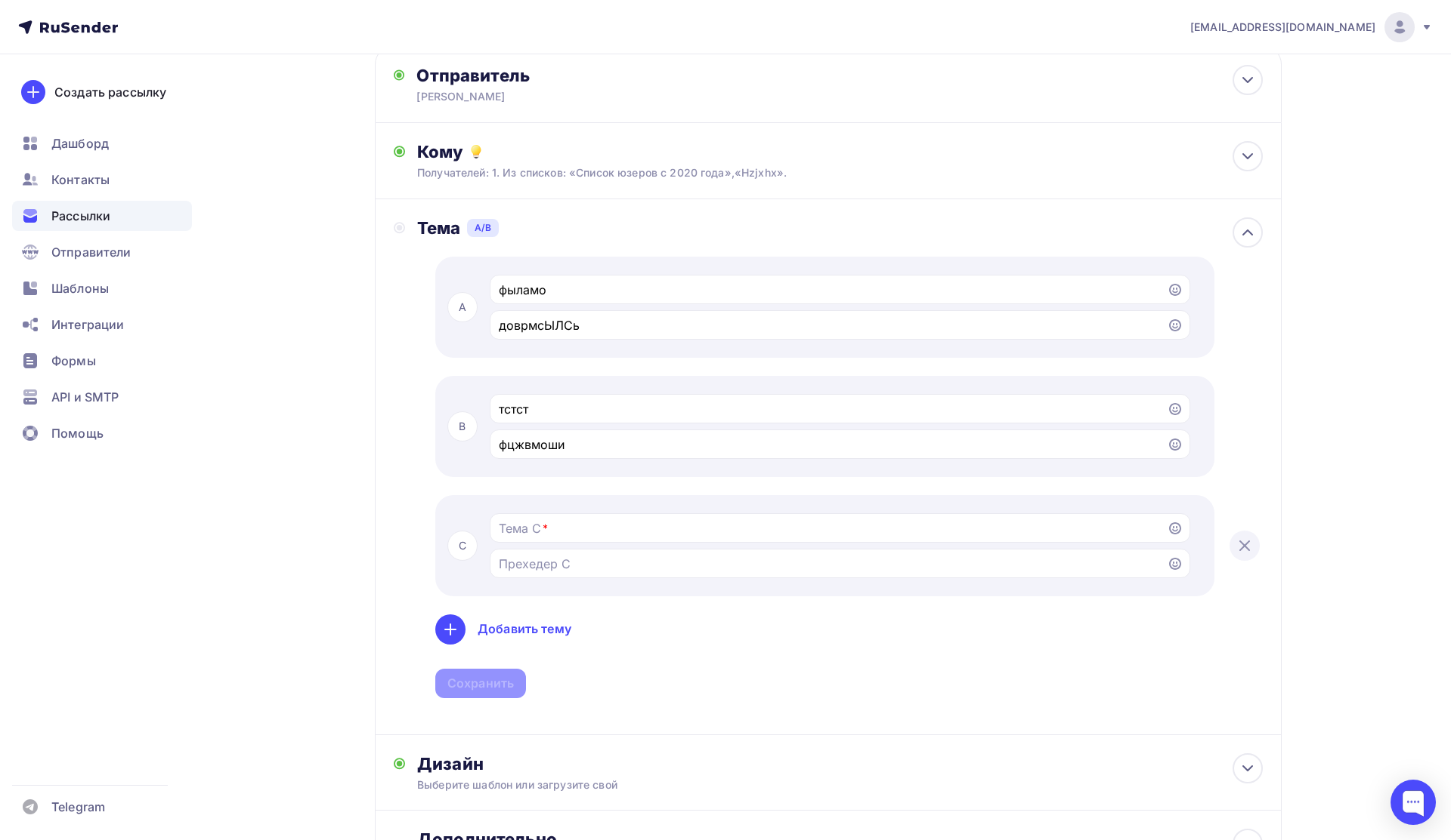
click at [1247, 560] on div at bounding box center [1244, 546] width 30 height 30
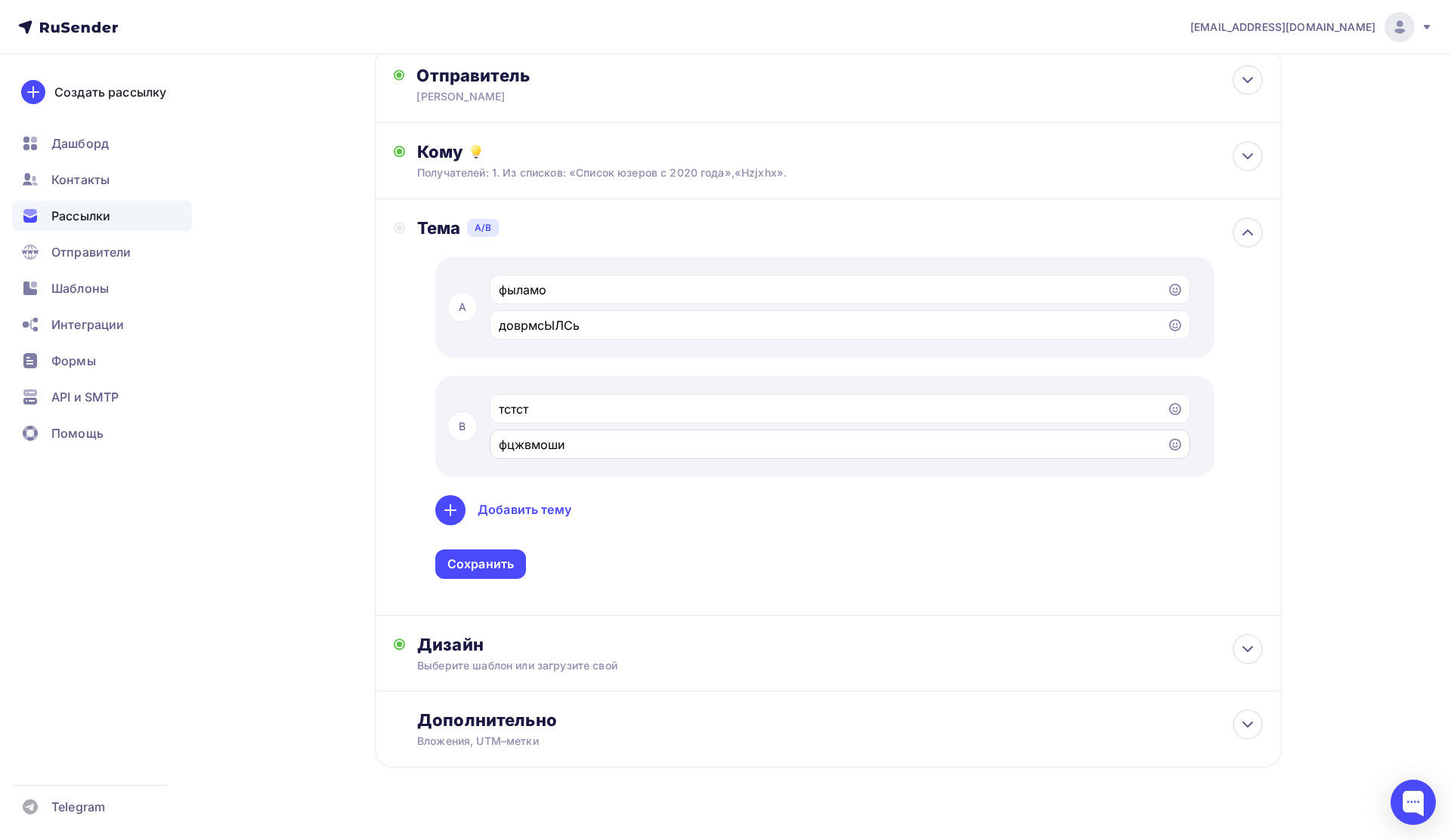
click at [731, 449] on input "фцжвмоши" at bounding box center [828, 445] width 660 height 18
click at [372, 476] on div "Назад AB тест 1 AB тест 1 Закончить позже Переименовать рассылку Удалить Далее …" at bounding box center [725, 313] width 1239 height 1104
click at [590, 449] on input "фцжвмоши" at bounding box center [828, 445] width 660 height 18
click at [427, 464] on div "A фыламо доврмсЫЛСь B тстст фцжвмоши Добавить тему Сохранить" at bounding box center [840, 418] width 845 height 323
